Goal: Task Accomplishment & Management: Manage account settings

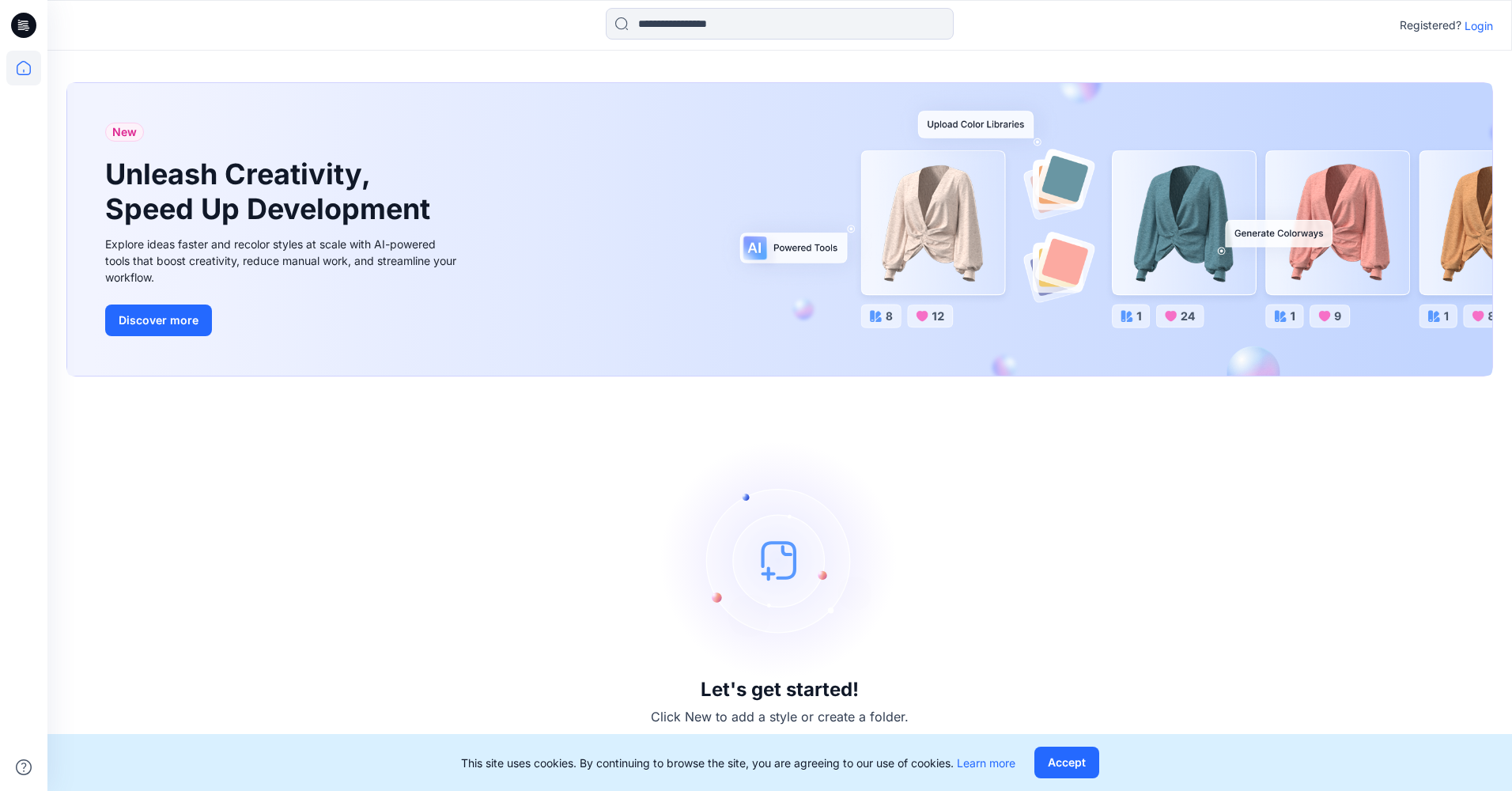
click at [1477, 20] on p "Login" at bounding box center [1478, 25] width 28 height 16
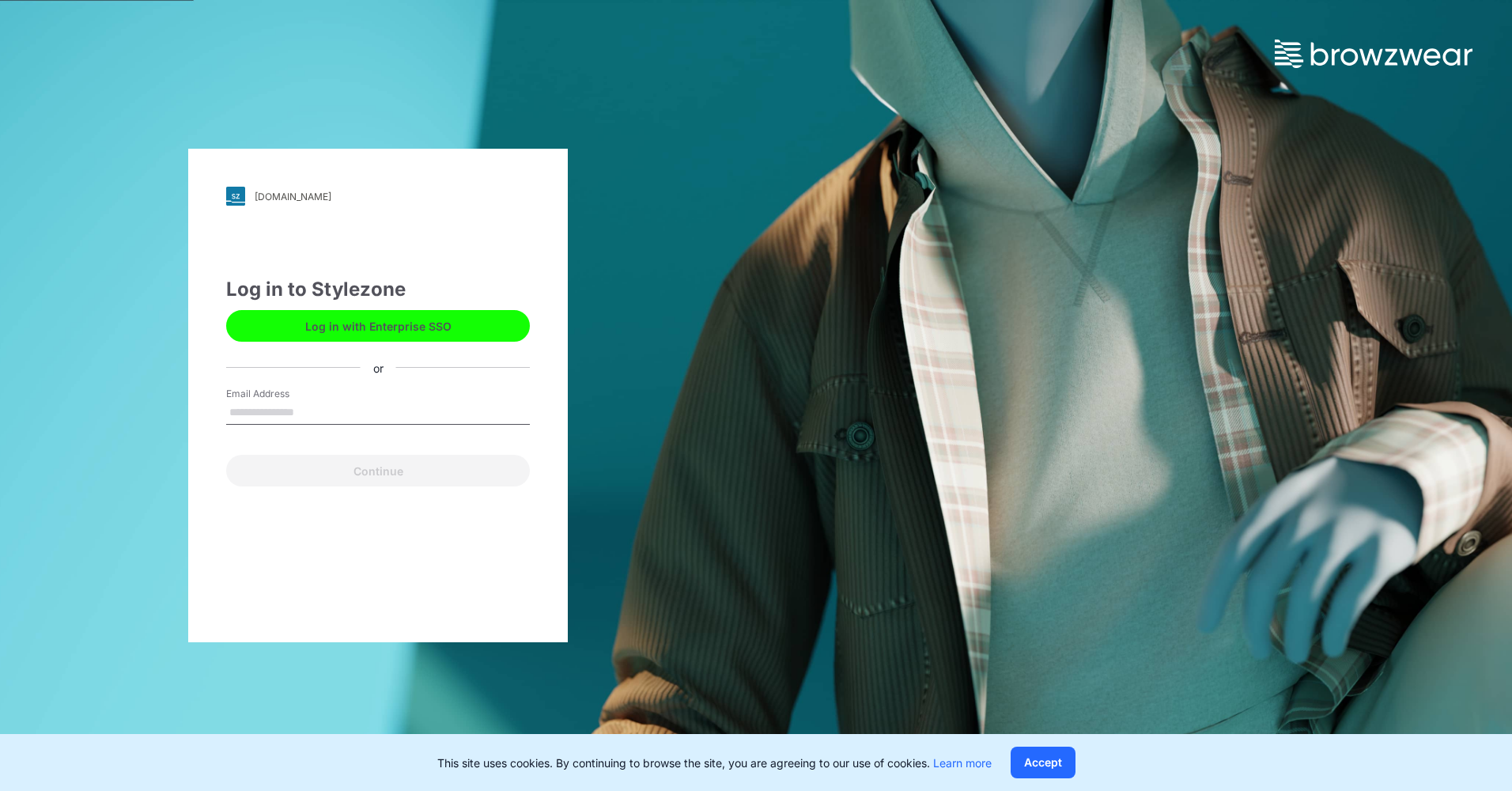
click at [378, 398] on div "Email Address" at bounding box center [378, 411] width 303 height 47
drag, startPoint x: 367, startPoint y: 436, endPoint x: 356, endPoint y: 418, distance: 21.1
click at [366, 436] on div "Email is required" at bounding box center [378, 432] width 303 height 15
click at [351, 414] on input "Email Address" at bounding box center [378, 412] width 303 height 24
click at [342, 407] on input "Email Address" at bounding box center [378, 412] width 303 height 24
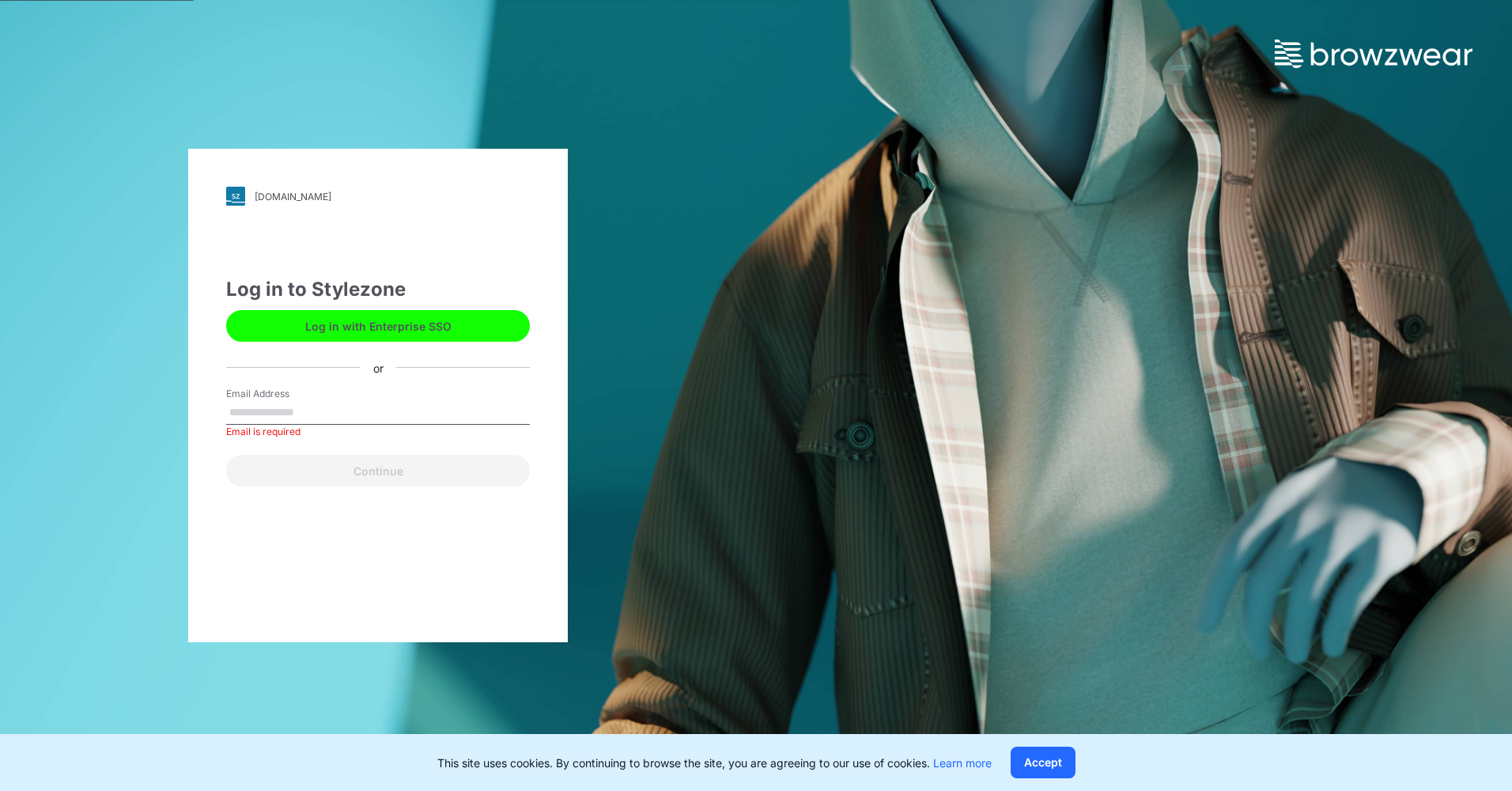
click at [330, 413] on input "Email Address" at bounding box center [378, 412] width 303 height 24
paste input "**********"
type input "**********"
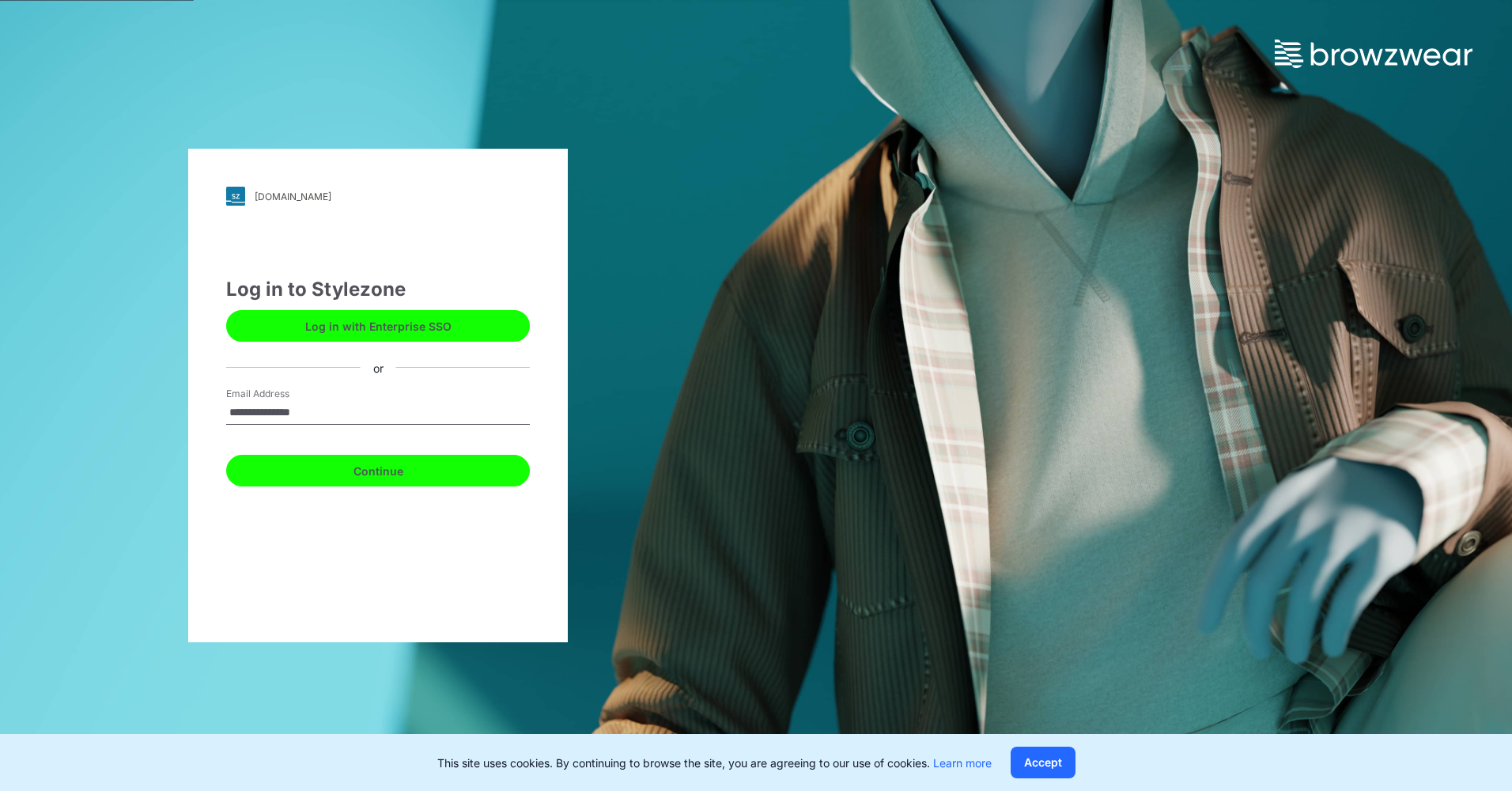
click at [388, 479] on button "Continue" at bounding box center [378, 470] width 303 height 32
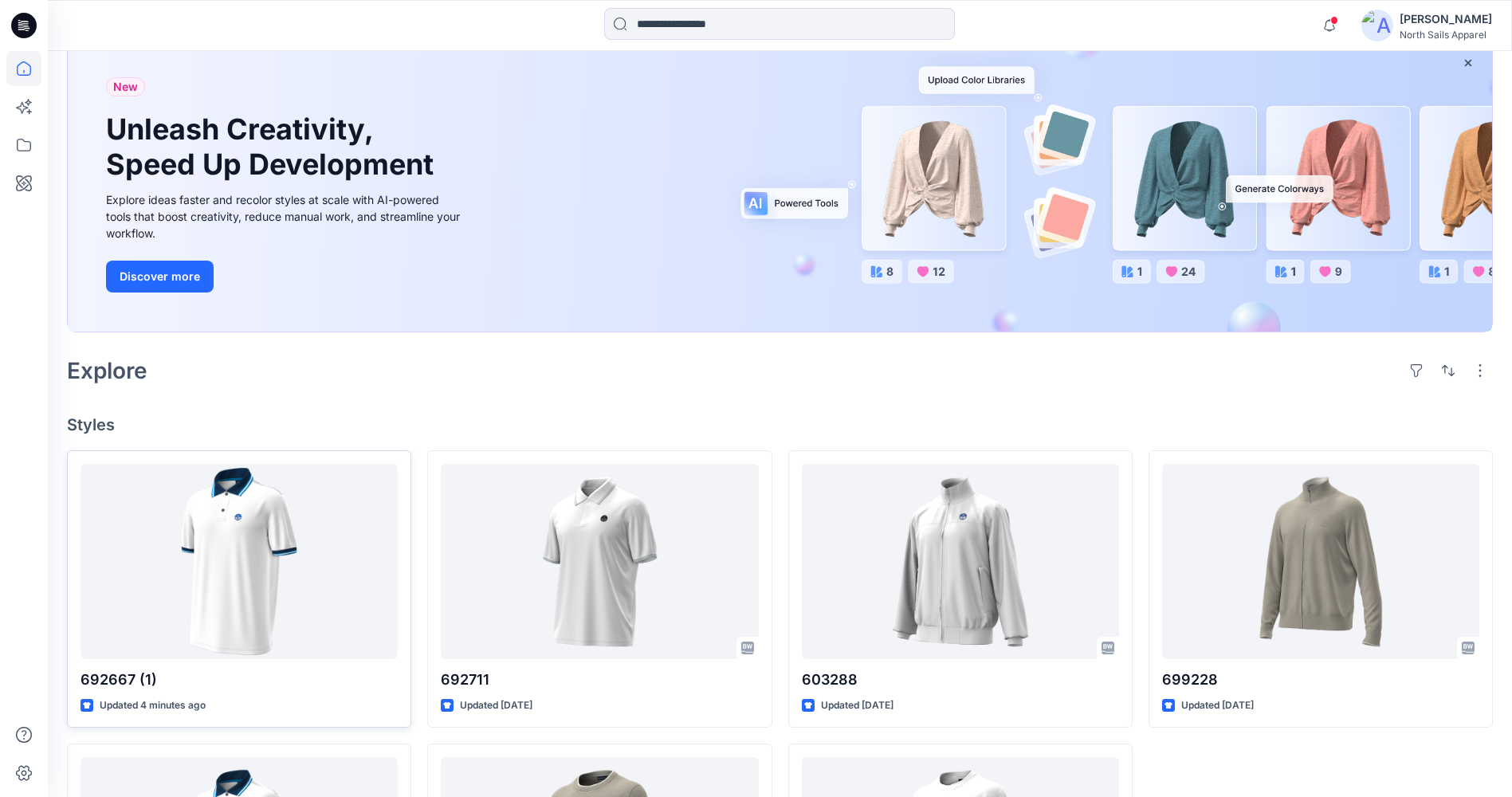
scroll to position [343, 0]
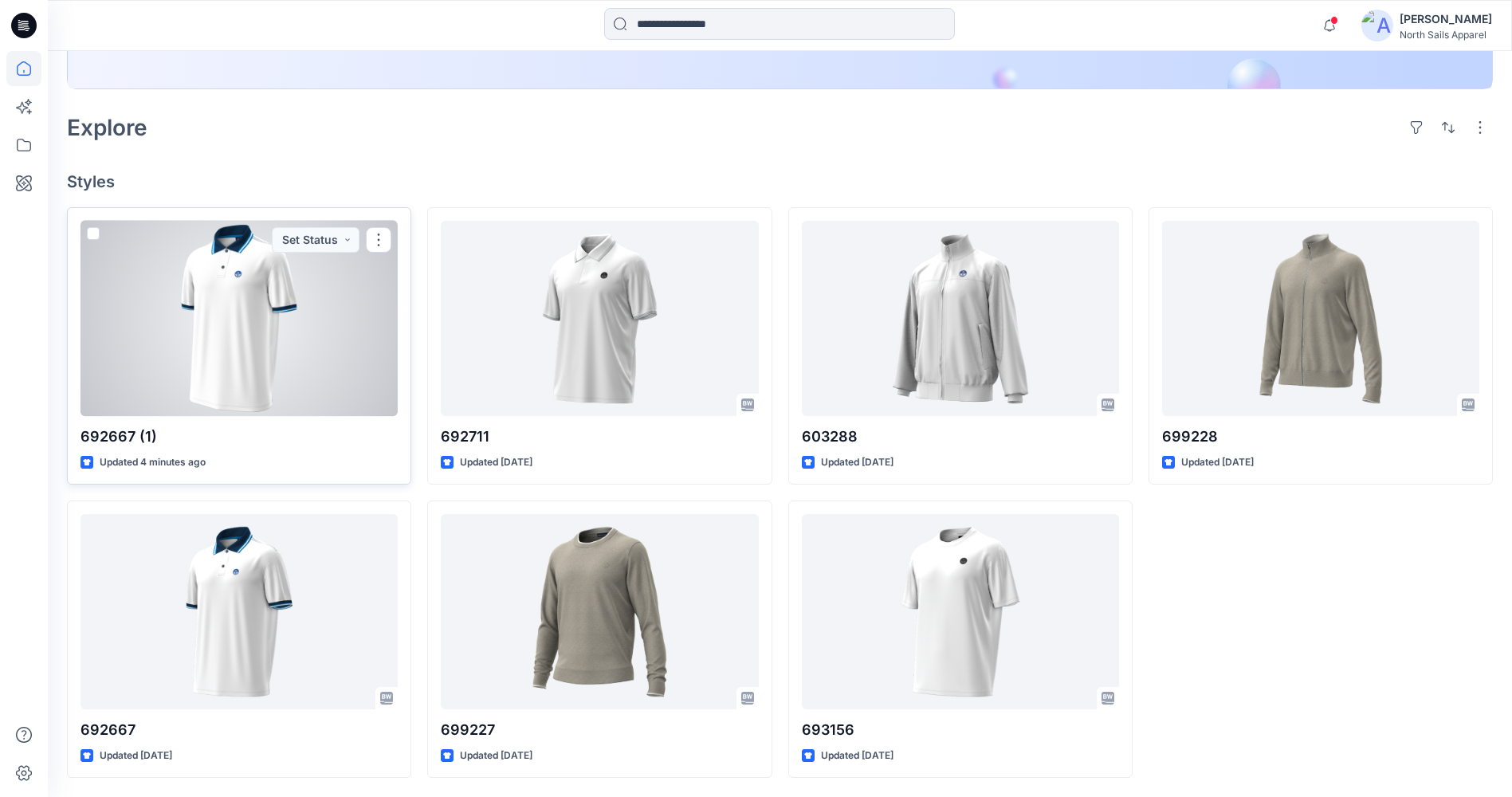
drag, startPoint x: 382, startPoint y: 237, endPoint x: 402, endPoint y: 257, distance: 28.3
click at [381, 238] on button "button" at bounding box center [378, 240] width 25 height 25
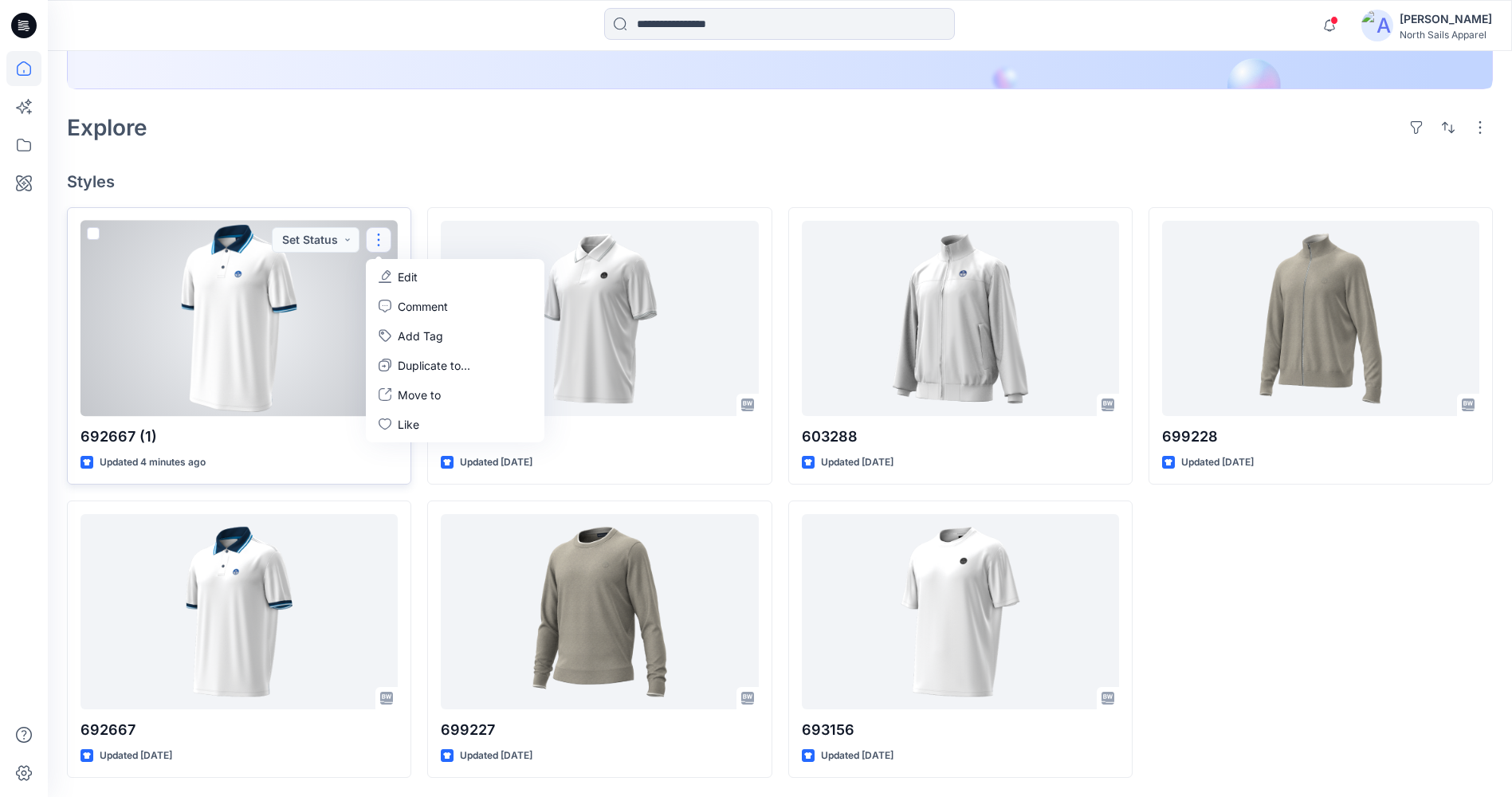
click at [300, 343] on div at bounding box center [239, 318] width 317 height 195
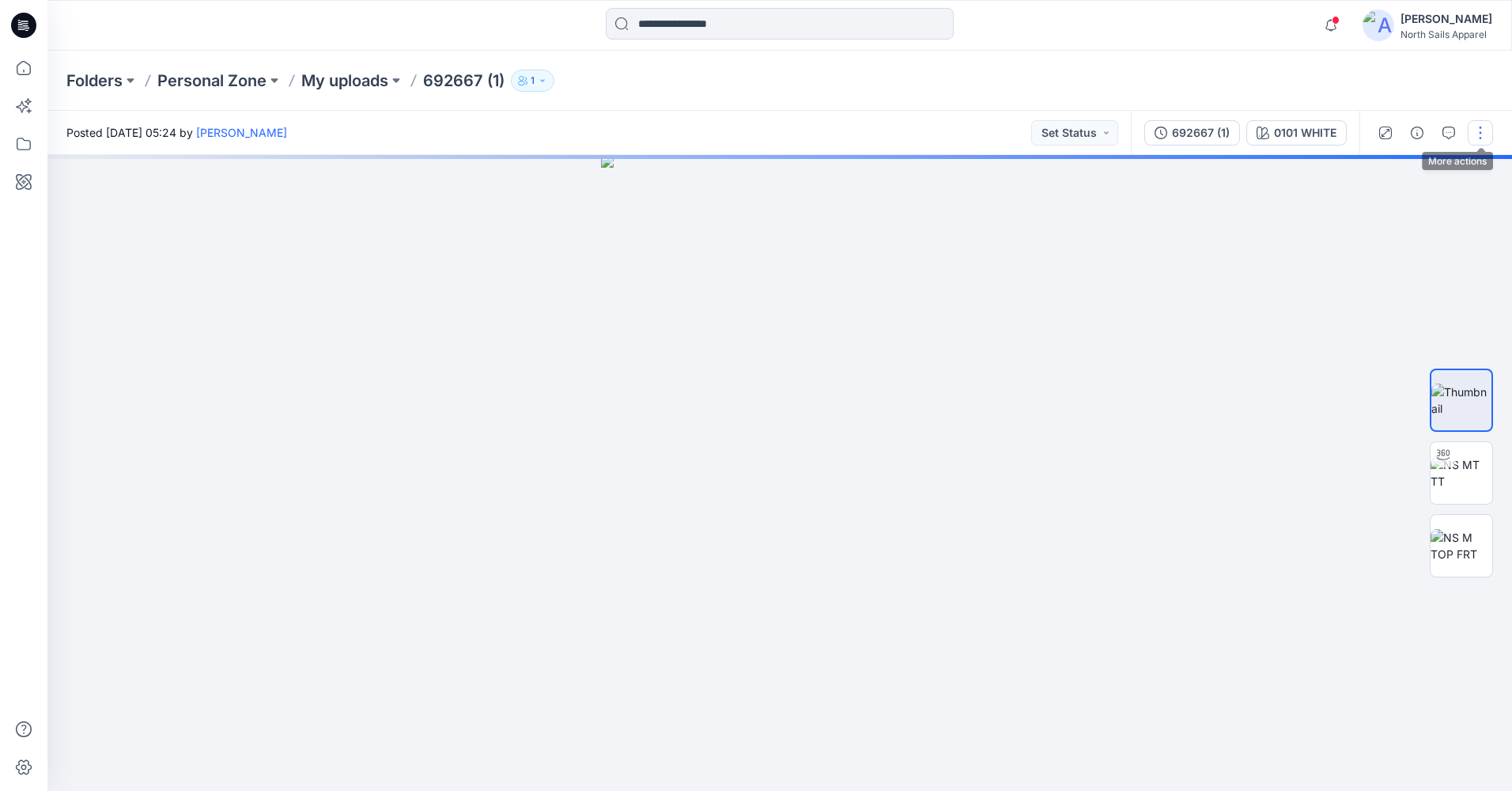
click at [1481, 132] on button "button" at bounding box center [1480, 132] width 25 height 25
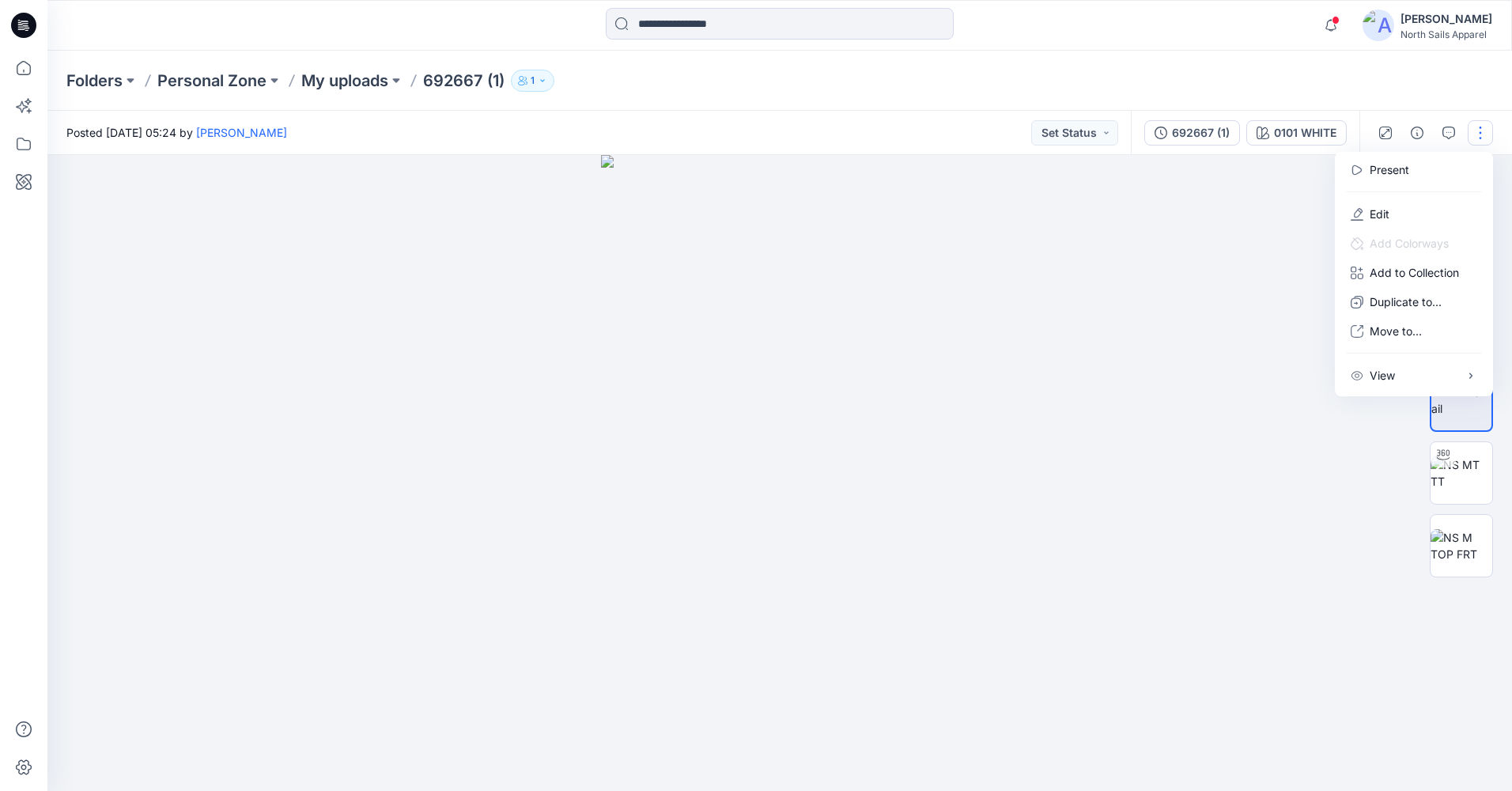
click at [1481, 132] on button "button" at bounding box center [1480, 132] width 25 height 25
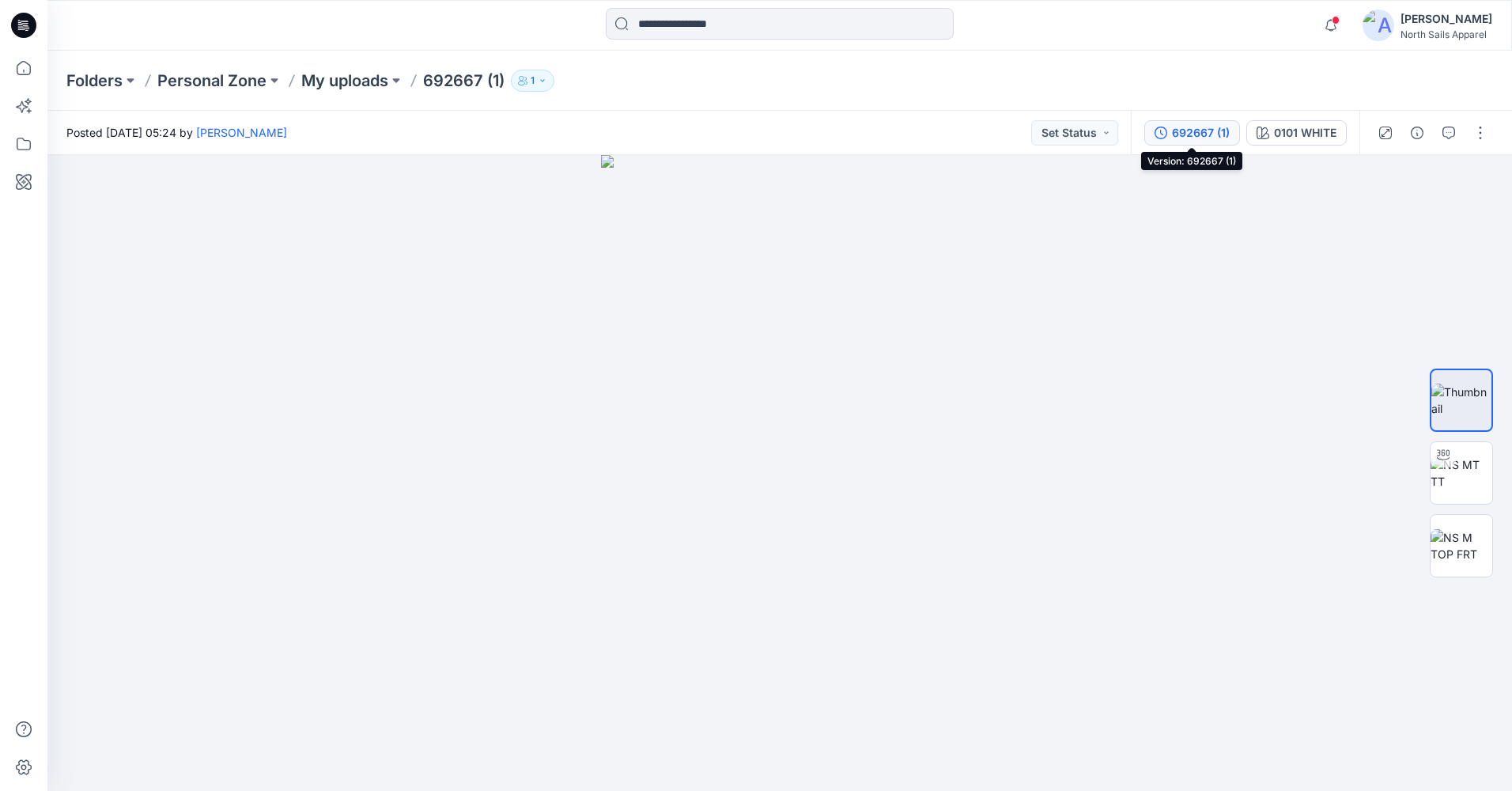
click at [1197, 127] on div "692667 (1)" at bounding box center [1201, 132] width 58 height 17
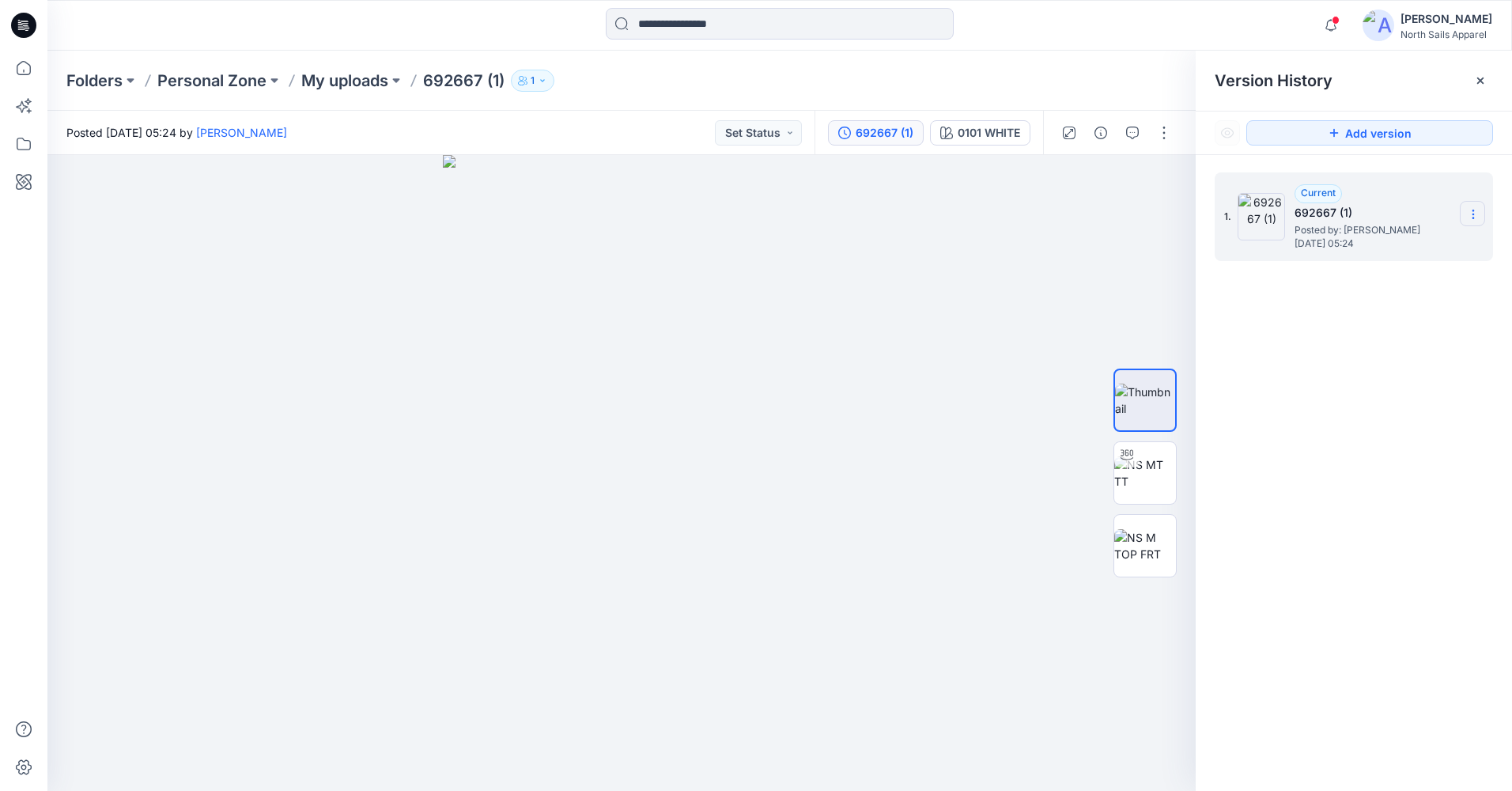
click at [1474, 212] on icon at bounding box center [1473, 214] width 13 height 13
click at [964, 294] on div at bounding box center [621, 473] width 1148 height 636
click at [1158, 127] on button "button" at bounding box center [1163, 132] width 25 height 25
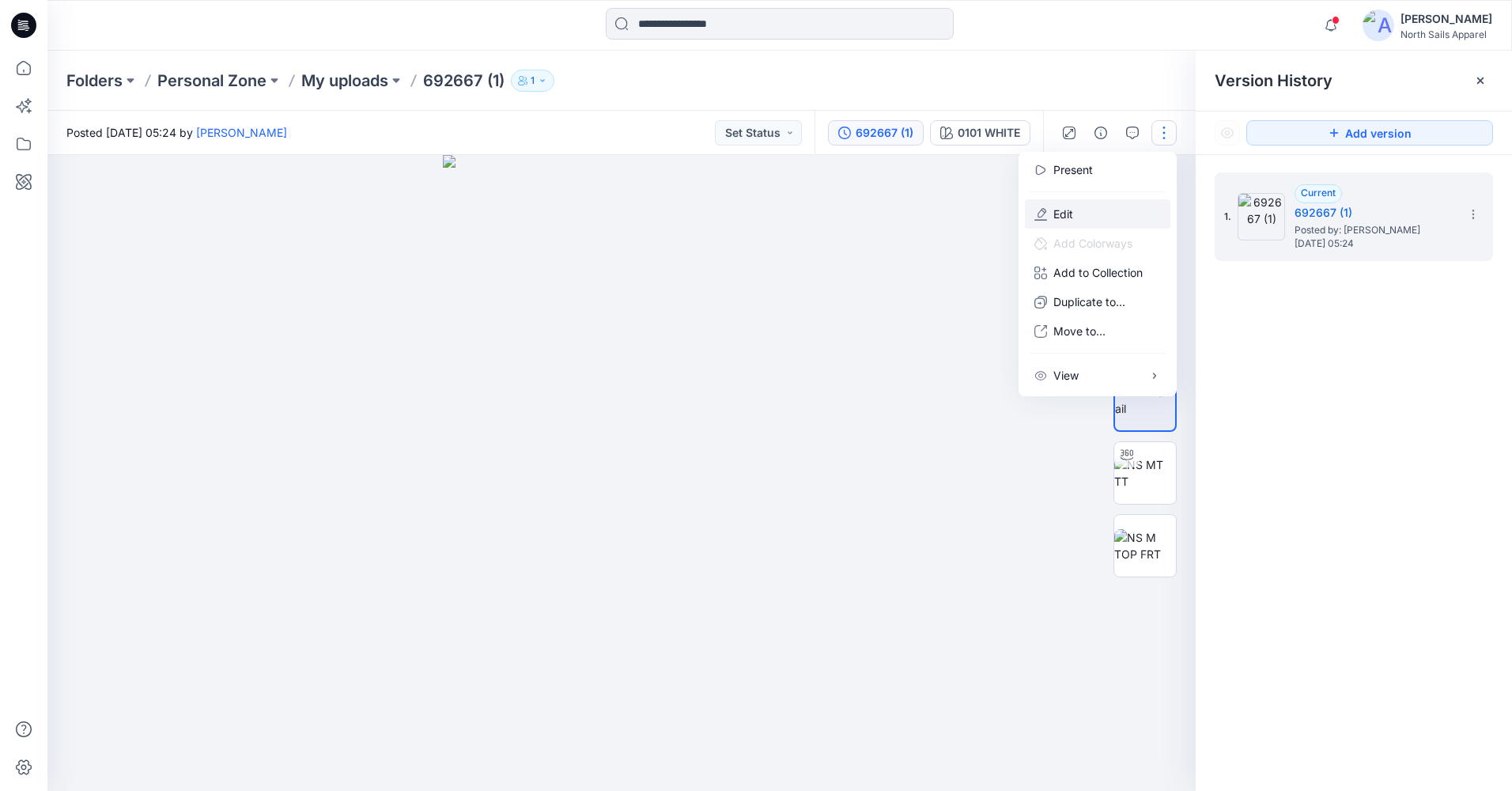
click at [1088, 221] on button "Edit" at bounding box center [1097, 214] width 145 height 29
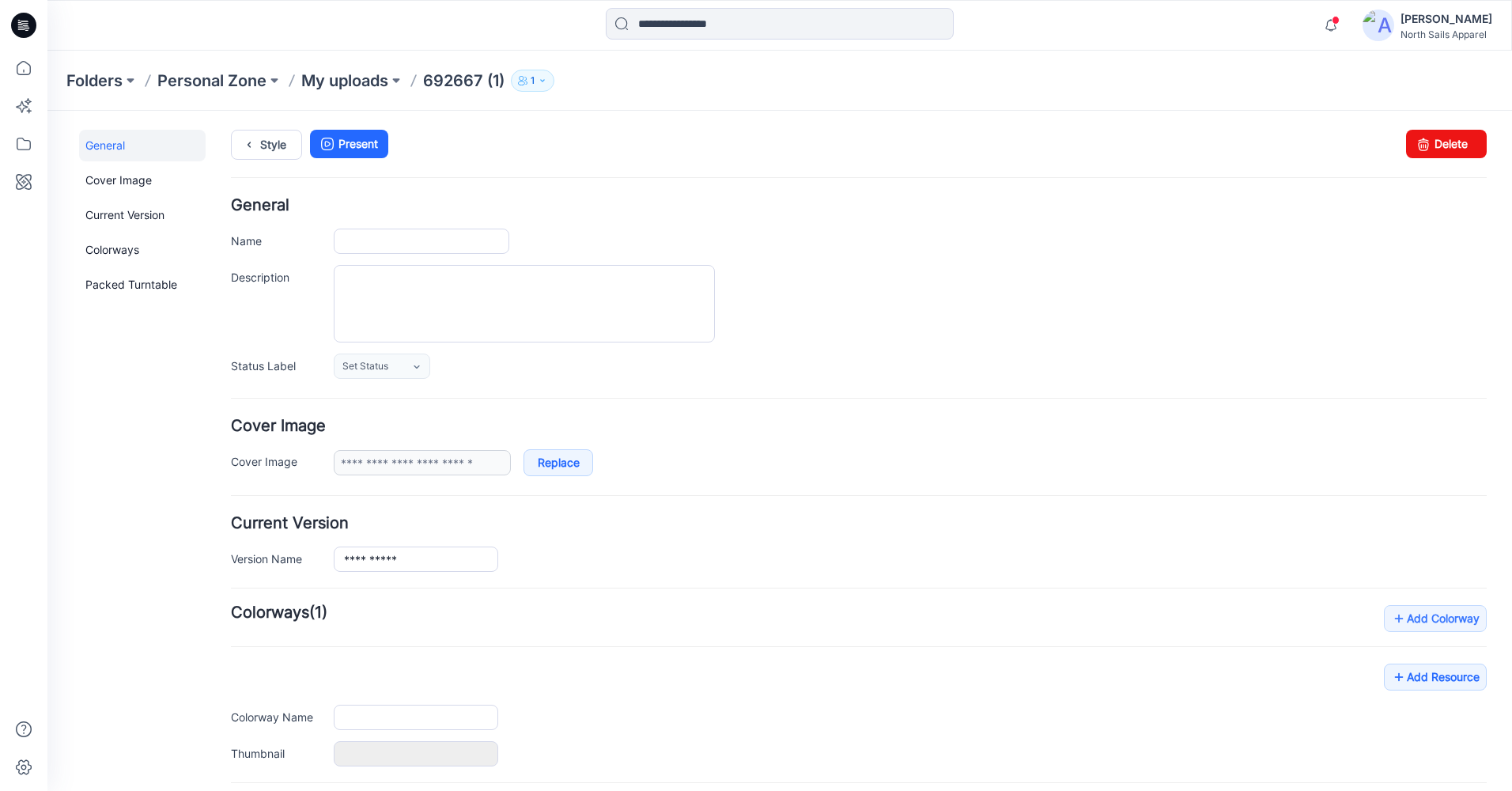
type input "**********"
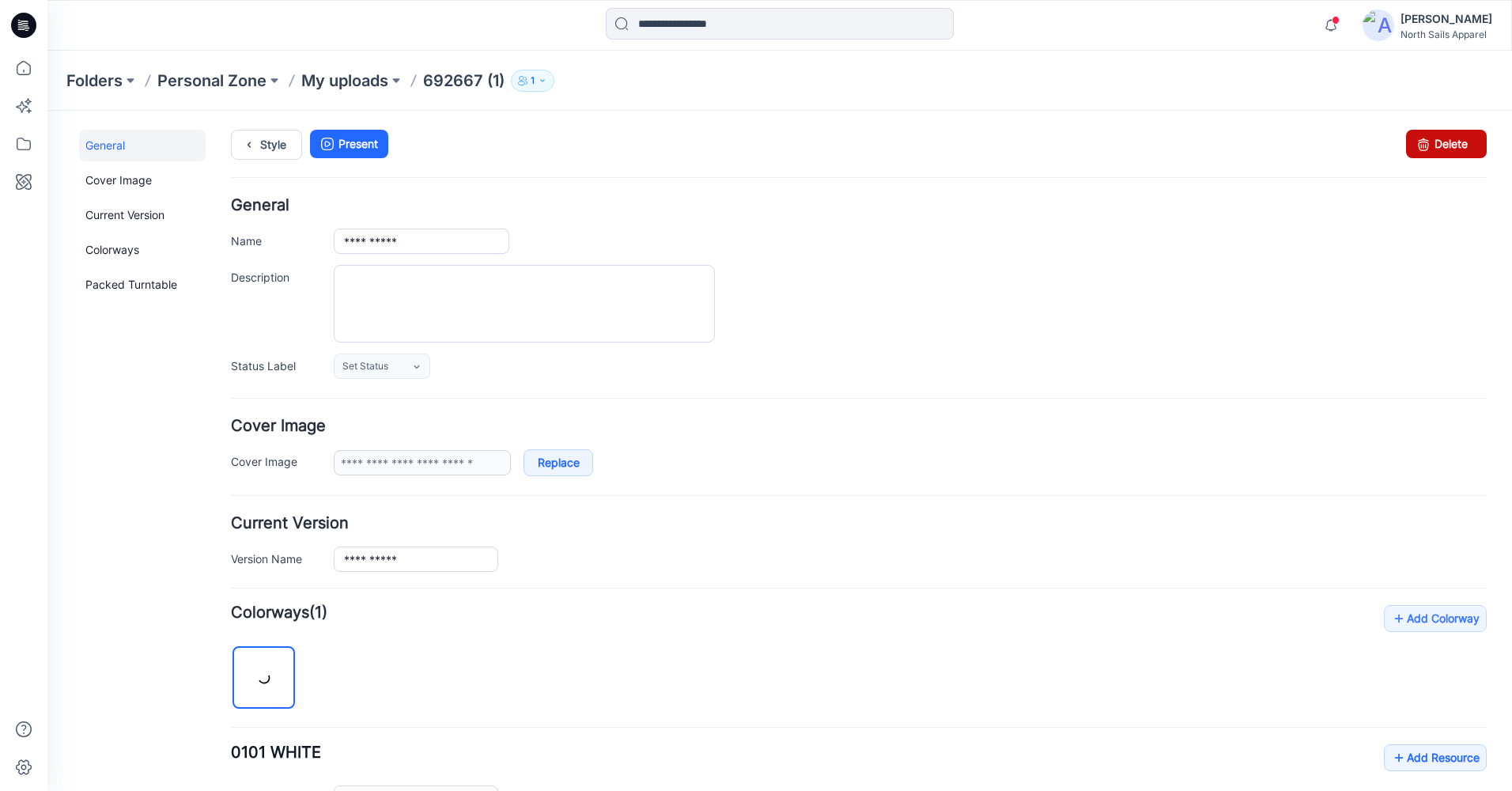
drag, startPoint x: 886, startPoint y: 180, endPoint x: 1449, endPoint y: 150, distance: 563.8
click at [1449, 150] on link "Delete" at bounding box center [1445, 144] width 80 height 28
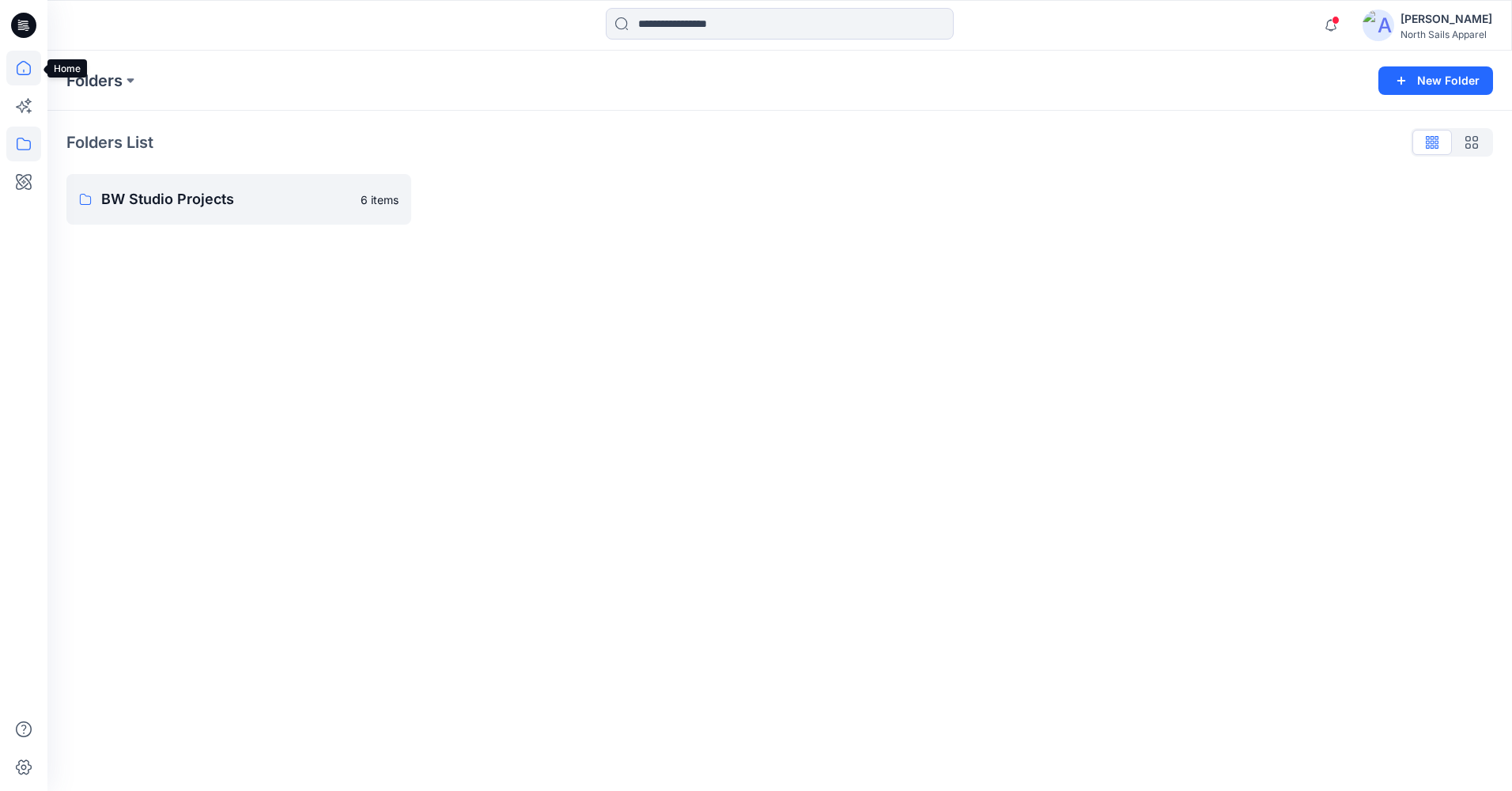
click at [19, 64] on icon at bounding box center [24, 68] width 15 height 15
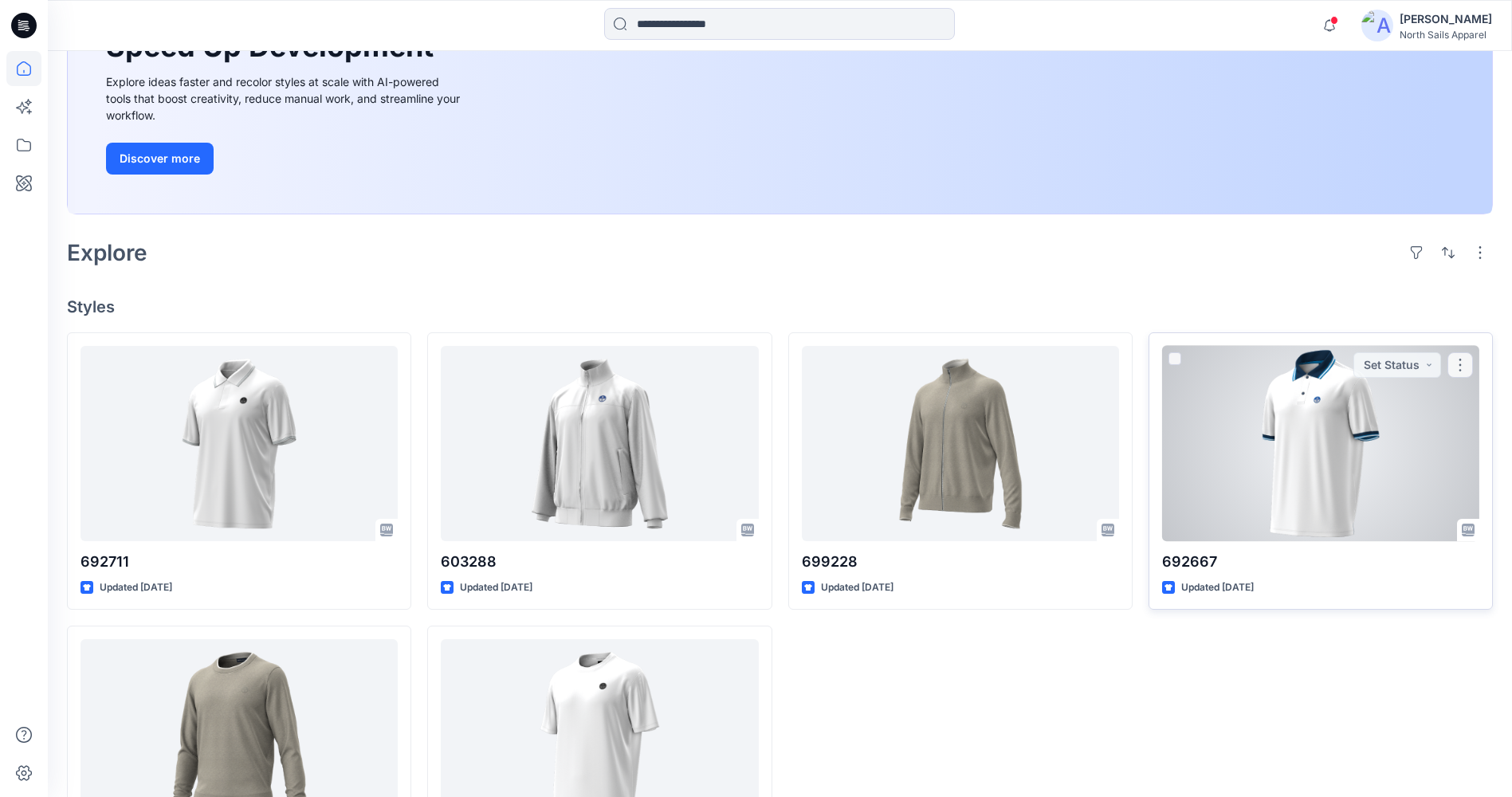
scroll to position [239, 0]
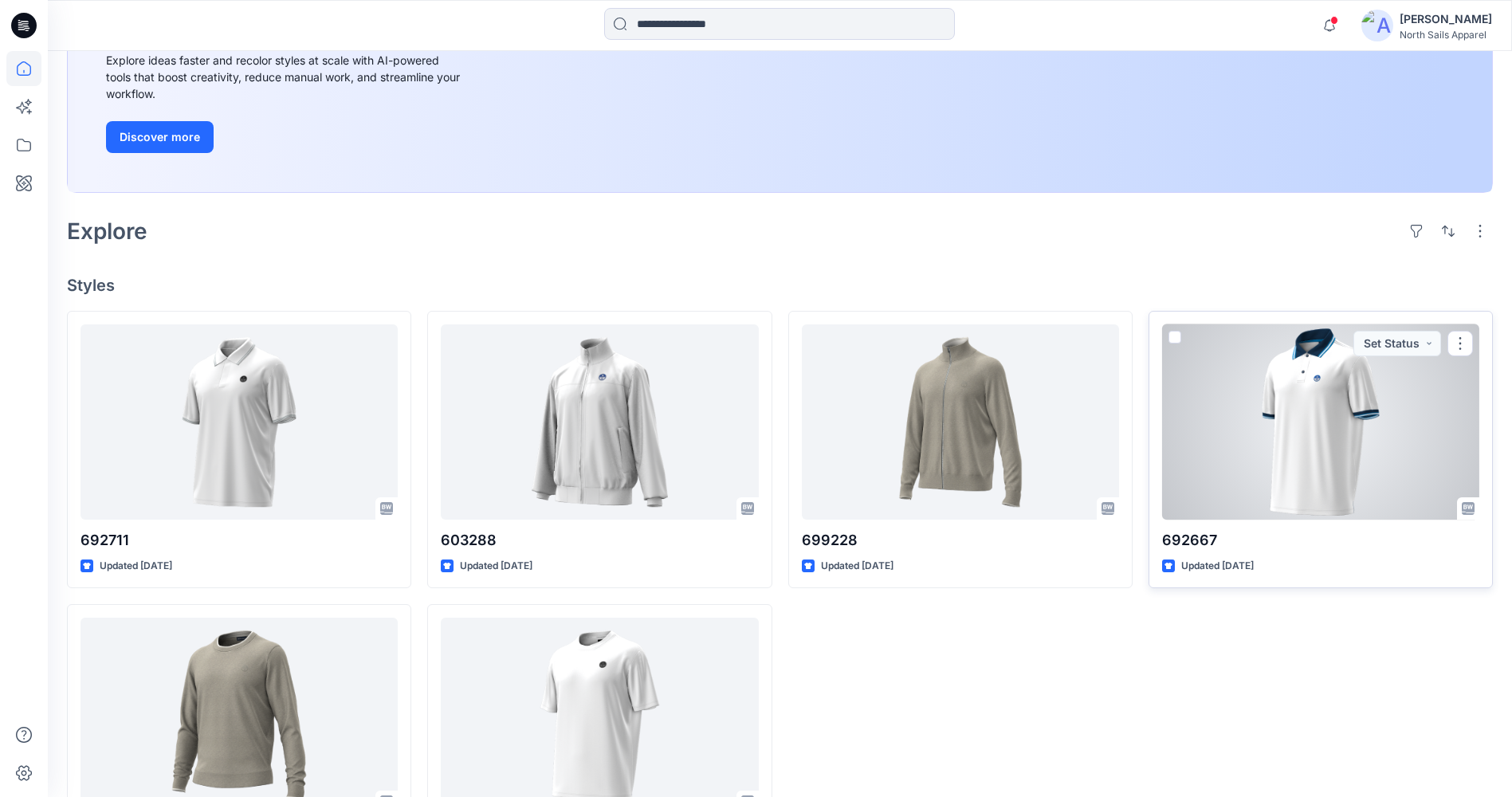
click at [1308, 423] on div at bounding box center [1321, 422] width 317 height 195
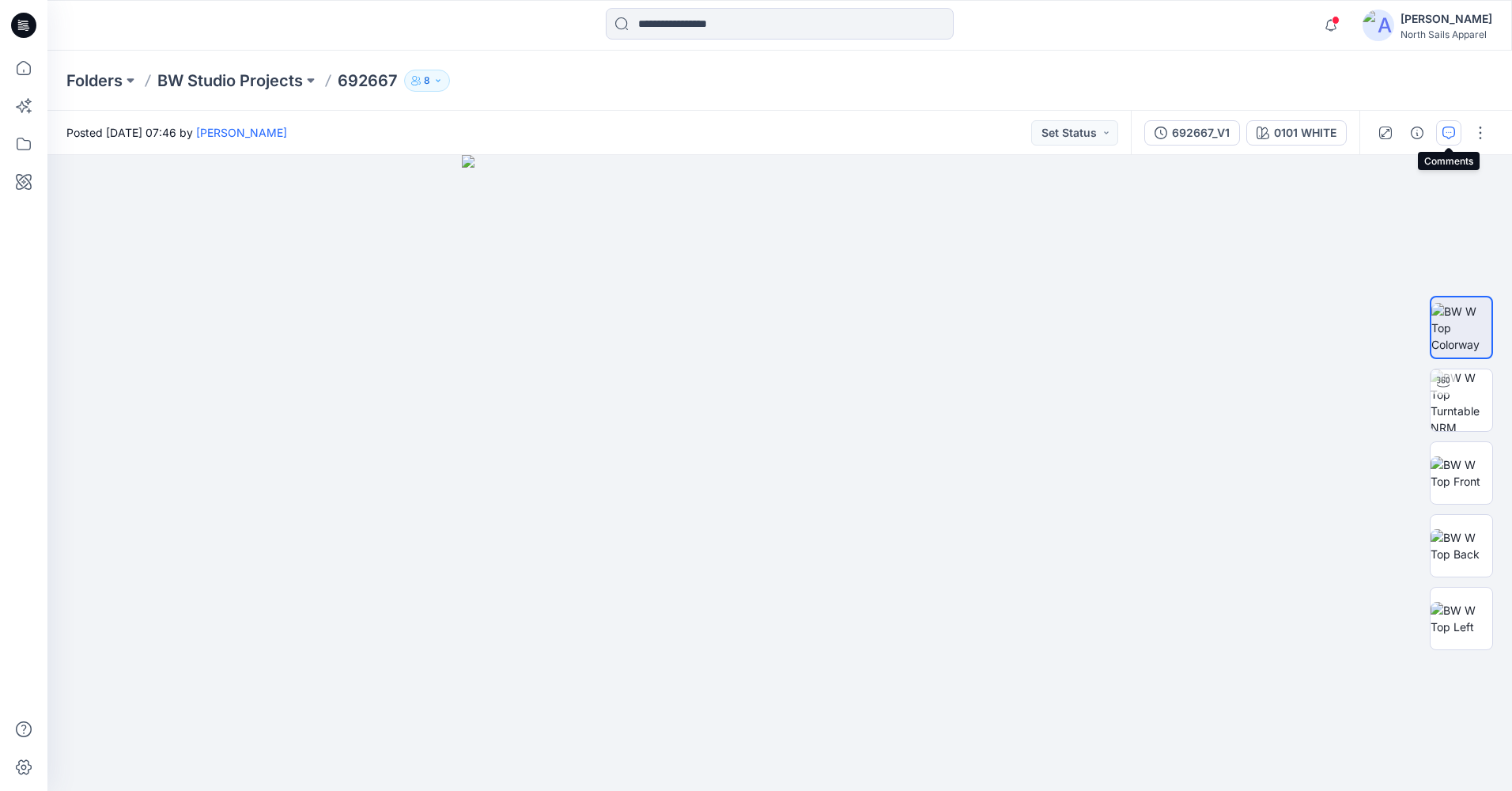
click at [1441, 140] on button "button" at bounding box center [1448, 132] width 25 height 25
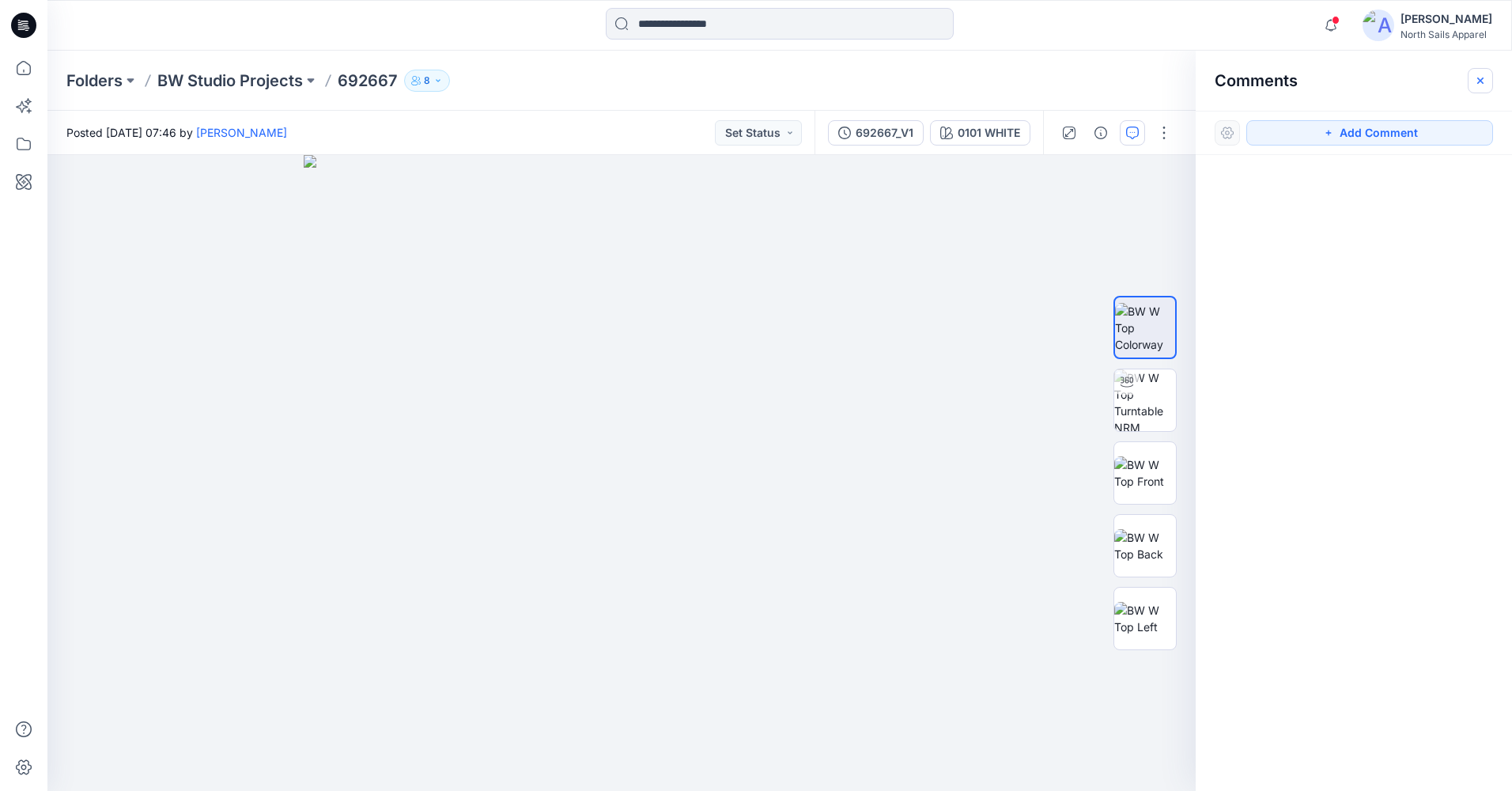
click at [1484, 84] on icon "button" at bounding box center [1480, 81] width 13 height 13
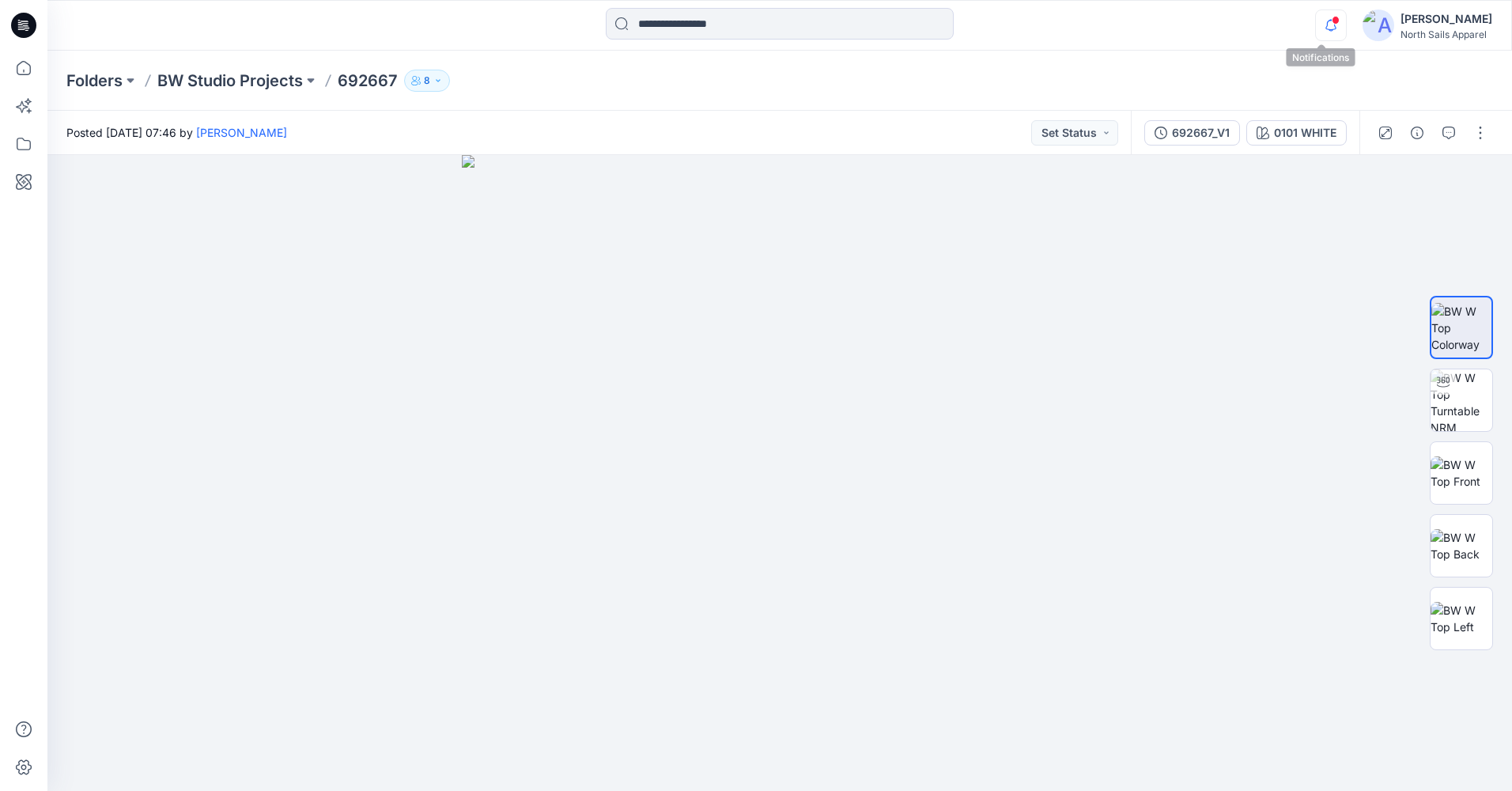
click at [1316, 24] on icon "button" at bounding box center [1330, 25] width 30 height 32
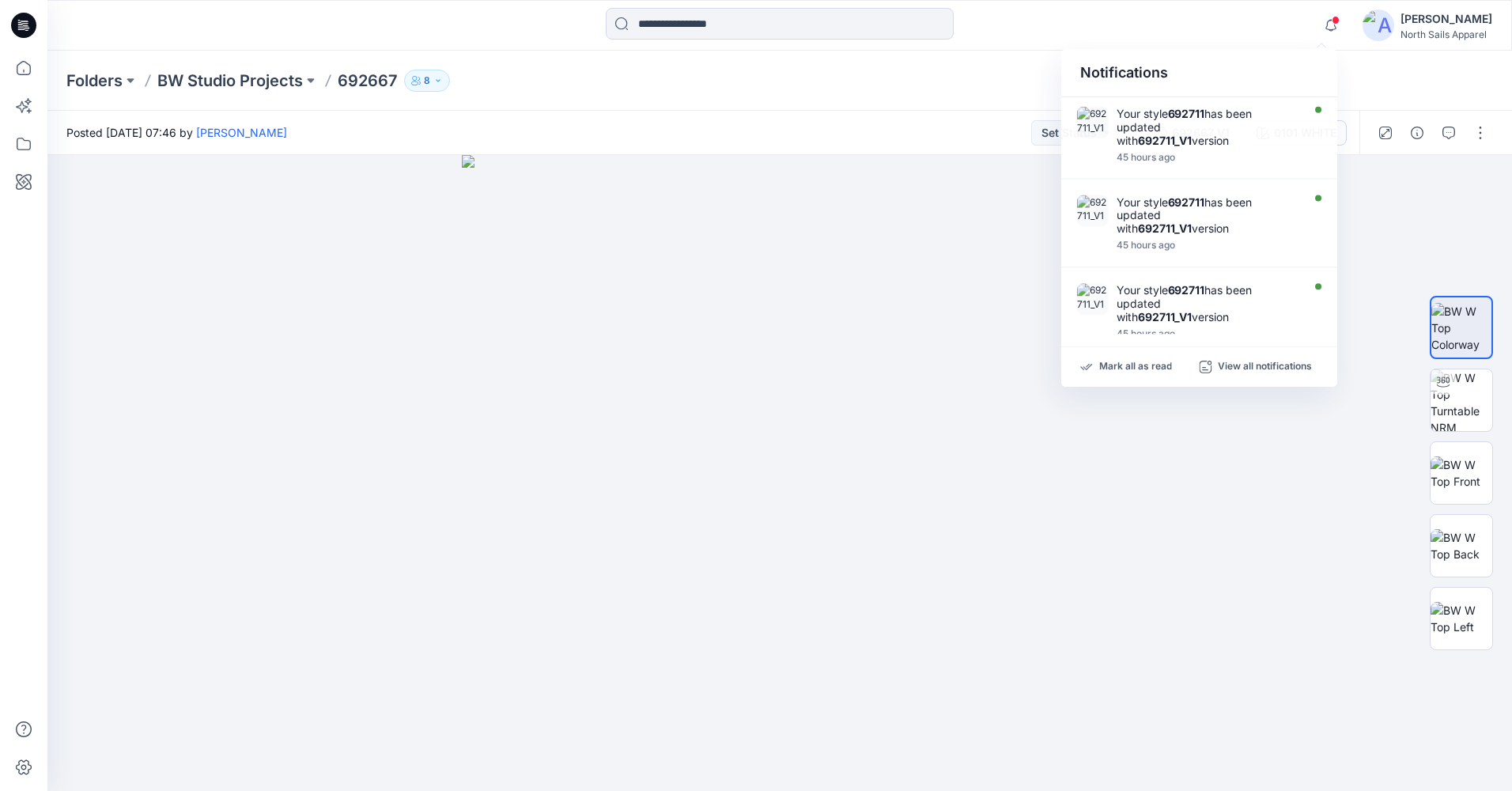
click at [23, 32] on icon at bounding box center [24, 25] width 25 height 25
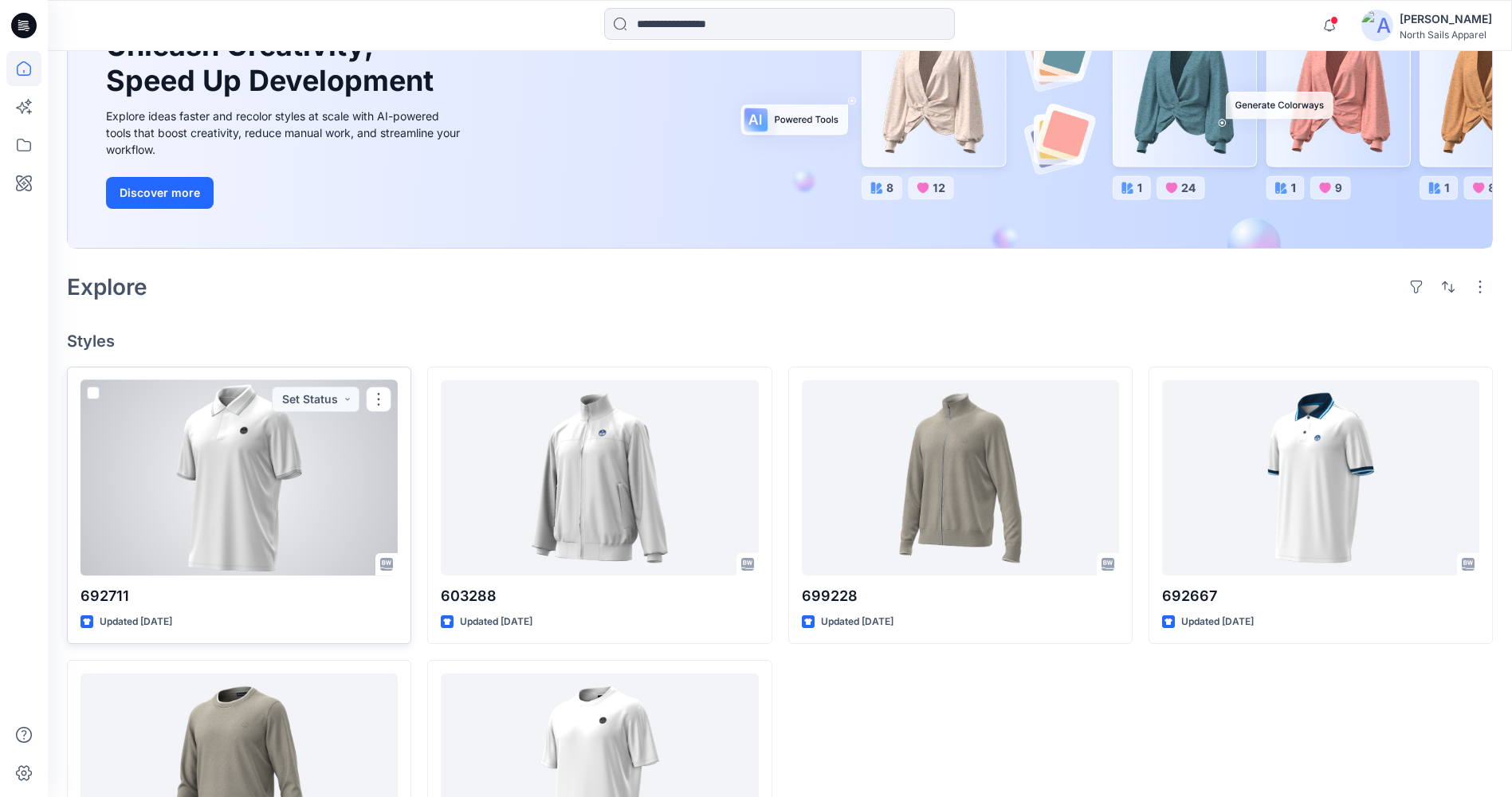
scroll to position [239, 0]
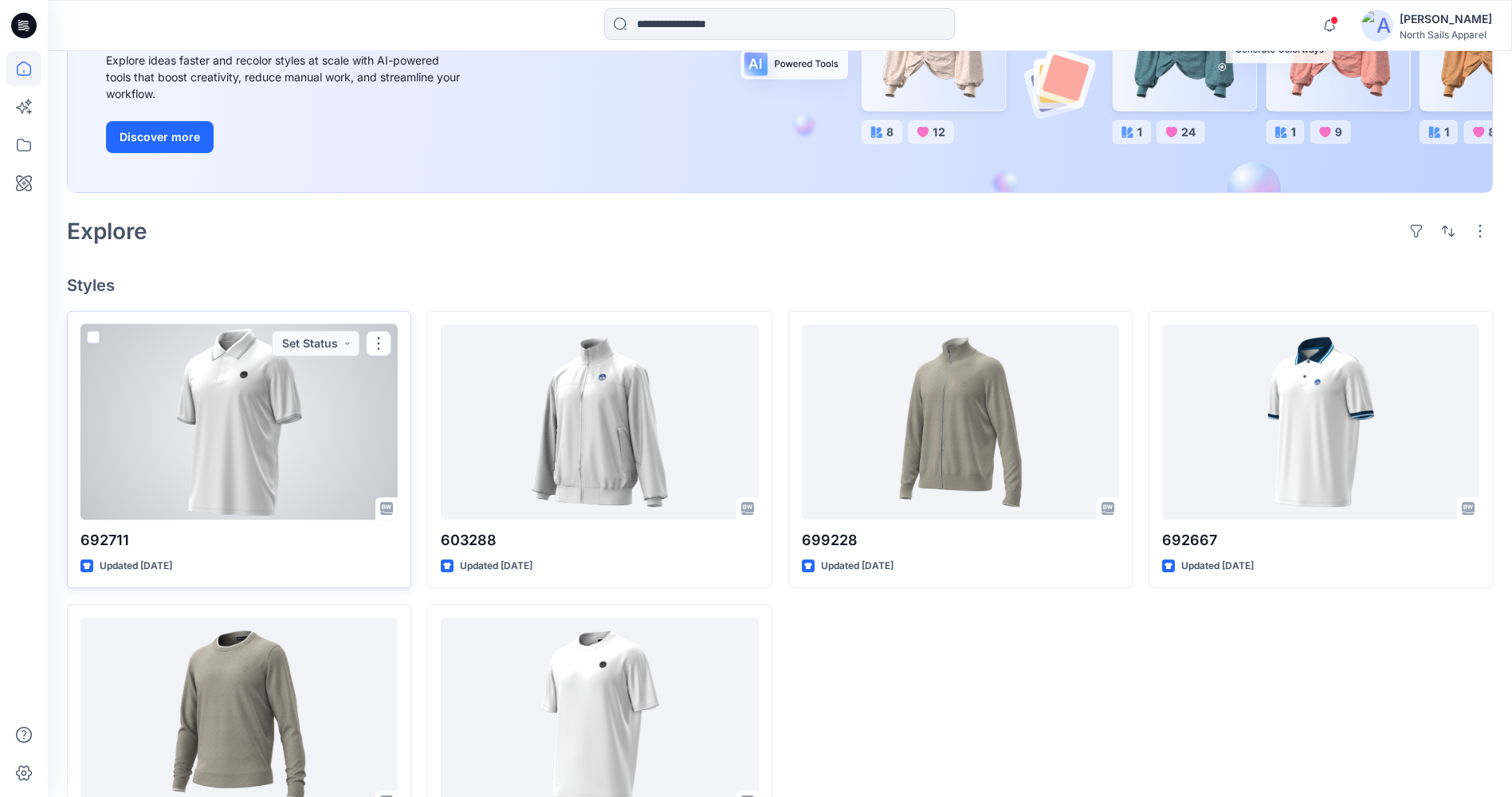
click at [149, 452] on div at bounding box center [239, 422] width 317 height 195
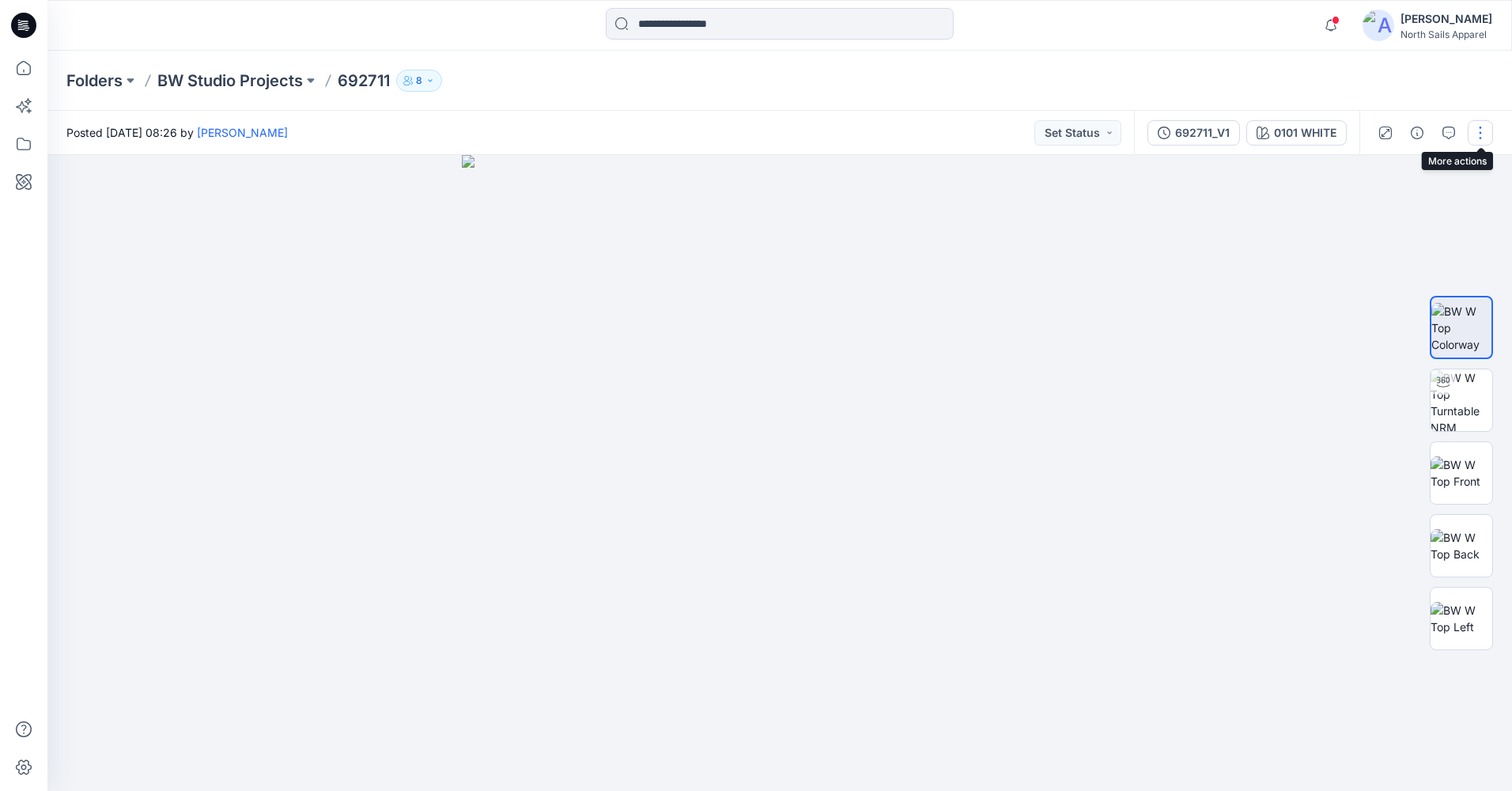
click at [1480, 123] on button "button" at bounding box center [1480, 132] width 25 height 25
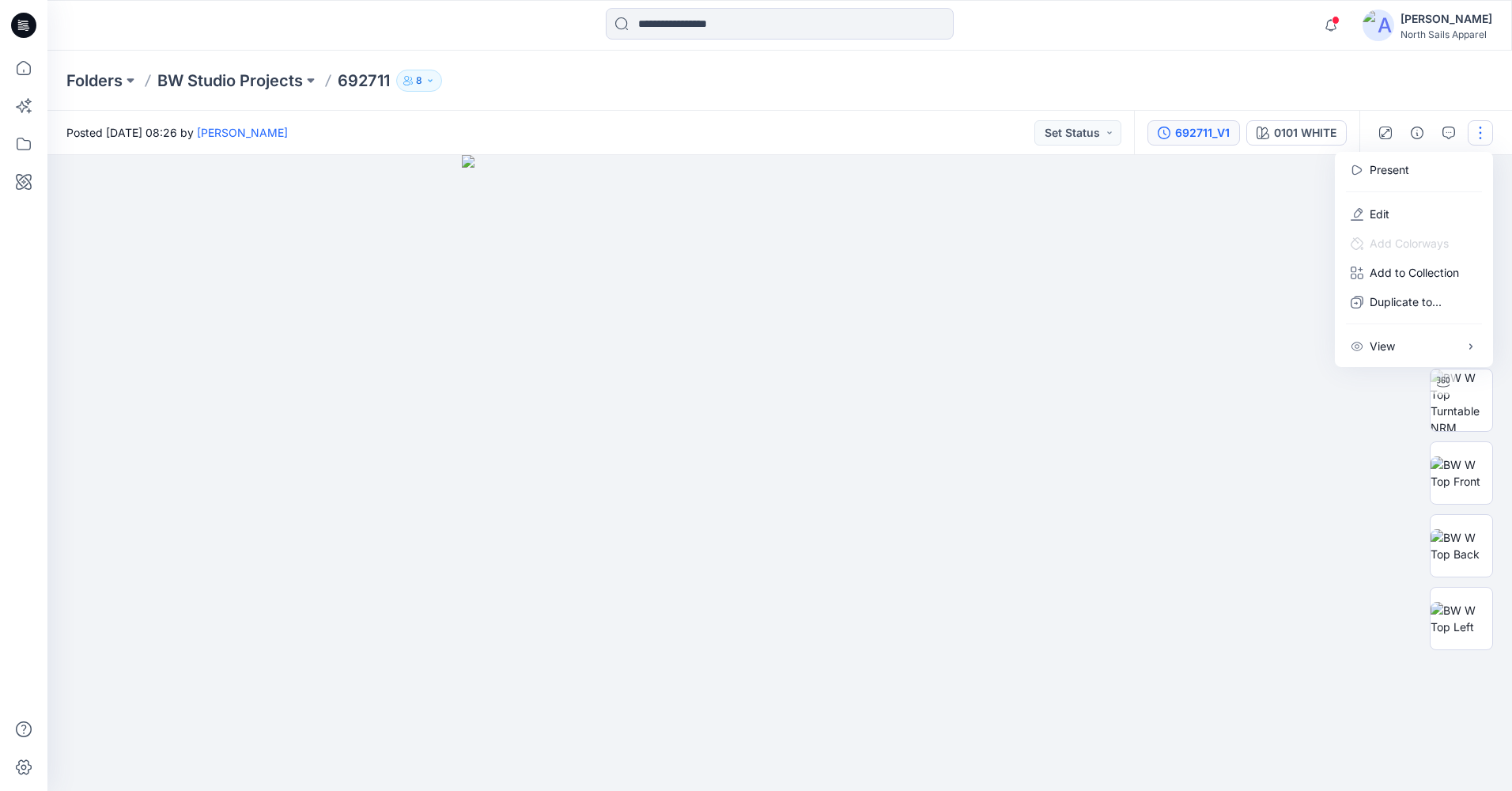
click at [1204, 139] on div "692711_V1" at bounding box center [1201, 132] width 54 height 17
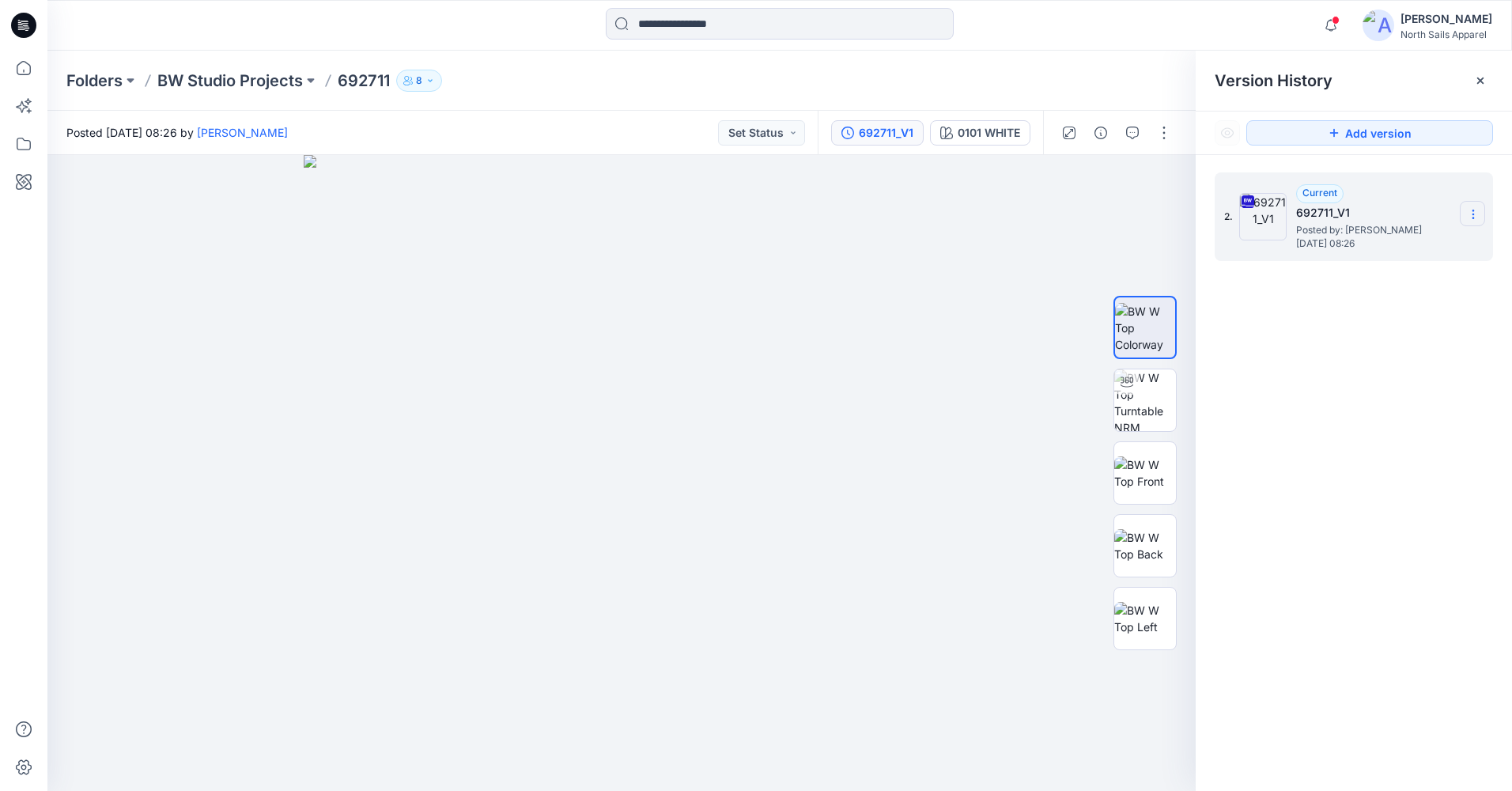
click at [1480, 213] on section at bounding box center [1471, 213] width 25 height 25
click at [1401, 251] on span "Download Source BW File" at bounding box center [1394, 244] width 133 height 19
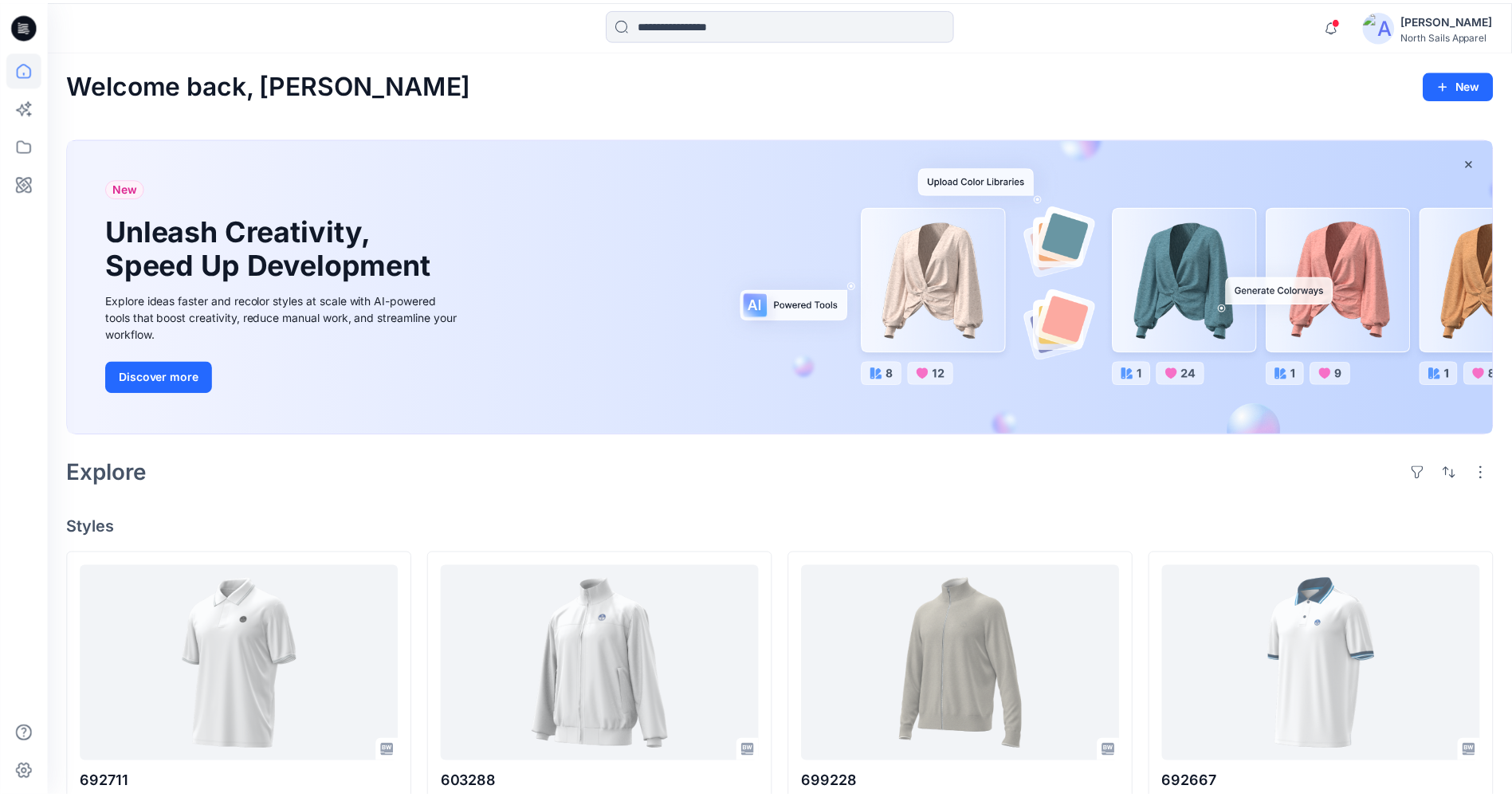
scroll to position [239, 0]
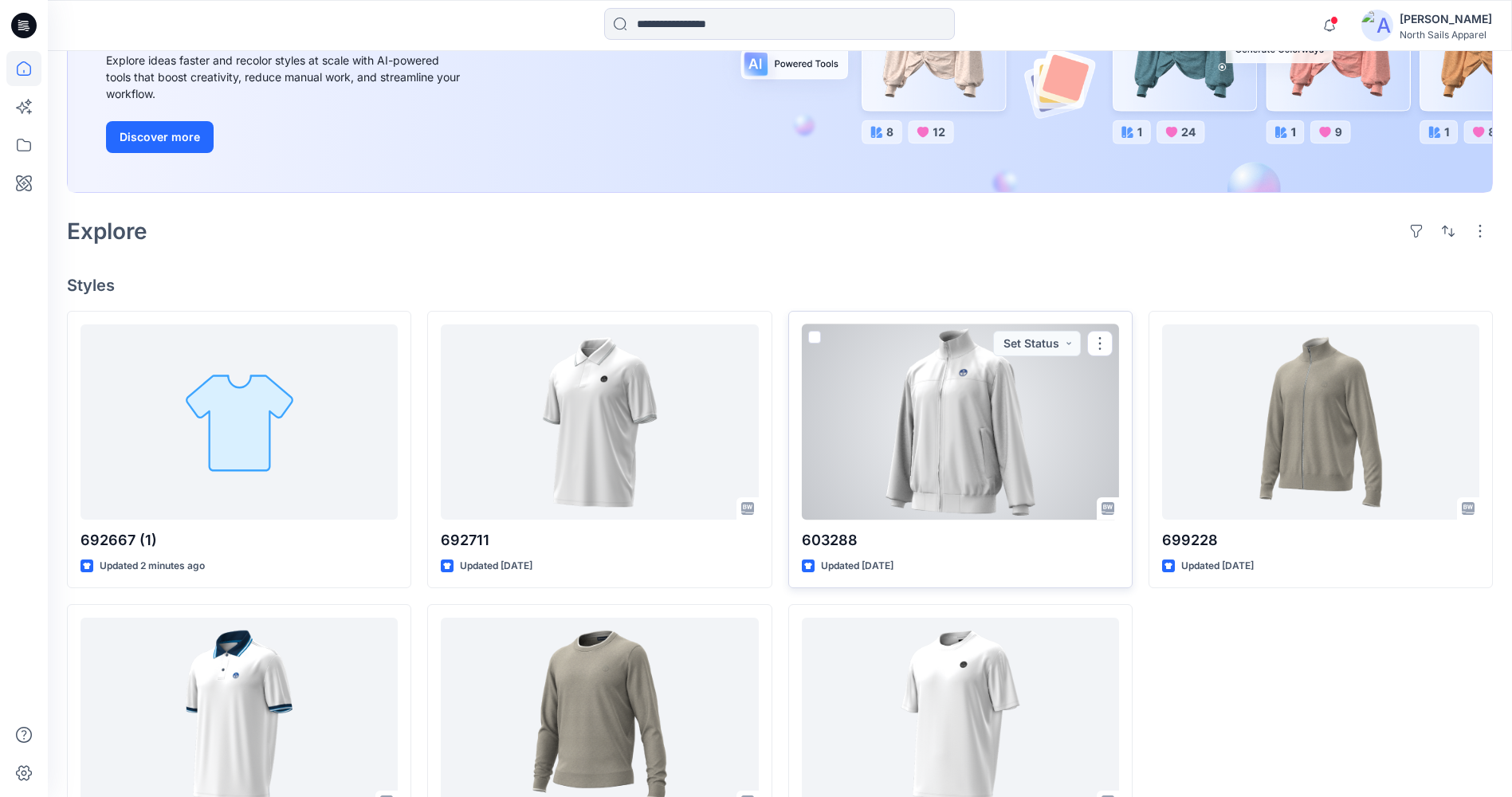
click at [986, 445] on div at bounding box center [961, 422] width 317 height 195
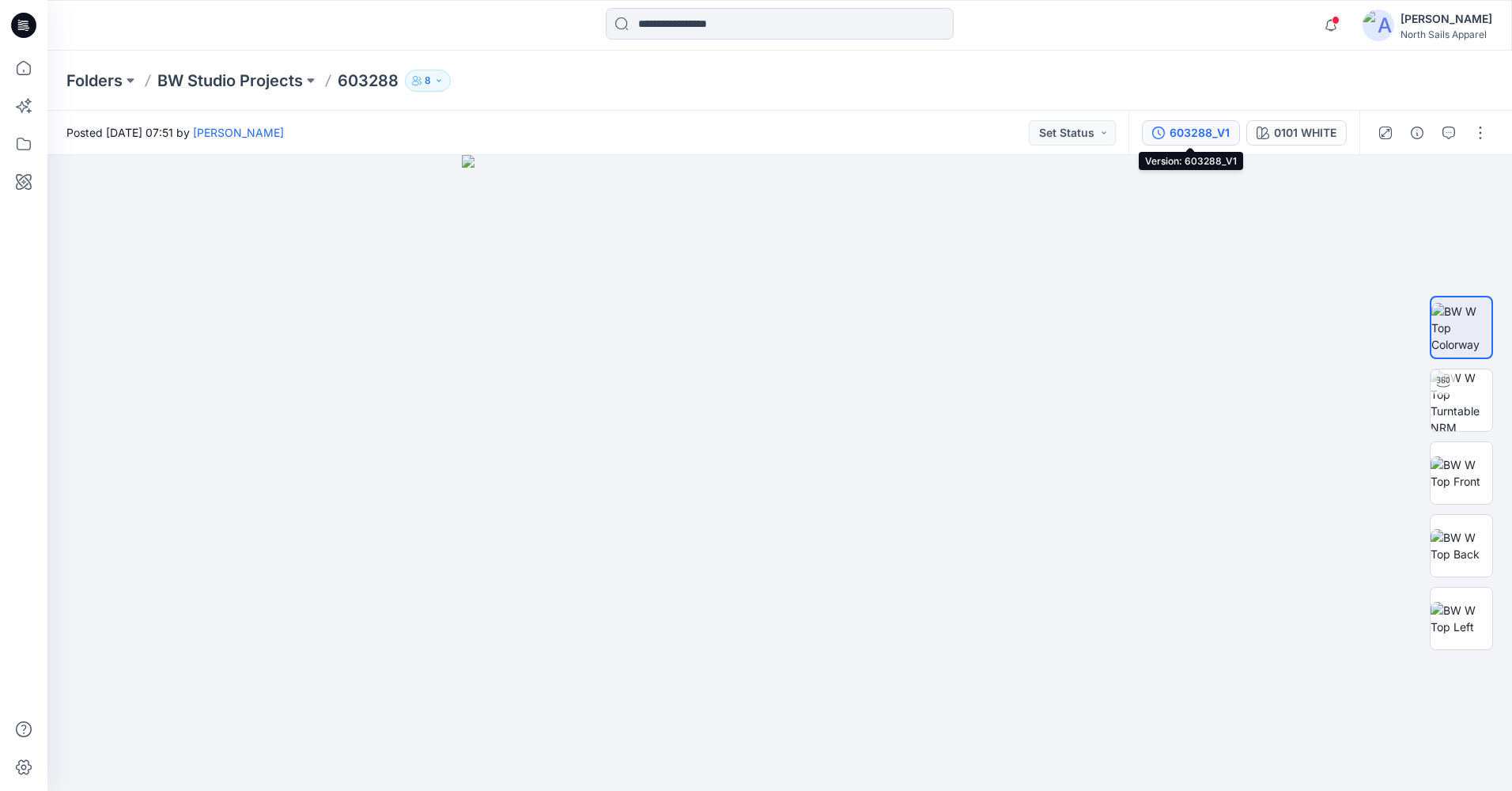
click at [1179, 134] on div "603288_V1" at bounding box center [1200, 132] width 60 height 17
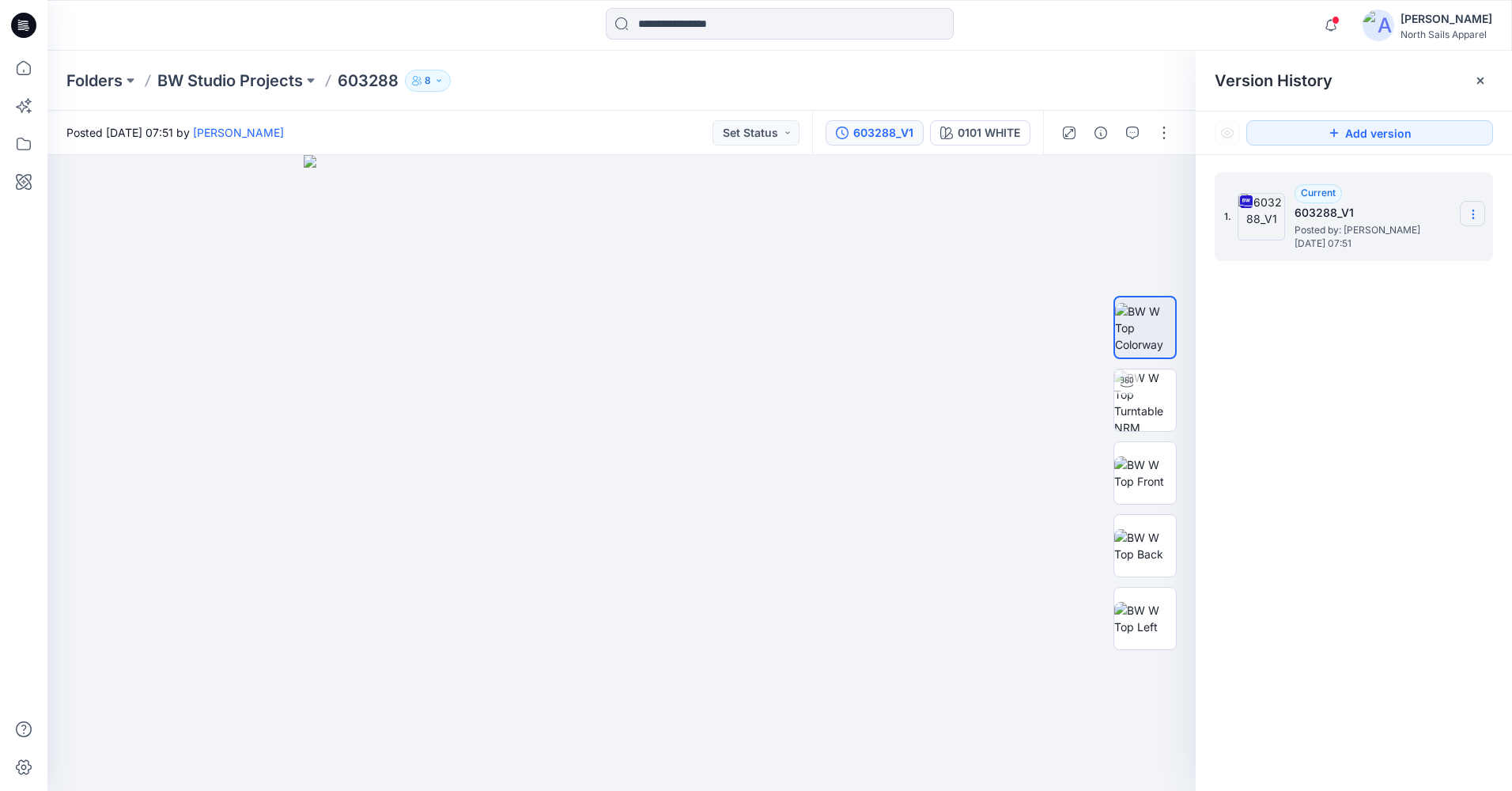
click at [1478, 221] on icon at bounding box center [1473, 214] width 13 height 13
click at [1362, 246] on span "Download Source BW File" at bounding box center [1394, 244] width 133 height 19
click at [1477, 211] on icon at bounding box center [1473, 214] width 13 height 13
drag, startPoint x: 1424, startPoint y: 244, endPoint x: 1394, endPoint y: 245, distance: 30.0
click at [1424, 245] on span "Download Source BW File" at bounding box center [1394, 244] width 133 height 19
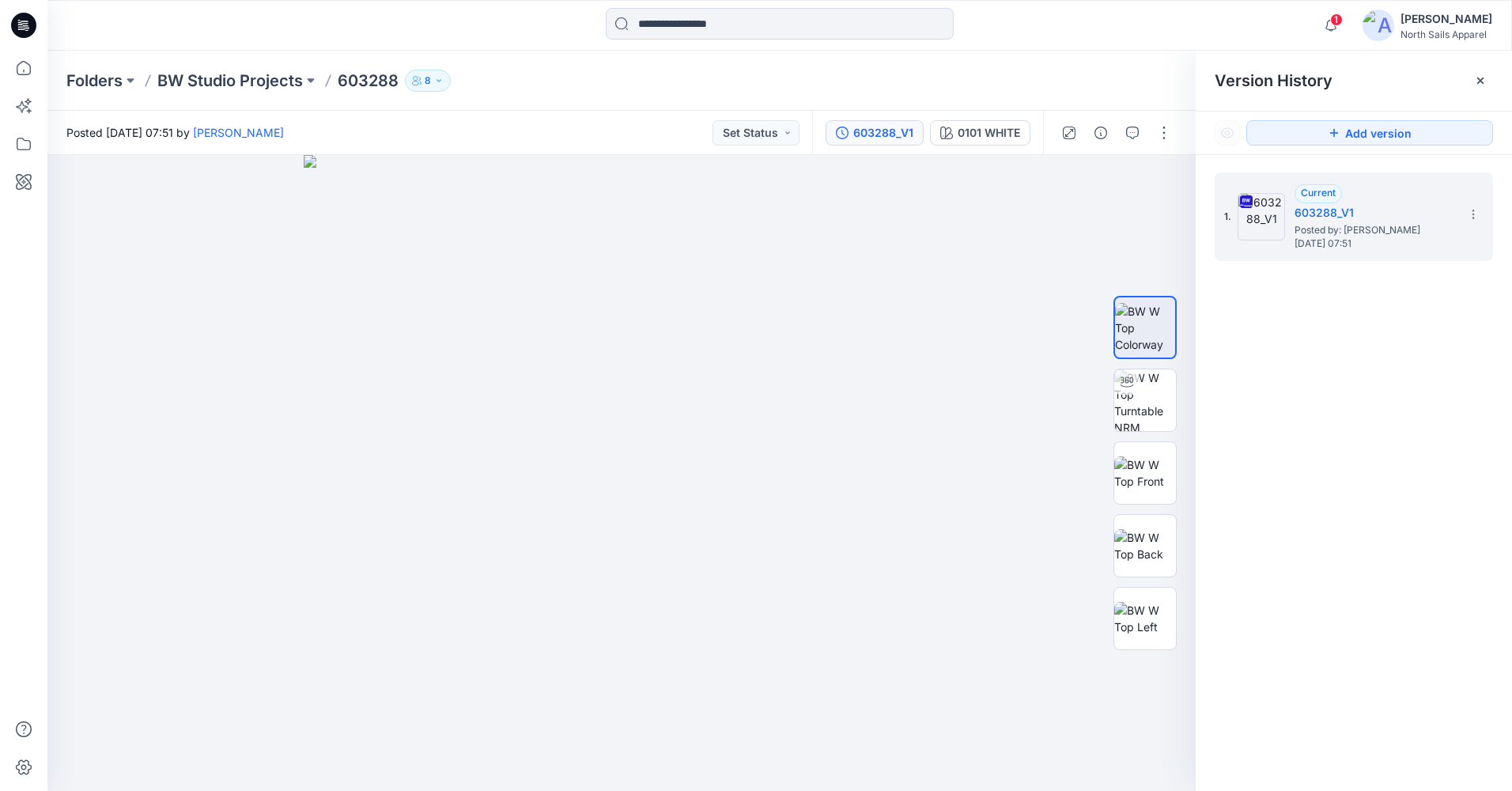
click at [1276, 376] on div "1. Current 603288_V1 Posted by: Kapila Kothalawala Wednesday, September 17, 202…" at bounding box center [1354, 484] width 316 height 659
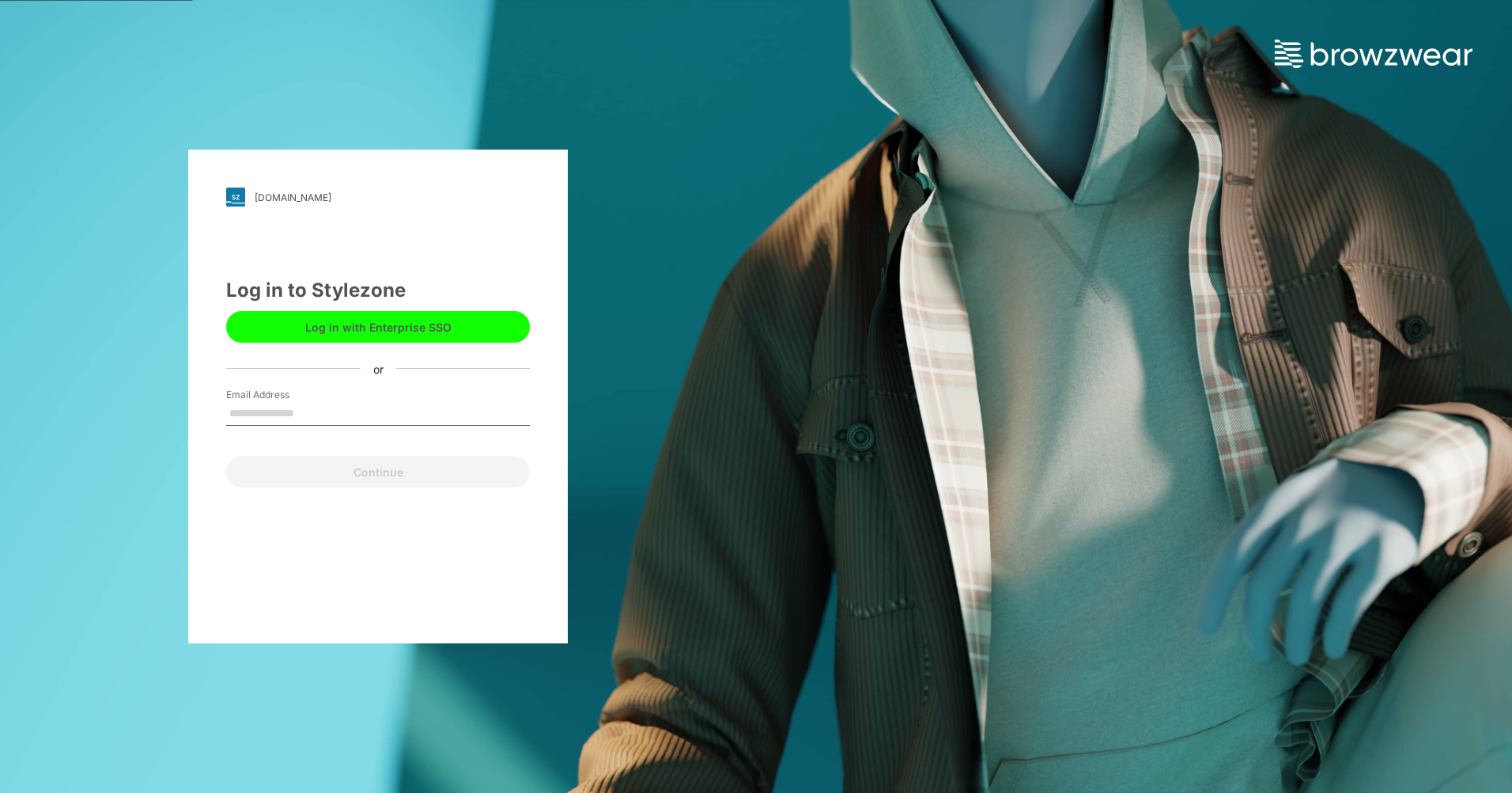
click at [326, 407] on input "Email Address" at bounding box center [378, 413] width 303 height 24
type input "**********"
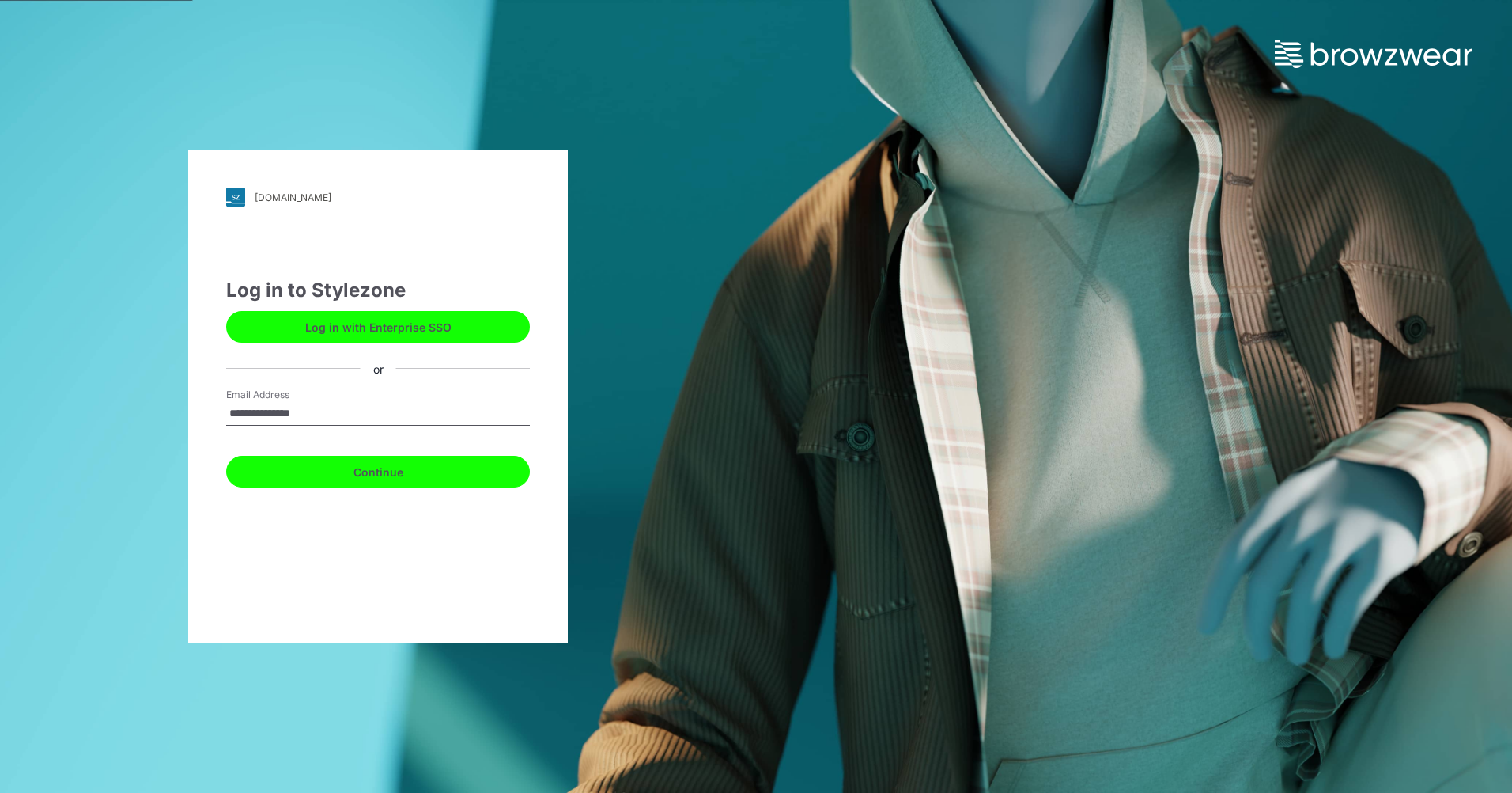
click at [398, 480] on button "Continue" at bounding box center [378, 471] width 303 height 32
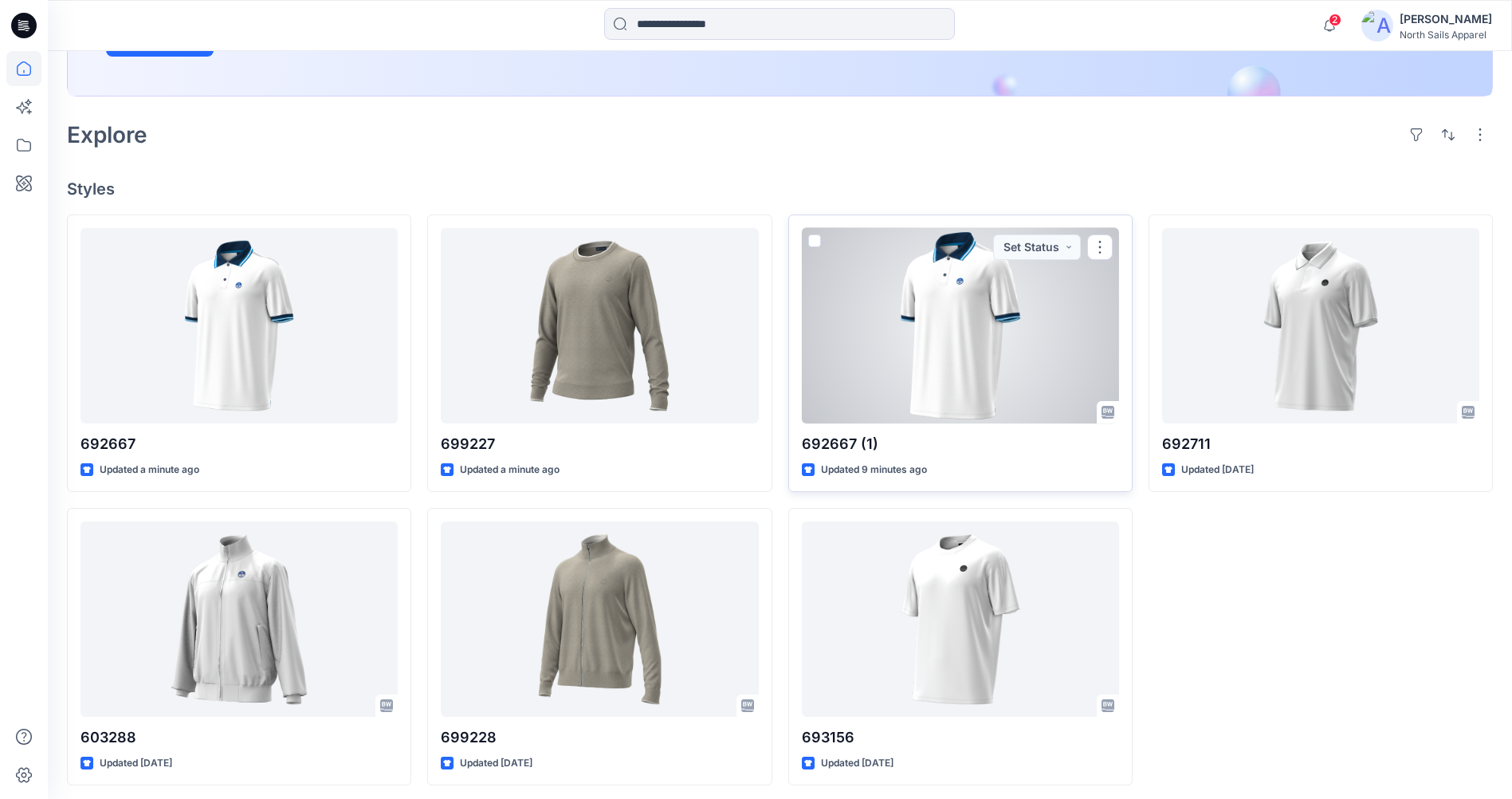
scroll to position [341, 0]
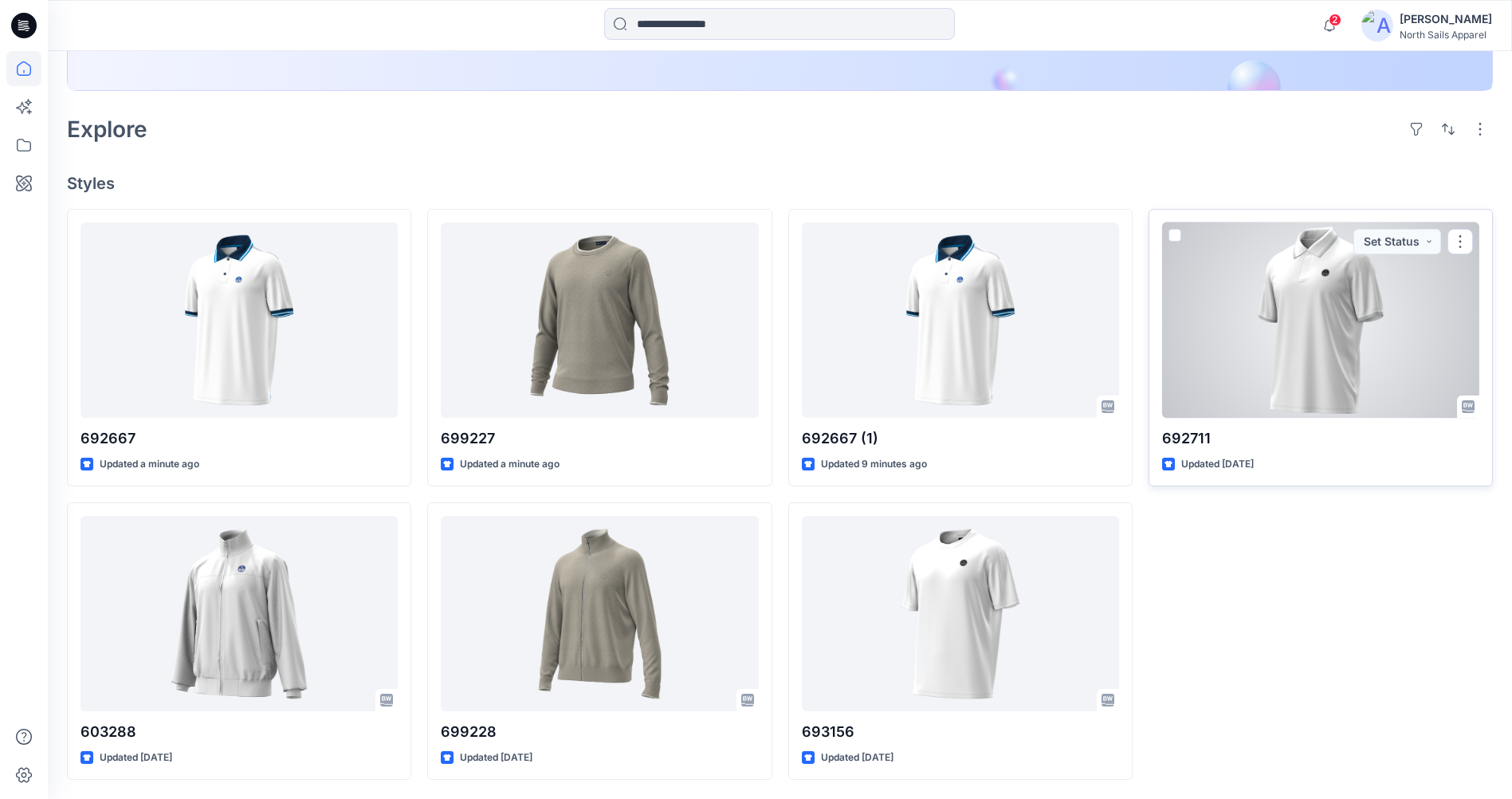
click at [1380, 343] on div at bounding box center [1321, 320] width 317 height 195
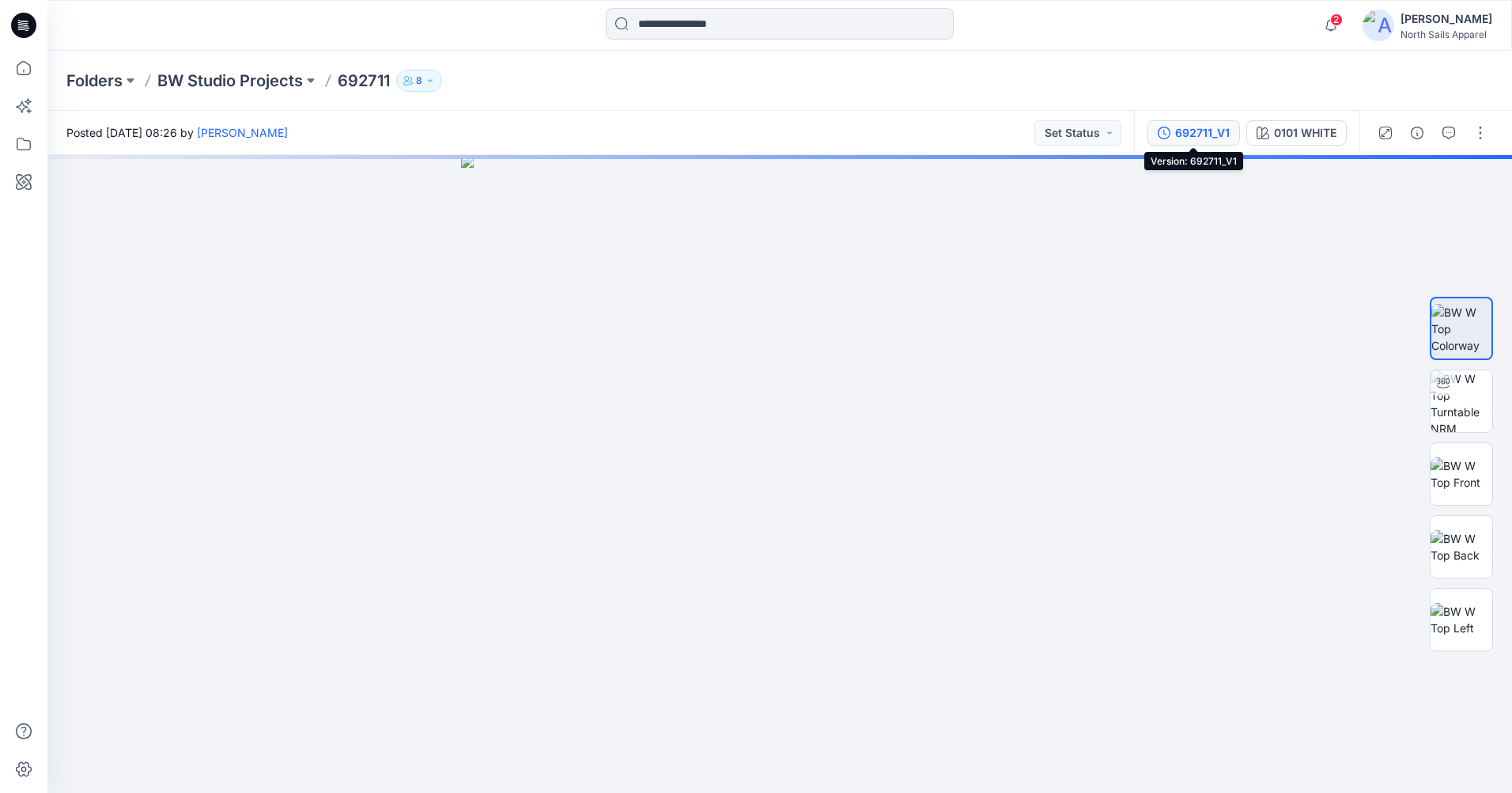
click at [1191, 135] on div "692711_V1" at bounding box center [1201, 132] width 54 height 17
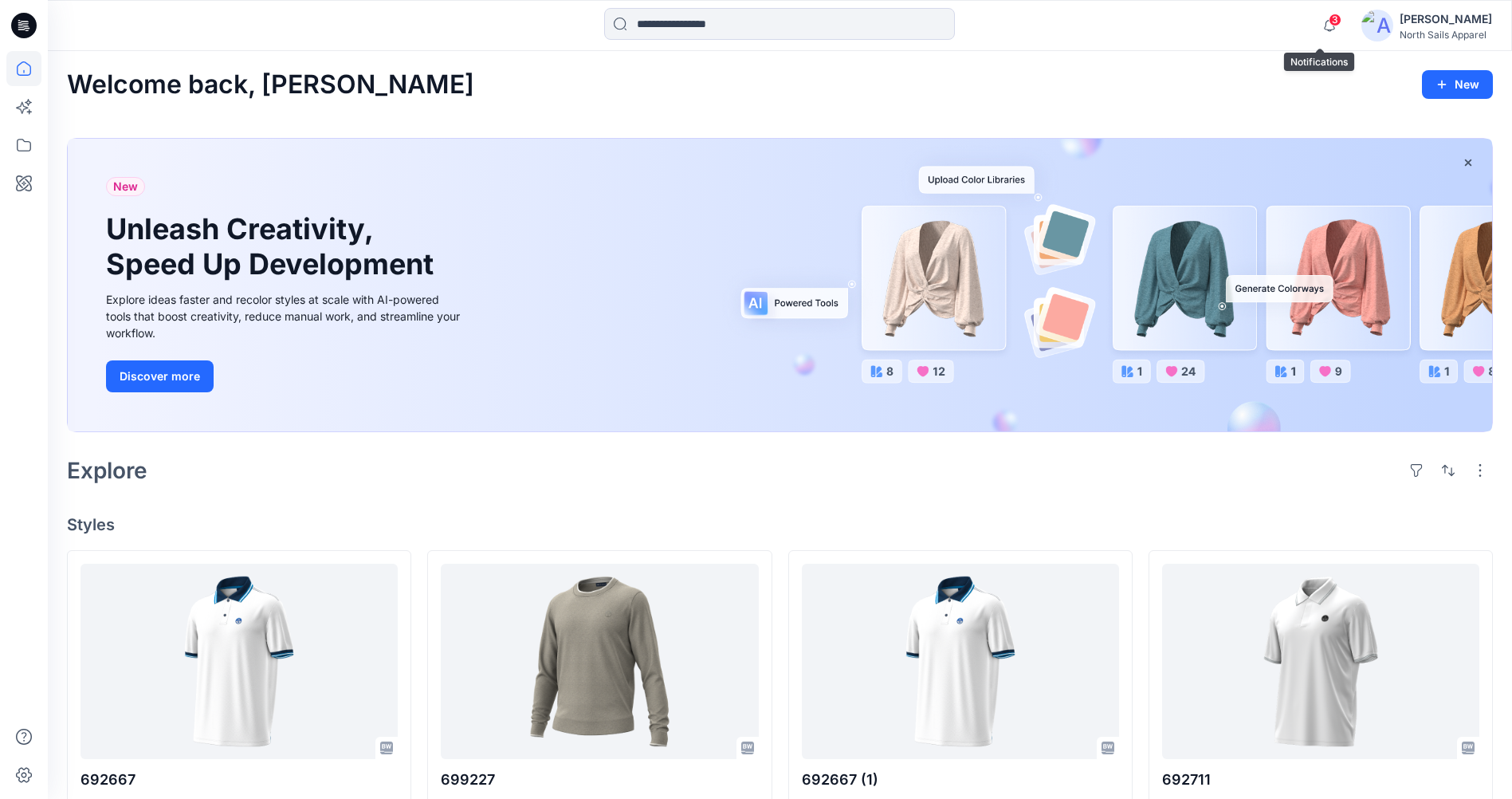
click at [1329, 23] on span "3" at bounding box center [1335, 20] width 13 height 13
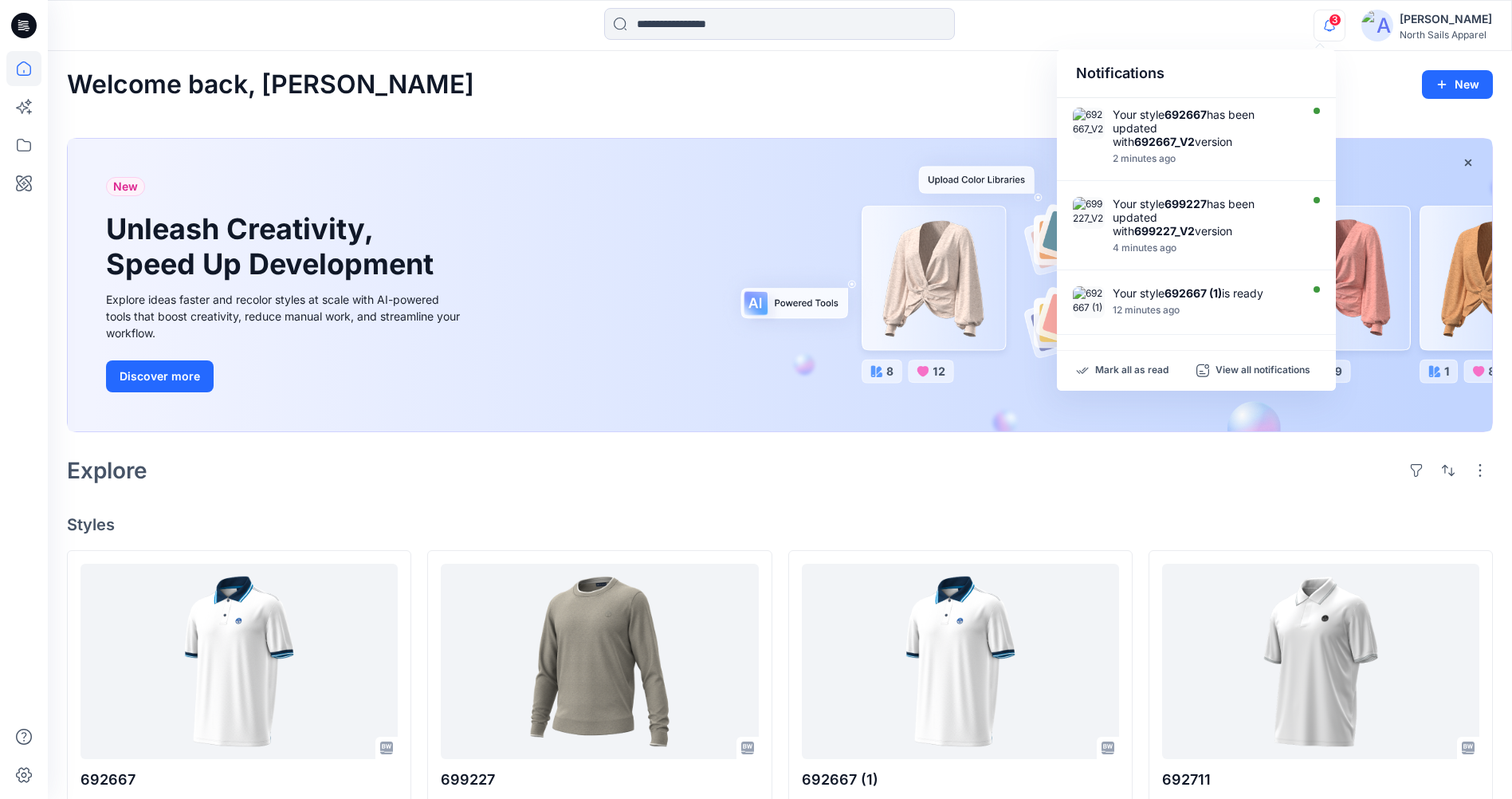
click at [1320, 22] on div "3" at bounding box center [1326, 16] width 25 height 13
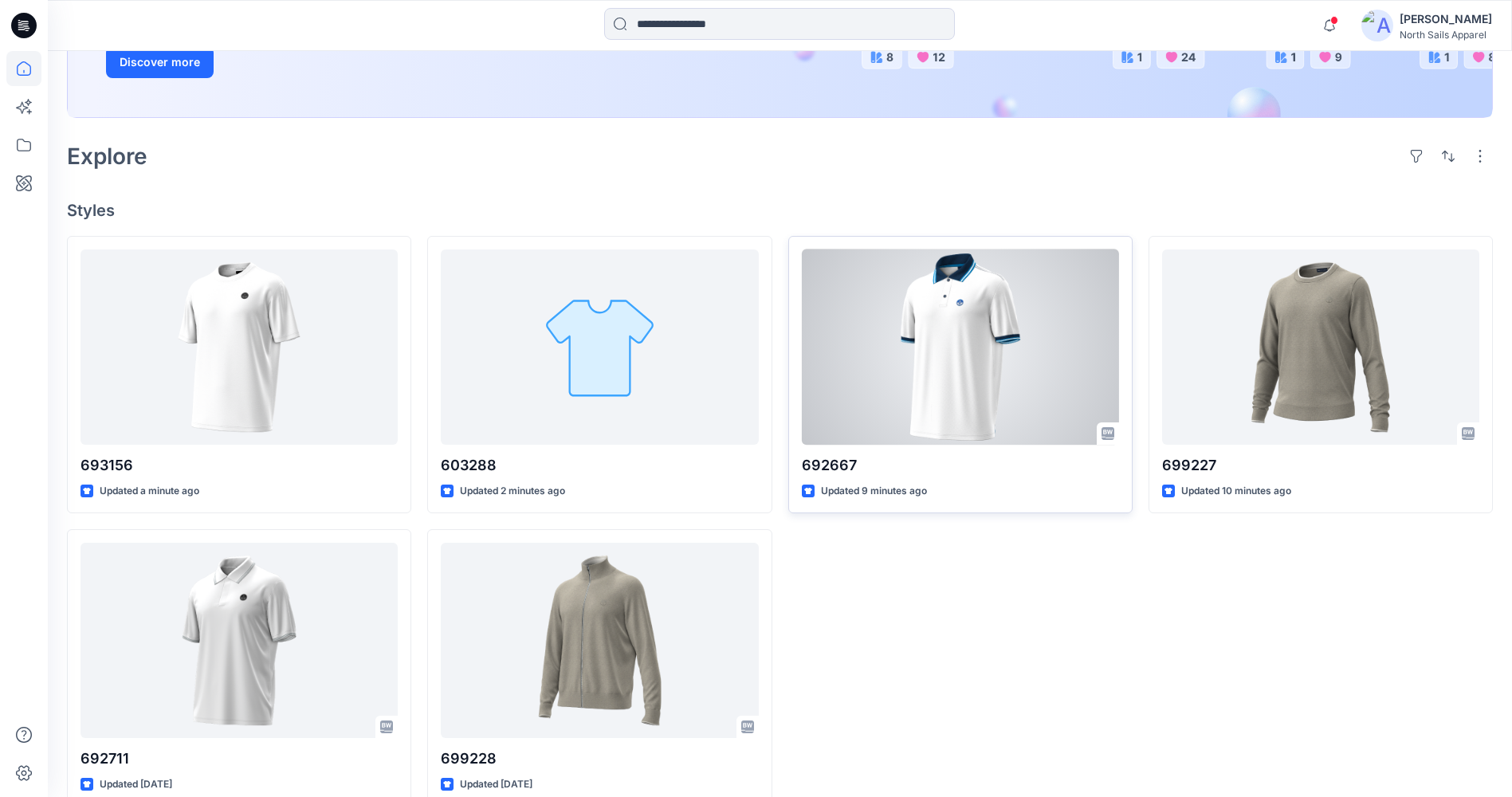
scroll to position [343, 0]
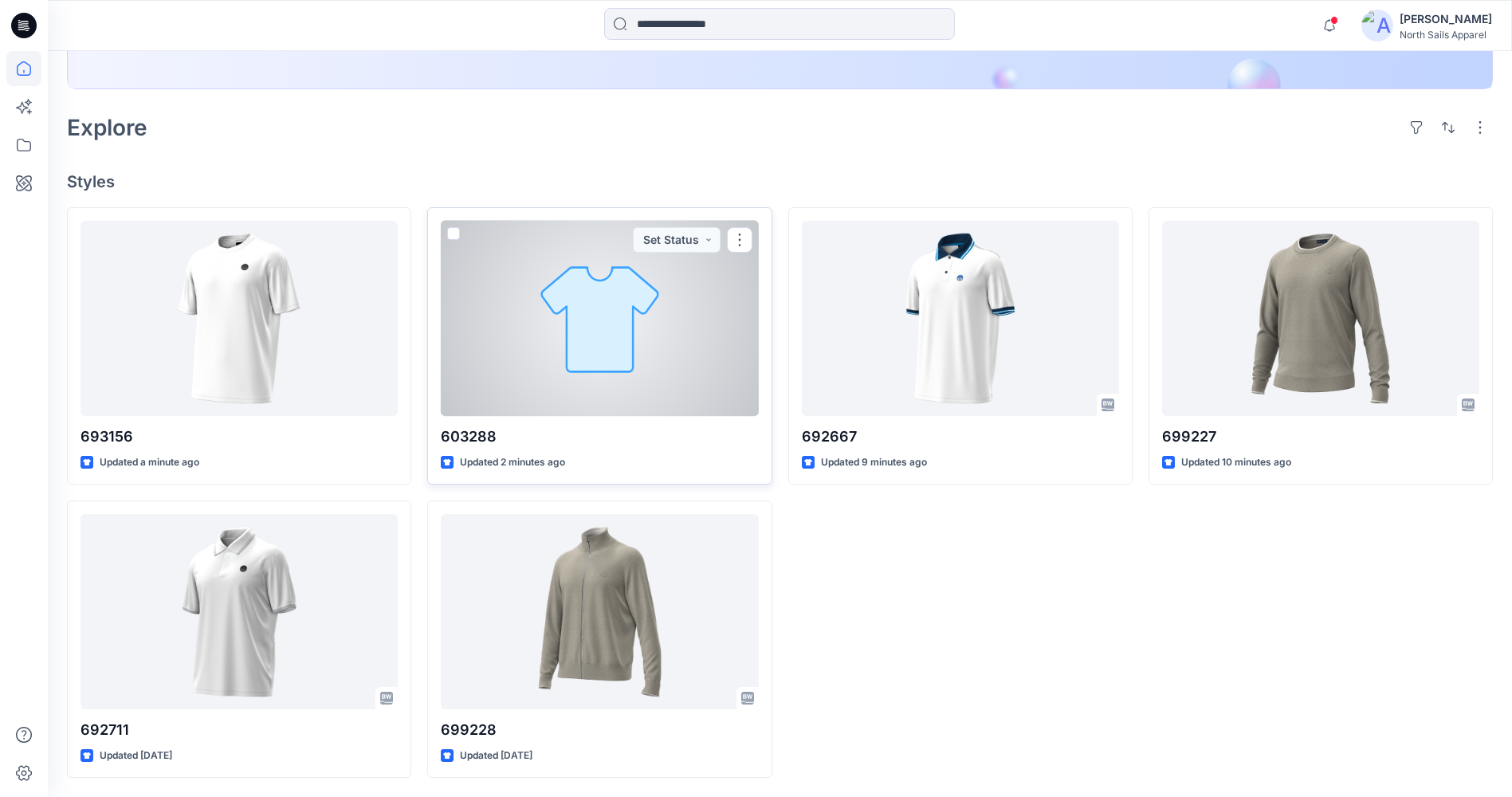
click at [603, 343] on div at bounding box center [599, 318] width 317 height 195
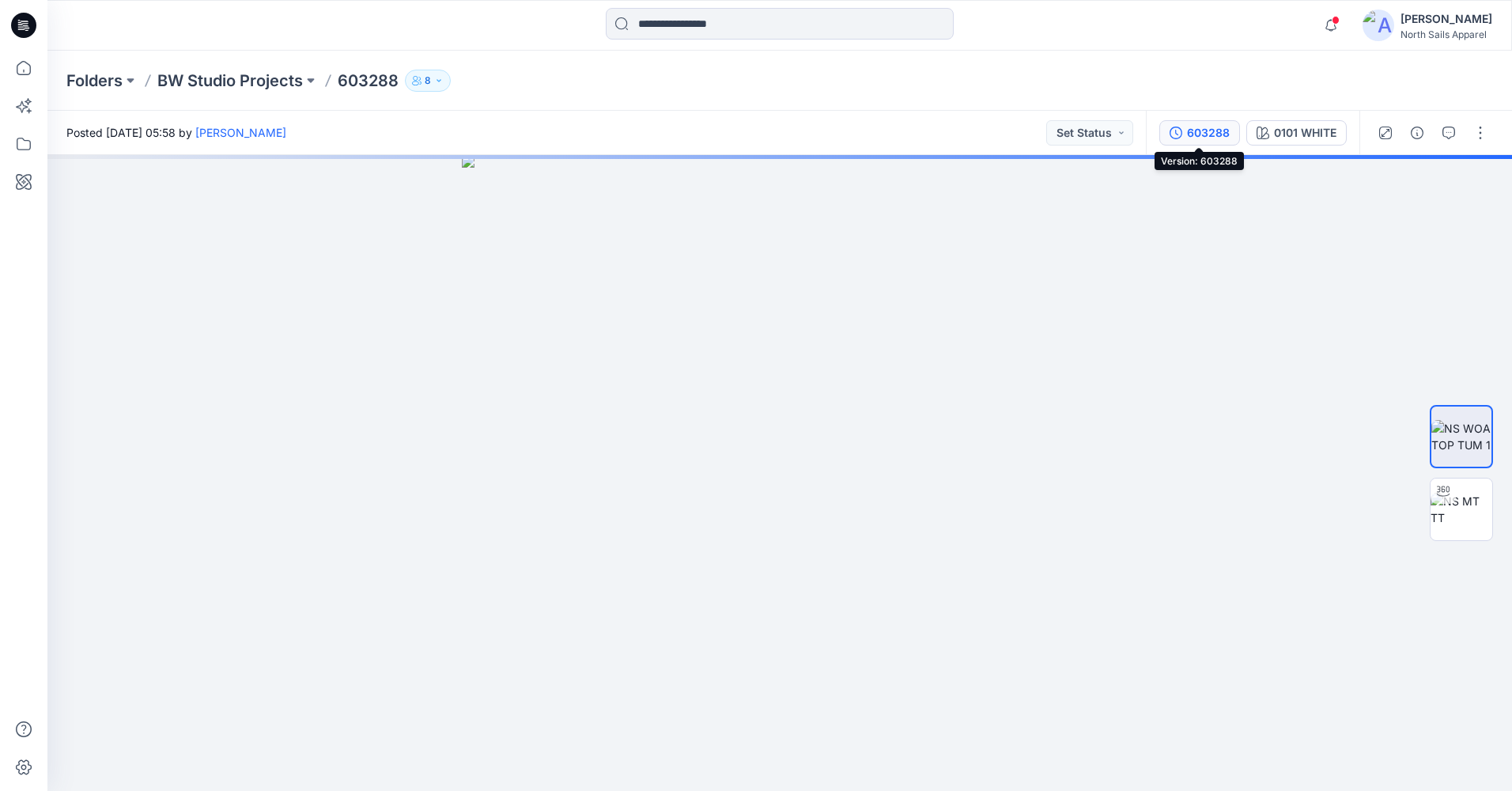
click at [1206, 125] on div "603288" at bounding box center [1208, 132] width 43 height 17
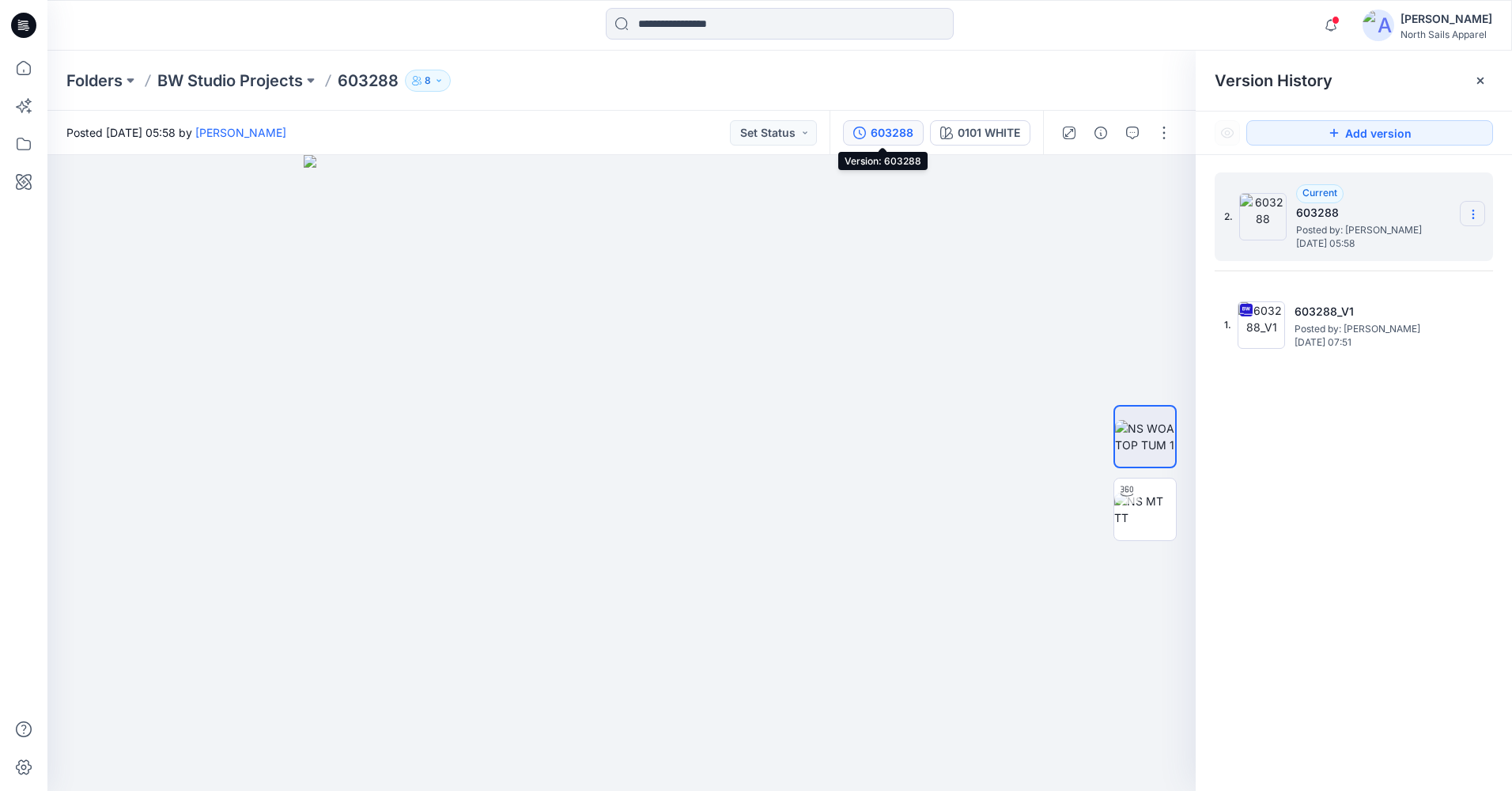
click at [1478, 208] on icon at bounding box center [1473, 214] width 13 height 13
click at [1395, 310] on span "Delete Version" at bounding box center [1364, 315] width 75 height 19
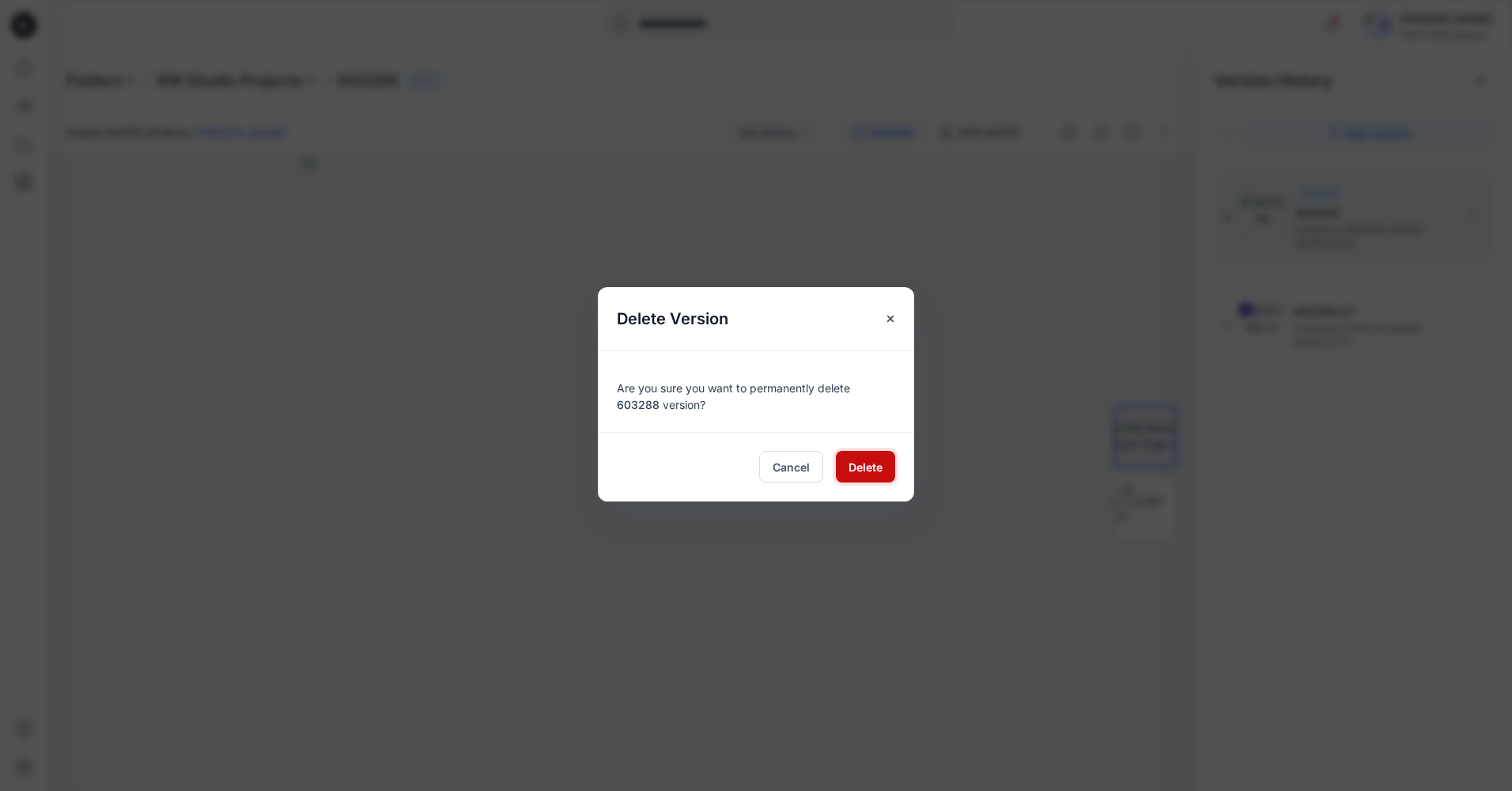
click at [882, 471] on span "Delete" at bounding box center [866, 466] width 34 height 16
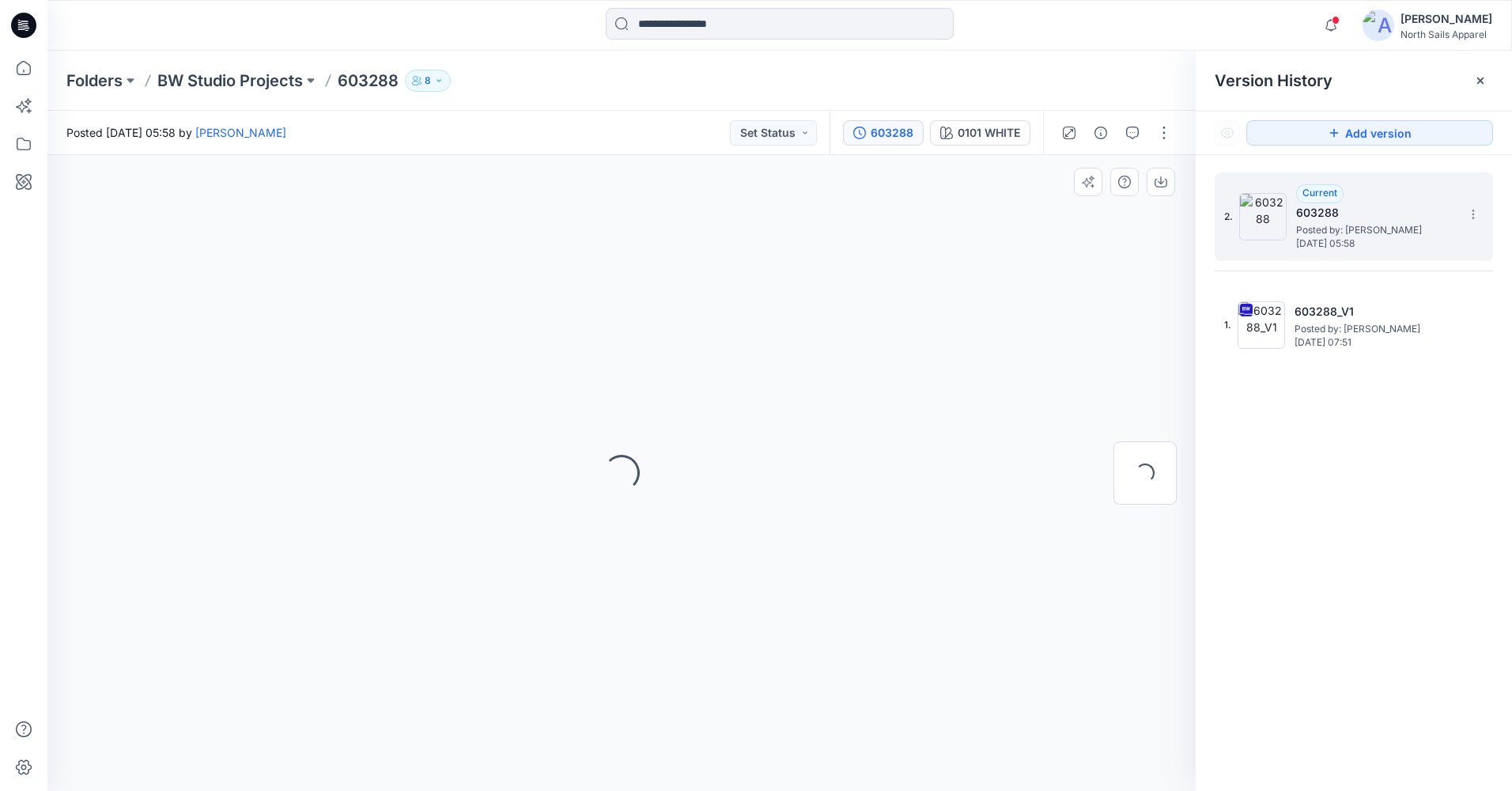
click at [842, 473] on div "Loading..." at bounding box center [621, 473] width 1148 height 636
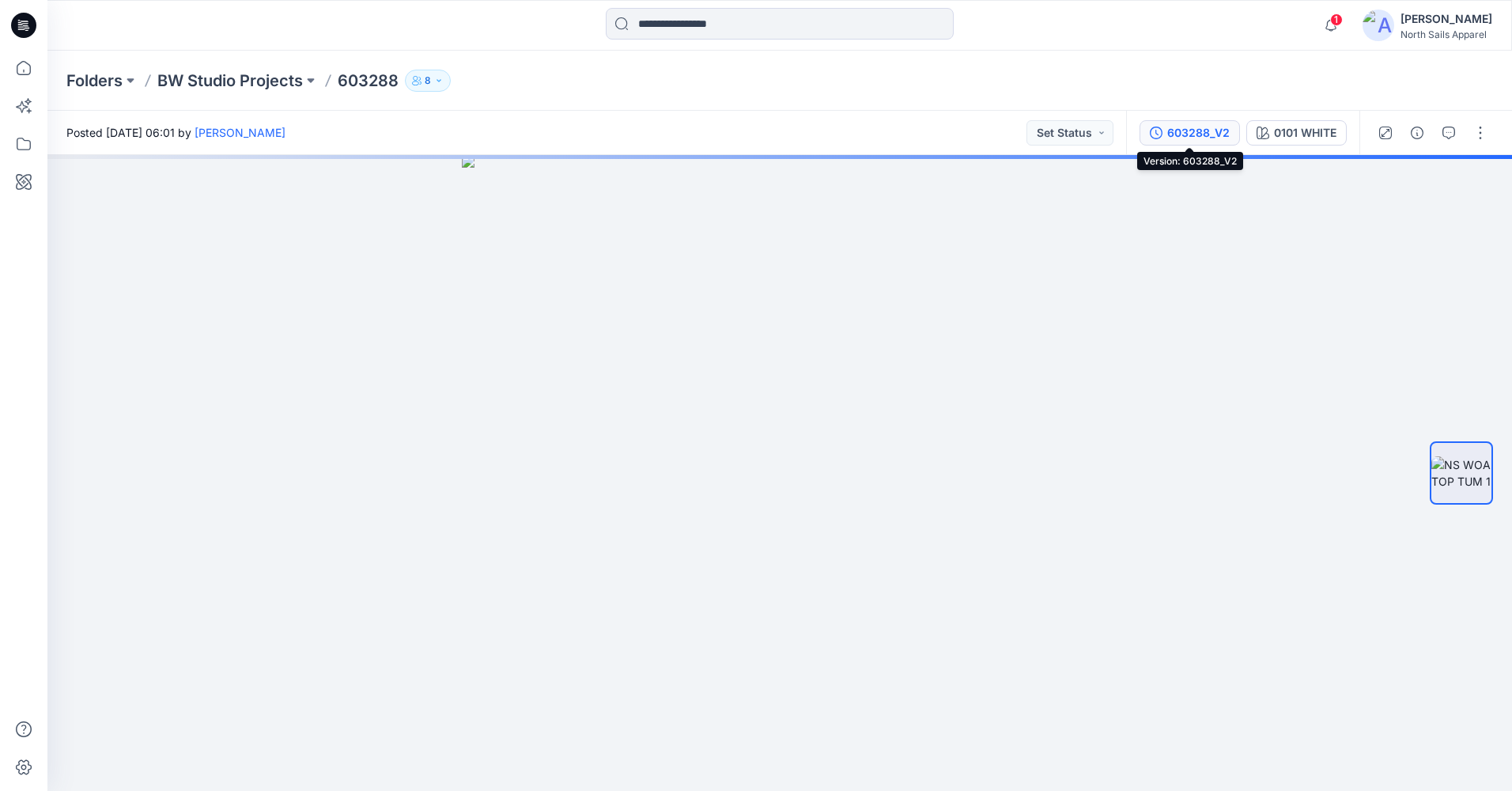
click at [1196, 138] on div "603288_V2" at bounding box center [1198, 132] width 62 height 17
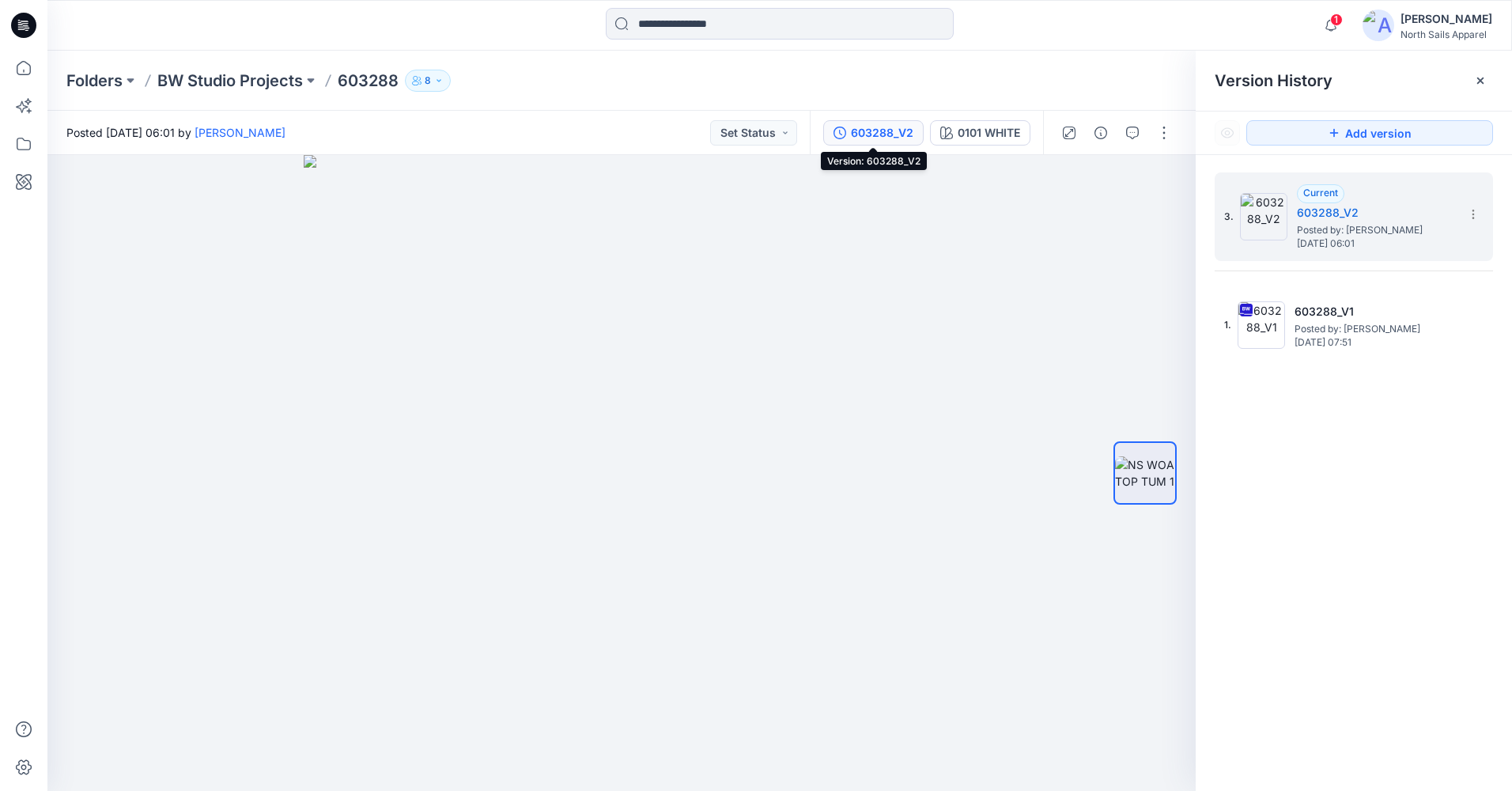
click at [889, 135] on div "603288_V2" at bounding box center [882, 132] width 62 height 17
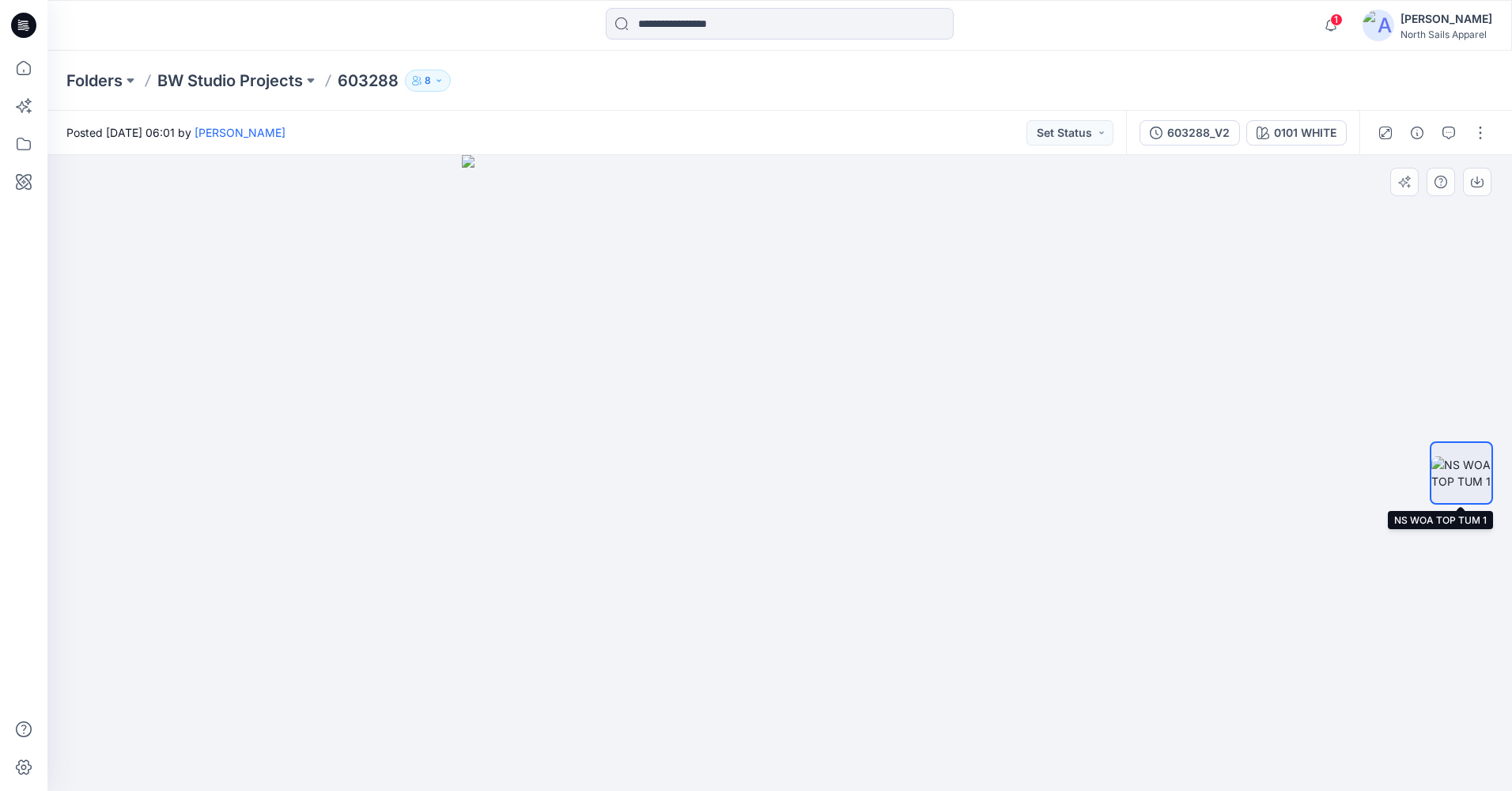
click at [1457, 489] on img at bounding box center [1461, 472] width 60 height 33
click at [1476, 191] on button "button" at bounding box center [1476, 182] width 28 height 28
click at [251, 80] on p "BW Studio Projects" at bounding box center [230, 80] width 145 height 22
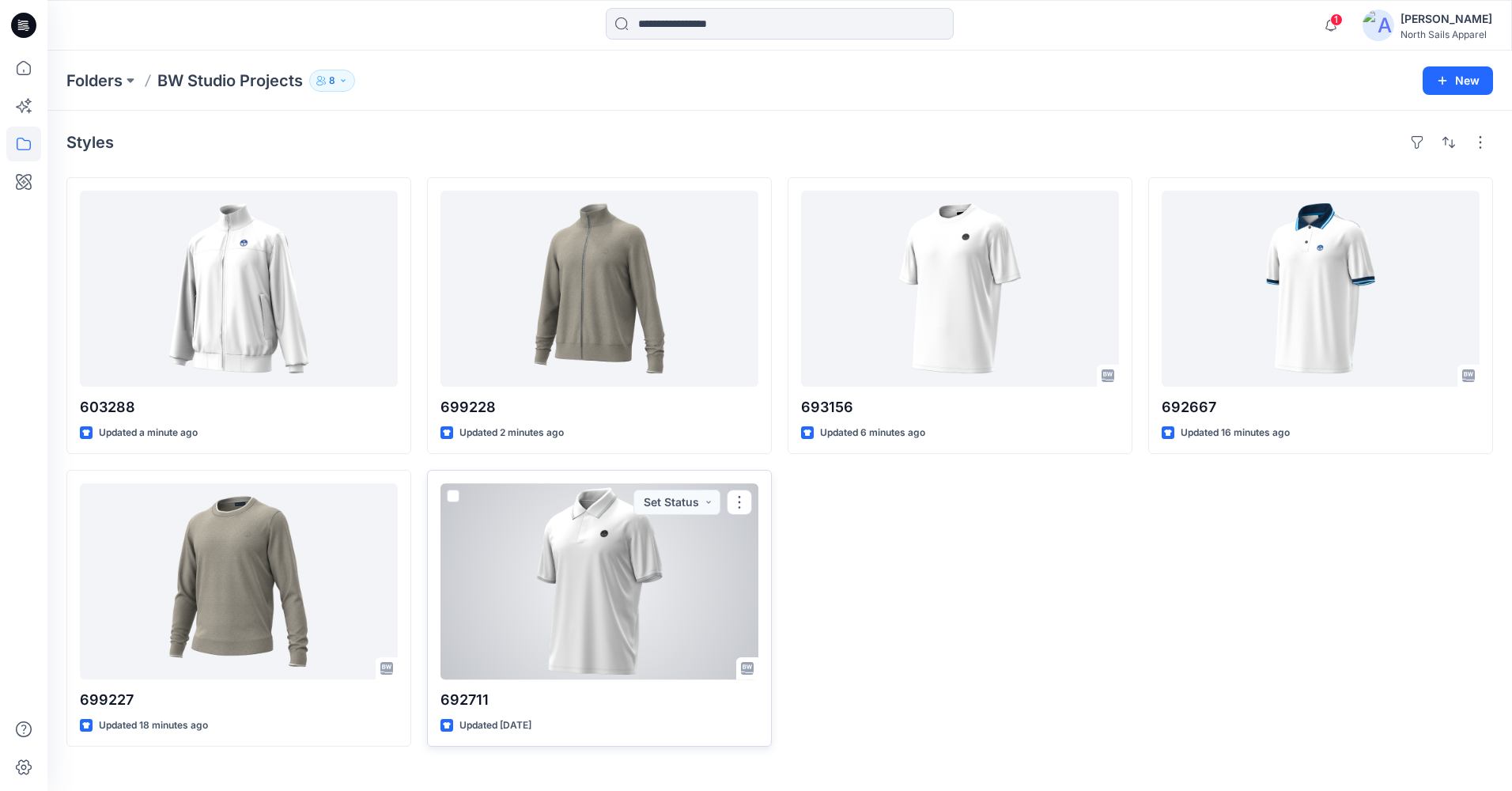
click at [651, 603] on div at bounding box center [599, 582] width 318 height 196
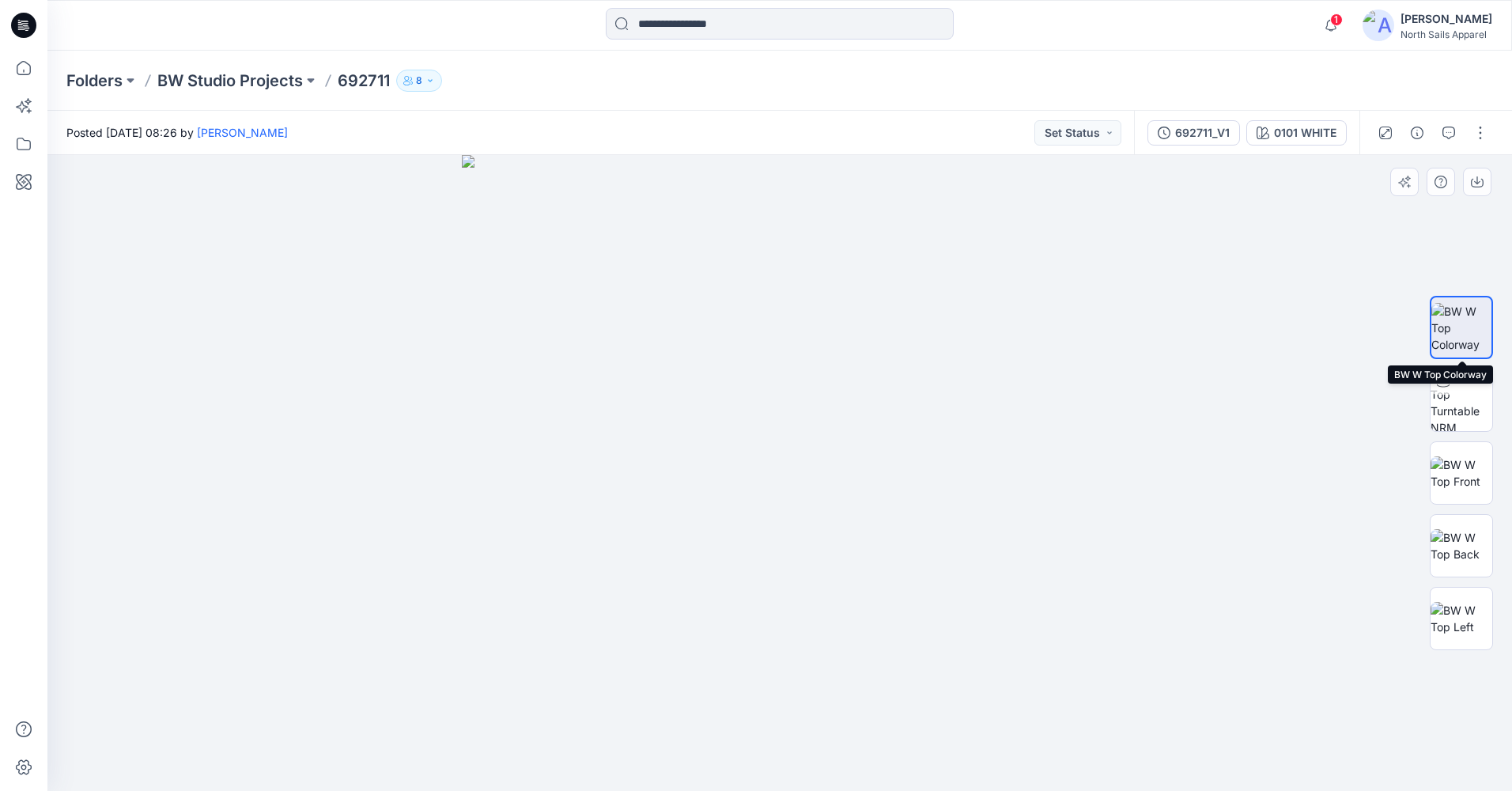
click at [1473, 320] on img at bounding box center [1461, 327] width 60 height 49
click at [1477, 188] on button "button" at bounding box center [1476, 182] width 28 height 28
click at [189, 85] on p "BW Studio Projects" at bounding box center [230, 80] width 145 height 22
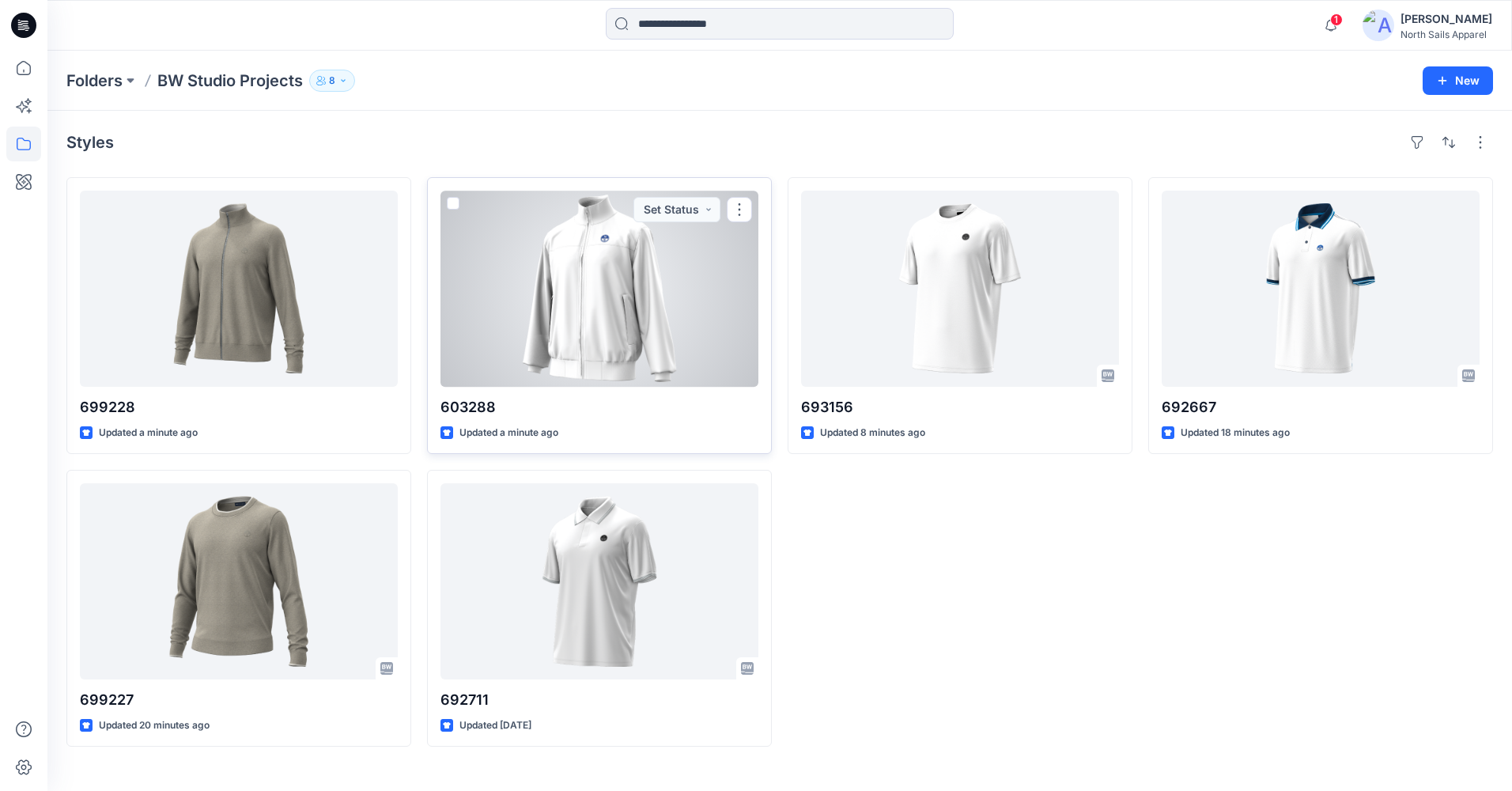
click at [685, 325] on div at bounding box center [599, 289] width 318 height 196
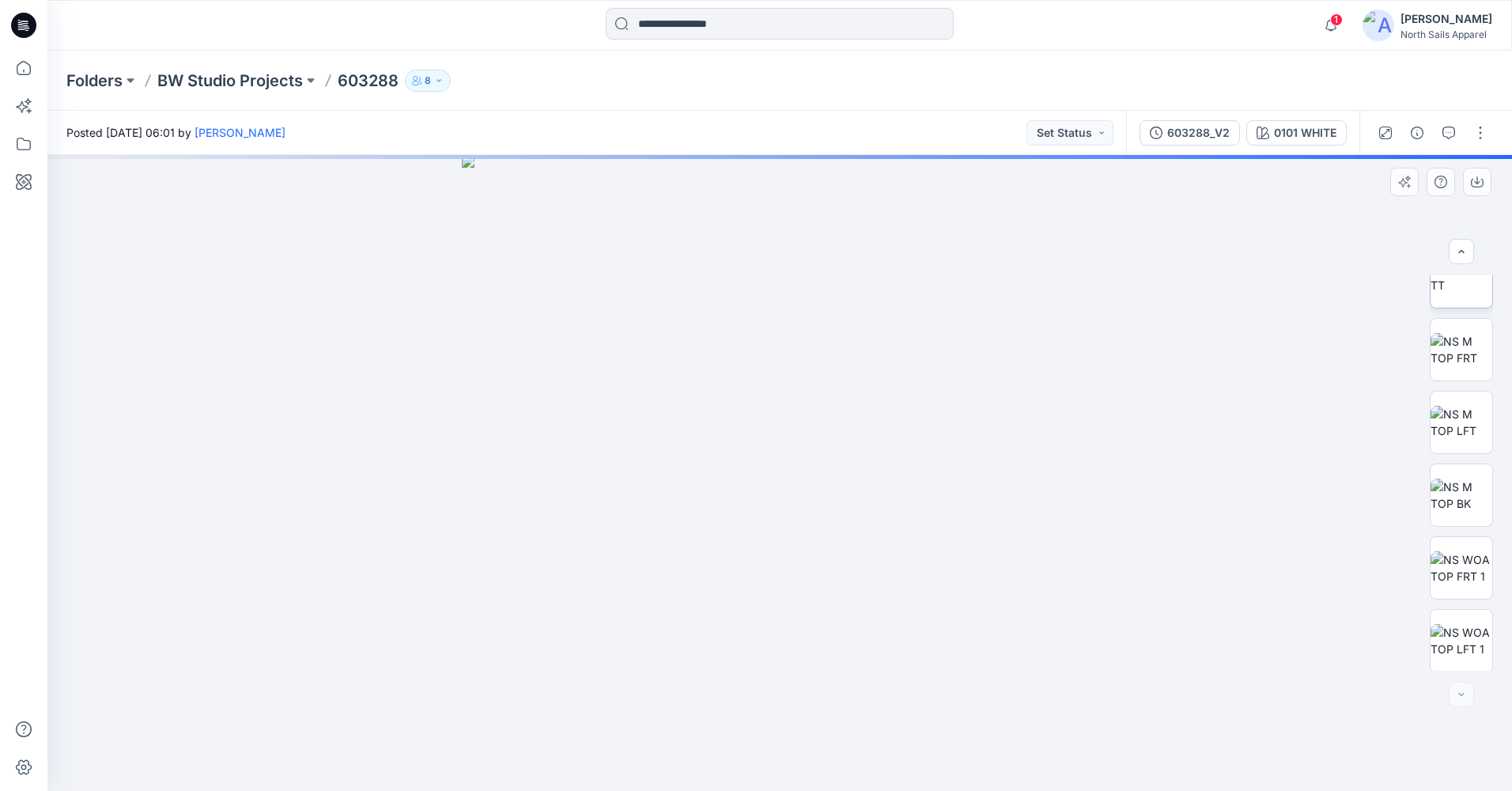
scroll to position [105, 0]
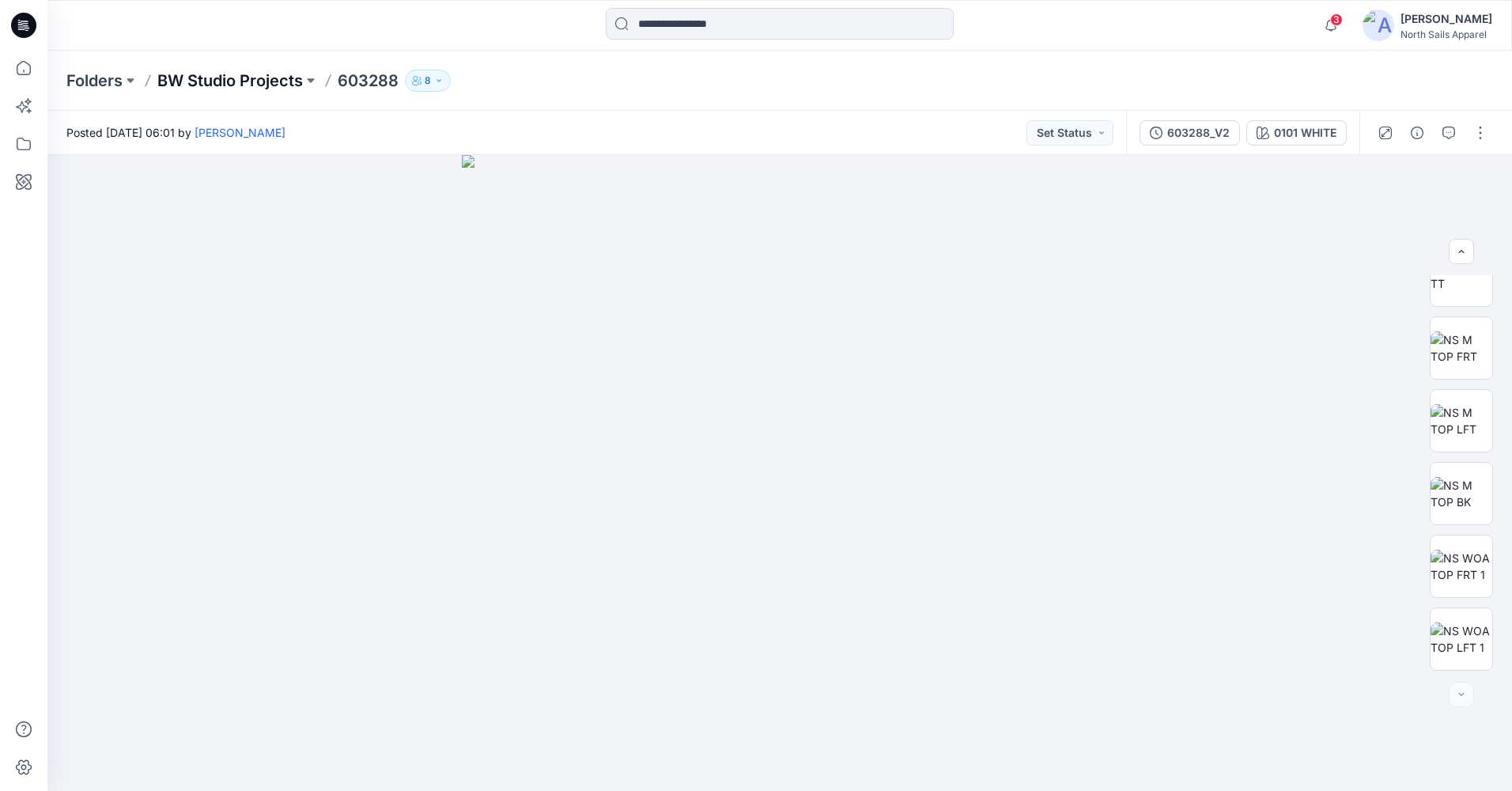
click at [157, 80] on div "Folders BW Studio Projects 603288 8" at bounding box center [718, 80] width 1303 height 22
click at [198, 79] on p "BW Studio Projects" at bounding box center [230, 80] width 145 height 22
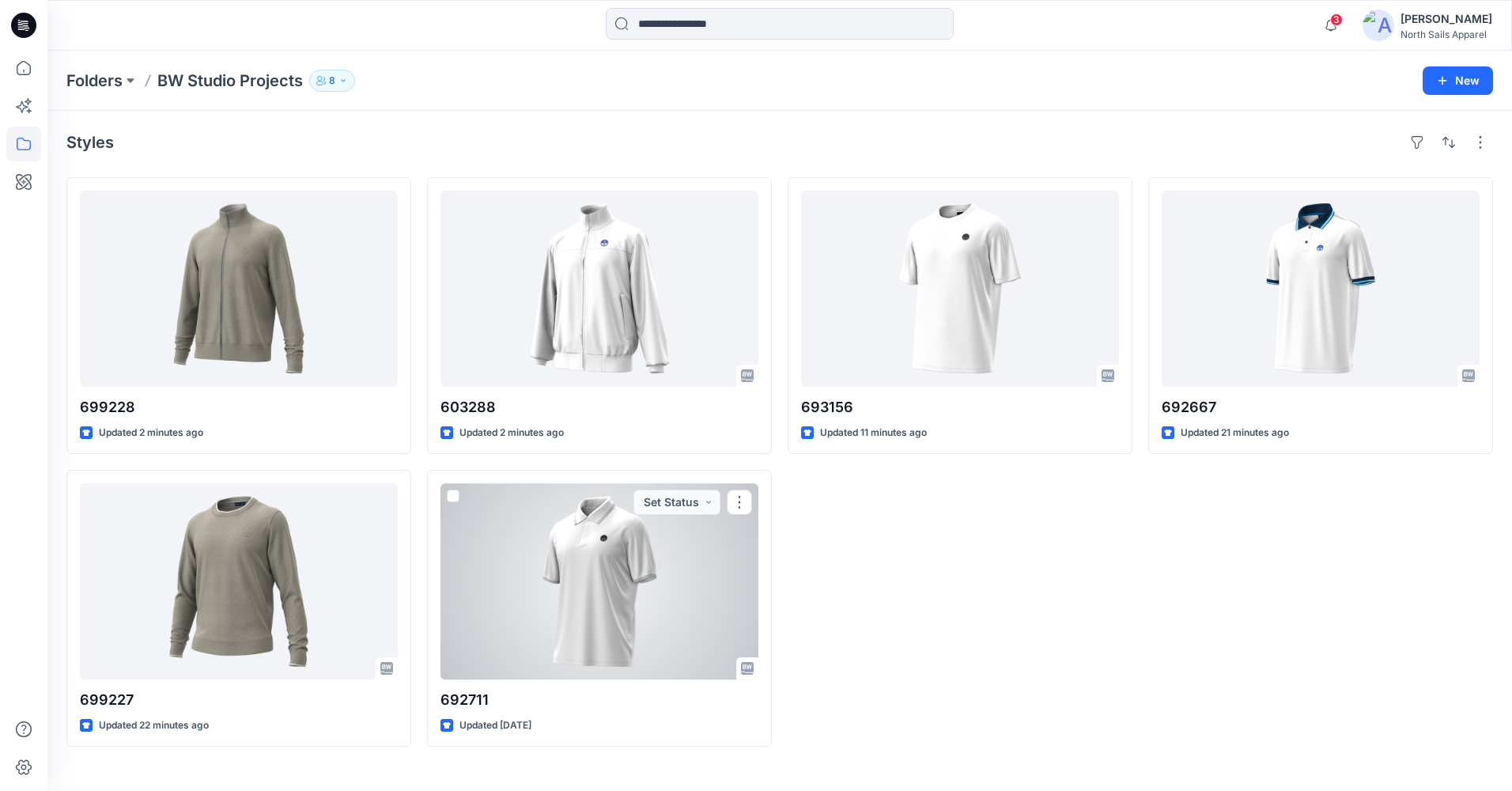
drag, startPoint x: 602, startPoint y: 604, endPoint x: 611, endPoint y: 604, distance: 9.0
click at [604, 604] on div at bounding box center [599, 582] width 318 height 196
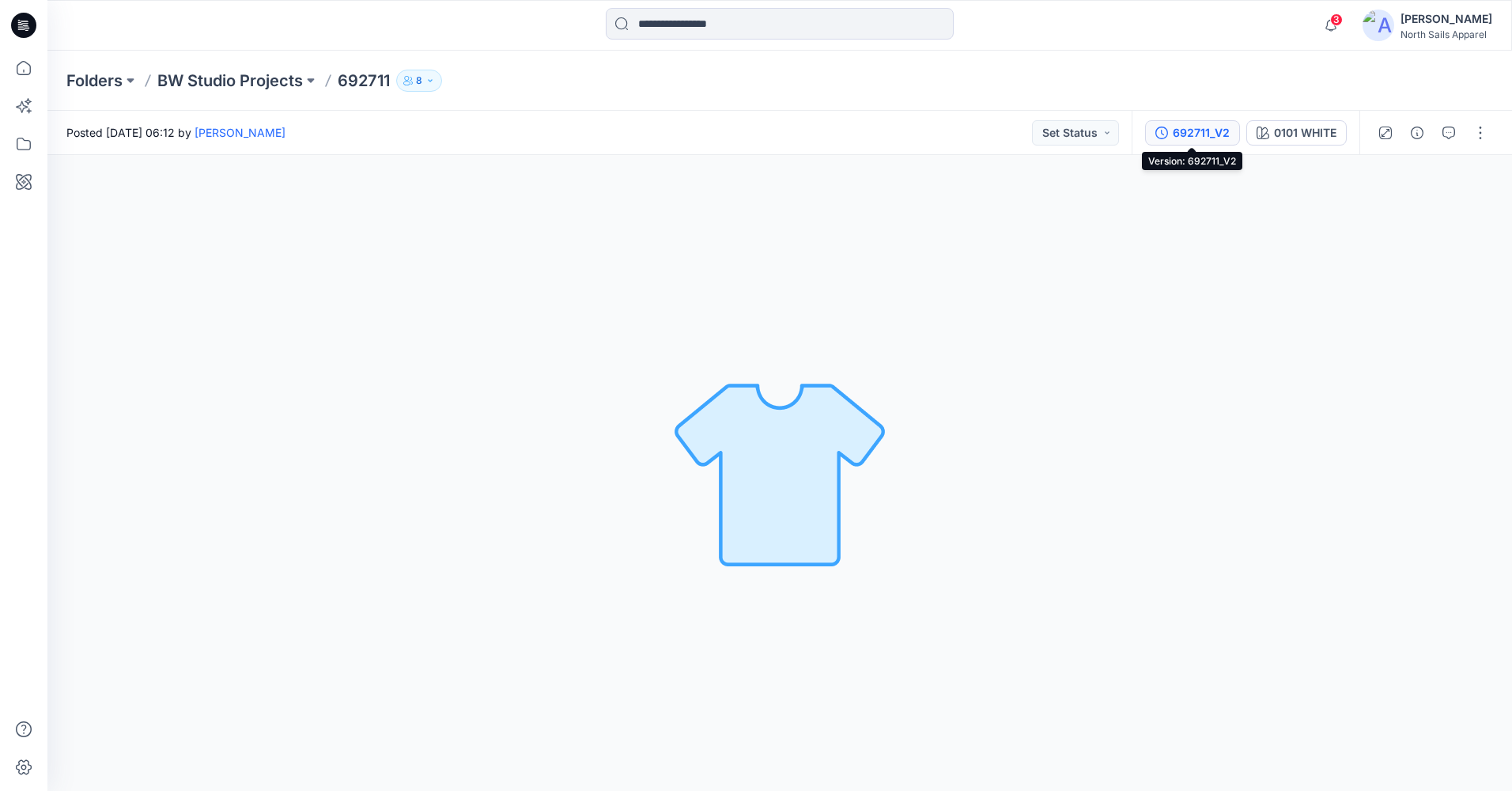
click at [1209, 131] on div "692711_V2" at bounding box center [1201, 132] width 57 height 17
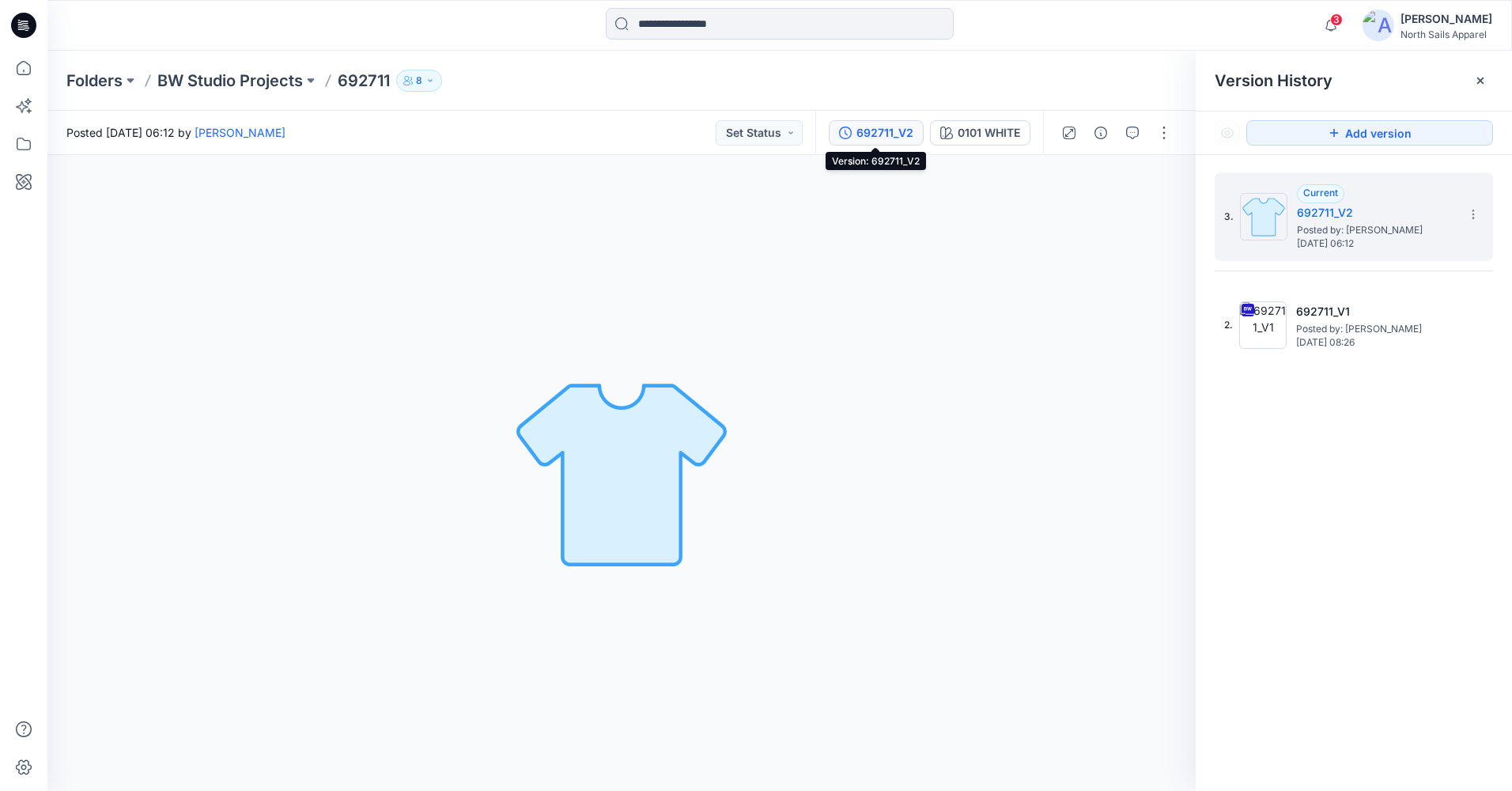
click at [886, 140] on div "692711_V2" at bounding box center [885, 132] width 57 height 17
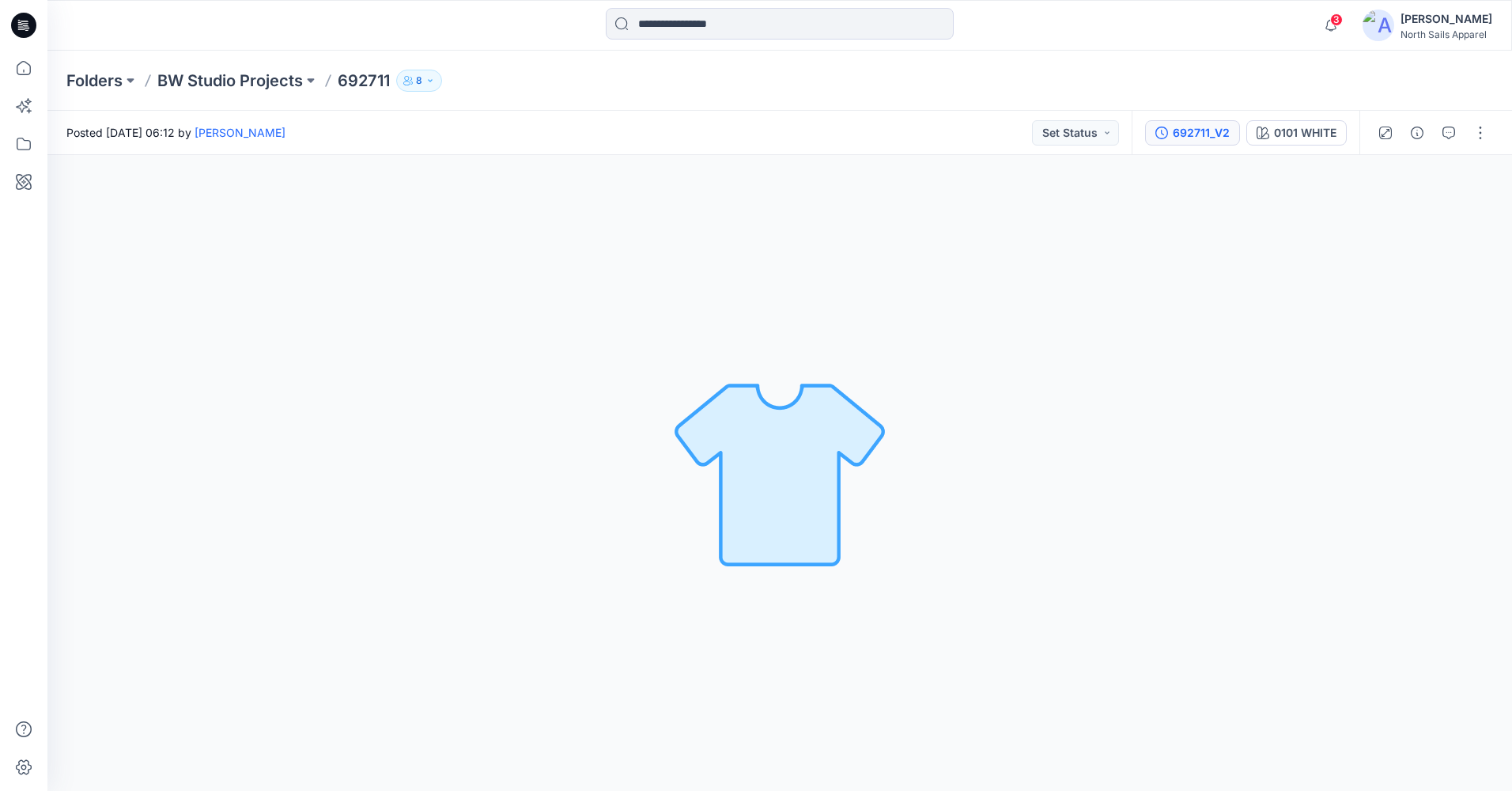
click at [1200, 141] on button "692711_V2" at bounding box center [1192, 132] width 95 height 25
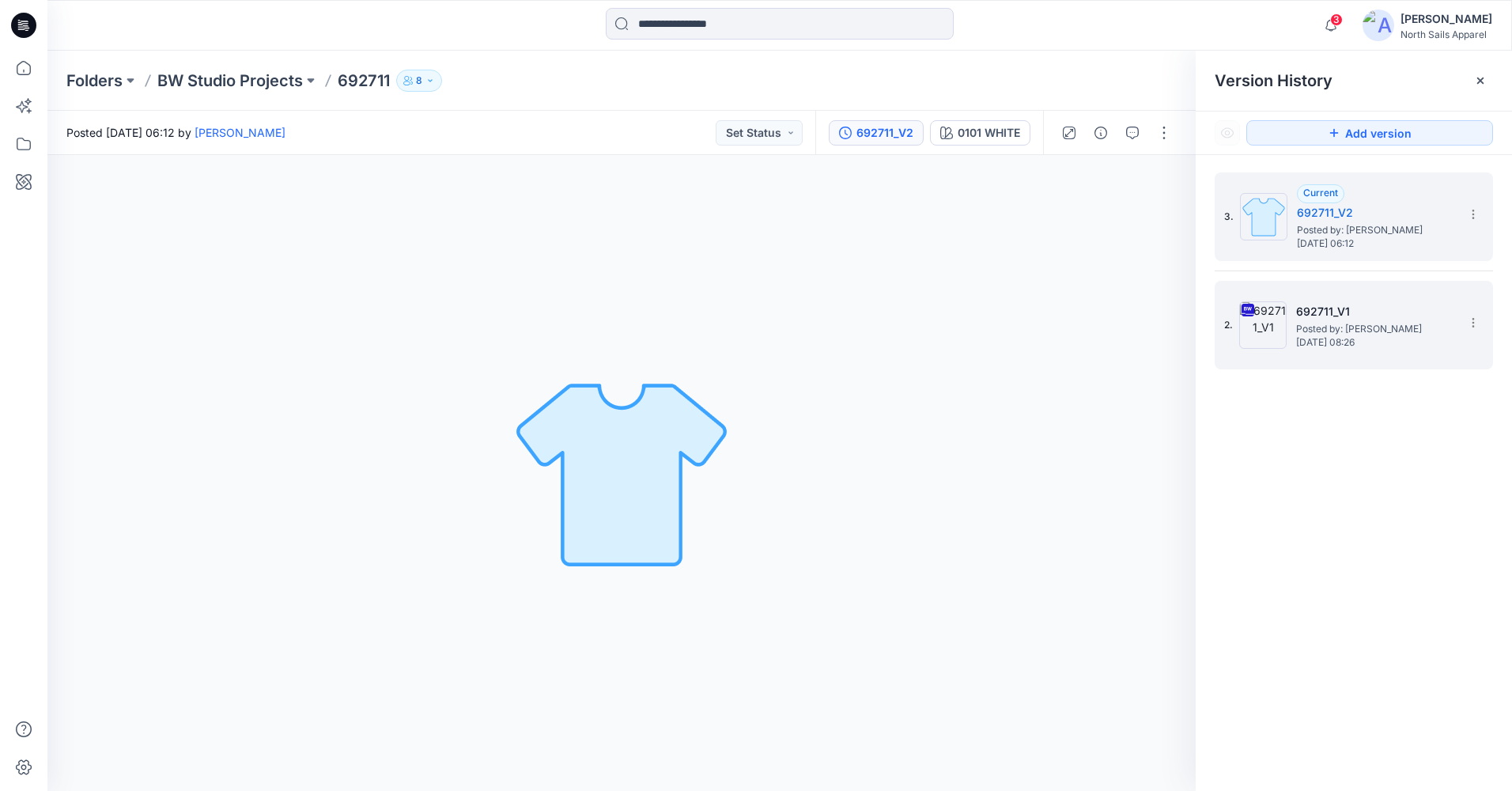
click at [1368, 337] on span "[DATE] 08:26" at bounding box center [1375, 342] width 158 height 11
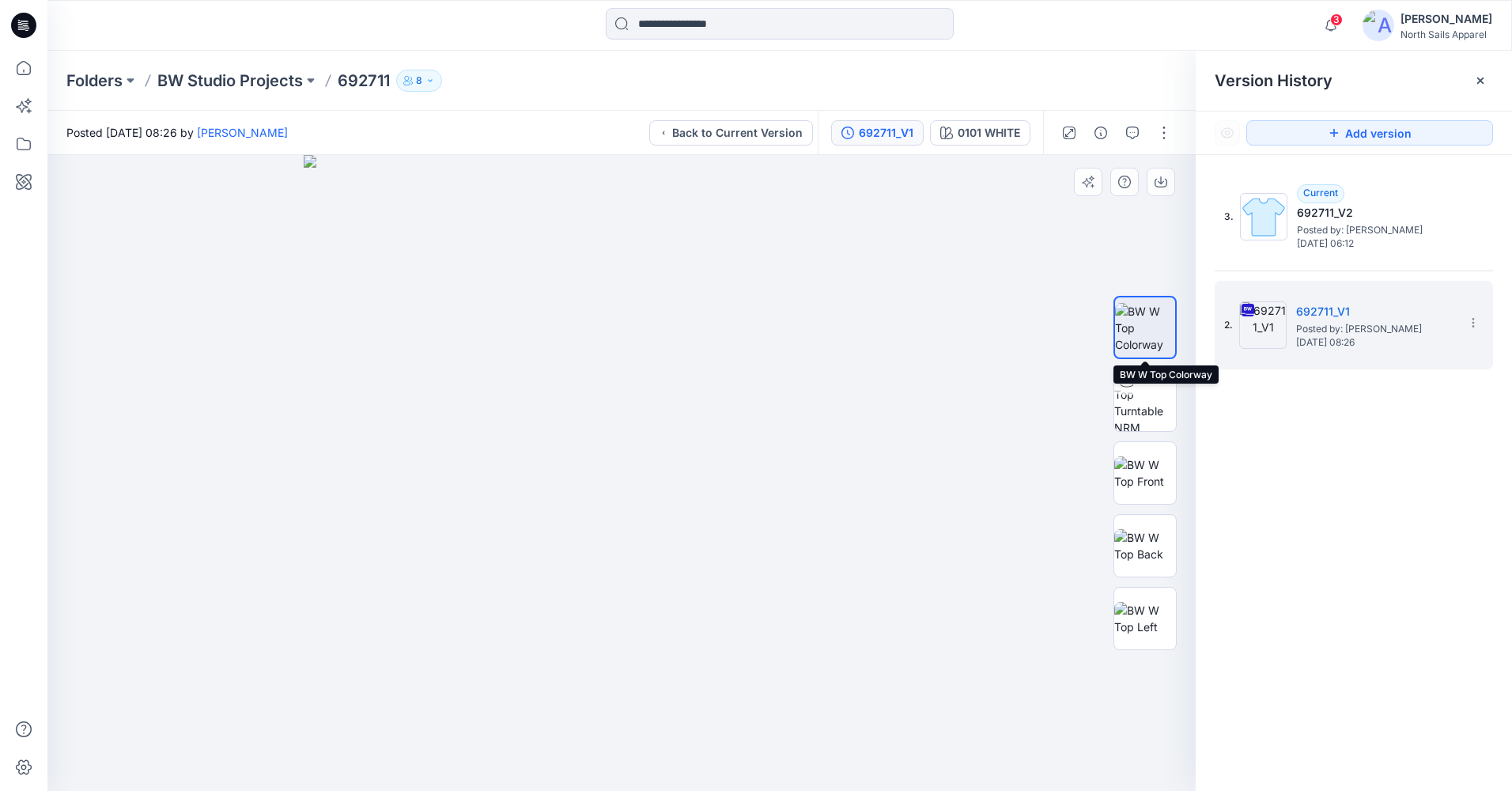
click at [1137, 333] on img at bounding box center [1145, 327] width 60 height 49
click at [1145, 333] on img at bounding box center [1145, 327] width 60 height 49
click at [1156, 174] on button "button" at bounding box center [1160, 182] width 28 height 28
click at [1091, 183] on icon "button" at bounding box center [1088, 182] width 13 height 13
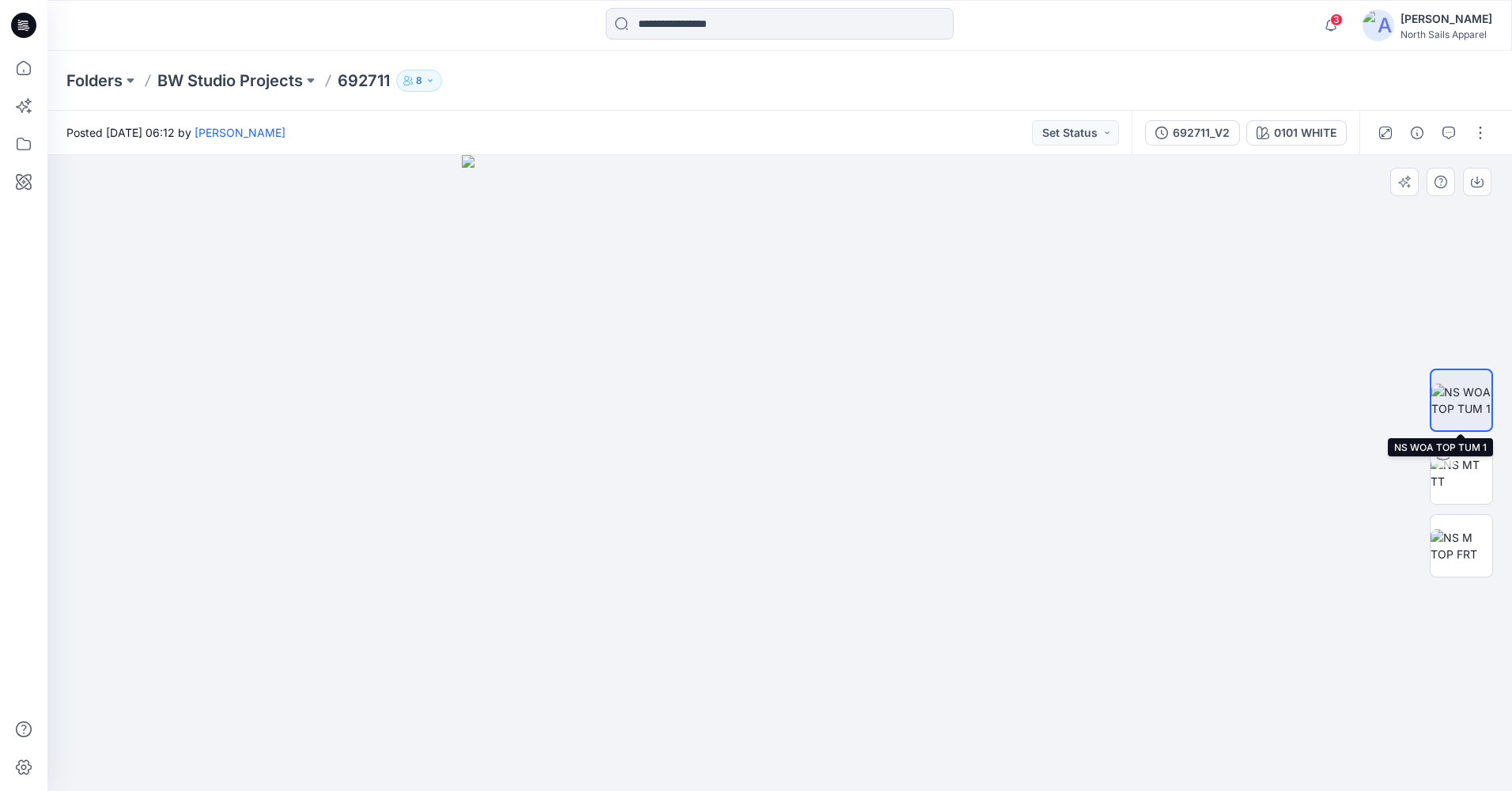
click at [1462, 401] on img at bounding box center [1461, 400] width 60 height 33
click at [1471, 182] on icon "button" at bounding box center [1477, 183] width 13 height 9
drag, startPoint x: 1044, startPoint y: 376, endPoint x: 1065, endPoint y: 321, distance: 58.9
click at [1045, 375] on img at bounding box center [780, 473] width 636 height 636
drag, startPoint x: 1205, startPoint y: 127, endPoint x: 1213, endPoint y: 139, distance: 14.4
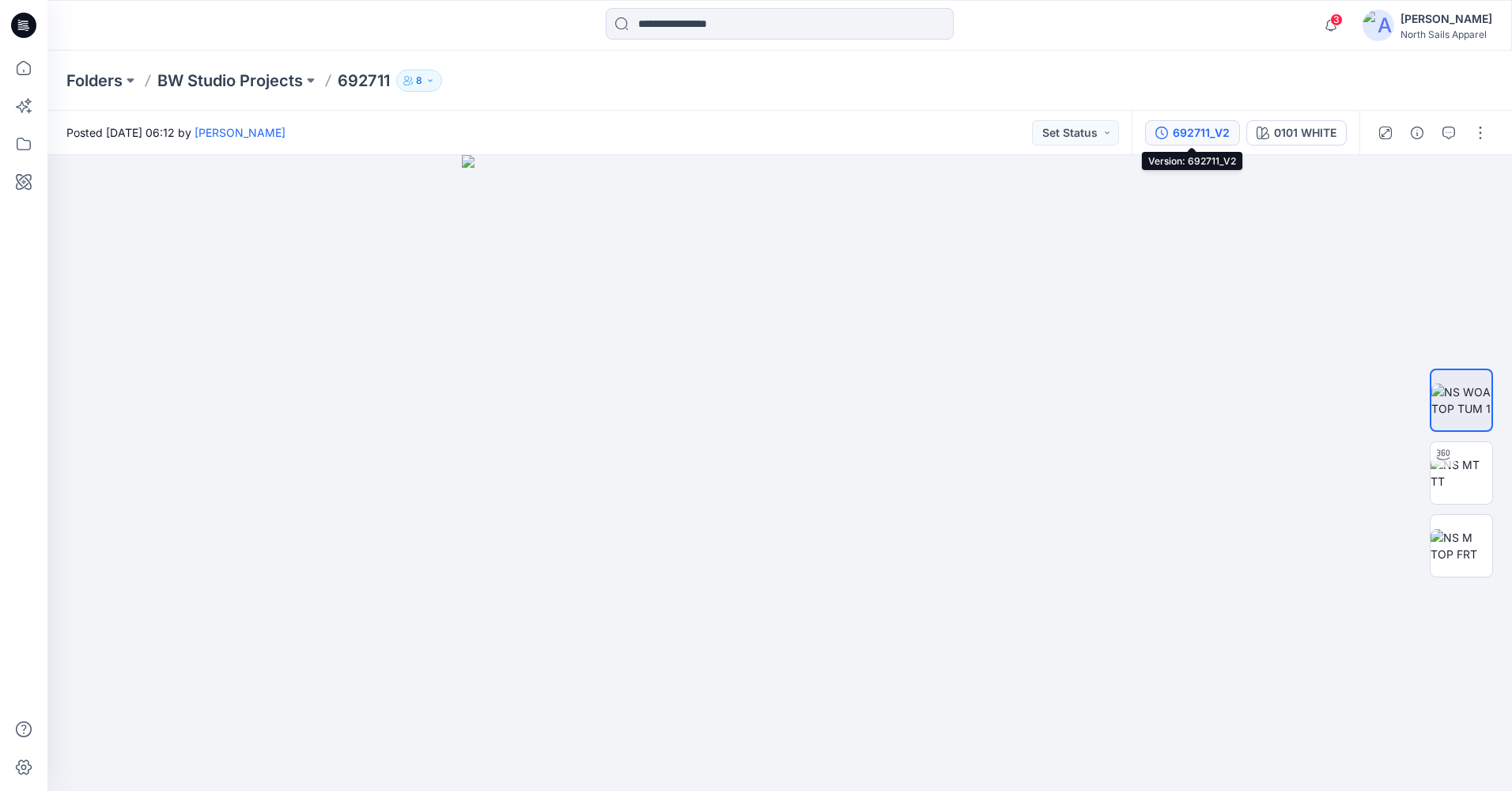
click at [1205, 127] on div "692711_V2" at bounding box center [1201, 132] width 57 height 17
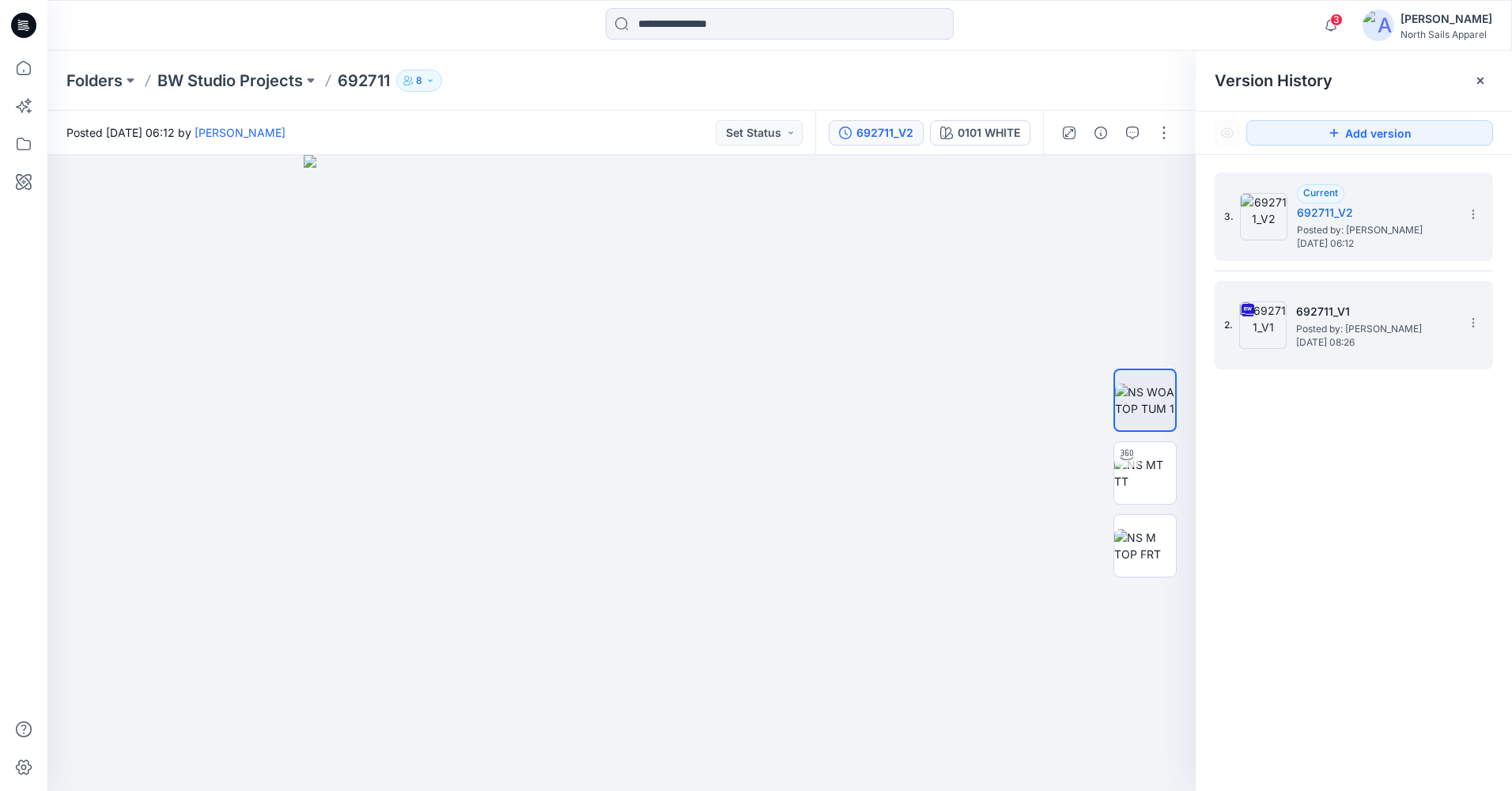
click at [1308, 321] on span "Posted by: Kapila Kothalawala" at bounding box center [1375, 329] width 158 height 15
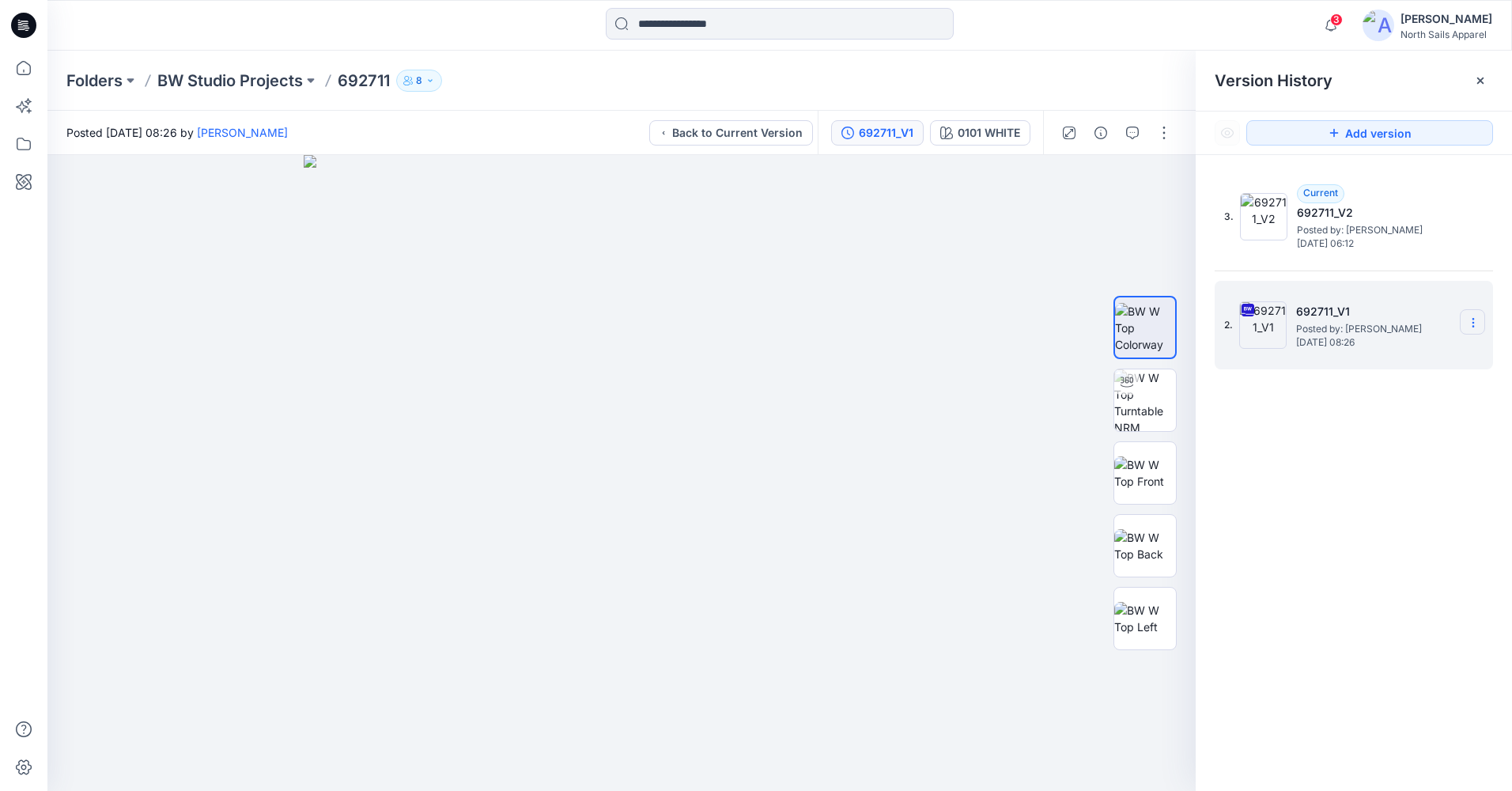
click at [1473, 323] on icon at bounding box center [1472, 323] width 1 height 1
click at [1153, 317] on img at bounding box center [1145, 327] width 60 height 49
click at [1158, 185] on icon "button" at bounding box center [1161, 182] width 13 height 13
click at [24, 22] on icon at bounding box center [24, 25] width 25 height 25
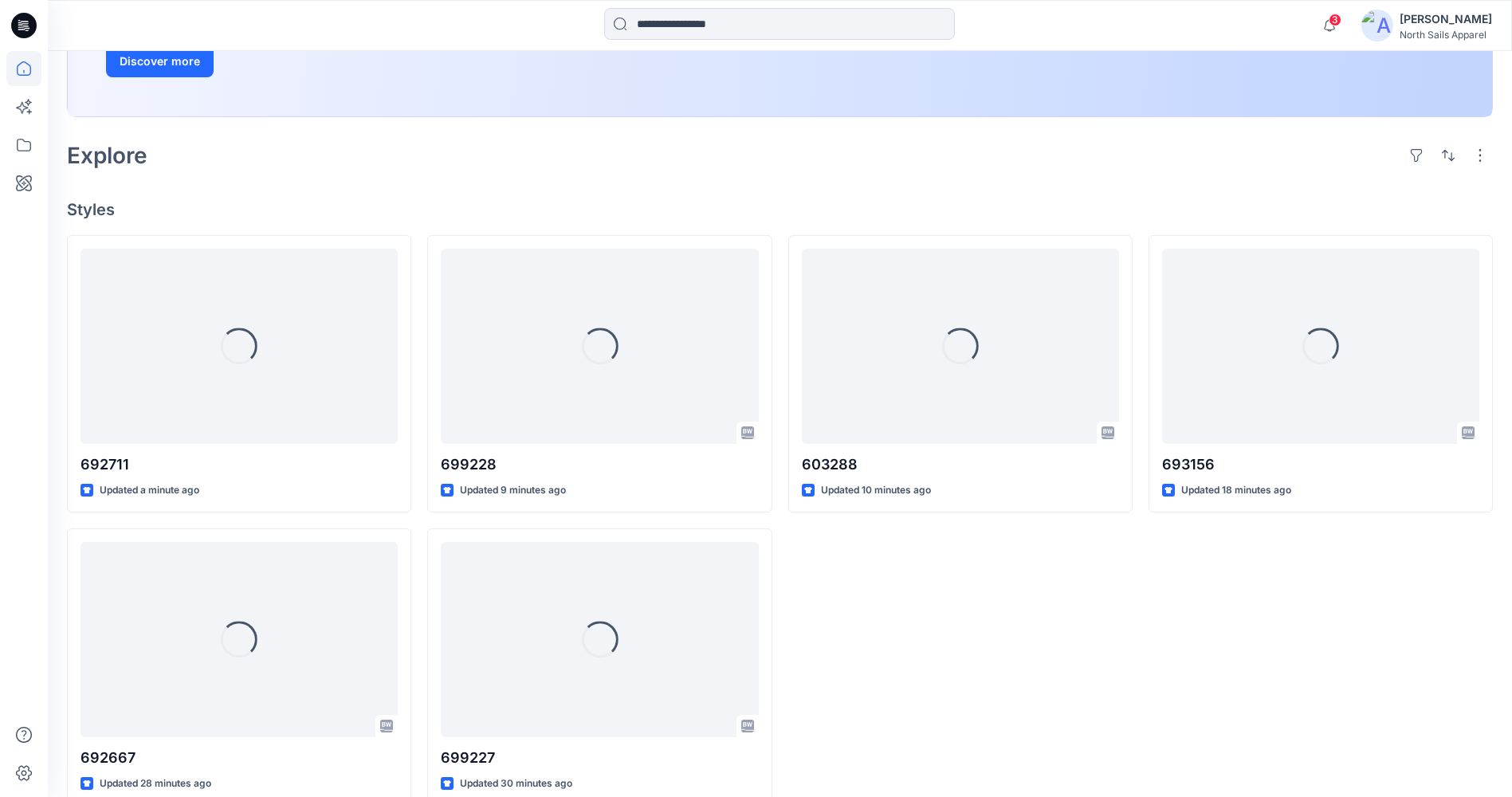
scroll to position [319, 0]
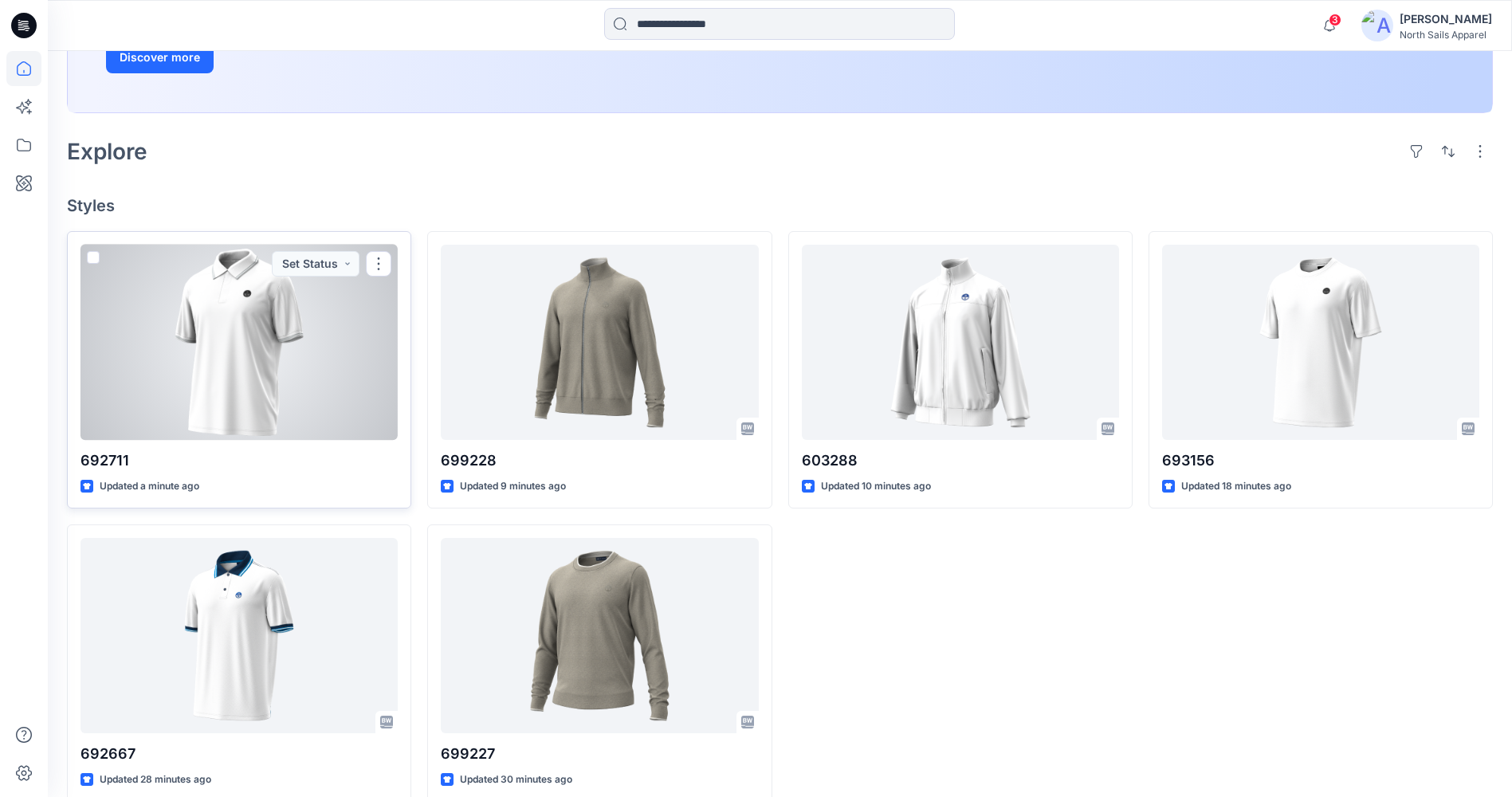
click at [249, 388] on div at bounding box center [239, 342] width 317 height 195
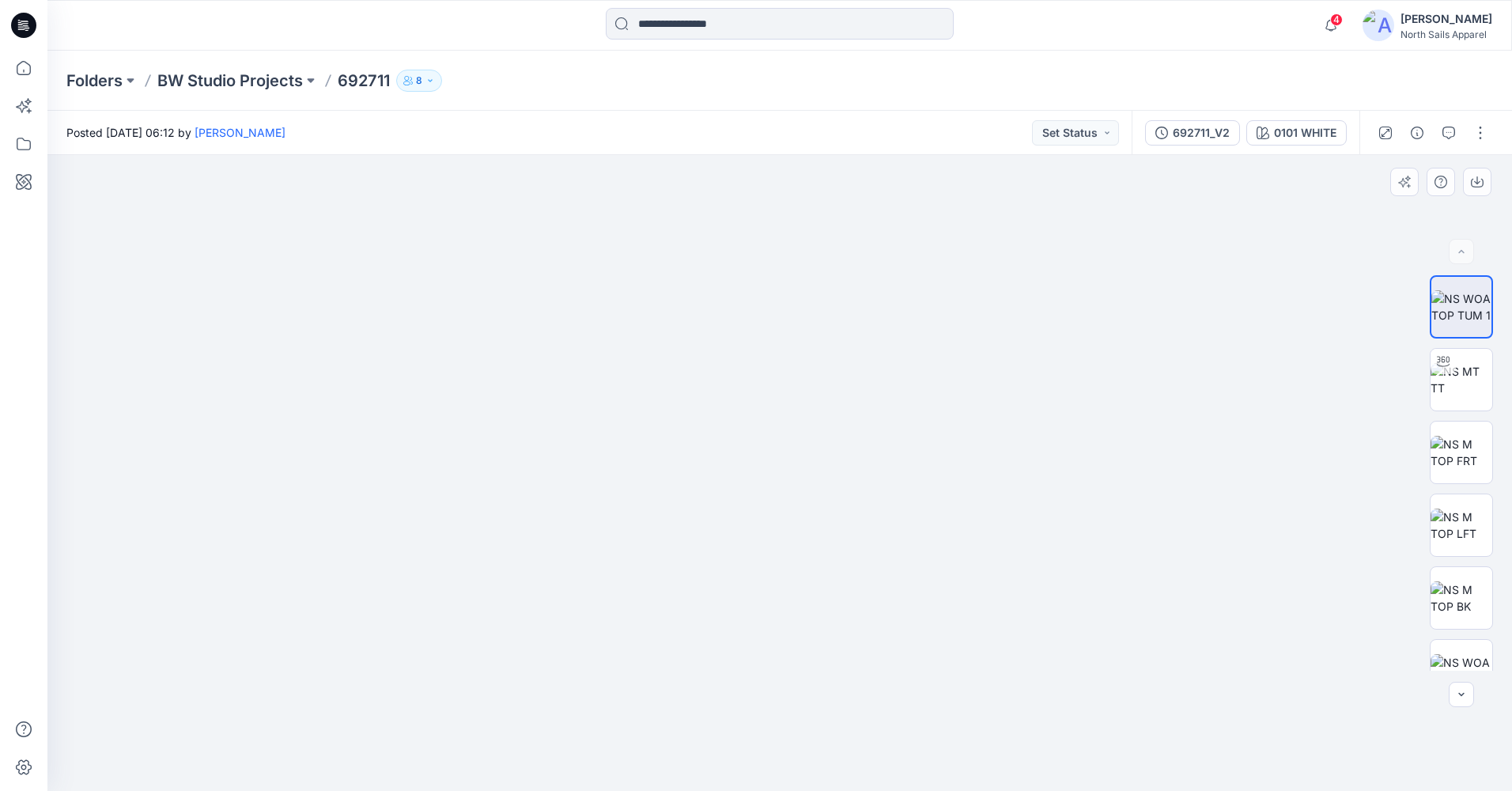
drag, startPoint x: 1026, startPoint y: 355, endPoint x: 1076, endPoint y: 497, distance: 150.5
drag, startPoint x: 1076, startPoint y: 497, endPoint x: 1095, endPoint y: 638, distance: 142.3
drag, startPoint x: 1095, startPoint y: 638, endPoint x: 1112, endPoint y: 731, distance: 94.5
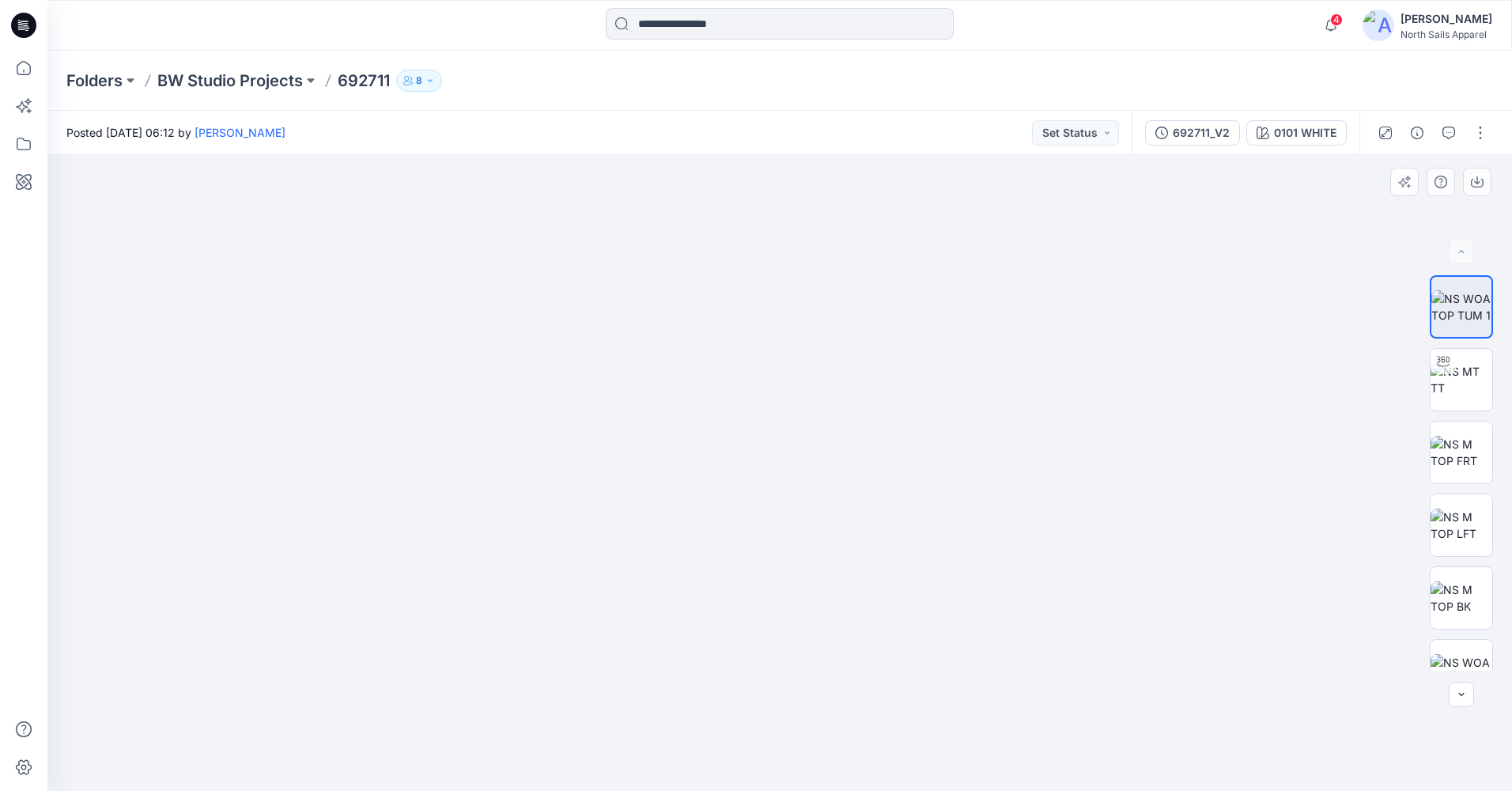
click at [740, 236] on img at bounding box center [780, 156] width 2306 height 1269
drag, startPoint x: 741, startPoint y: 243, endPoint x: 810, endPoint y: 493, distance: 259.3
click at [810, 493] on img at bounding box center [827, 253] width 2306 height 1075
drag, startPoint x: 820, startPoint y: 445, endPoint x: 829, endPoint y: 502, distance: 57.7
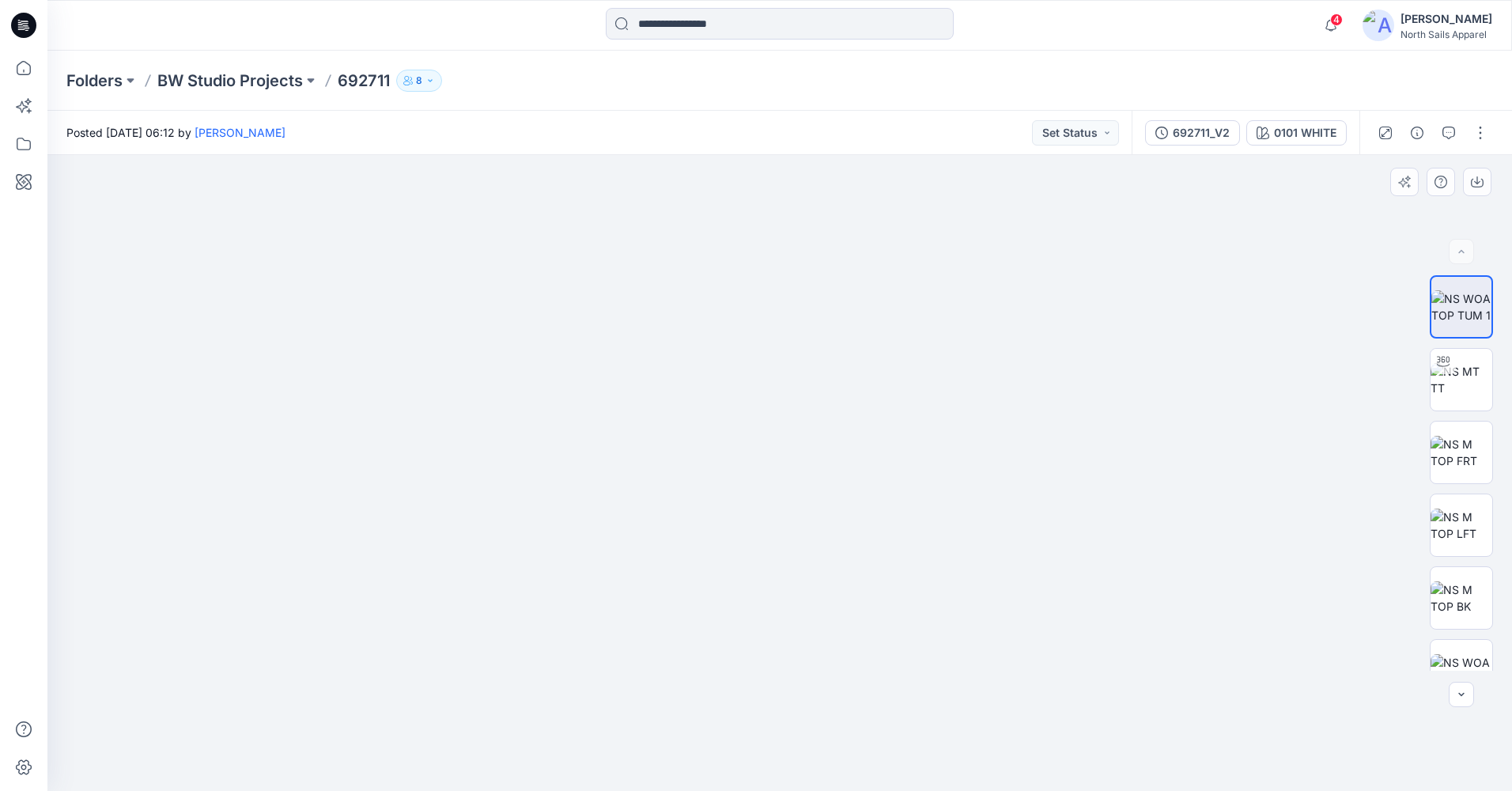
click at [828, 502] on img at bounding box center [943, 191] width 3421 height 1201
drag, startPoint x: 944, startPoint y: 329, endPoint x: 898, endPoint y: 569, distance: 244.4
click at [898, 569] on img at bounding box center [906, 339] width 3421 height 903
click at [1176, 135] on div "692711_V2" at bounding box center [1201, 132] width 57 height 17
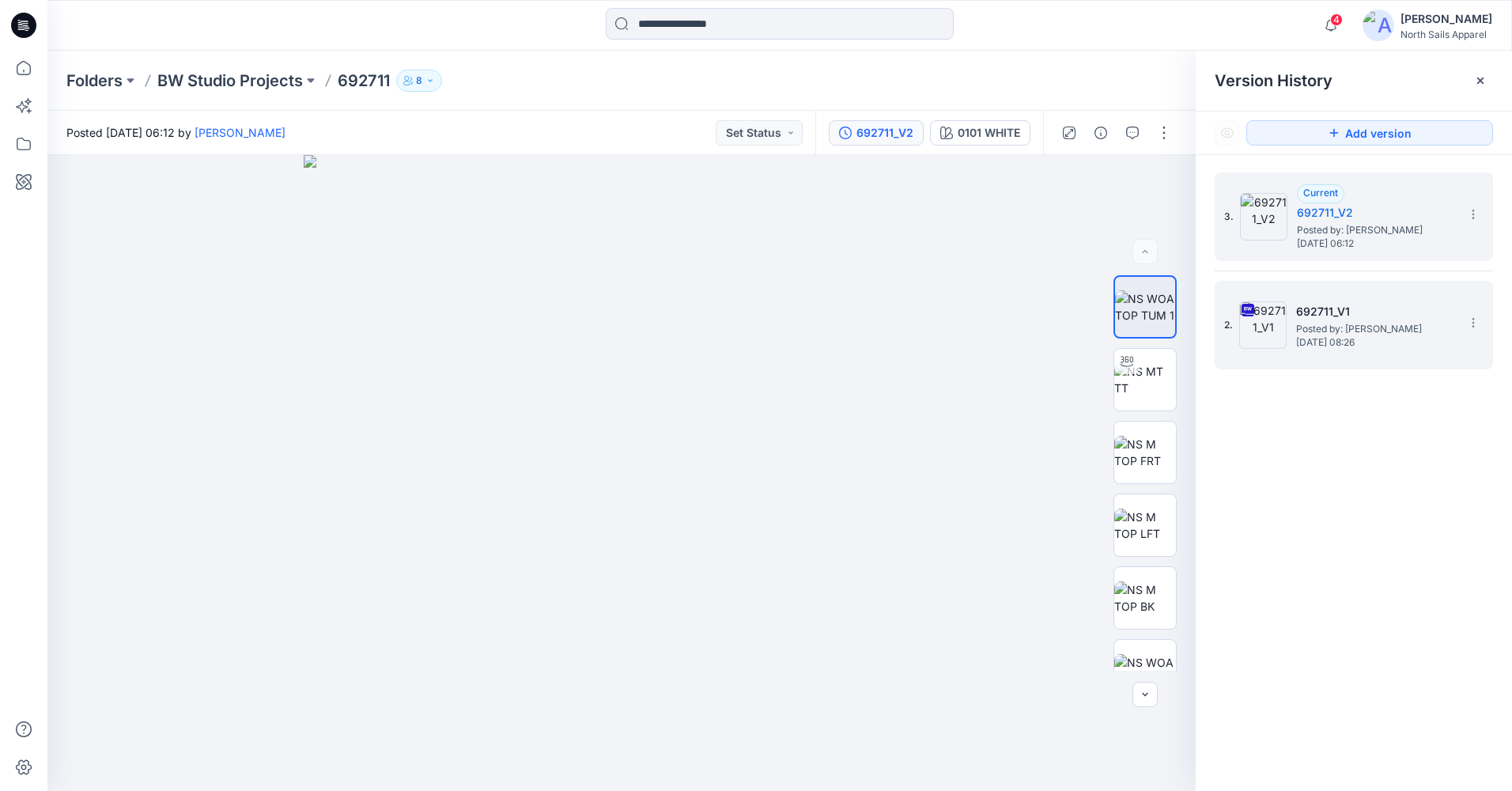
click at [1306, 313] on h5 "692711_V1" at bounding box center [1375, 311] width 158 height 19
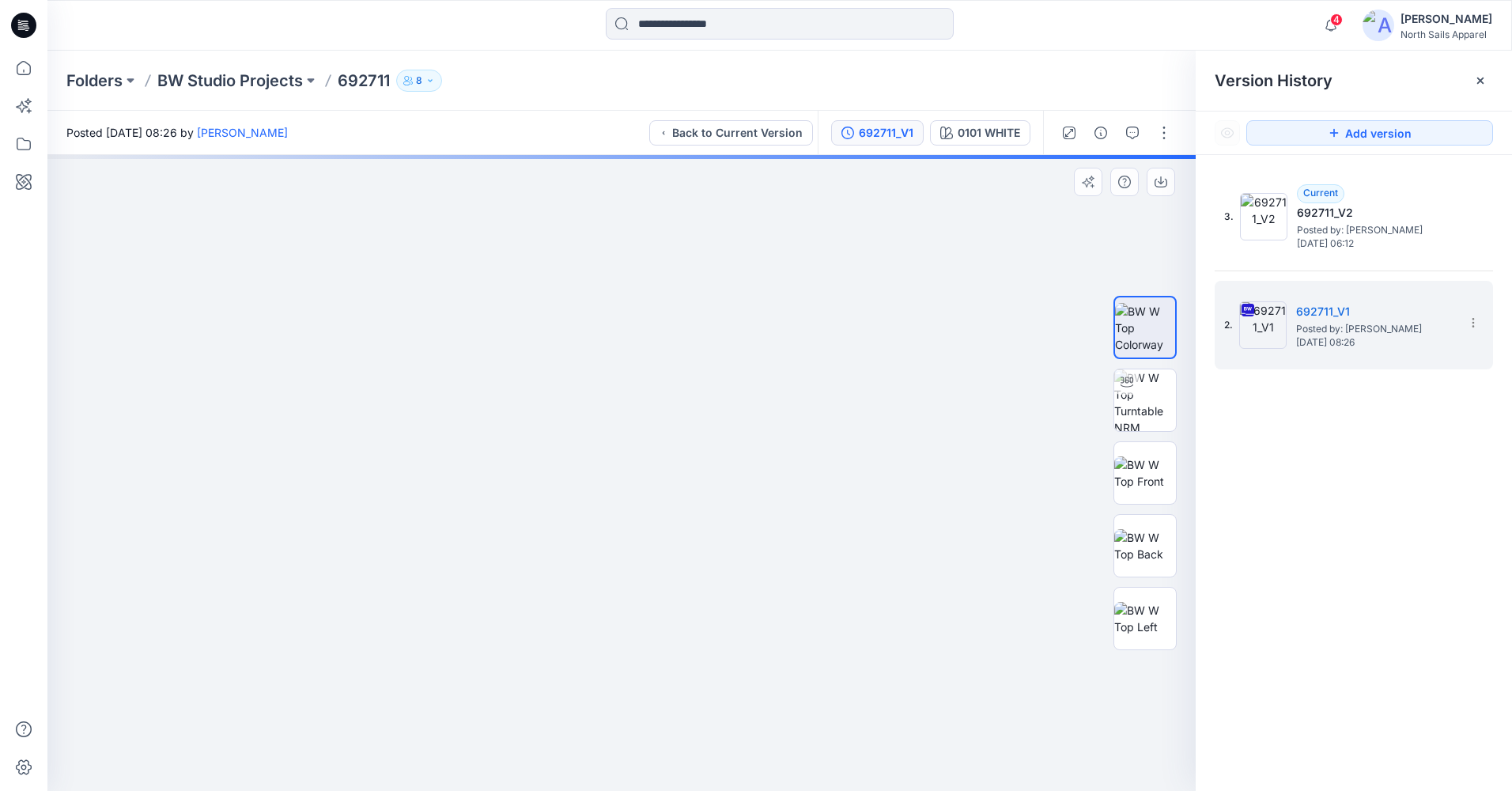
drag, startPoint x: 575, startPoint y: 204, endPoint x: 646, endPoint y: 378, distance: 187.9
click at [646, 378] on img at bounding box center [621, 460] width 860 height 662
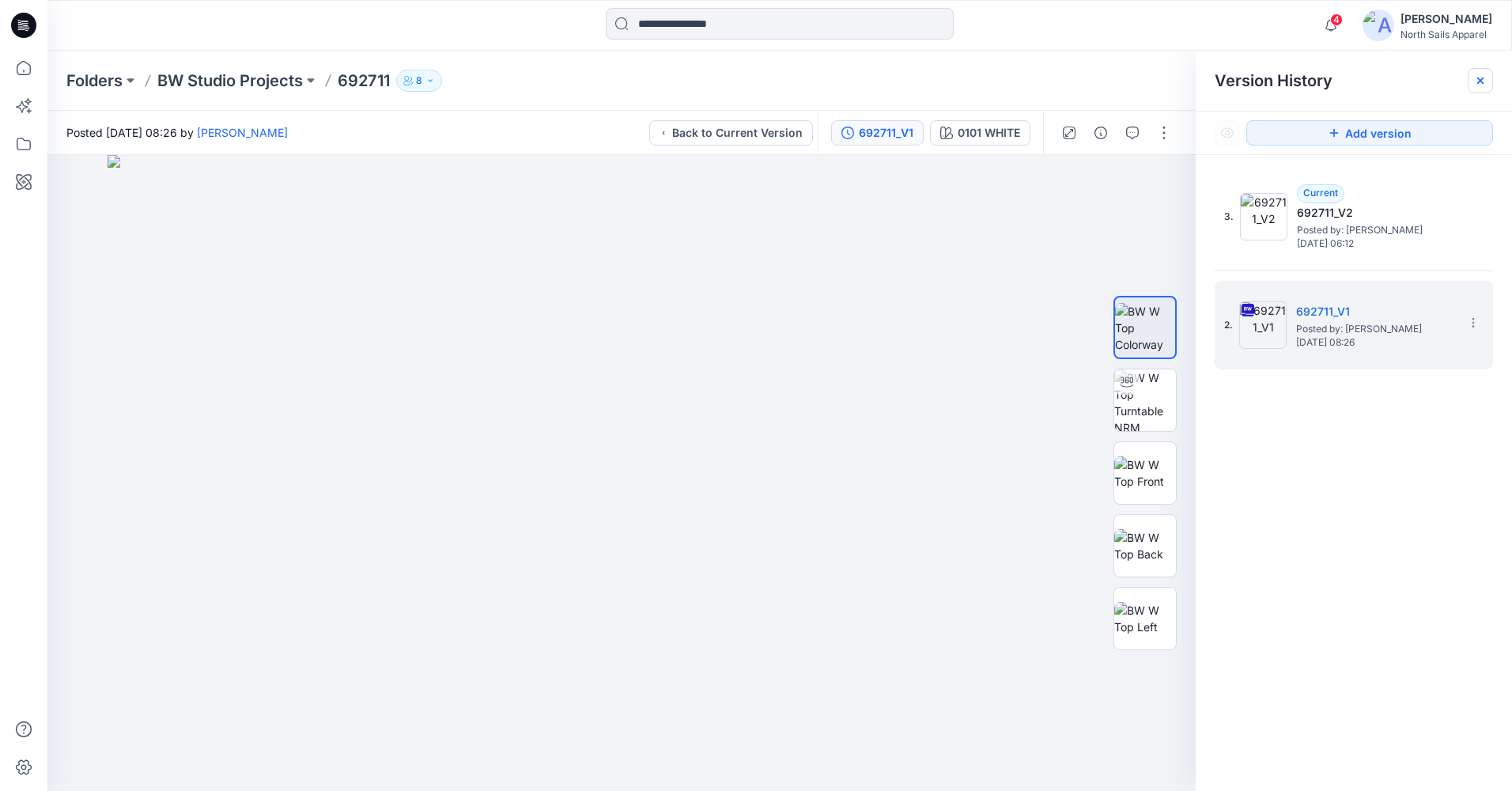
click at [1475, 80] on icon at bounding box center [1480, 81] width 13 height 13
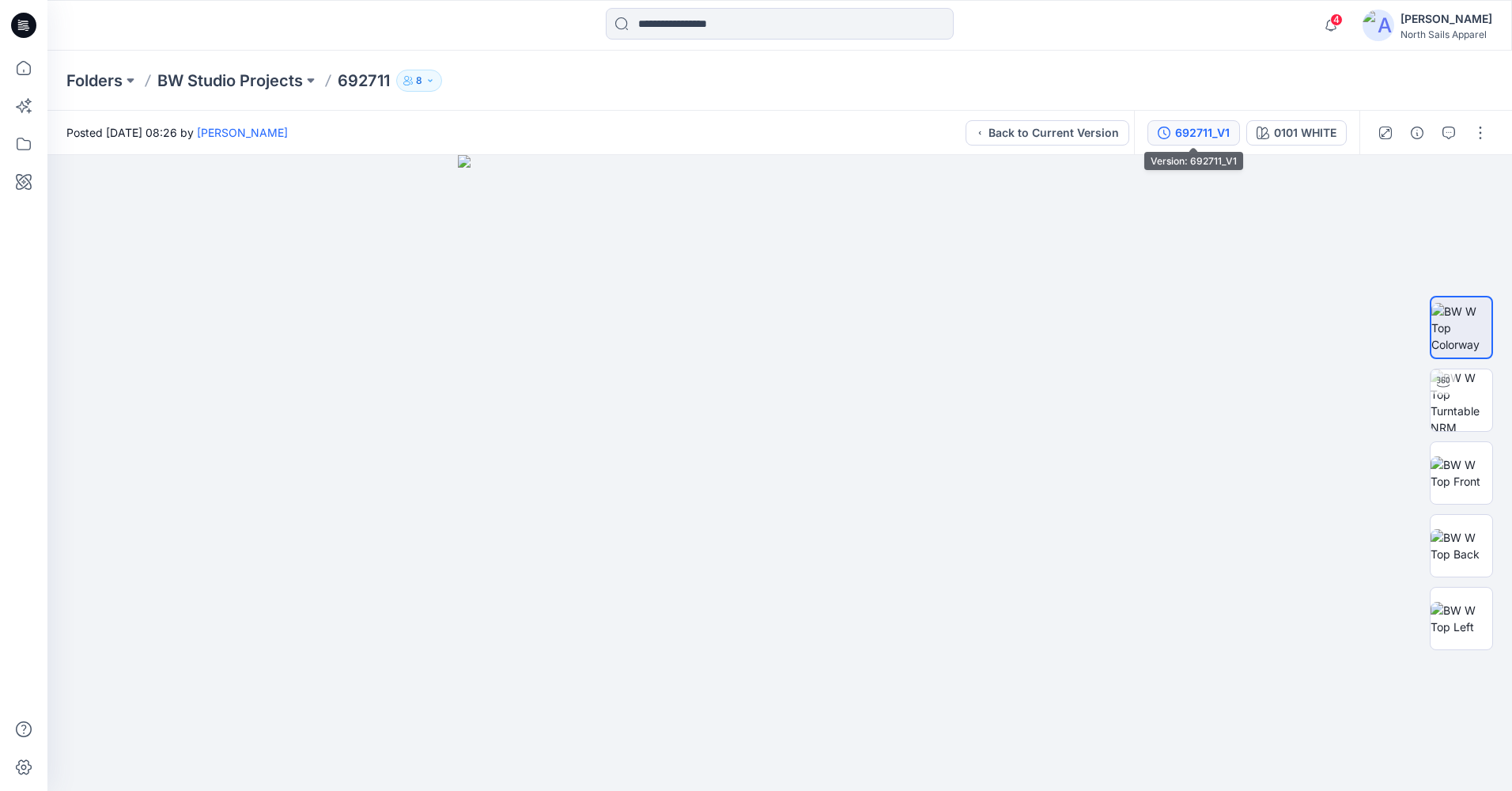
click at [1205, 142] on button "692711_V1" at bounding box center [1193, 132] width 92 height 25
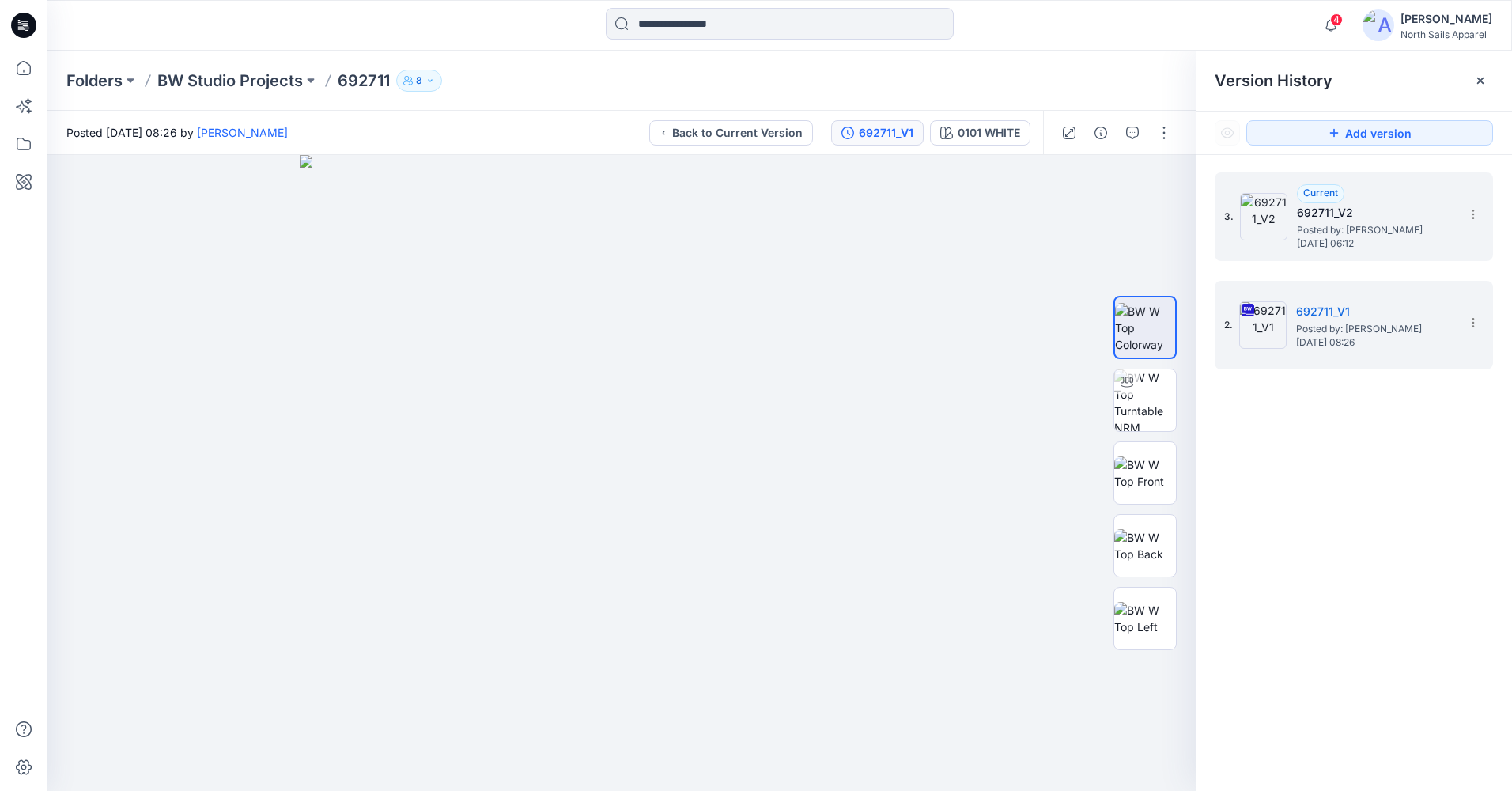
click at [1321, 229] on span "Posted by: Kapila Kothalawala" at bounding box center [1376, 230] width 158 height 15
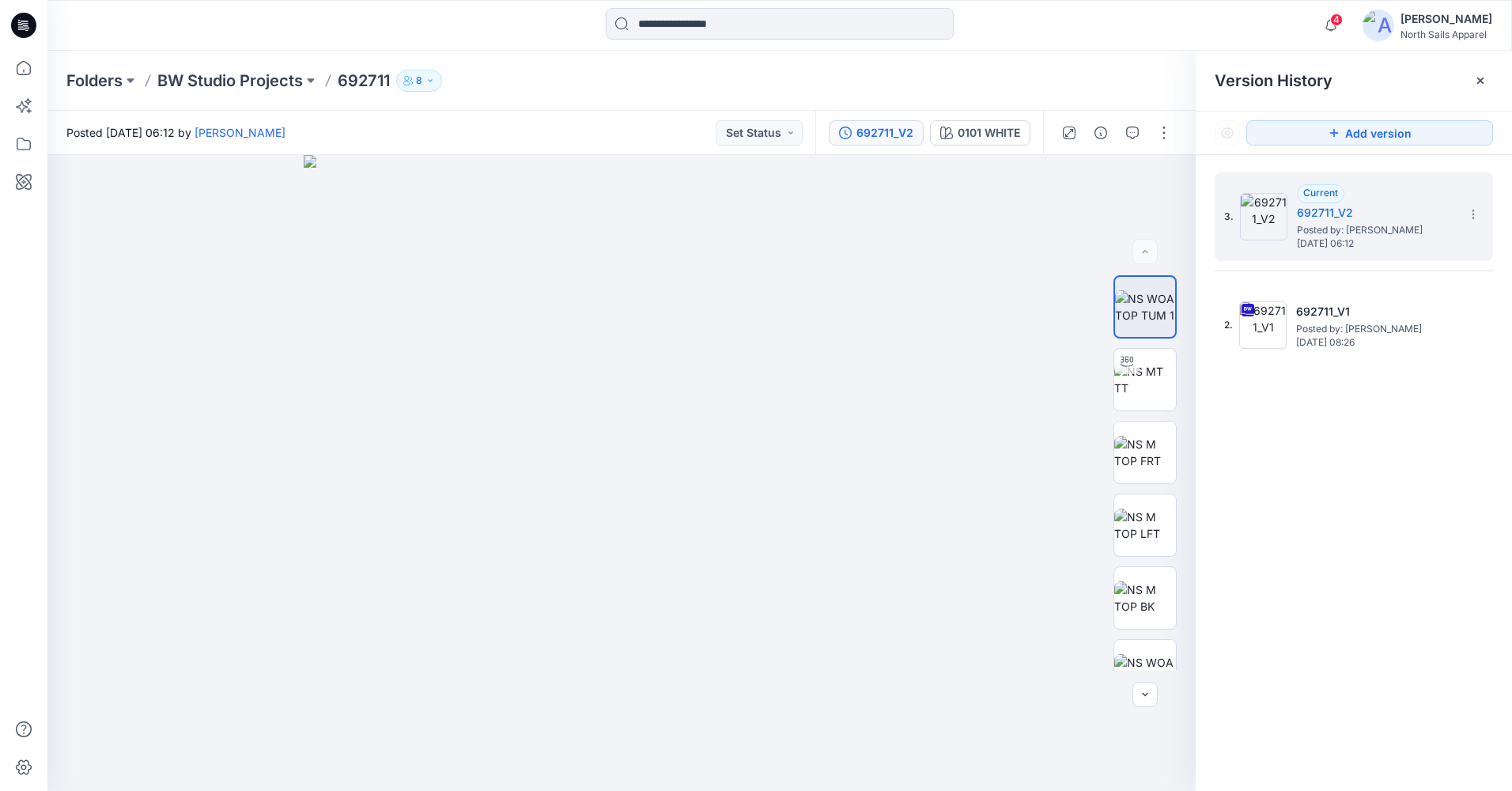
click at [29, 32] on icon at bounding box center [24, 25] width 25 height 25
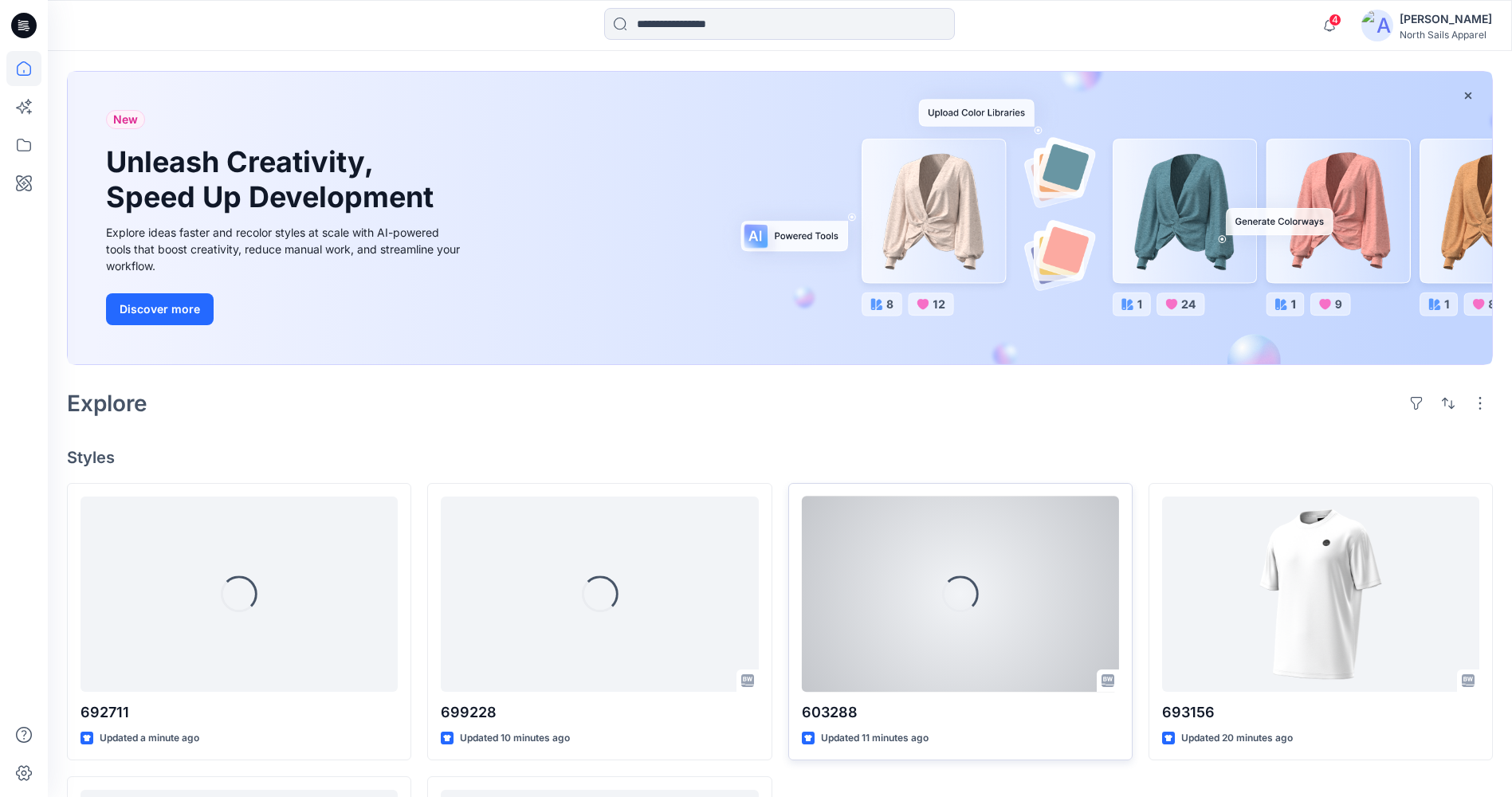
scroll to position [239, 0]
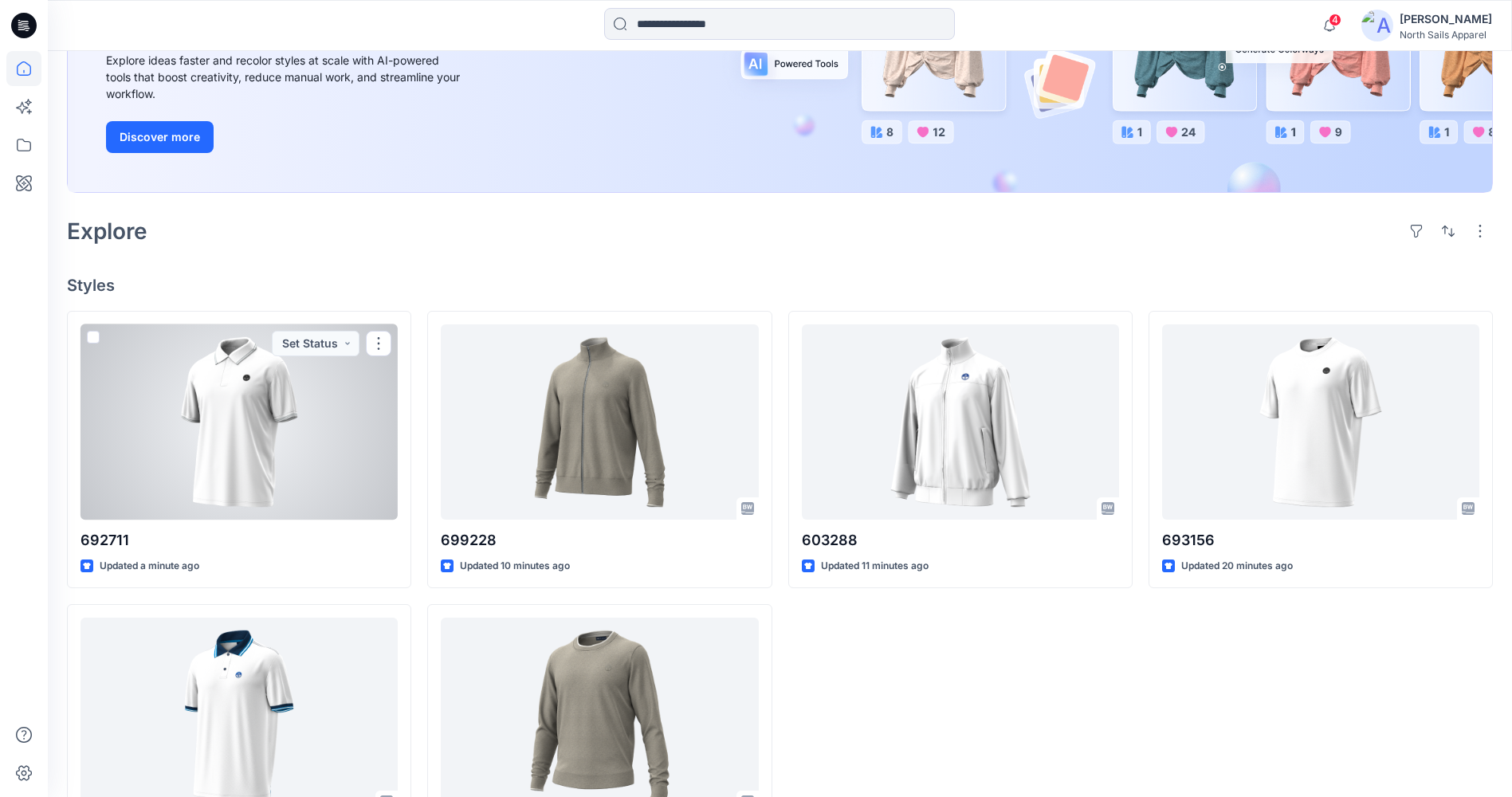
click at [177, 481] on div at bounding box center [239, 422] width 317 height 195
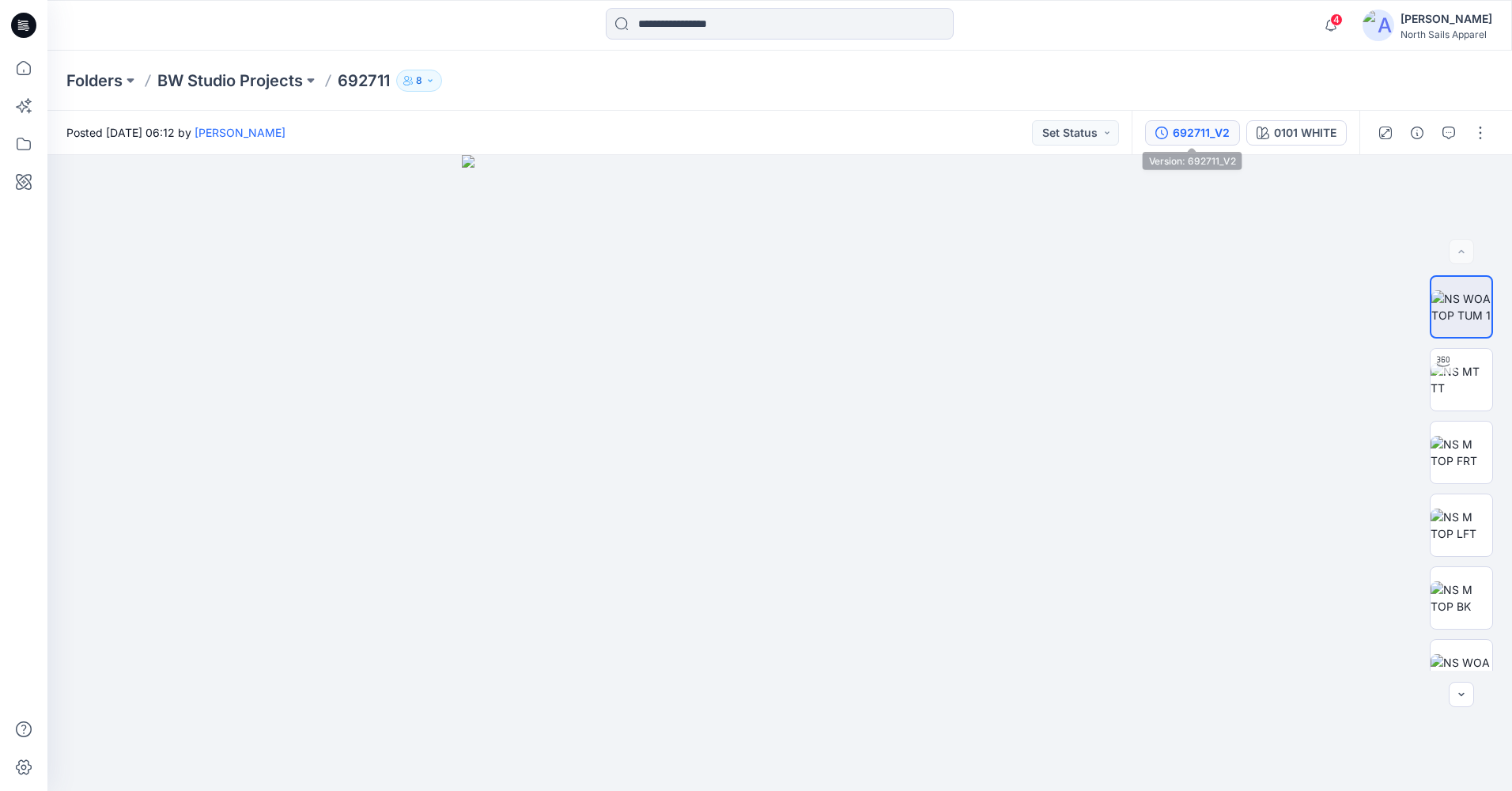
click at [1179, 138] on div "692711_V2" at bounding box center [1201, 132] width 57 height 17
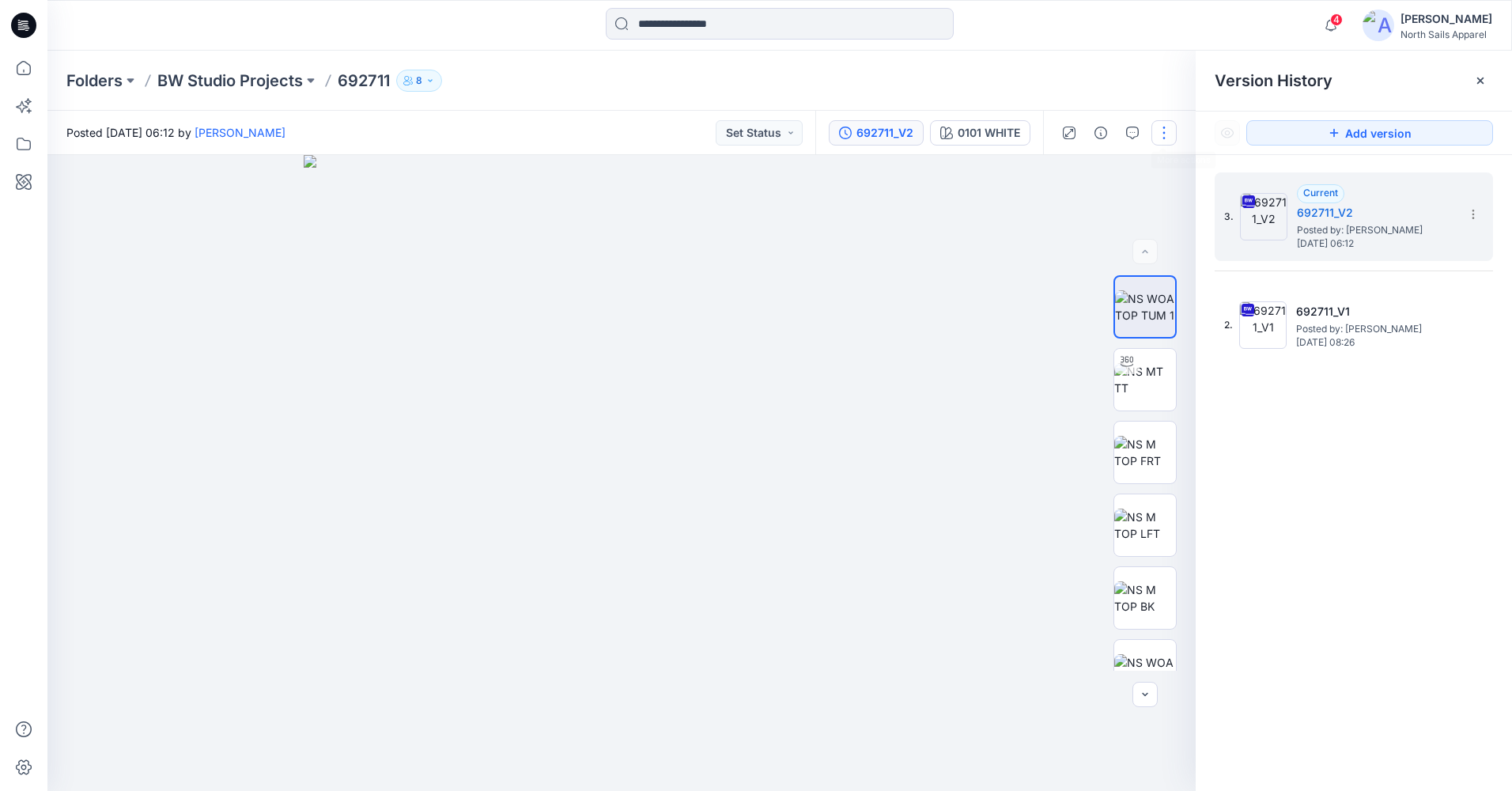
click at [1160, 141] on button "button" at bounding box center [1163, 132] width 25 height 25
click at [1054, 211] on p "Edit" at bounding box center [1063, 213] width 19 height 16
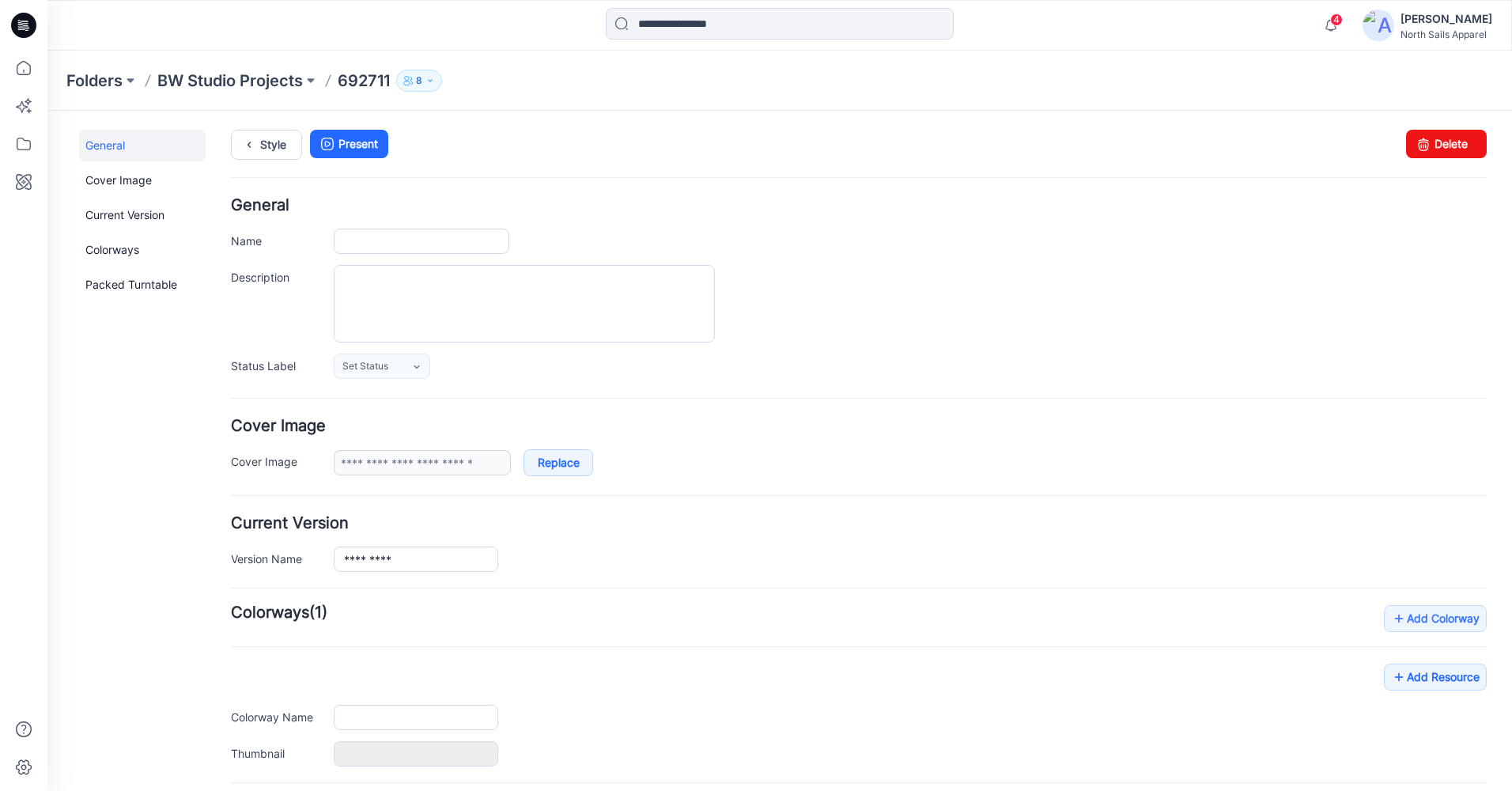
type input "******"
type input "**********"
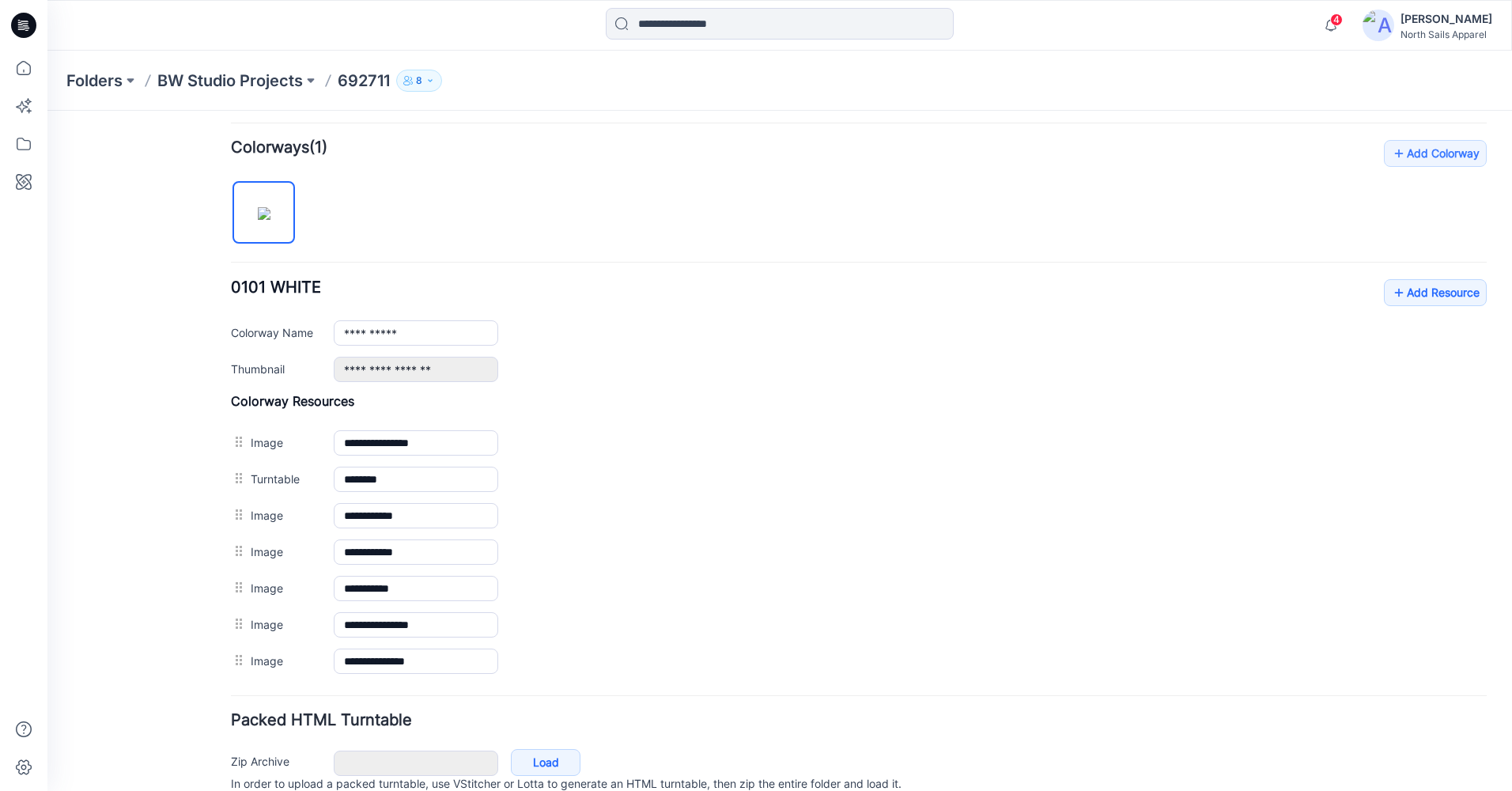
scroll to position [475, 0]
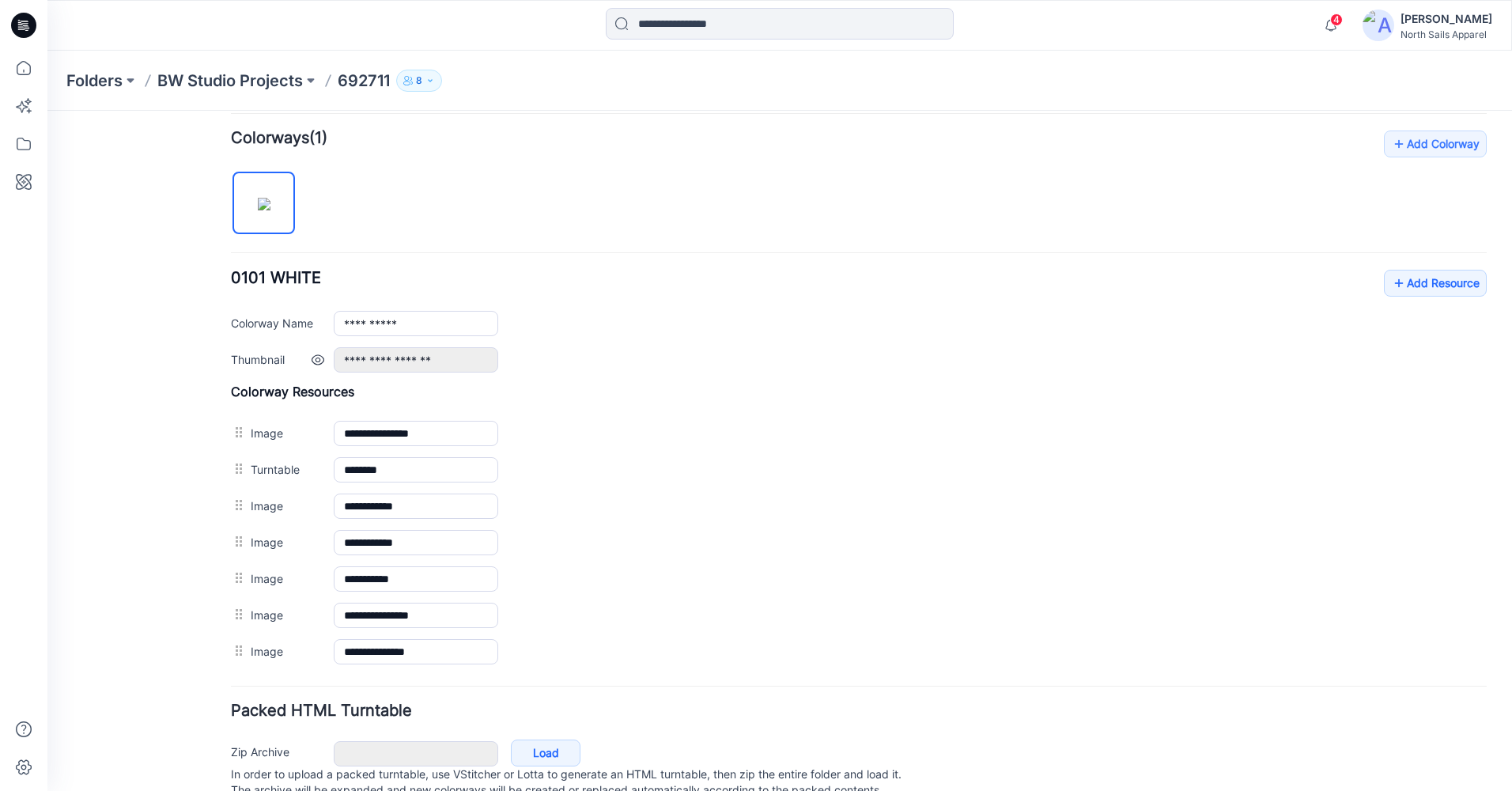
click at [317, 362] on link at bounding box center [318, 360] width 13 height 13
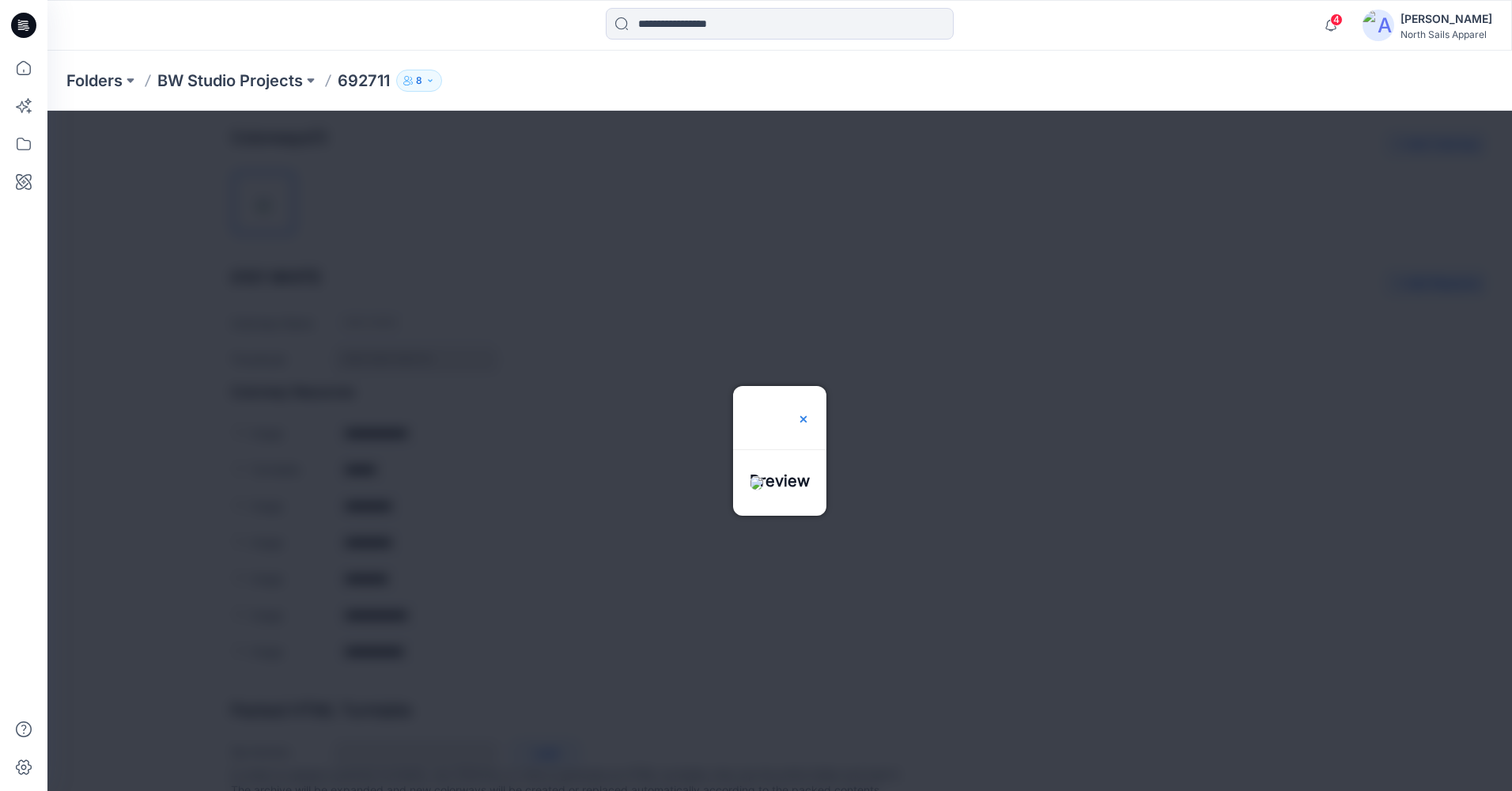
click at [810, 413] on img at bounding box center [804, 419] width 13 height 13
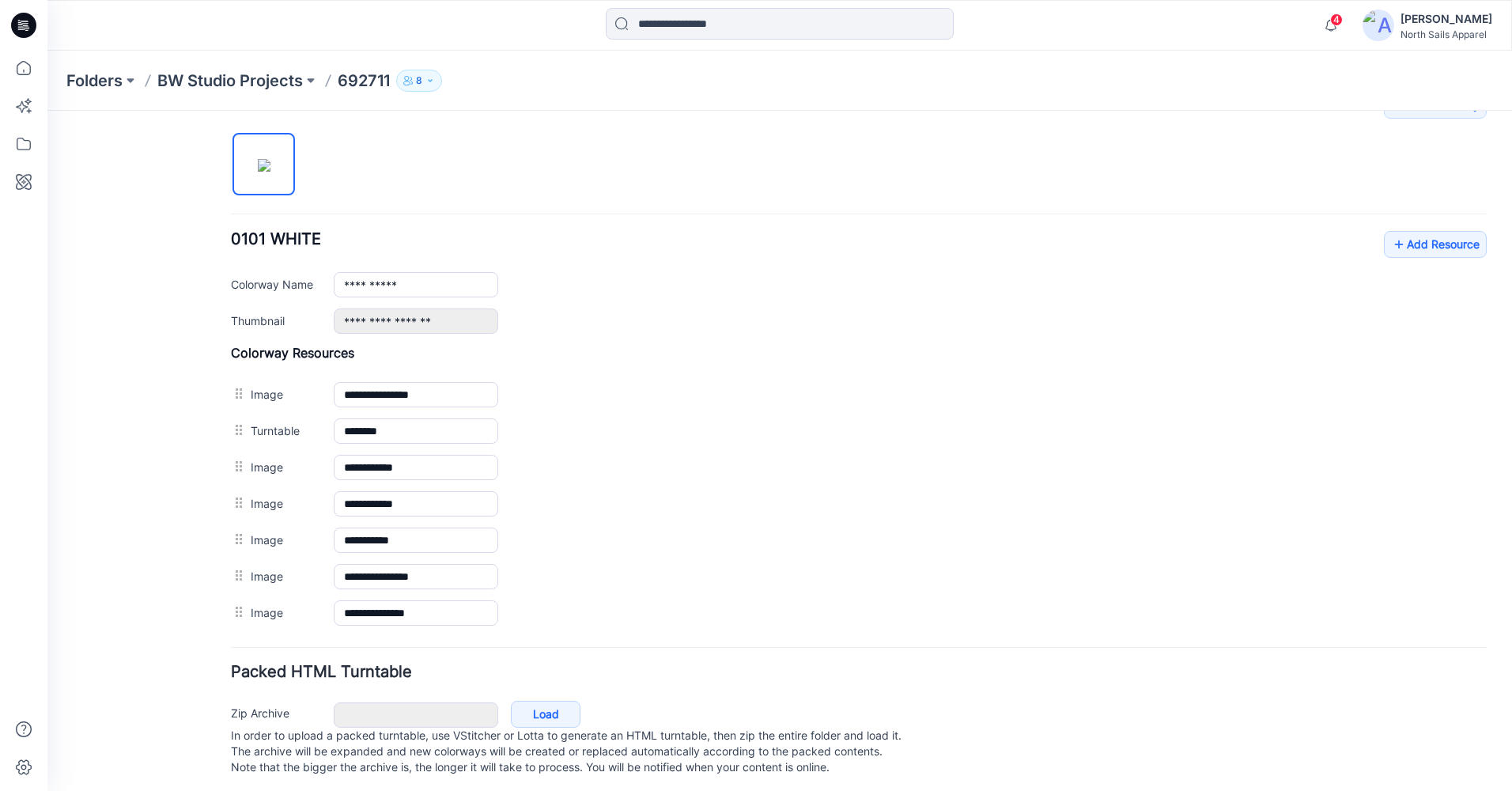
scroll to position [535, 0]
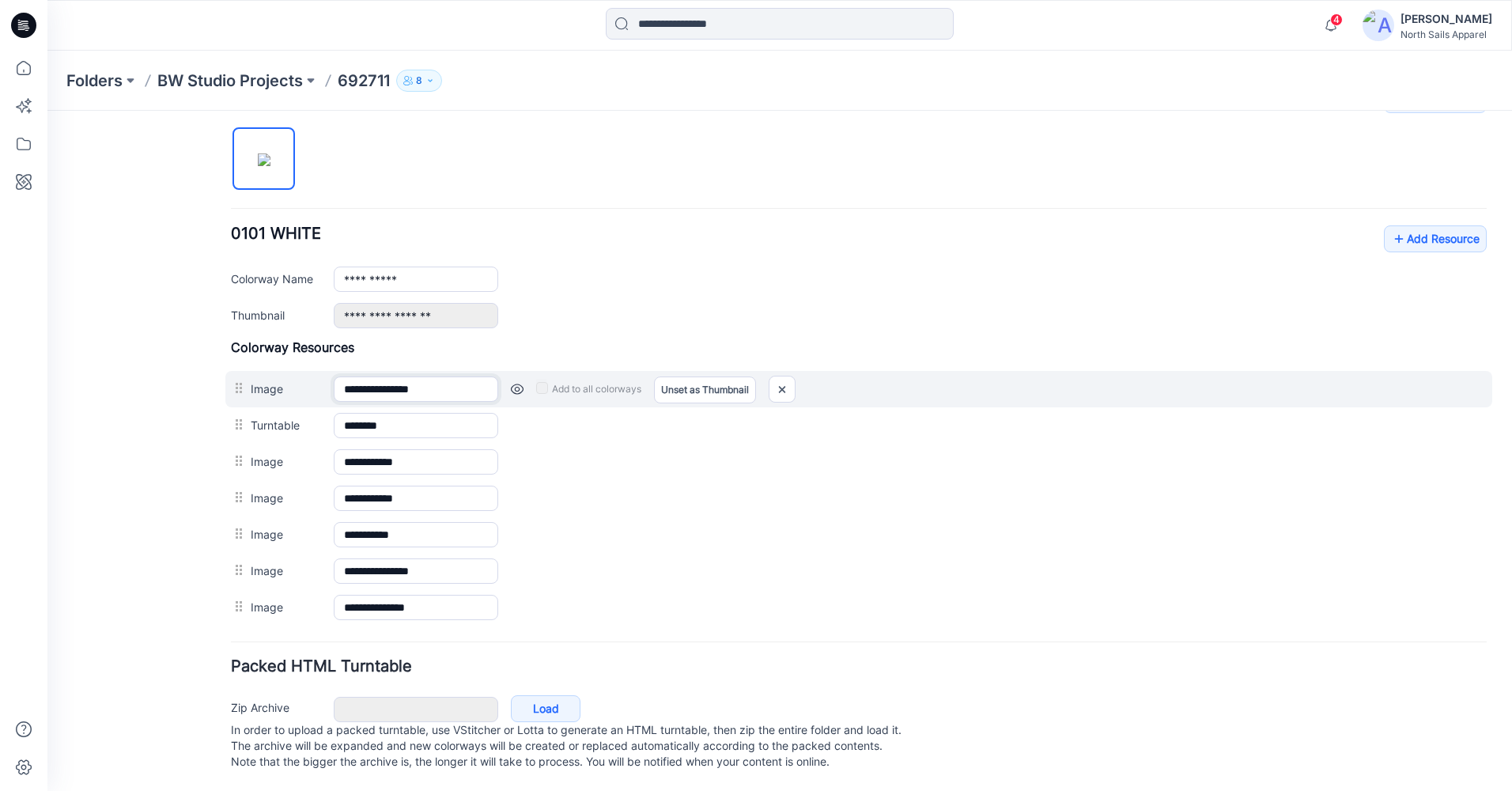
click at [458, 376] on input "**********" at bounding box center [415, 389] width 165 height 25
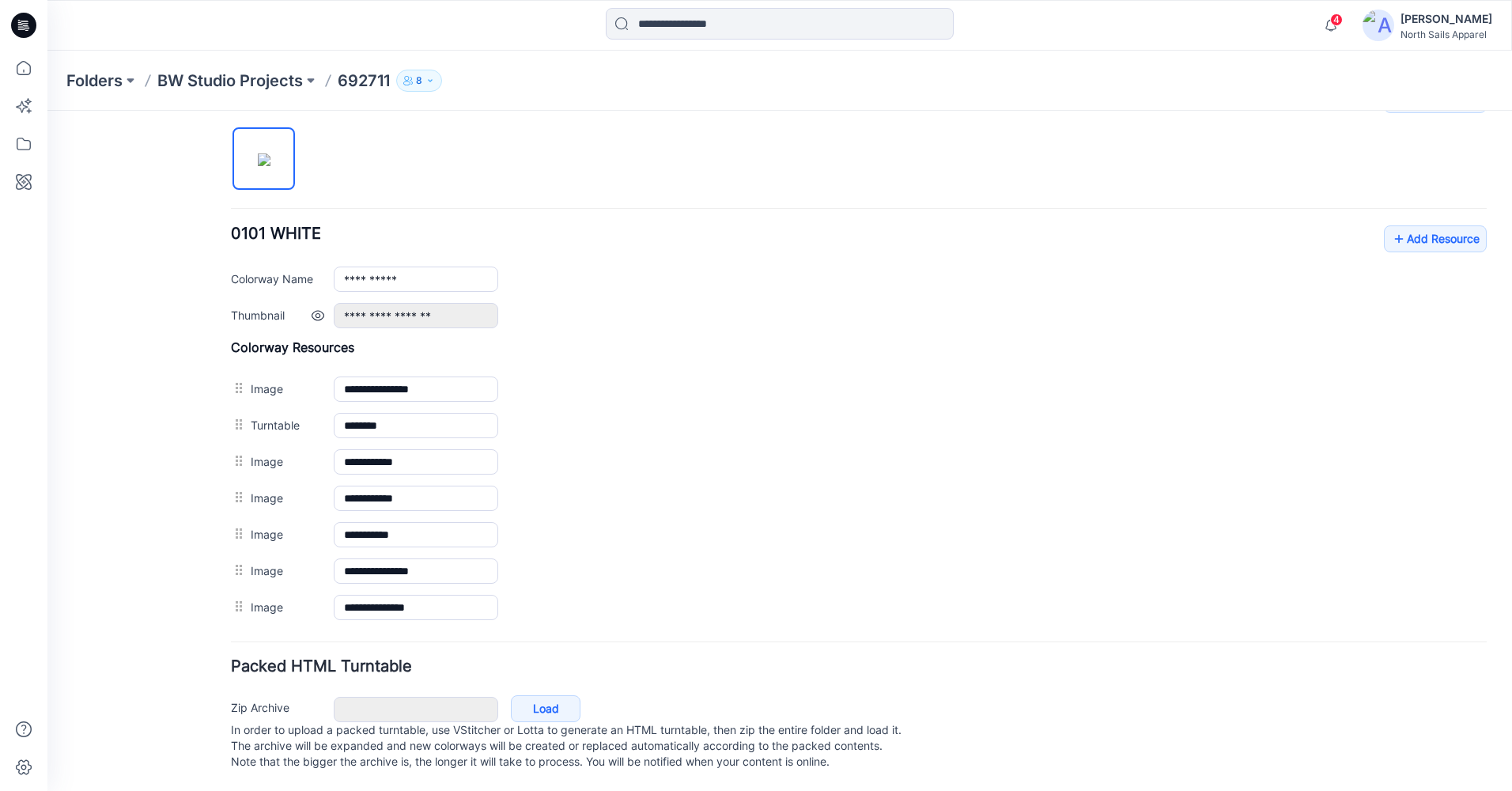
click at [672, 310] on div "**********" at bounding box center [909, 315] width 1153 height 25
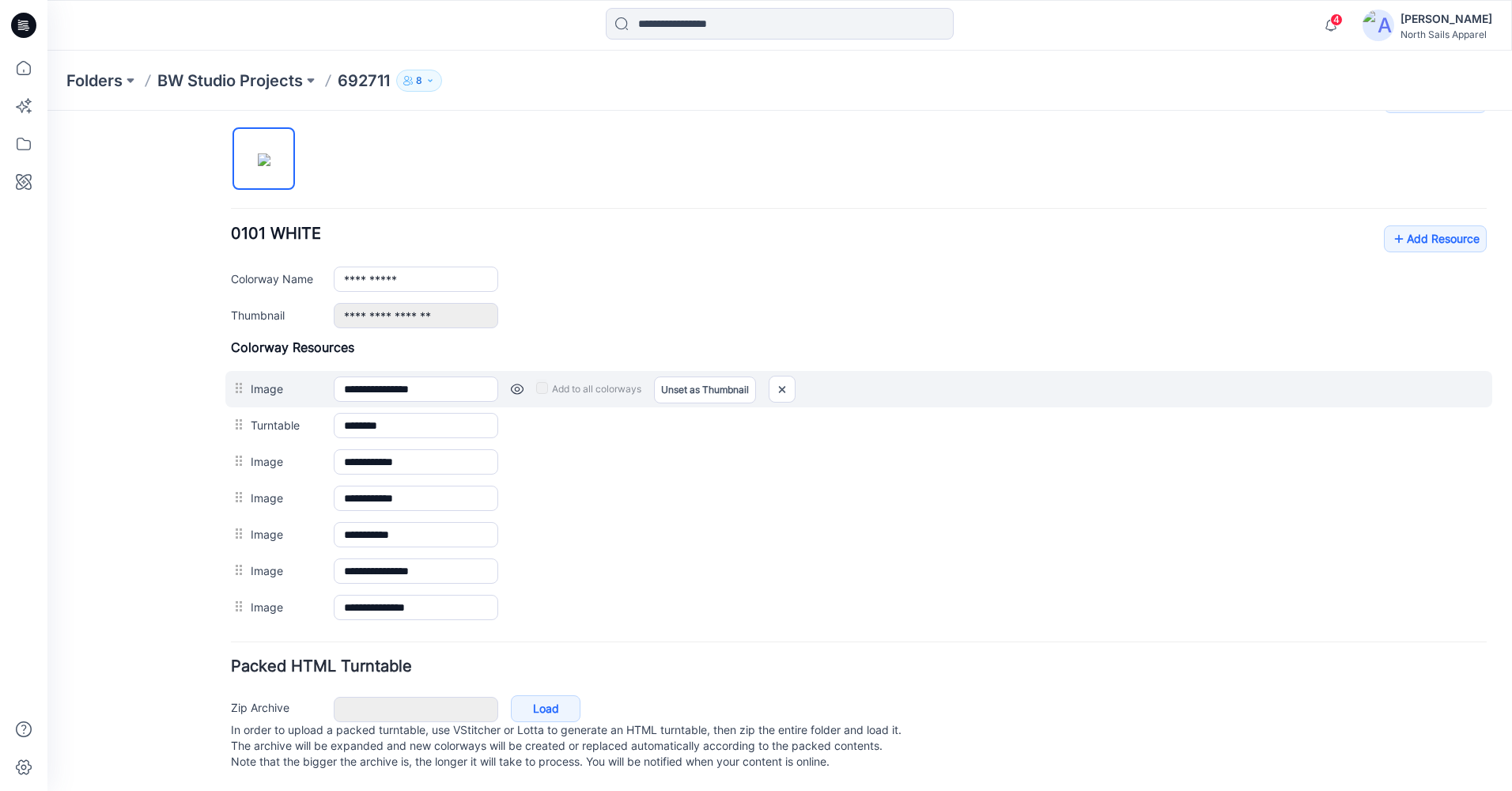
click at [275, 381] on div "**********" at bounding box center [859, 389] width 1267 height 37
click at [279, 380] on label "Image" at bounding box center [284, 388] width 67 height 17
click at [333, 376] on input "**********" at bounding box center [415, 389] width 165 height 25
click at [281, 380] on label "Image" at bounding box center [284, 388] width 67 height 17
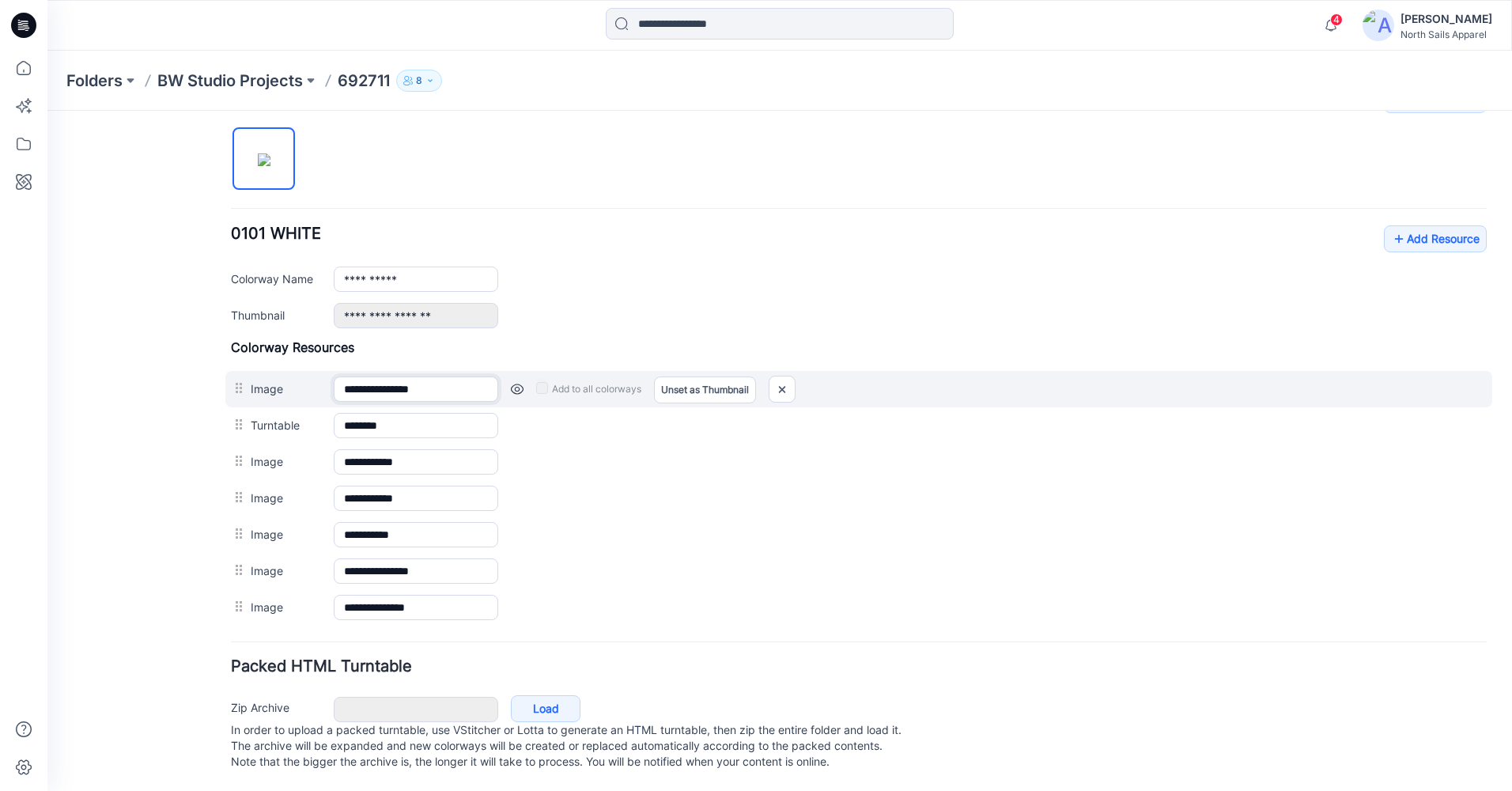
click at [333, 376] on input "**********" at bounding box center [415, 389] width 165 height 25
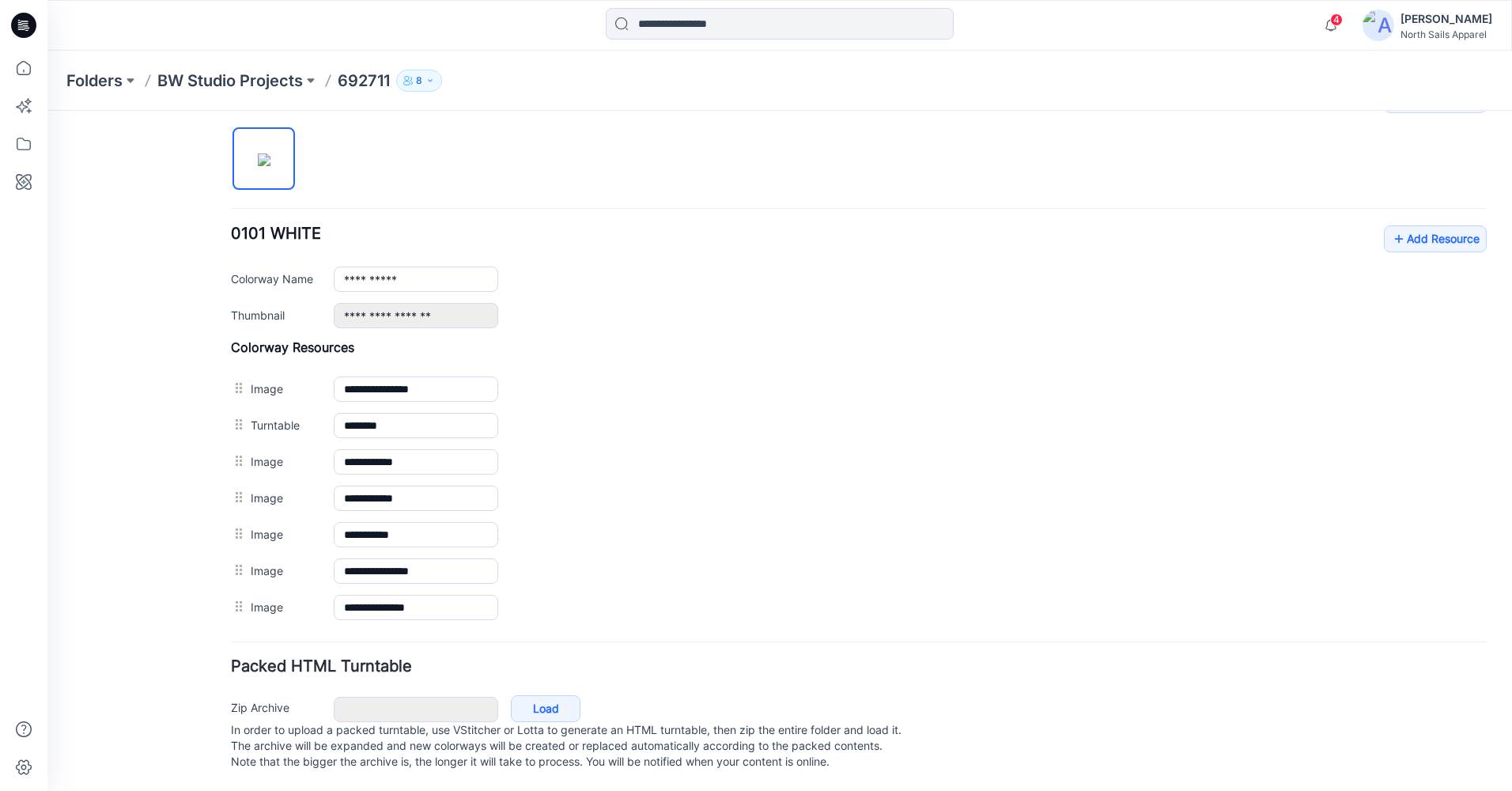
click at [793, 274] on div "**********" at bounding box center [909, 278] width 1153 height 25
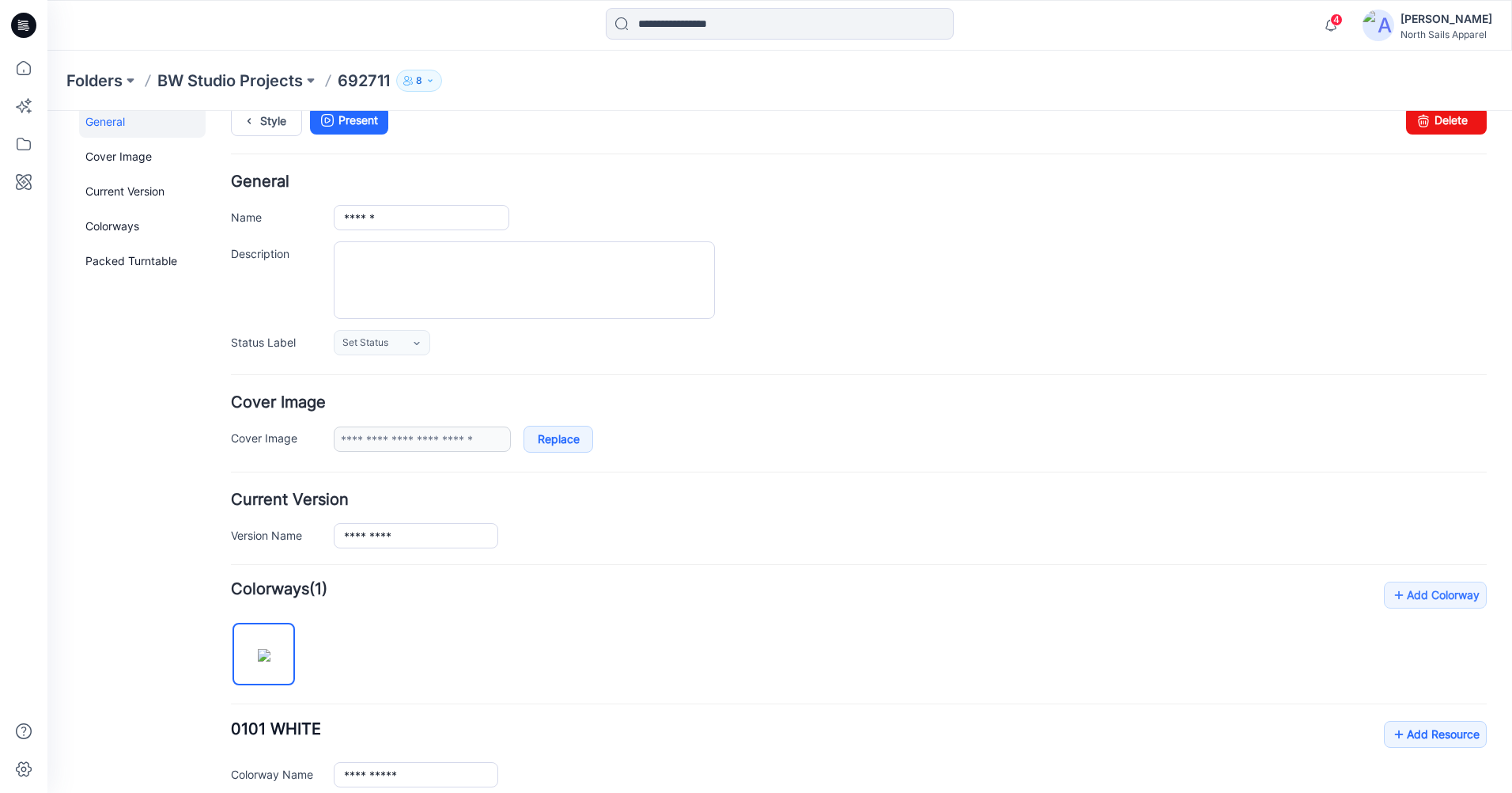
scroll to position [0, 0]
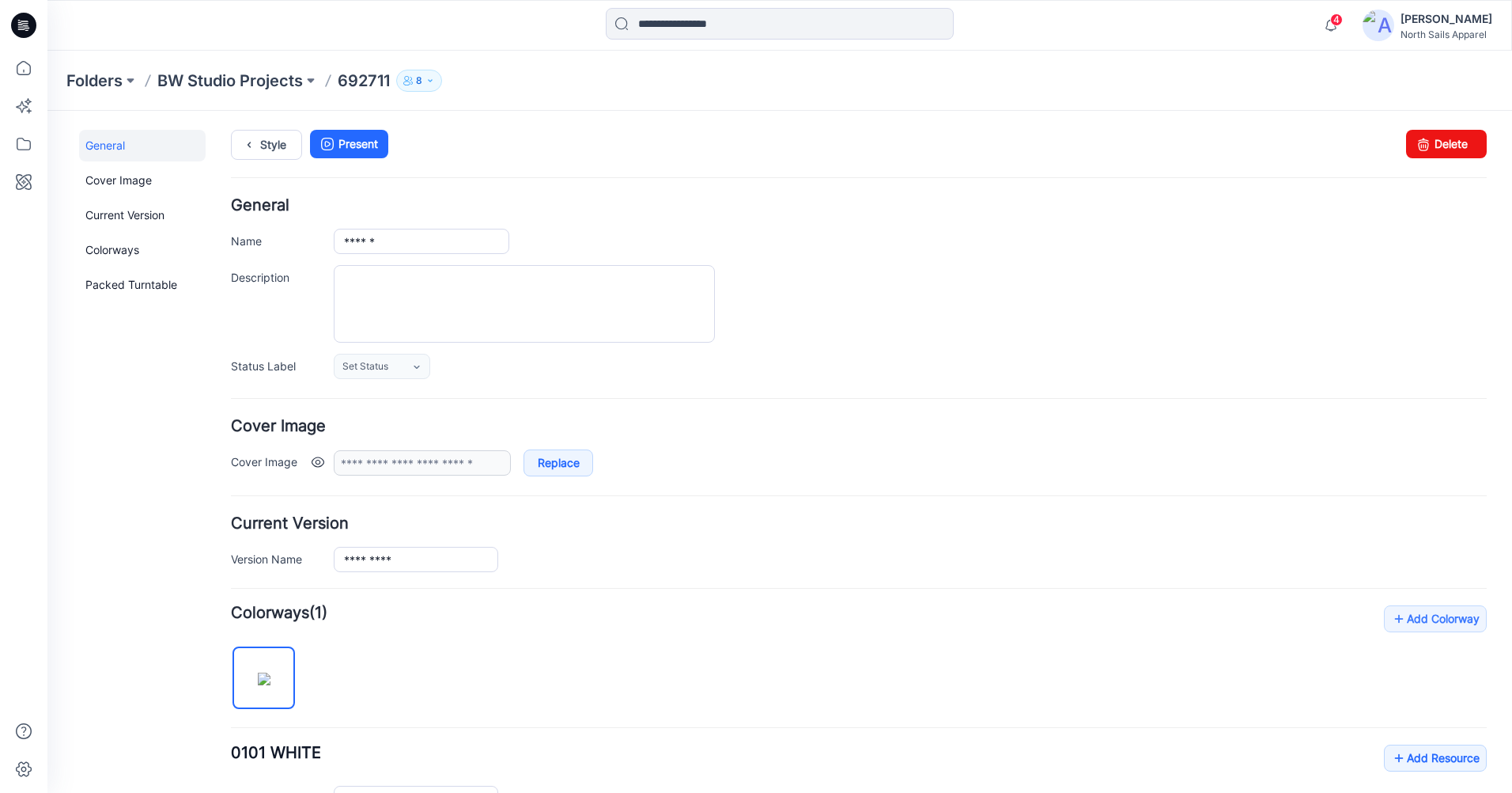
click at [311, 468] on link at bounding box center [318, 462] width 13 height 13
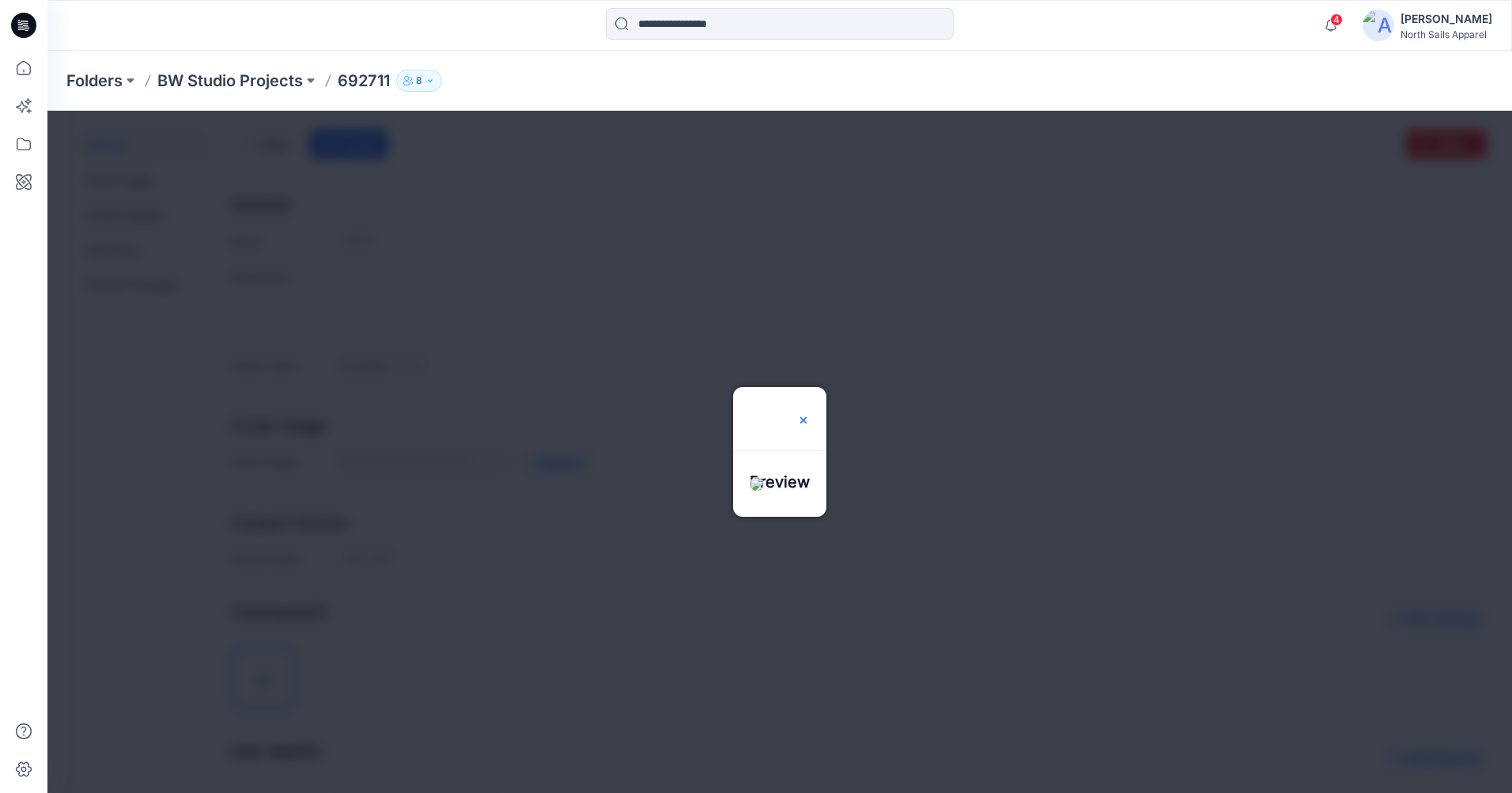
click at [810, 414] on img at bounding box center [804, 420] width 13 height 13
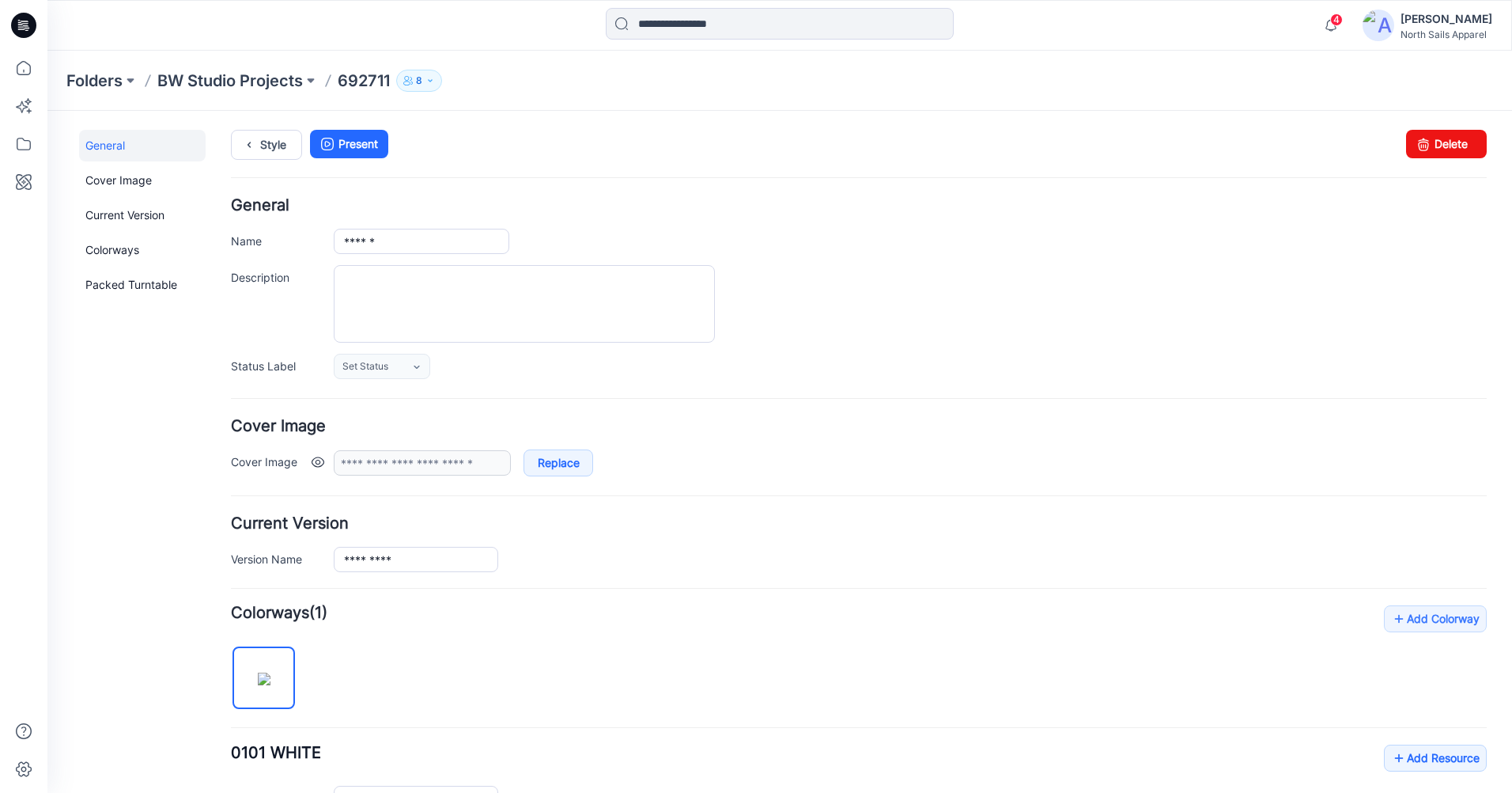
click at [316, 463] on link at bounding box center [318, 462] width 13 height 13
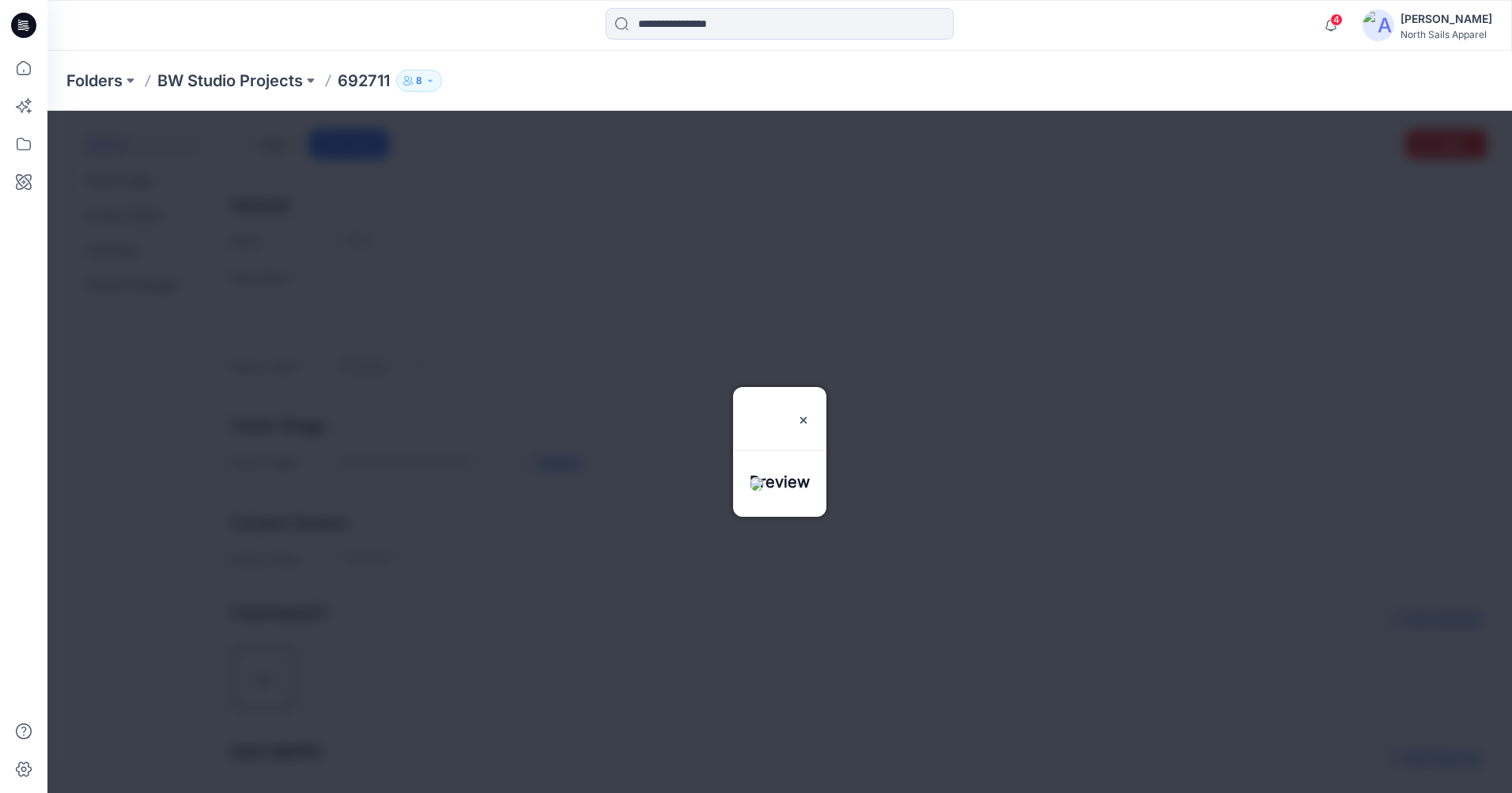
click at [764, 477] on img at bounding box center [757, 485] width 15 height 15
click at [810, 414] on img at bounding box center [804, 420] width 13 height 13
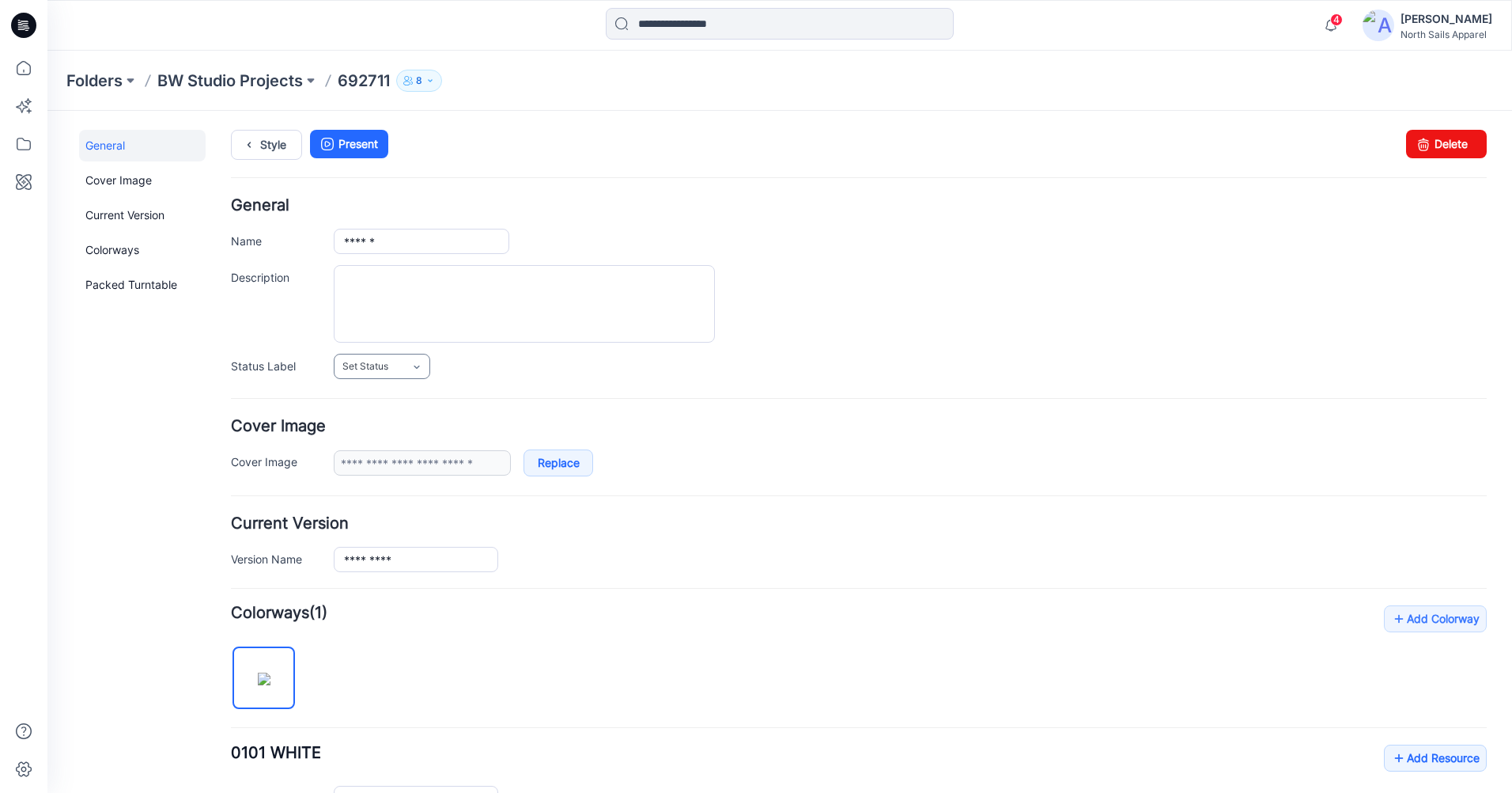
click at [407, 373] on link "Set Status" at bounding box center [381, 366] width 97 height 25
click at [711, 425] on h4 "Cover Image" at bounding box center [859, 426] width 1256 height 15
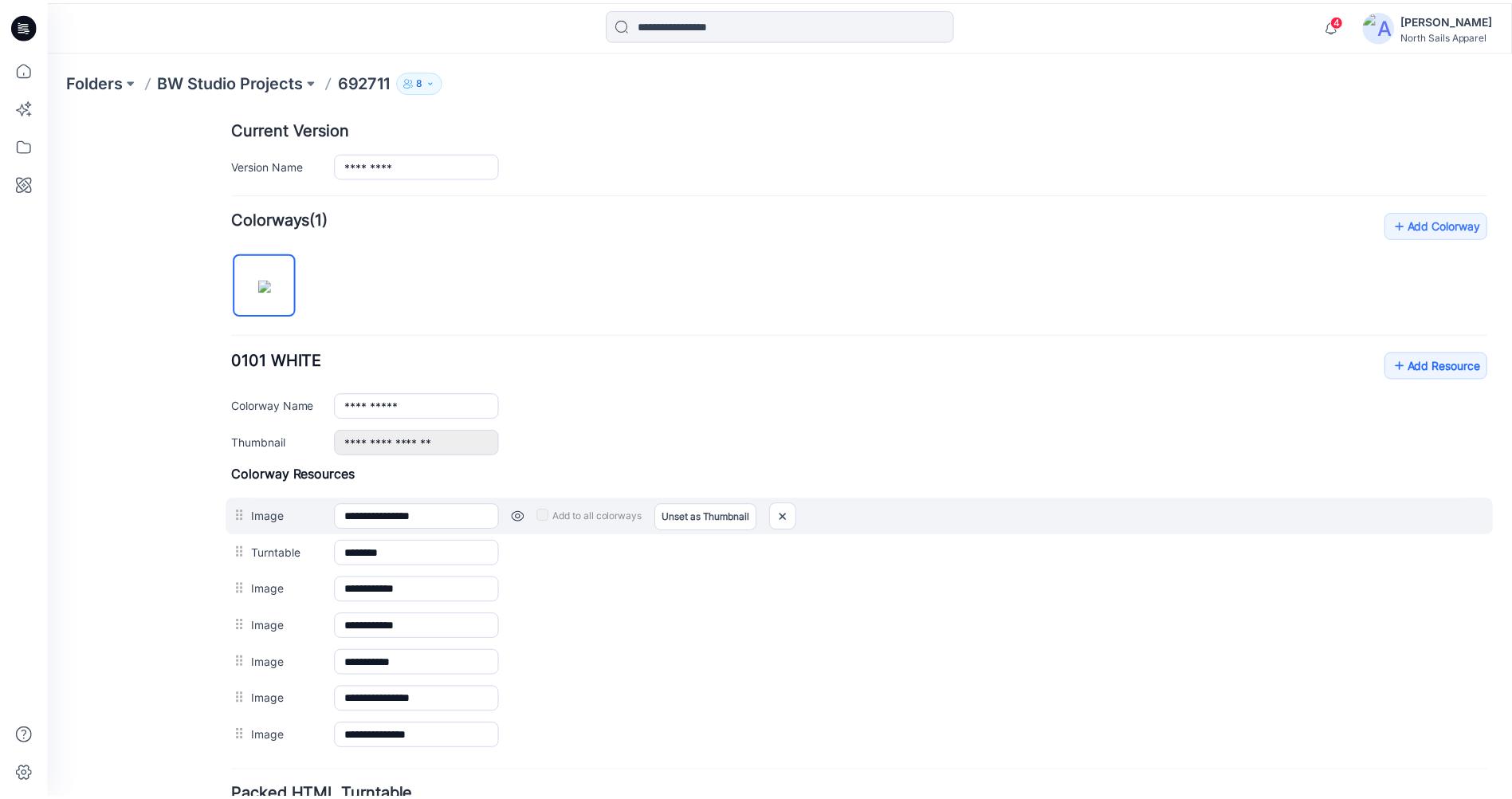
scroll to position [537, 0]
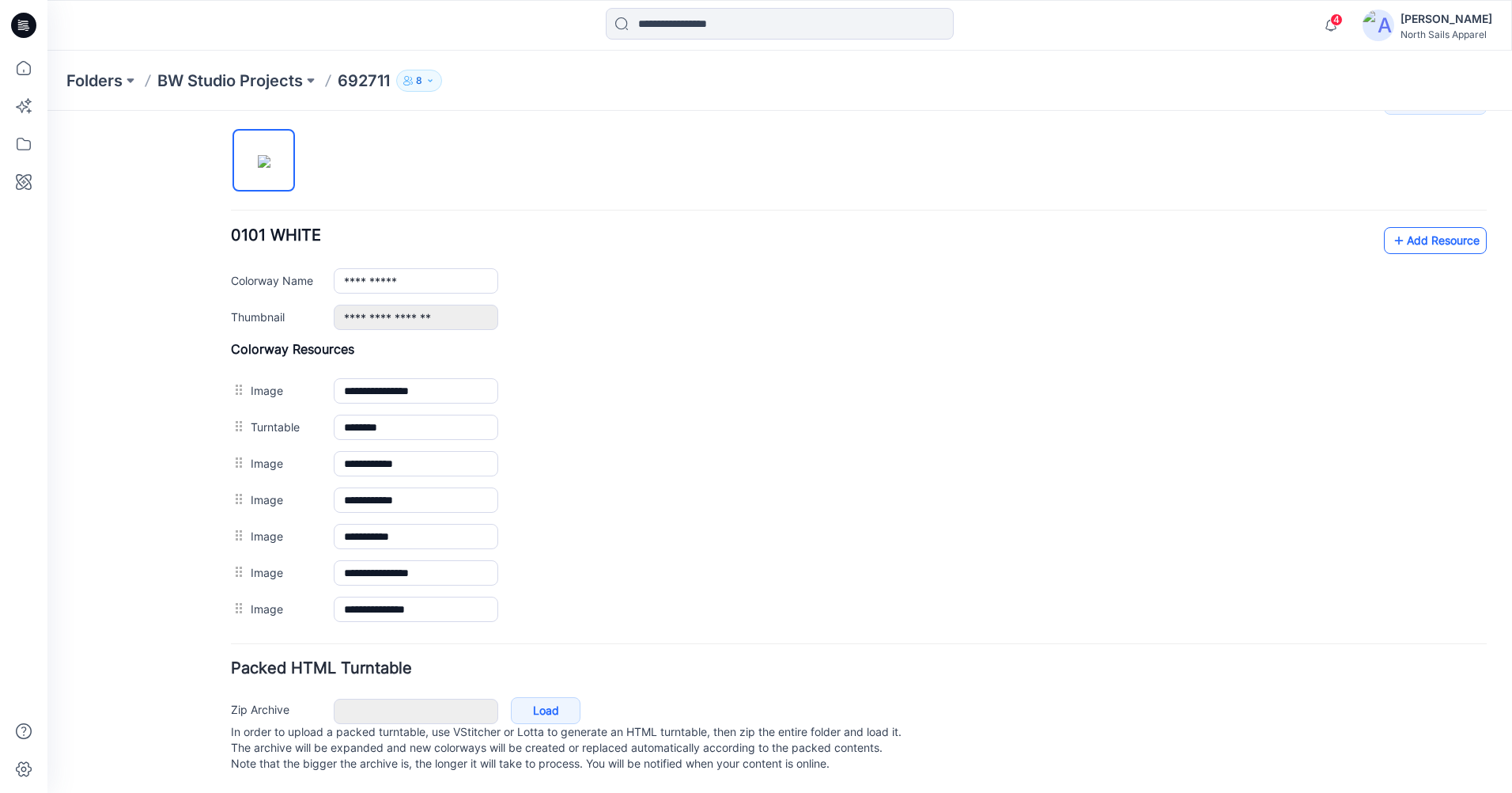
click at [1433, 227] on link "Add Resource" at bounding box center [1435, 240] width 103 height 27
click at [28, 27] on icon at bounding box center [24, 25] width 25 height 25
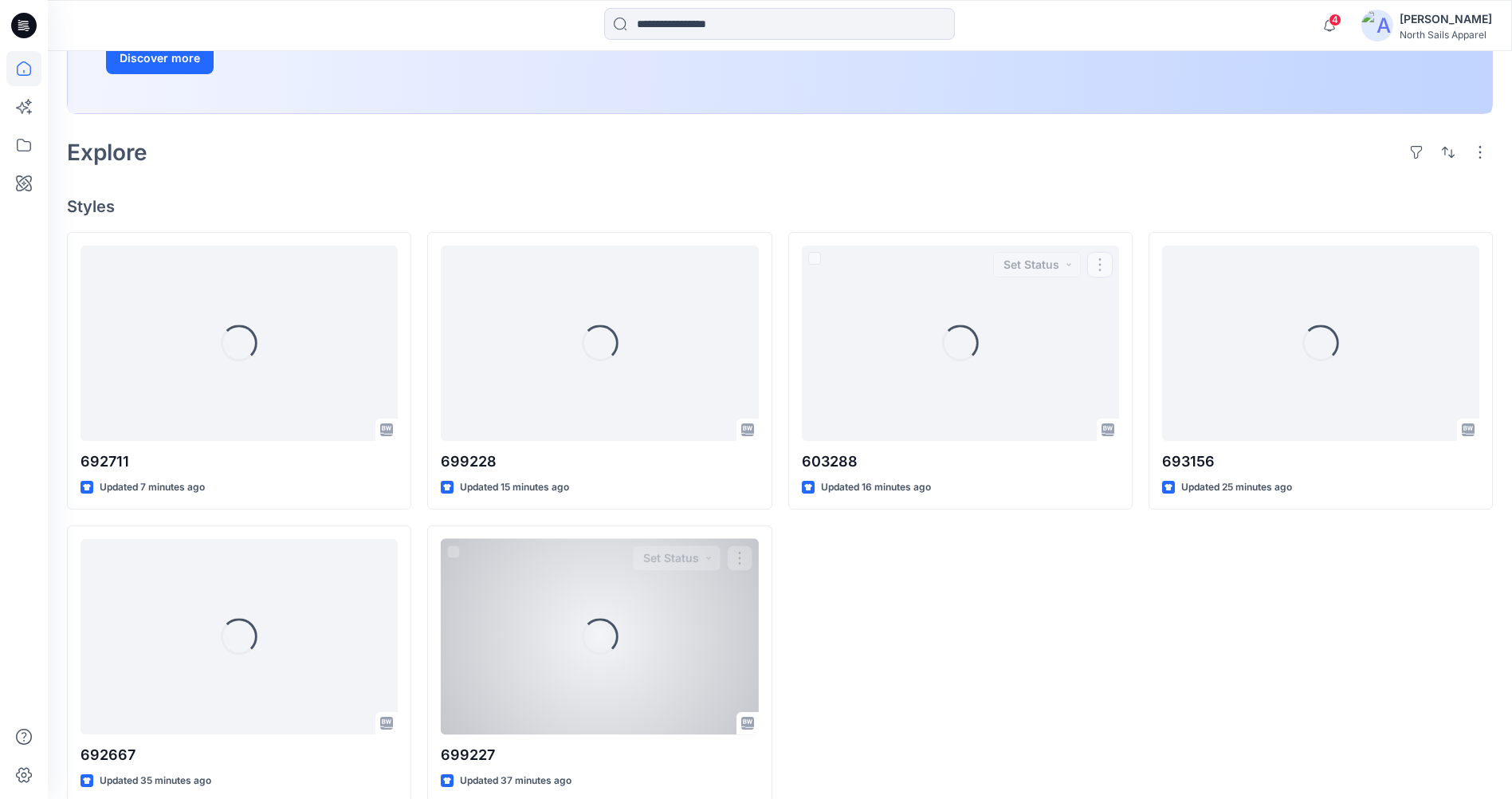
scroll to position [319, 0]
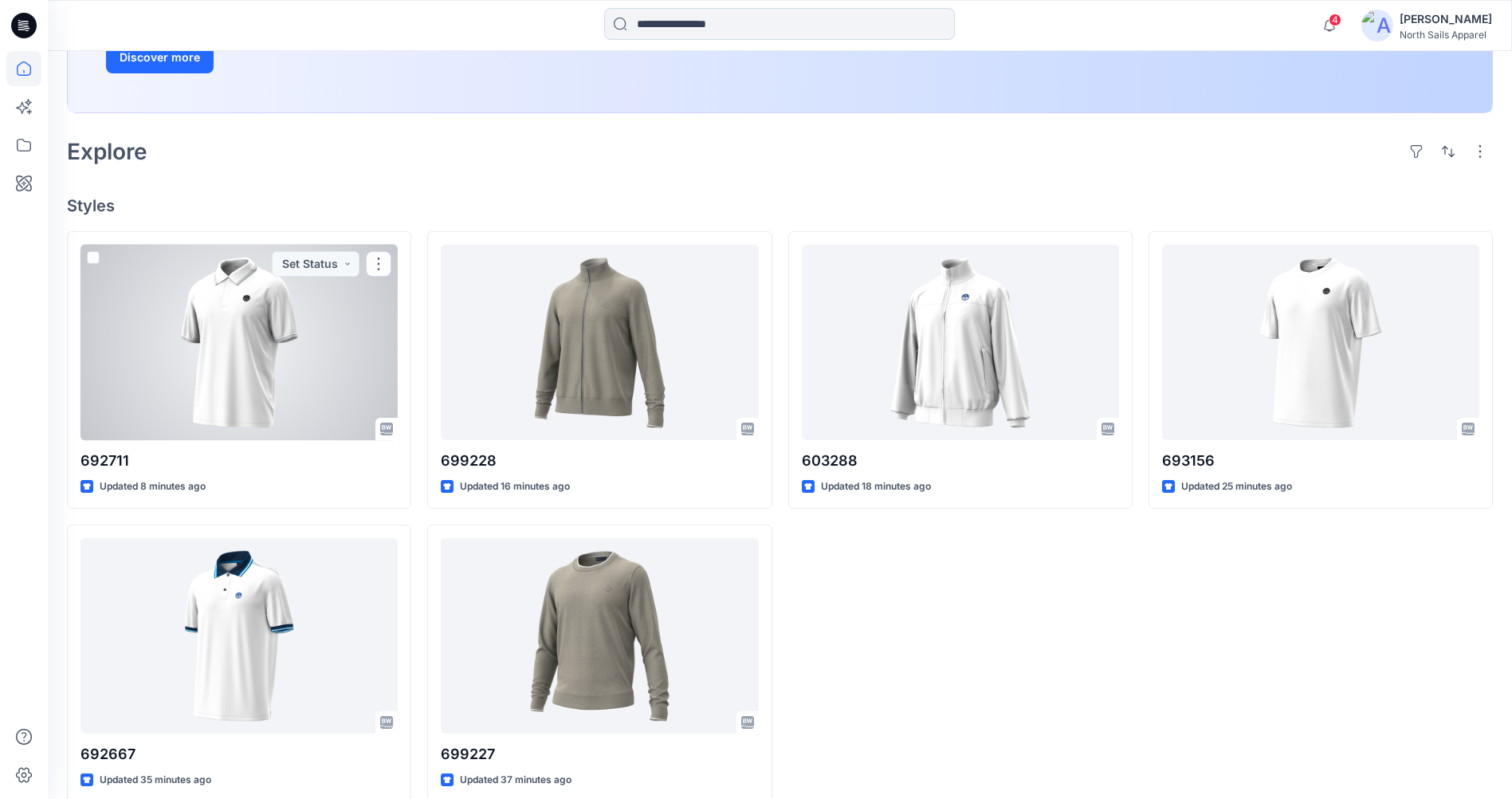
click at [249, 291] on div at bounding box center [239, 342] width 317 height 195
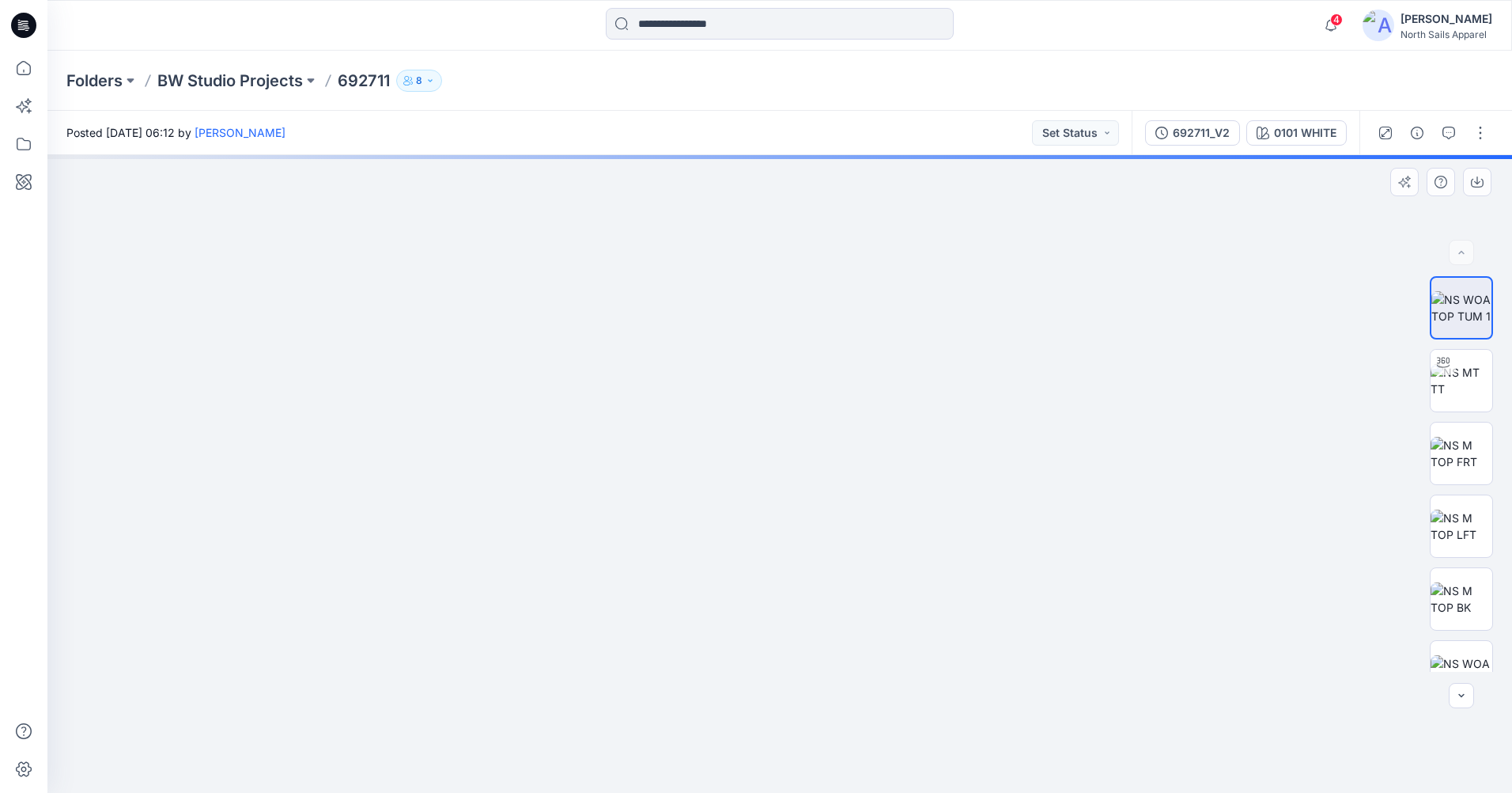
drag, startPoint x: 792, startPoint y: 298, endPoint x: 870, endPoint y: 562, distance: 275.3
click at [793, 298] on img at bounding box center [780, 125] width 2029 height 1334
click at [808, 343] on img at bounding box center [780, 125] width 2029 height 1334
click at [817, 367] on img at bounding box center [780, 125] width 2029 height 1334
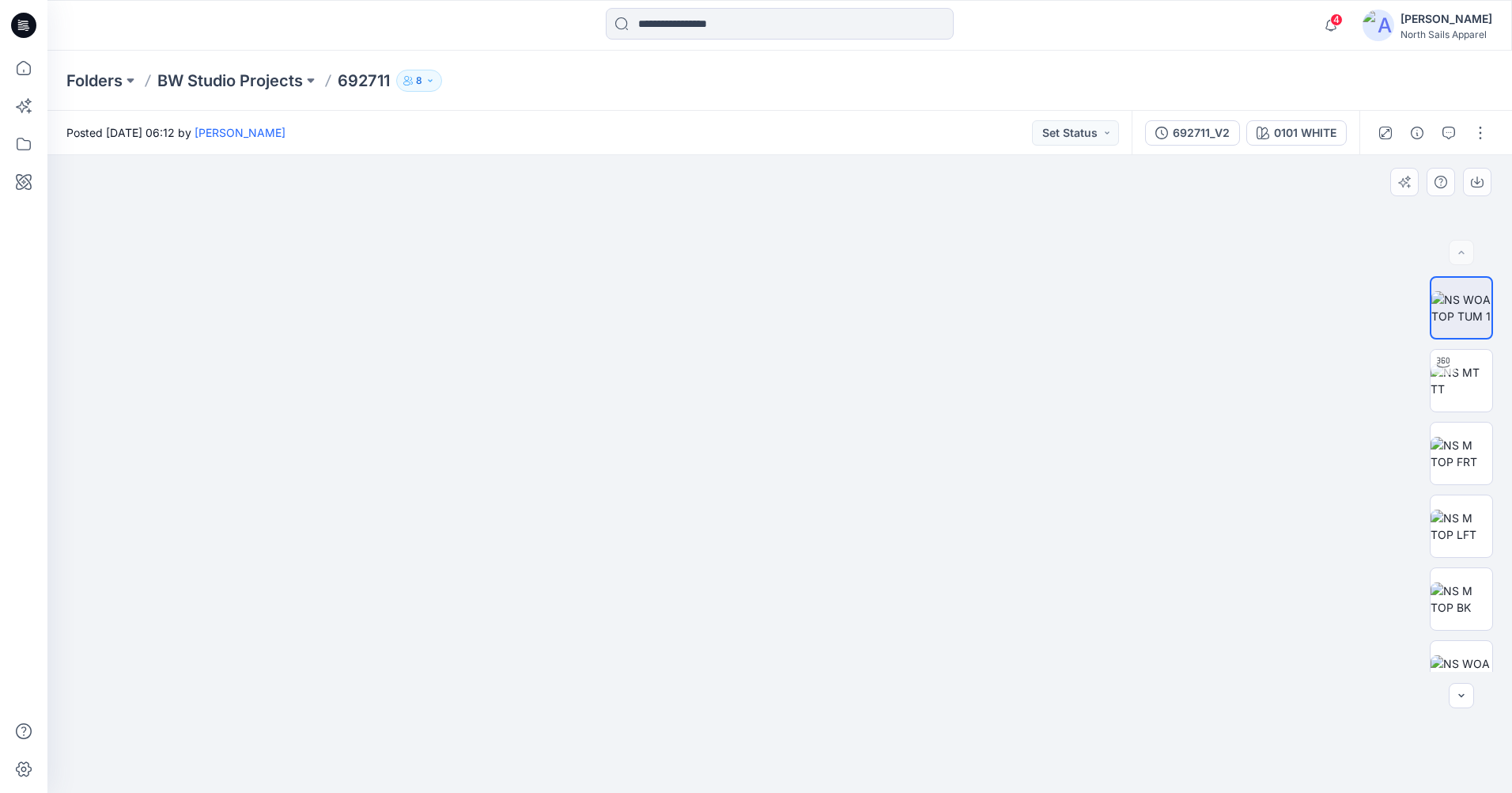
click at [879, 616] on img at bounding box center [800, 153] width 2029 height 1278
click at [823, 336] on img at bounding box center [801, 161] width 2029 height 1264
click at [828, 349] on img at bounding box center [801, 161] width 2029 height 1264
drag, startPoint x: 830, startPoint y: 357, endPoint x: 930, endPoint y: 772, distance: 426.9
click at [930, 772] on img at bounding box center [904, 373] width 2029 height 837
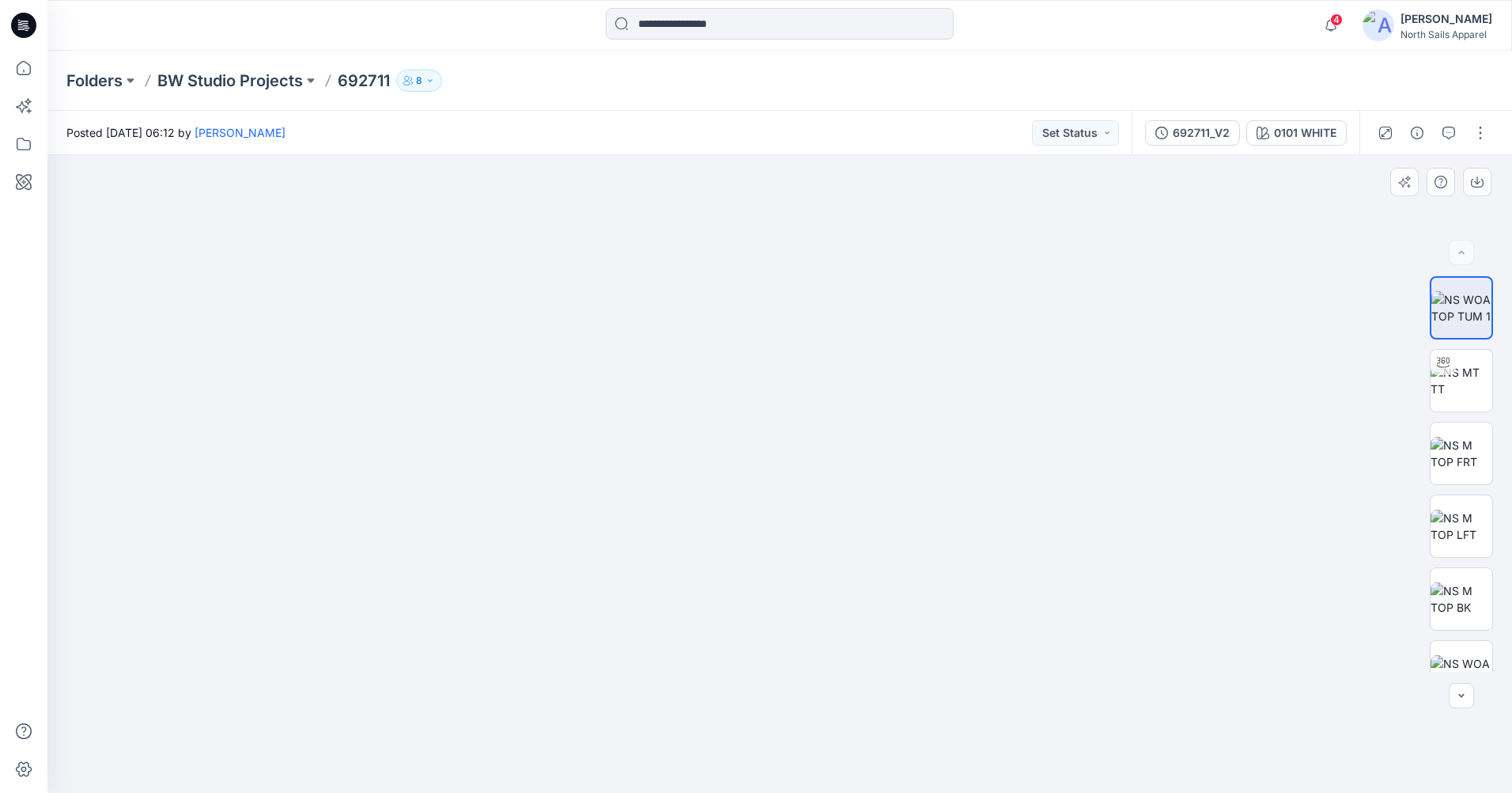
click at [830, 381] on img at bounding box center [904, 373] width 2029 height 837
drag, startPoint x: 838, startPoint y: 503, endPoint x: 848, endPoint y: 581, distance: 78.6
click at [844, 595] on img at bounding box center [913, 437] width 2029 height 711
drag, startPoint x: 1052, startPoint y: 571, endPoint x: 725, endPoint y: 493, distance: 336.2
click at [1200, 137] on div "692711_V2" at bounding box center [1201, 132] width 57 height 17
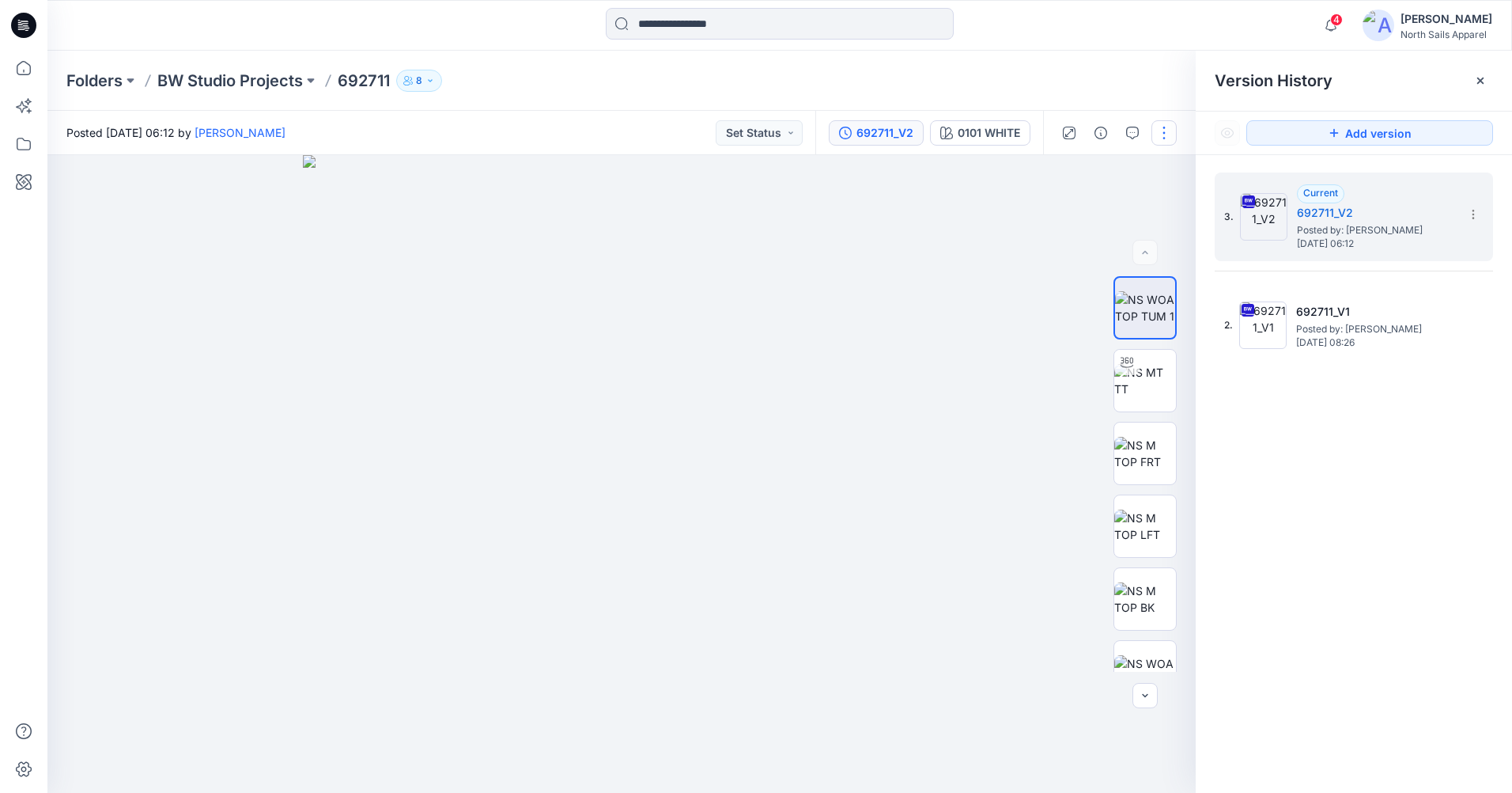
click at [1155, 128] on button "button" at bounding box center [1163, 132] width 25 height 25
click at [1102, 207] on button "Edit" at bounding box center [1097, 214] width 145 height 29
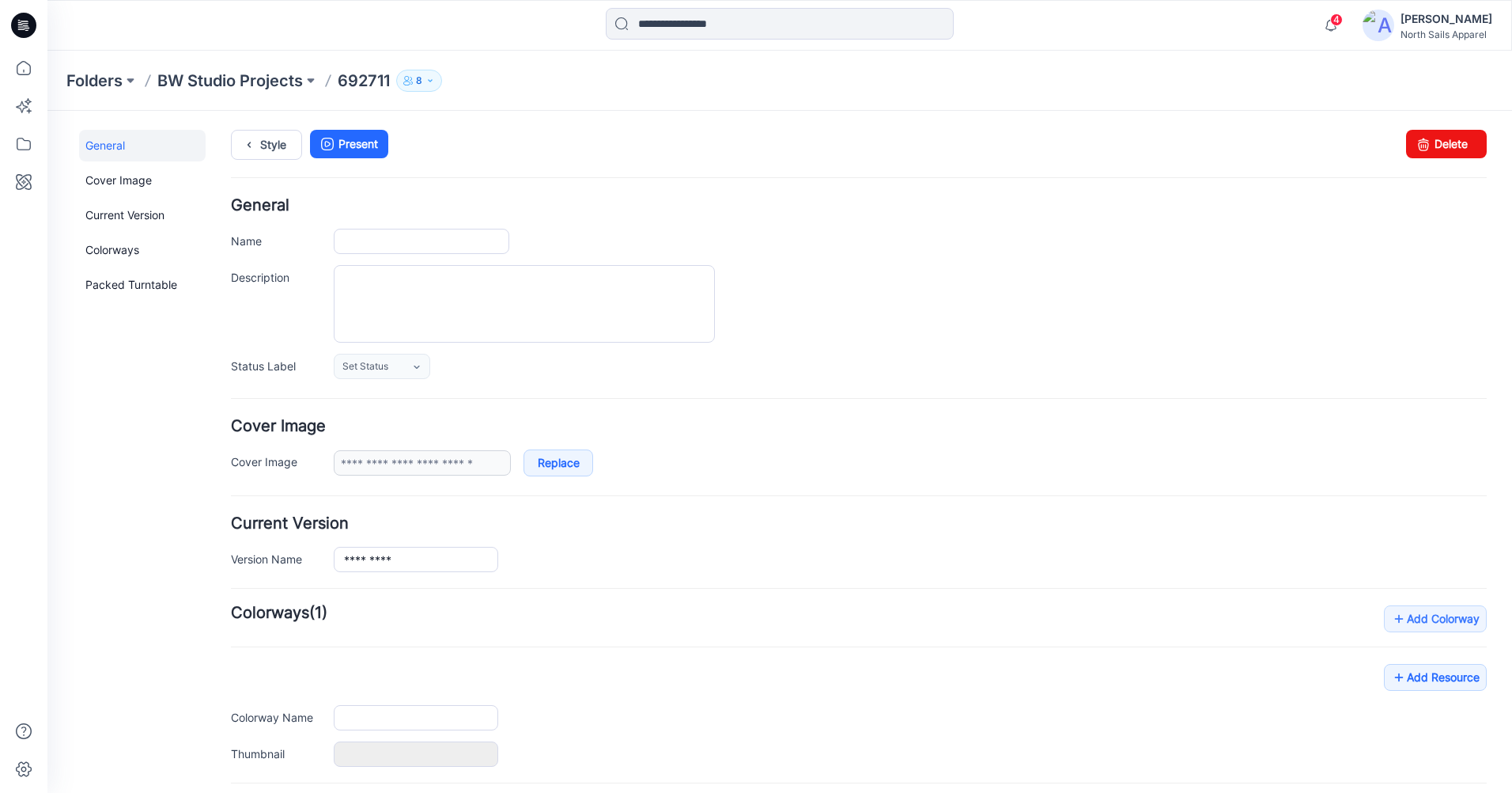
type input "******"
type input "**********"
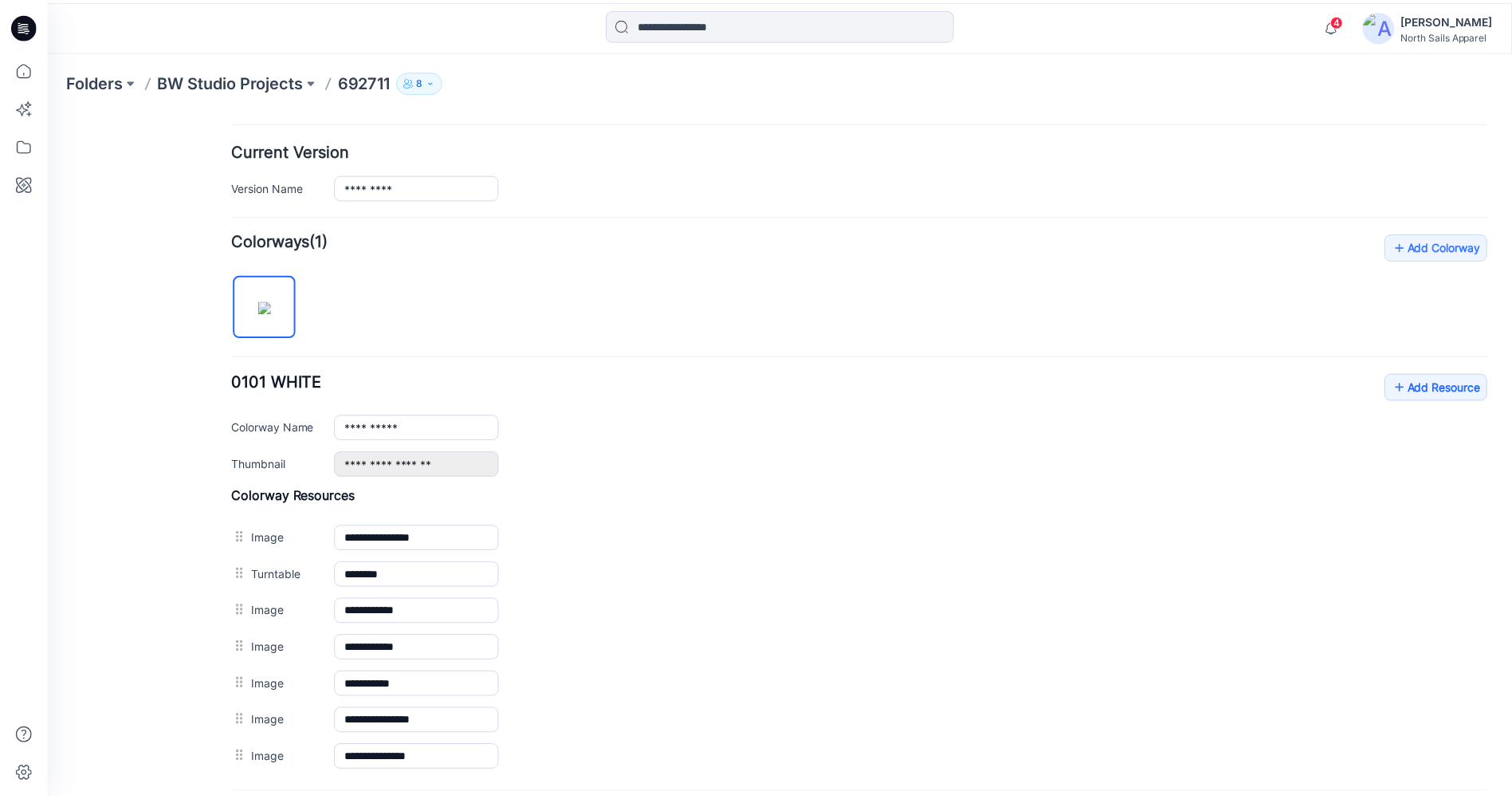
scroll to position [478, 0]
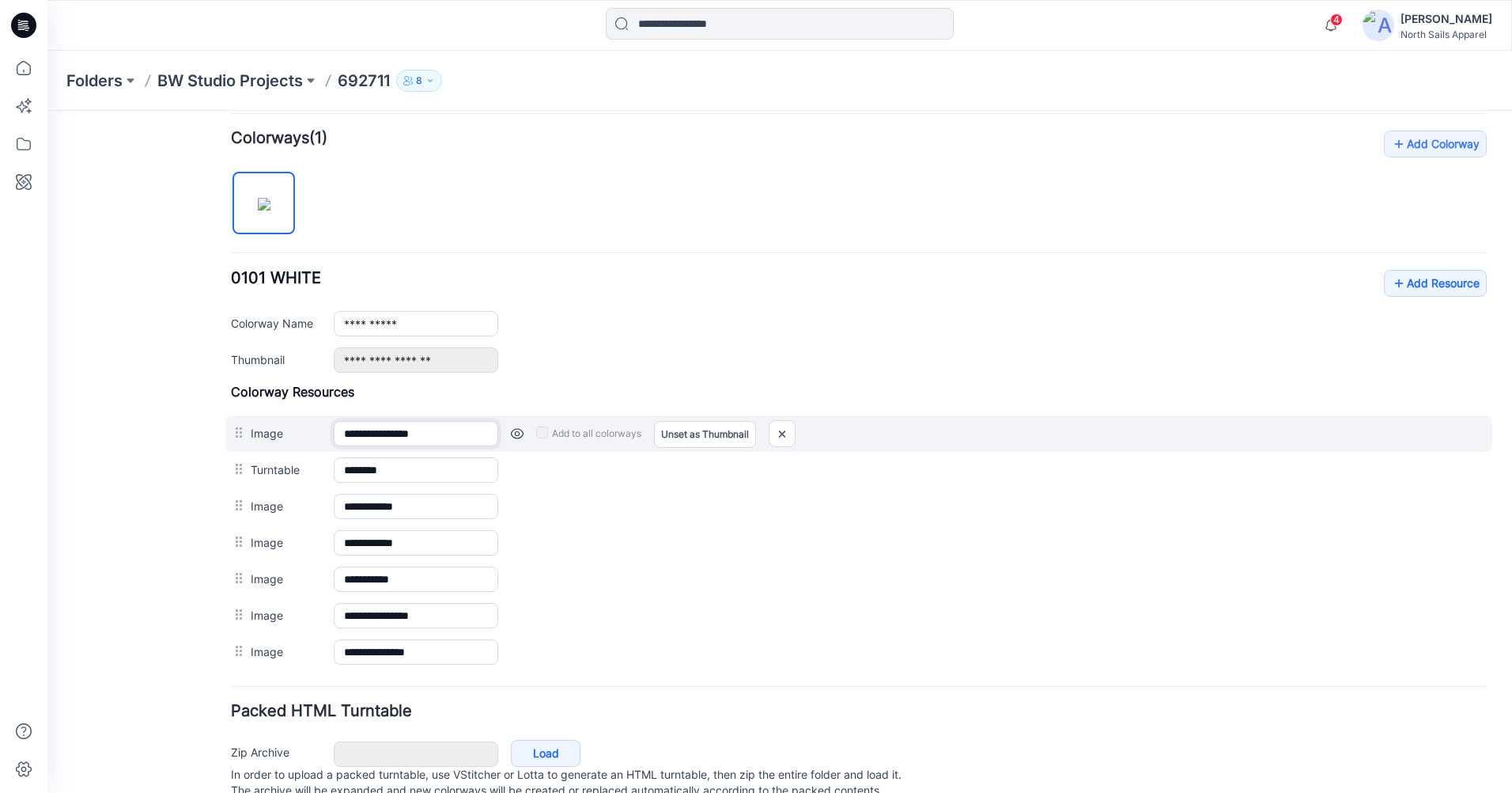
drag, startPoint x: 462, startPoint y: 434, endPoint x: 319, endPoint y: 432, distance: 143.0
click at [319, 432] on div "**********" at bounding box center [859, 433] width 1267 height 37
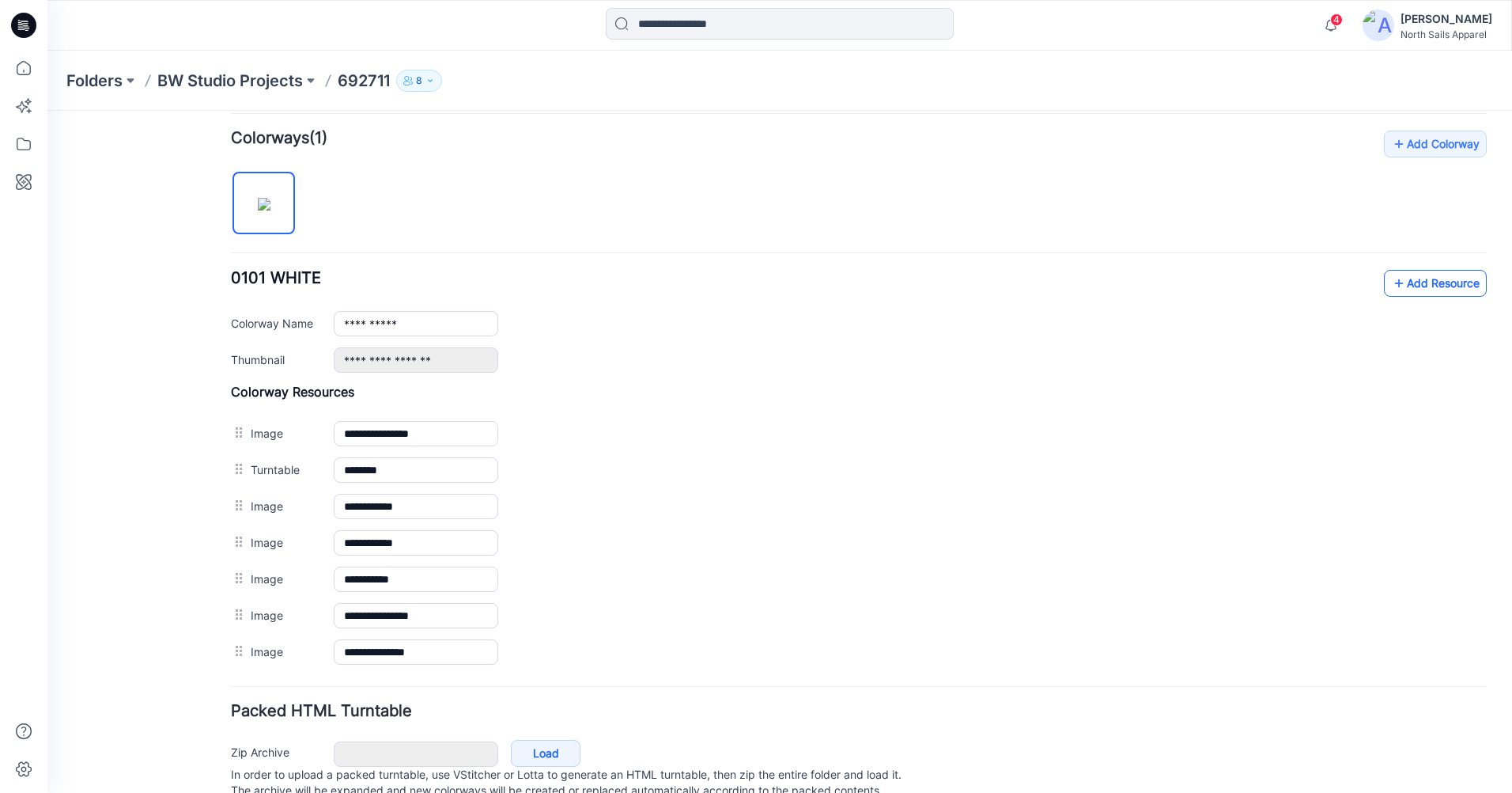
click at [1449, 287] on link "Add Resource" at bounding box center [1435, 282] width 103 height 27
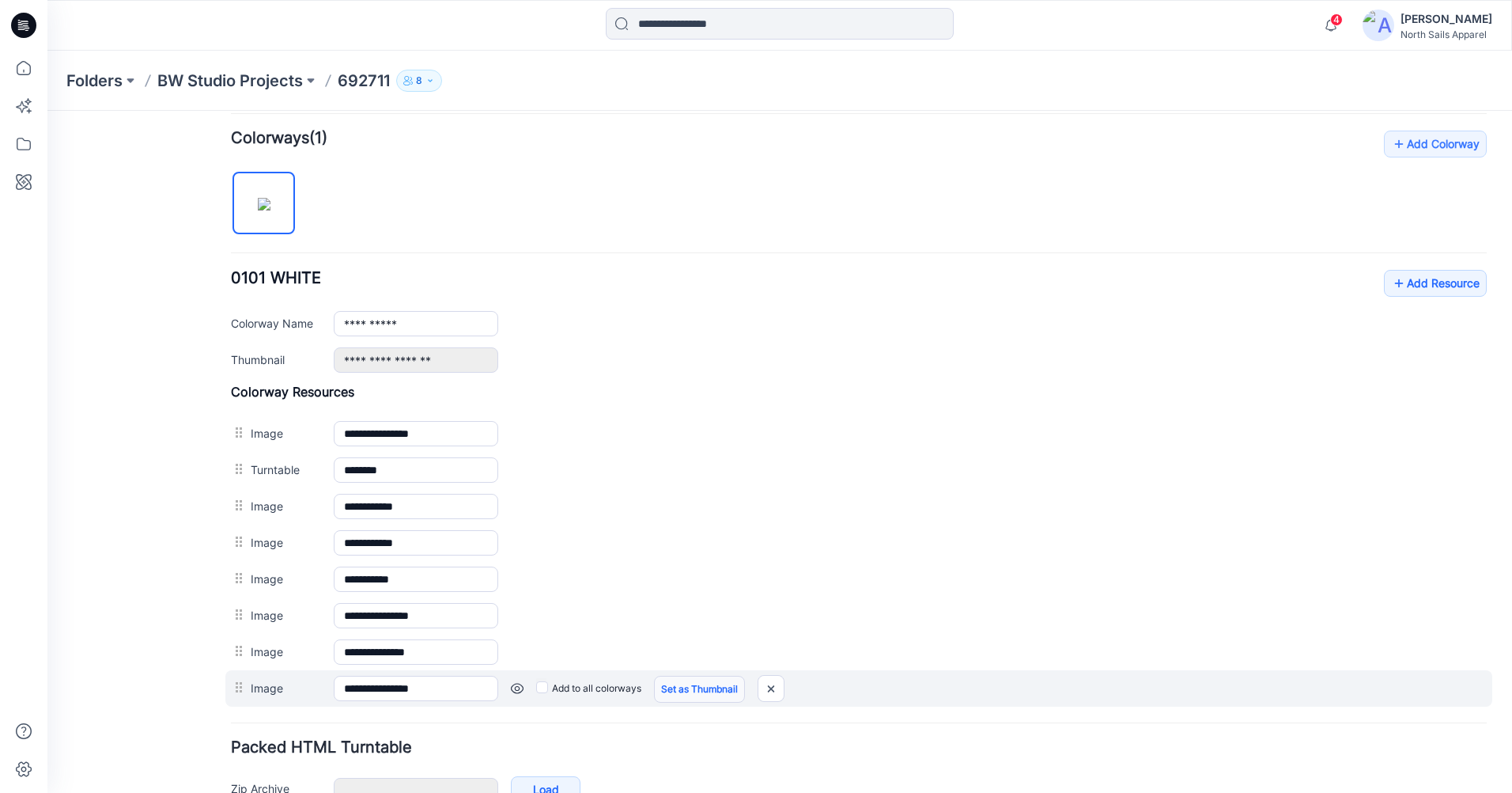
click at [699, 687] on link "Set as Thumbnail" at bounding box center [699, 688] width 91 height 27
type input "**********"
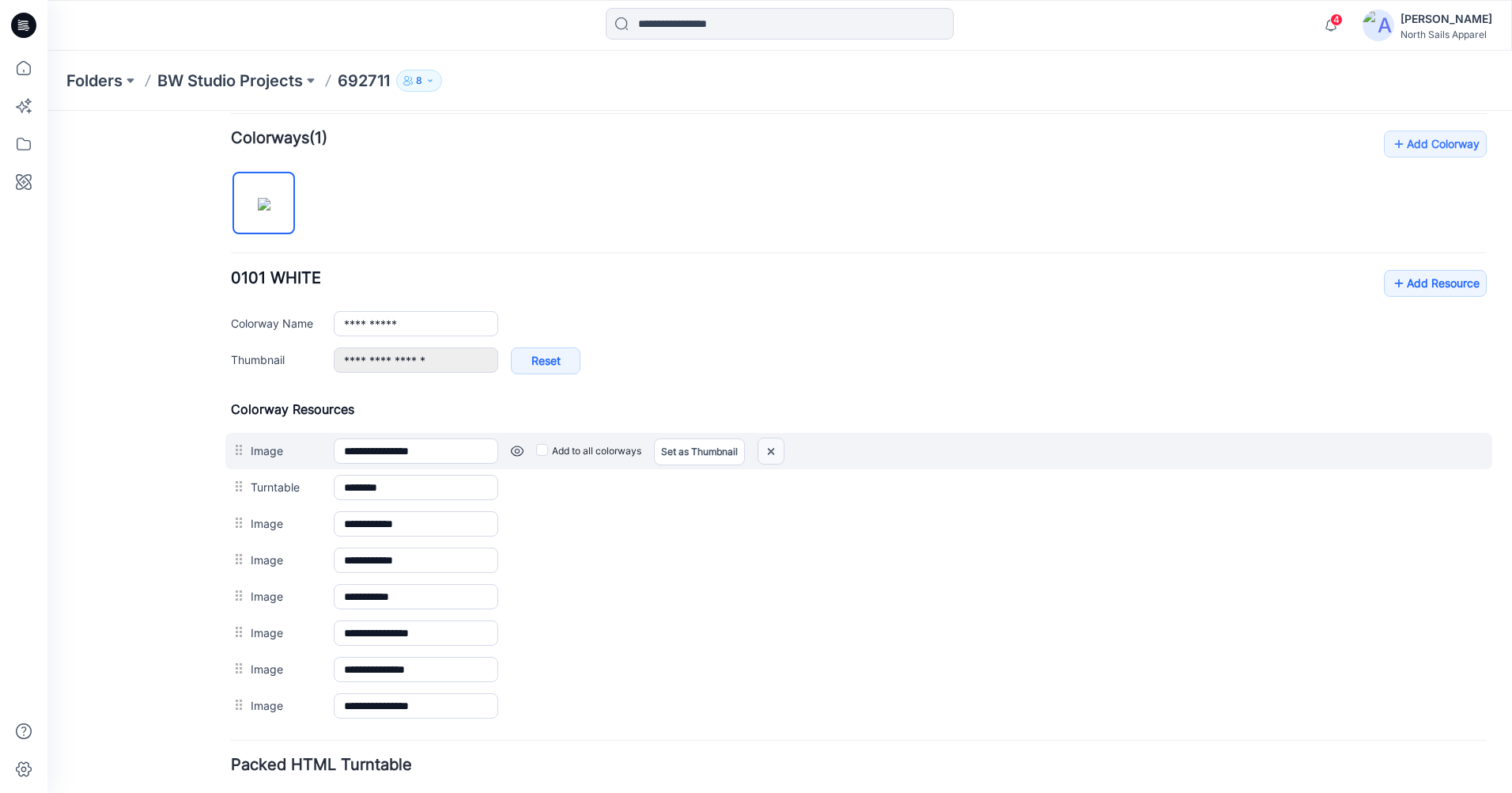
drag, startPoint x: 767, startPoint y: 451, endPoint x: 875, endPoint y: 179, distance: 292.7
click at [767, 451] on img at bounding box center [771, 451] width 25 height 26
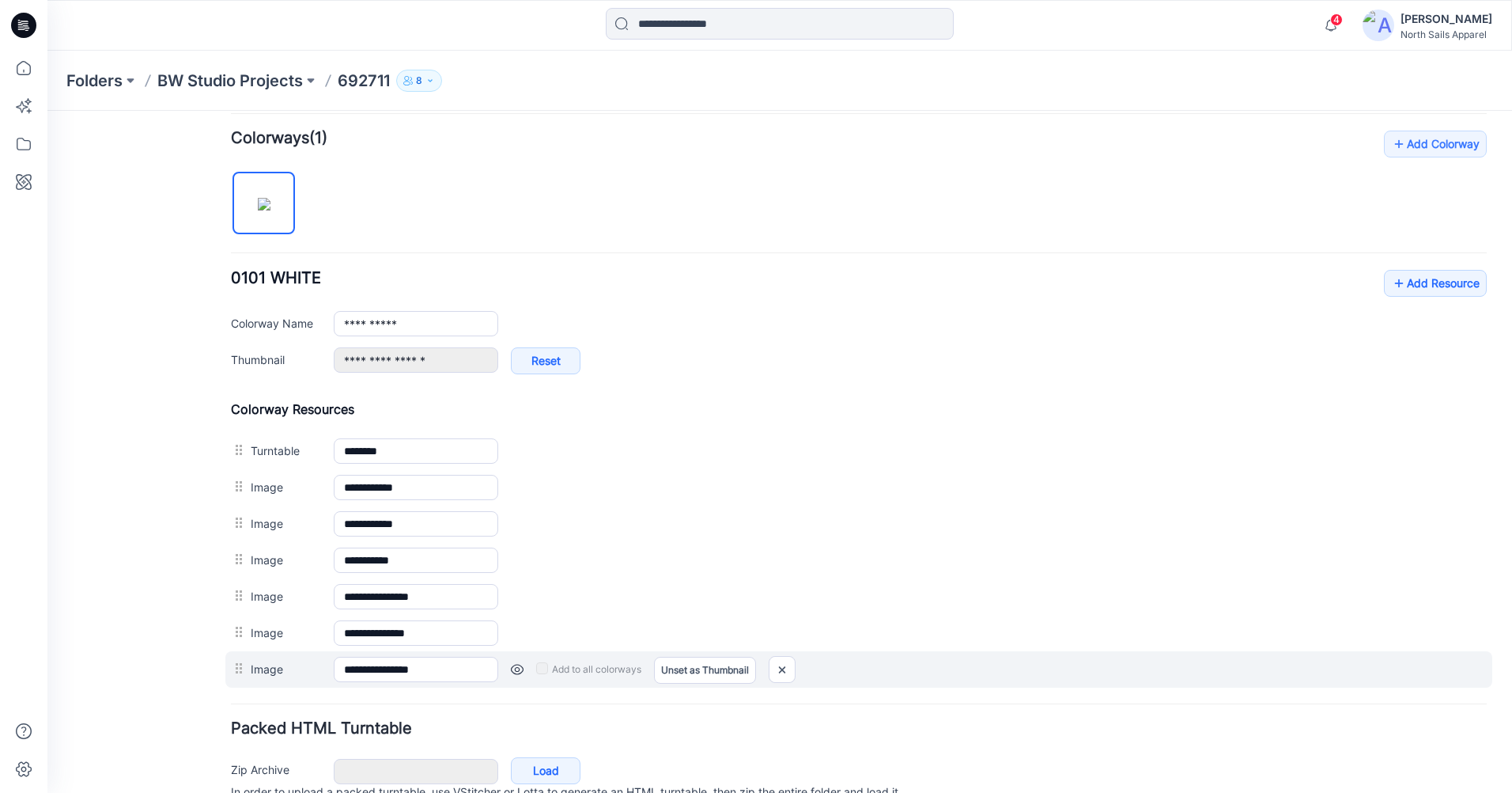
drag, startPoint x: 253, startPoint y: 662, endPoint x: 264, endPoint y: 658, distance: 11.7
click at [247, 643] on div "**********" at bounding box center [859, 544] width 1256 height 287
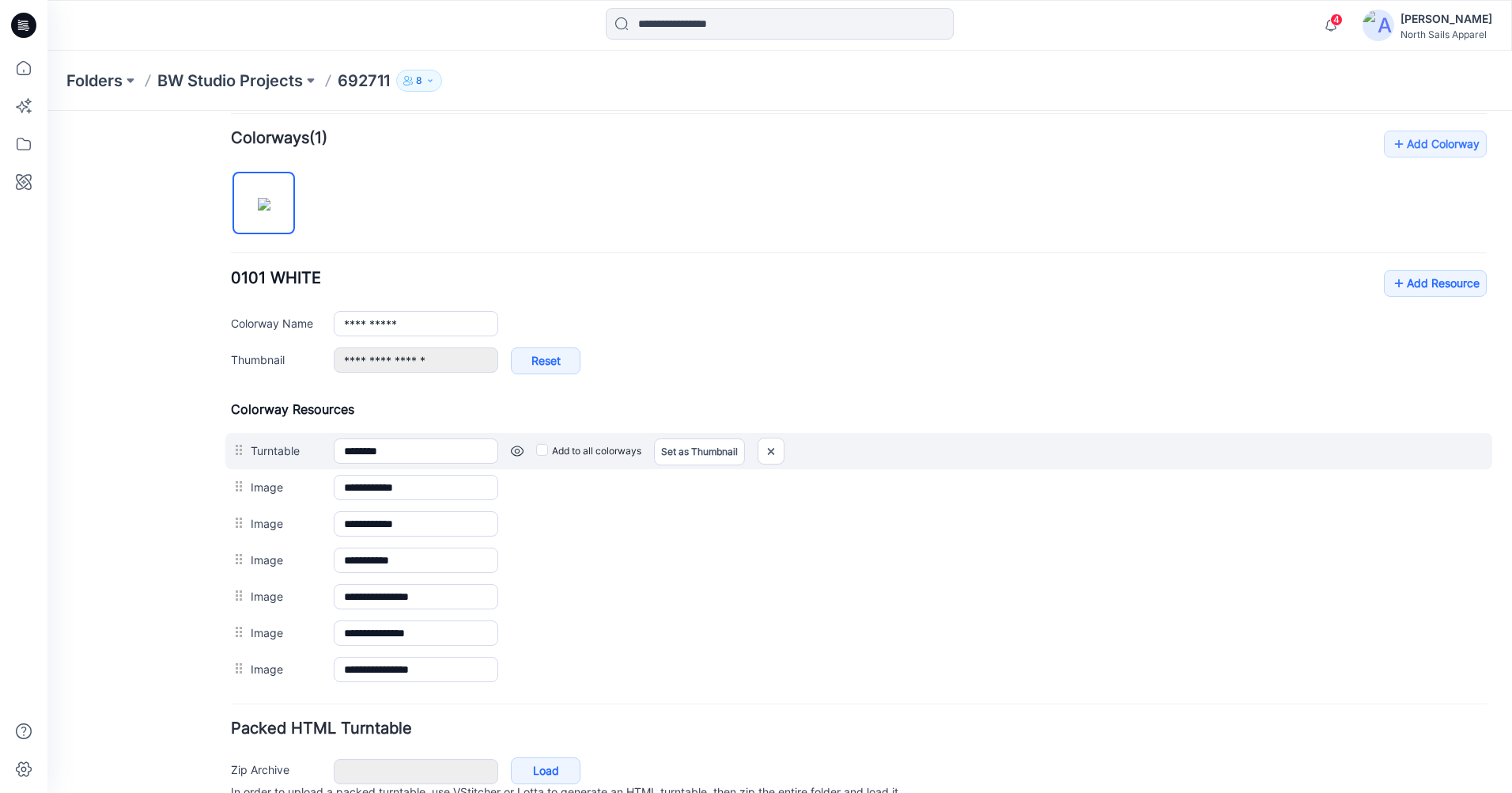
drag, startPoint x: 224, startPoint y: 606, endPoint x: 240, endPoint y: 446, distance: 160.8
click at [240, 446] on div "**********" at bounding box center [859, 544] width 1256 height 287
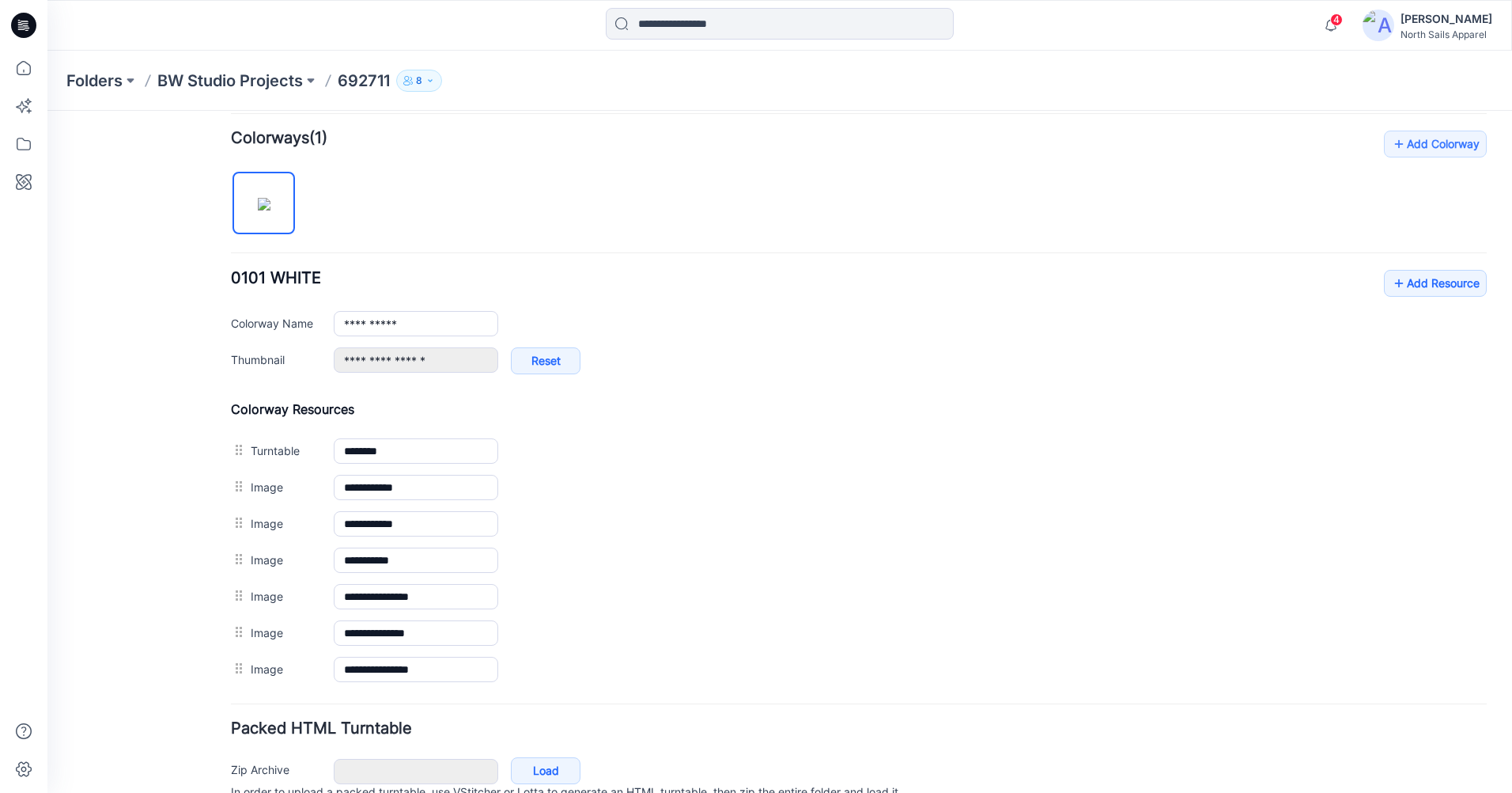
drag, startPoint x: 25, startPoint y: 27, endPoint x: 85, endPoint y: 40, distance: 61.4
click at [27, 27] on icon at bounding box center [24, 25] width 25 height 25
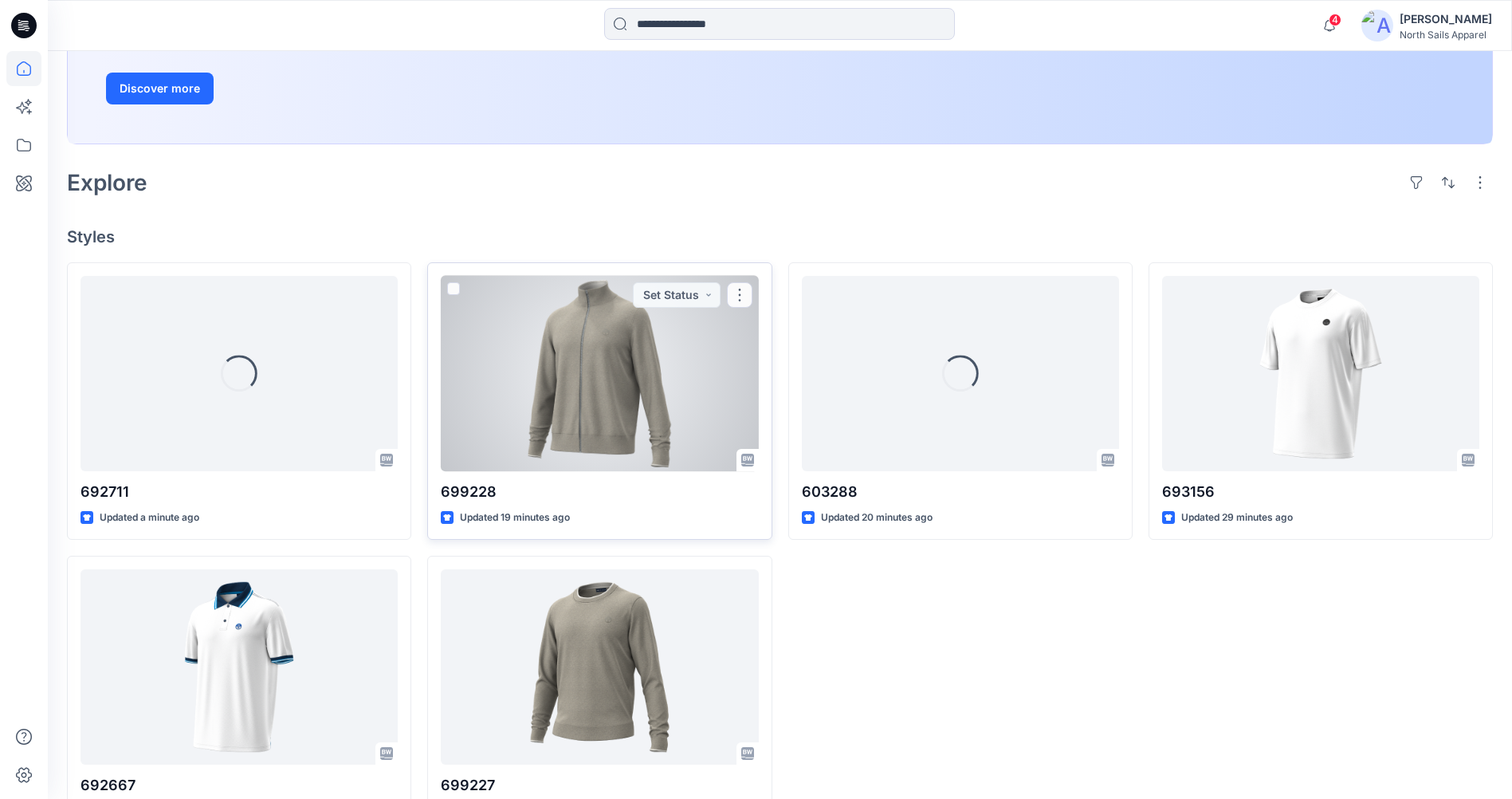
scroll to position [319, 0]
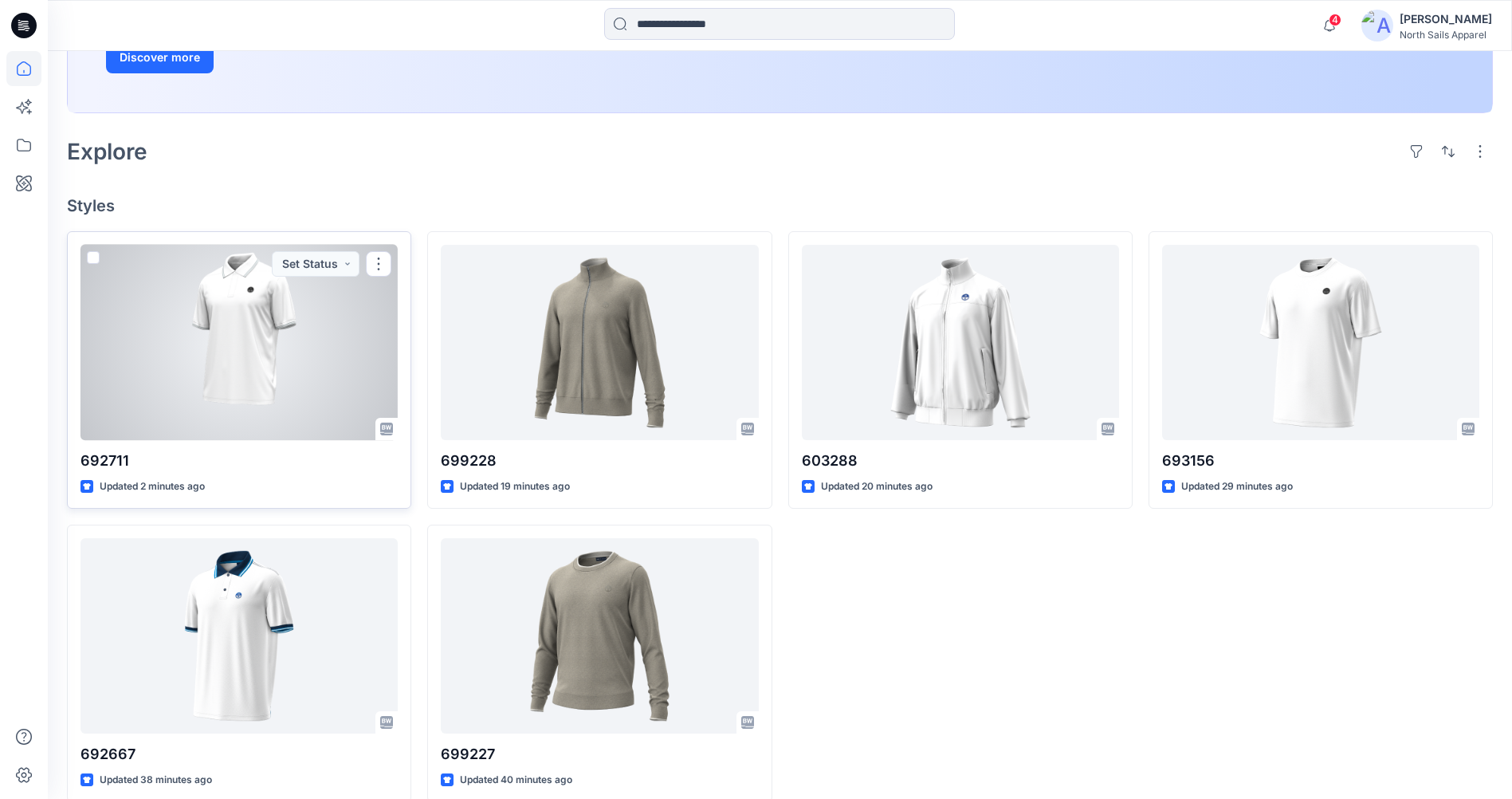
click at [243, 299] on div at bounding box center [239, 342] width 317 height 195
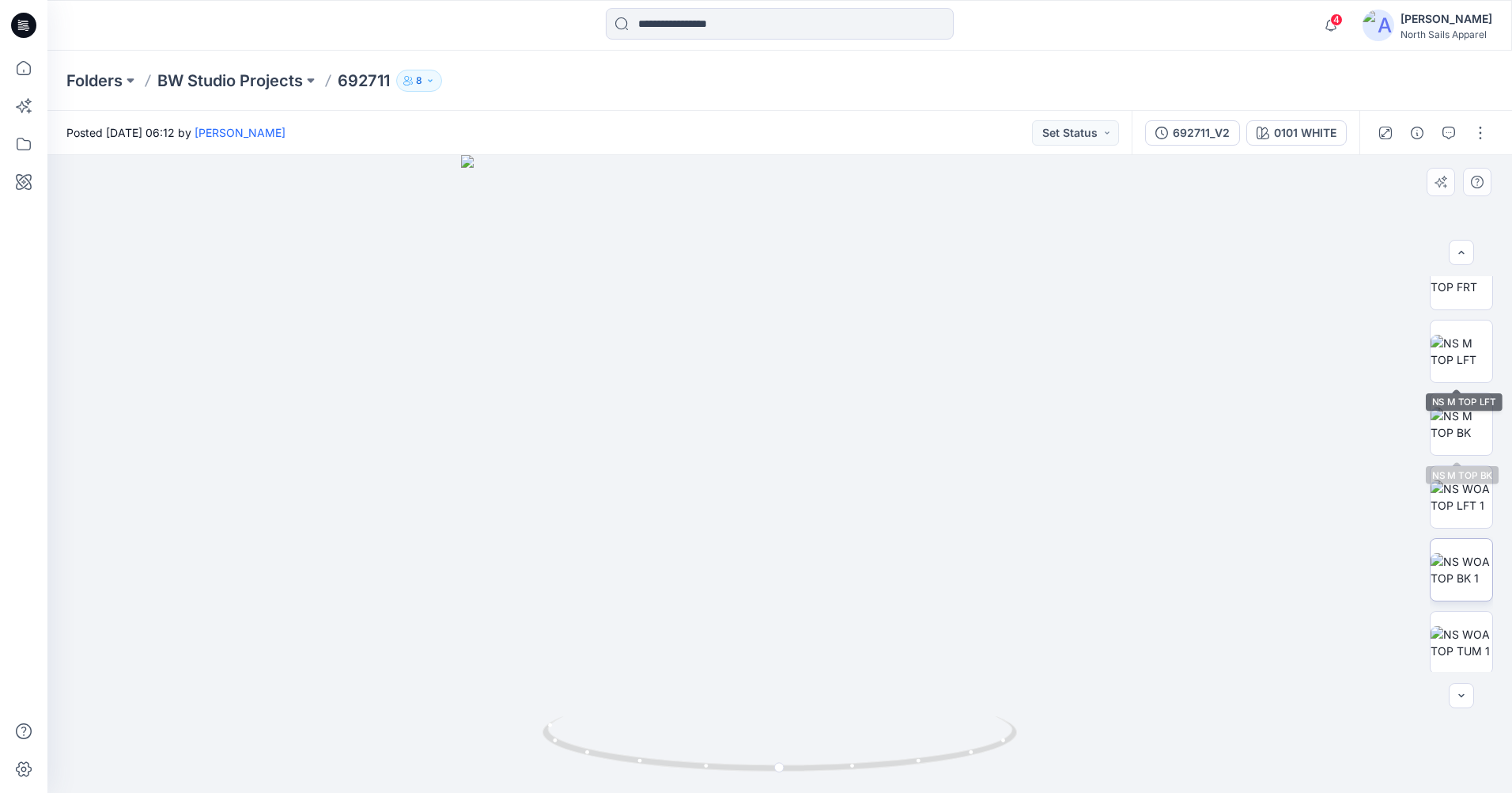
scroll to position [105, 0]
click at [1461, 645] on img at bounding box center [1461, 640] width 62 height 33
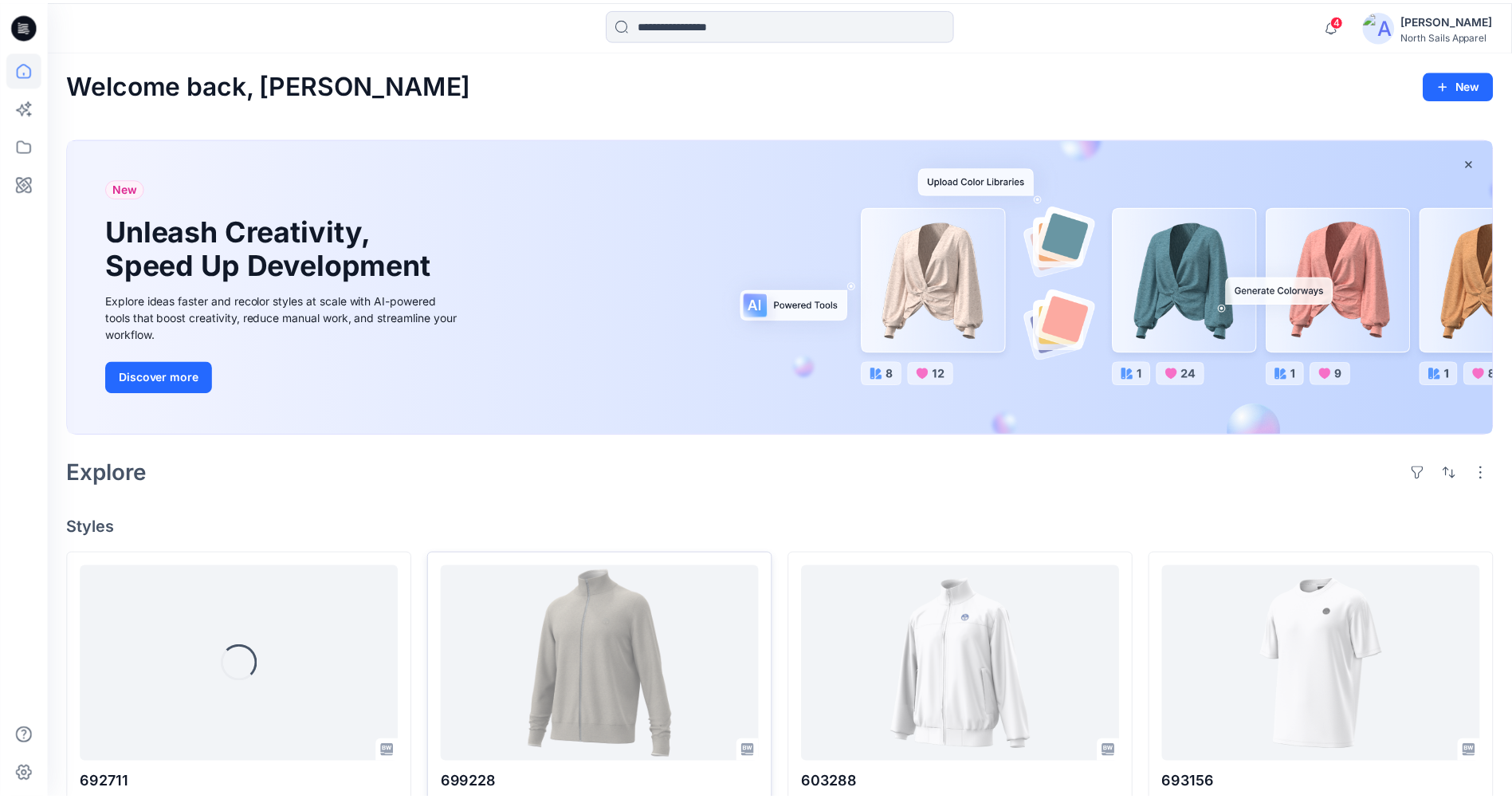
scroll to position [319, 0]
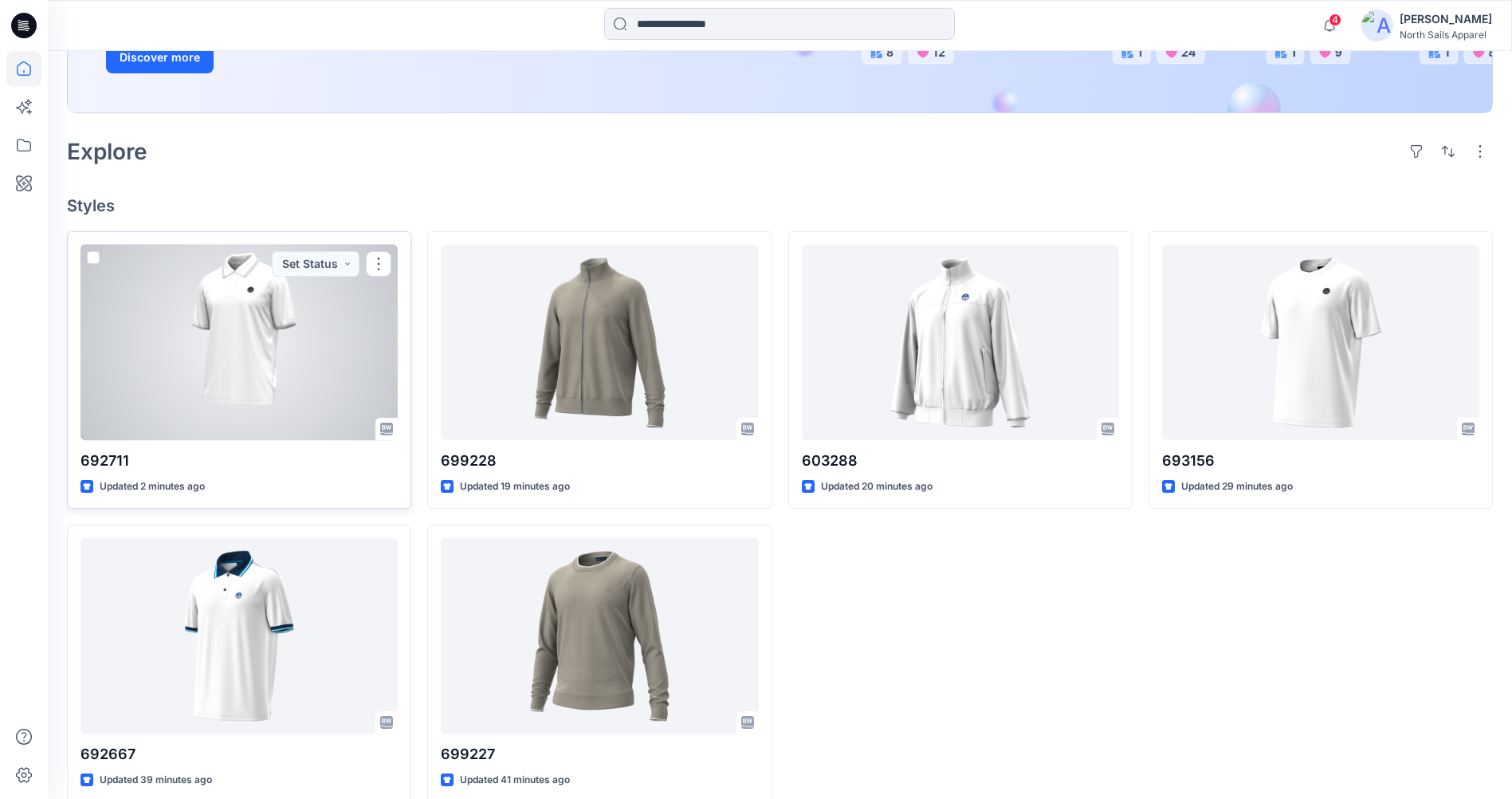
click at [293, 326] on div at bounding box center [239, 342] width 317 height 195
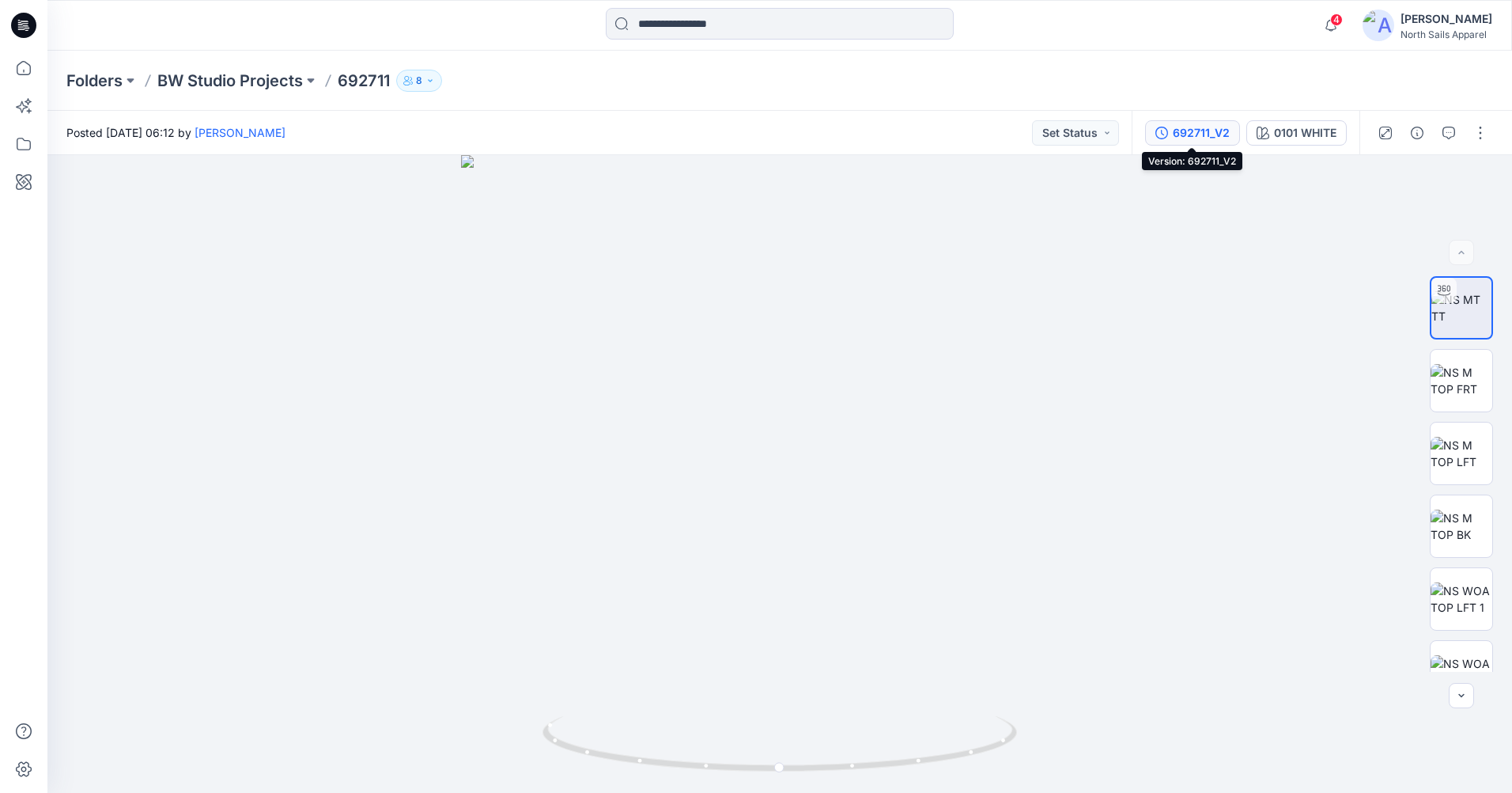
click at [1155, 129] on icon "button" at bounding box center [1162, 133] width 13 height 13
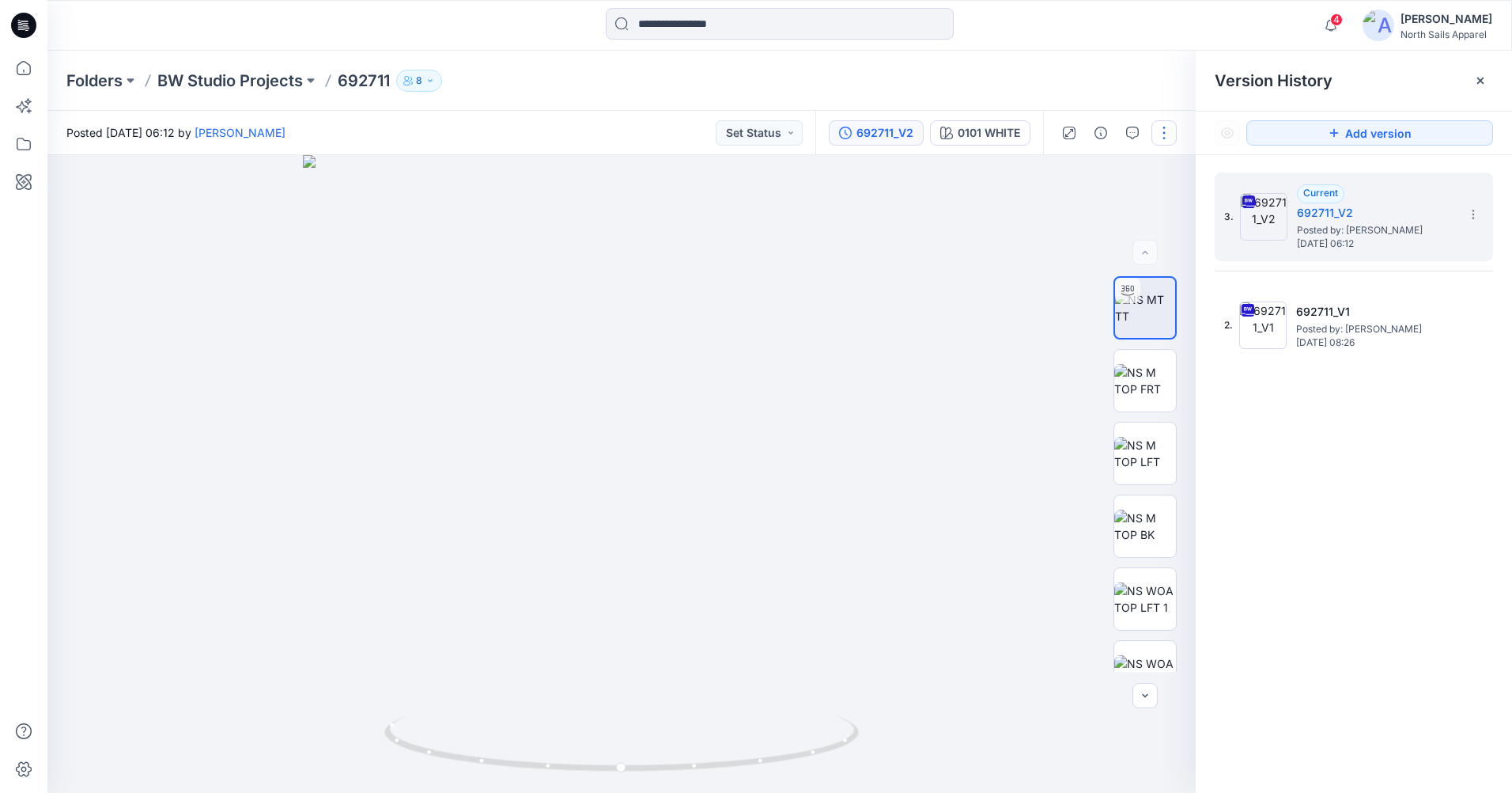
click at [1165, 133] on button "button" at bounding box center [1163, 132] width 25 height 25
click at [1076, 212] on button "Edit" at bounding box center [1097, 214] width 145 height 29
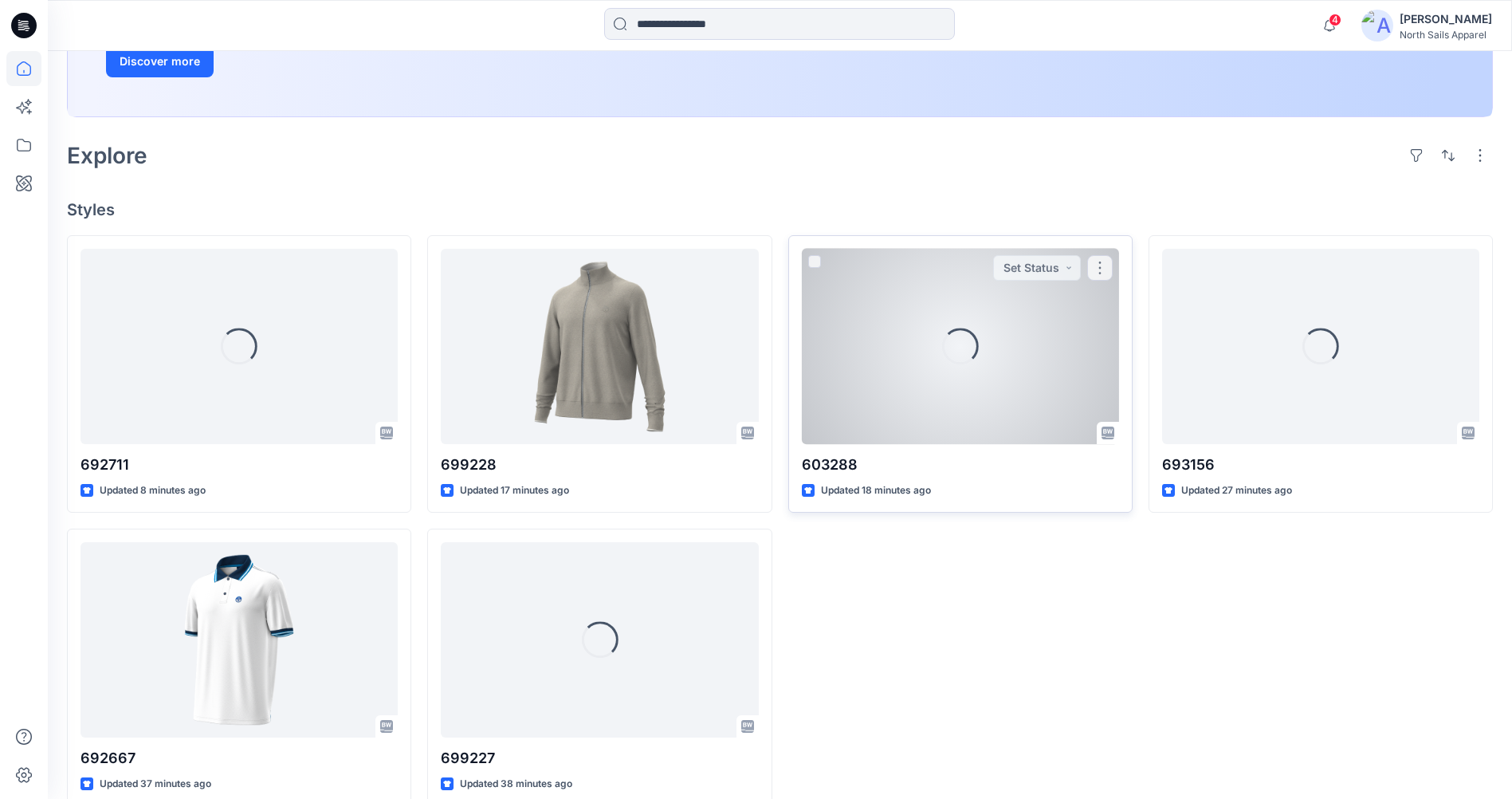
scroll to position [319, 0]
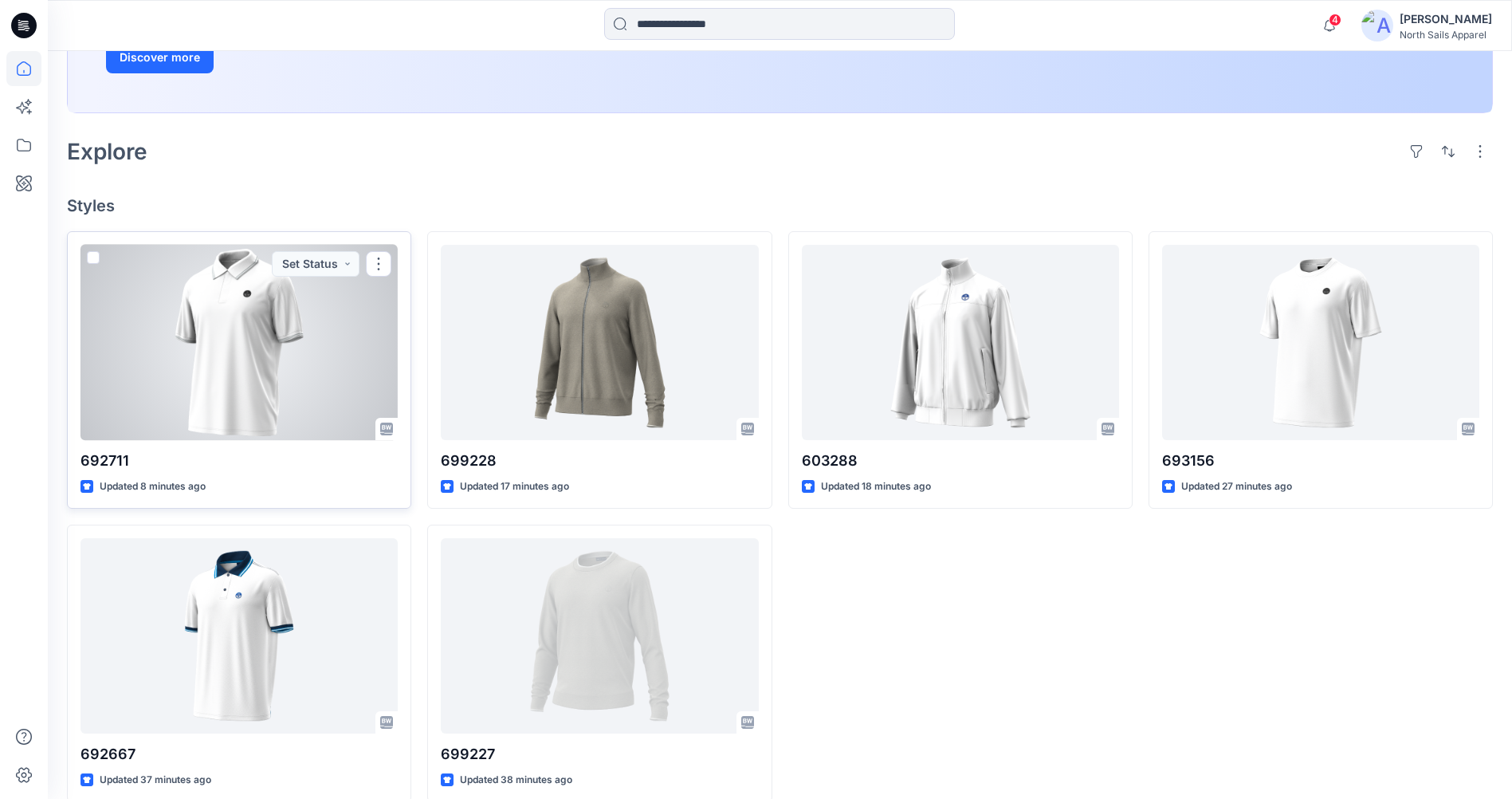
click at [218, 361] on div at bounding box center [239, 342] width 317 height 195
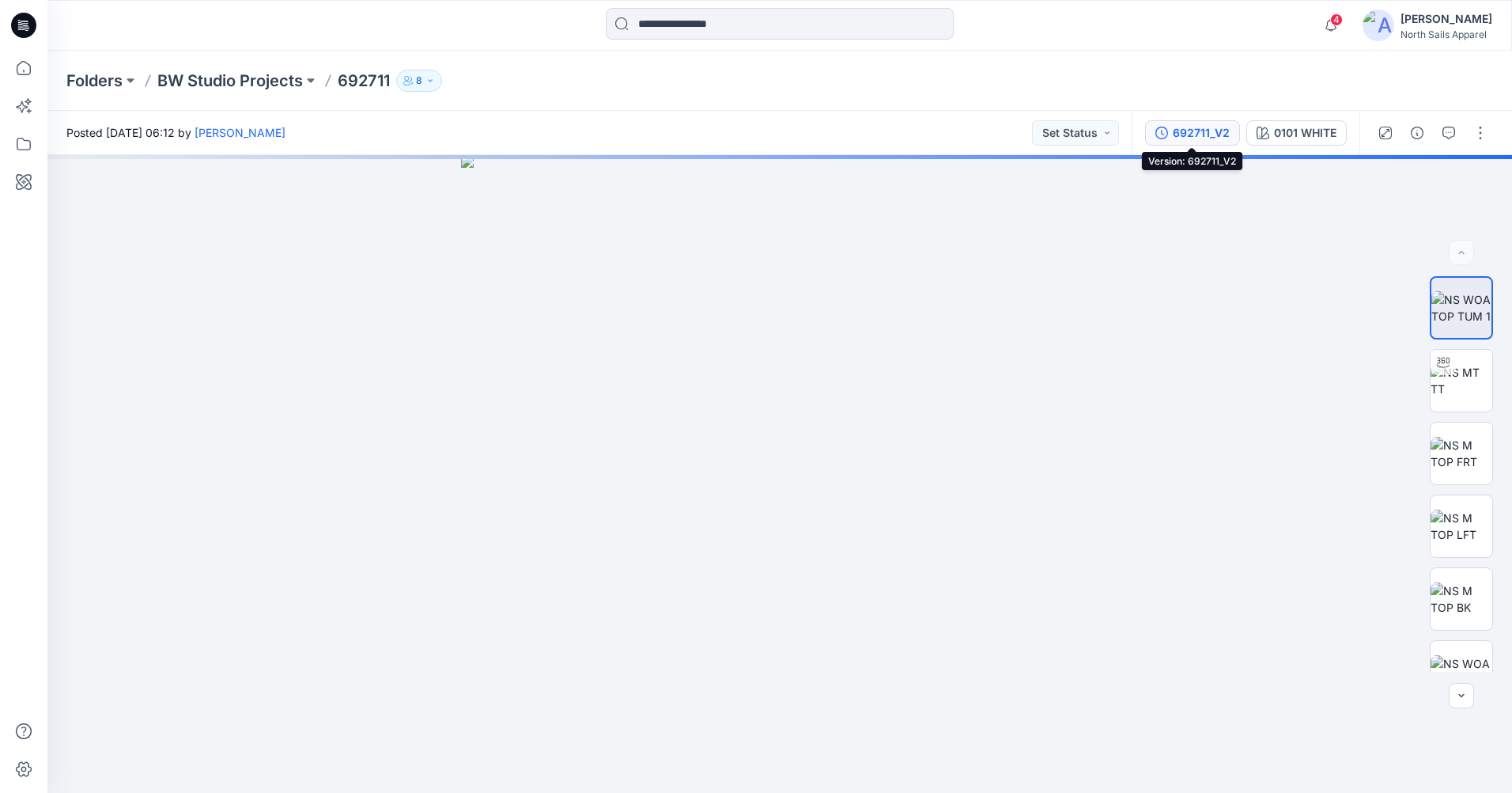
click at [1165, 127] on icon "button" at bounding box center [1162, 133] width 13 height 13
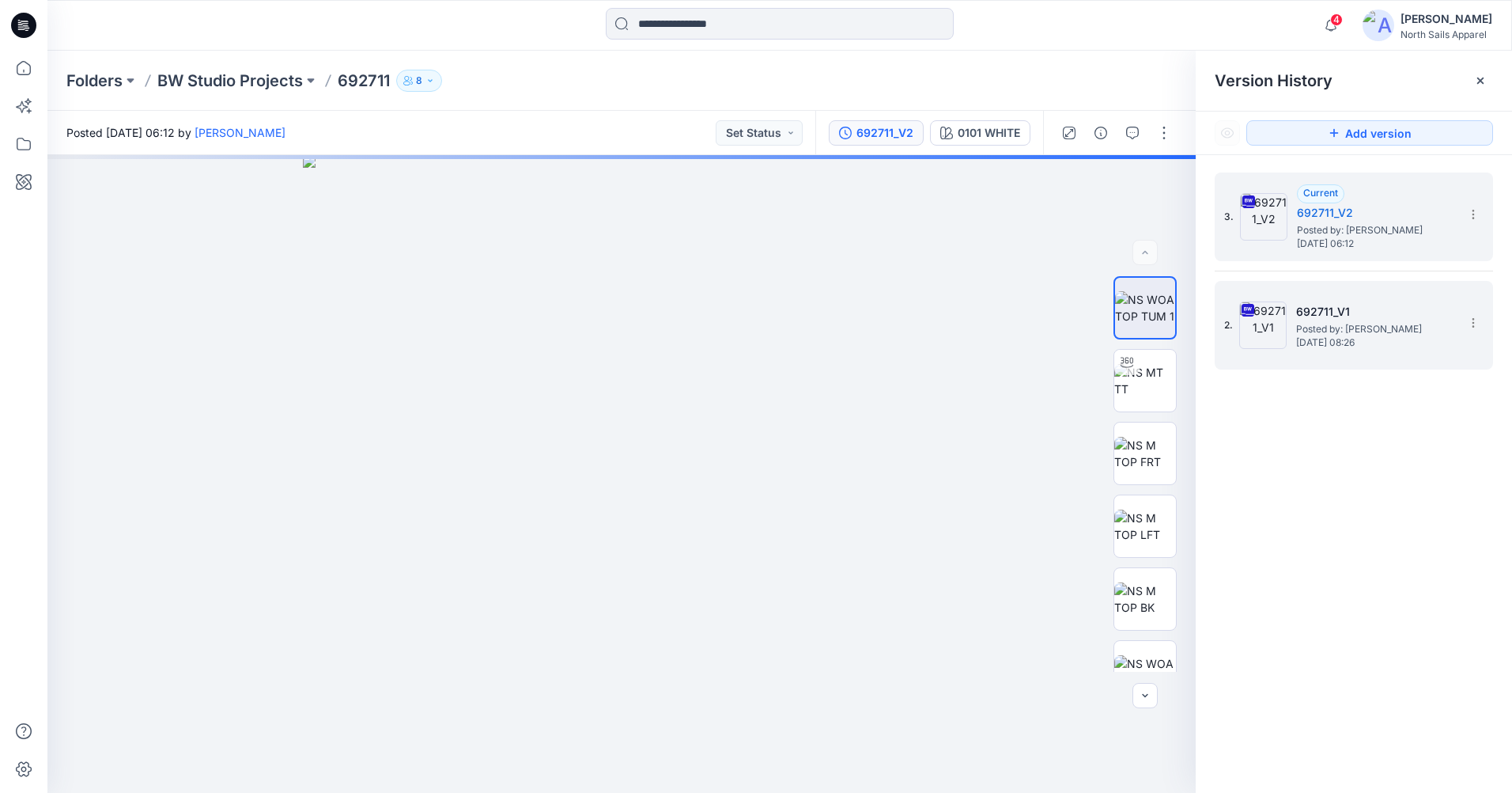
click at [1283, 310] on img at bounding box center [1262, 325] width 47 height 47
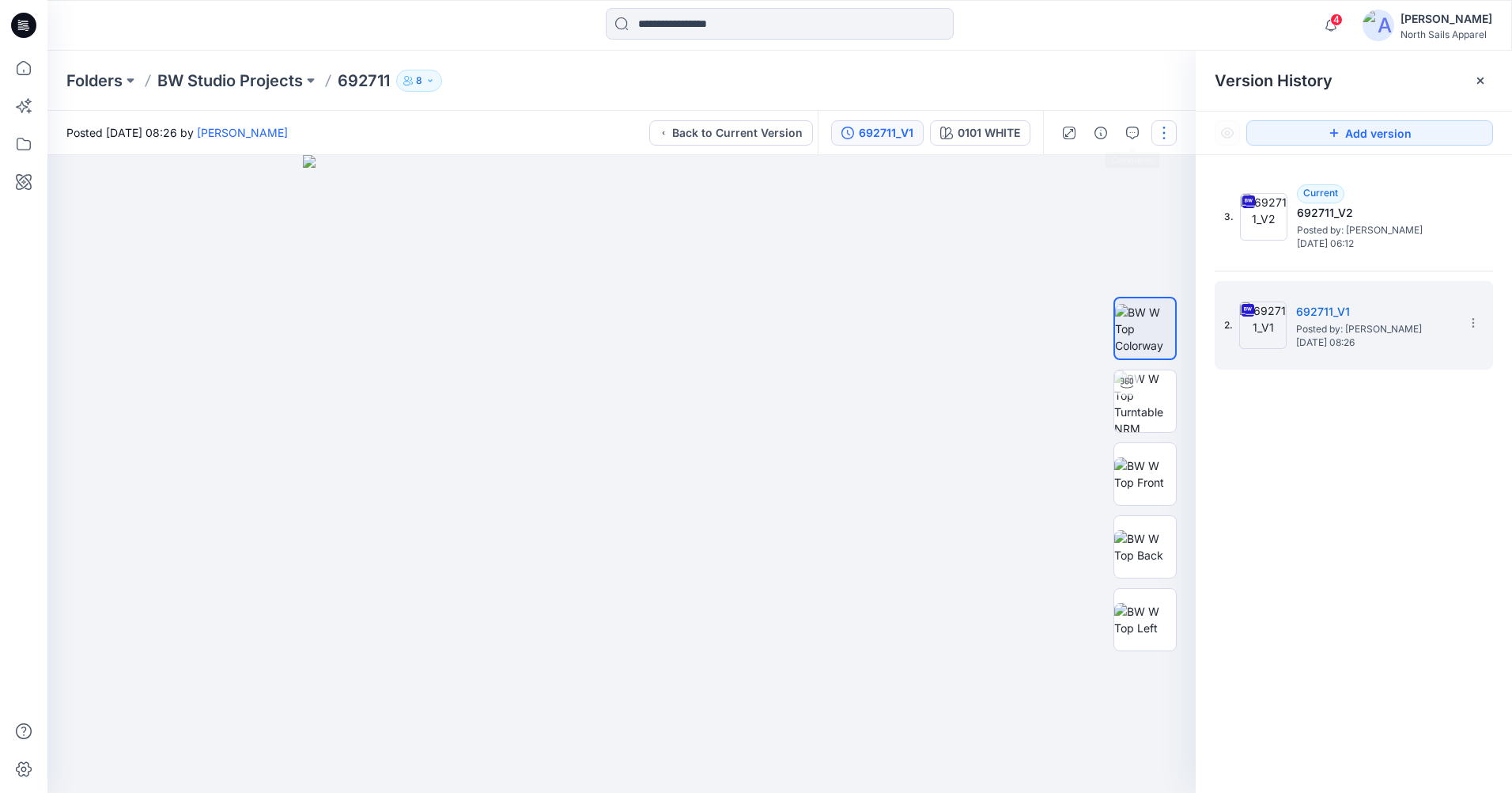
click at [1155, 133] on button "button" at bounding box center [1163, 132] width 25 height 25
click at [972, 287] on div at bounding box center [621, 474] width 1148 height 638
click at [1158, 327] on img at bounding box center [1145, 328] width 60 height 50
click at [1171, 177] on button "button" at bounding box center [1160, 182] width 28 height 28
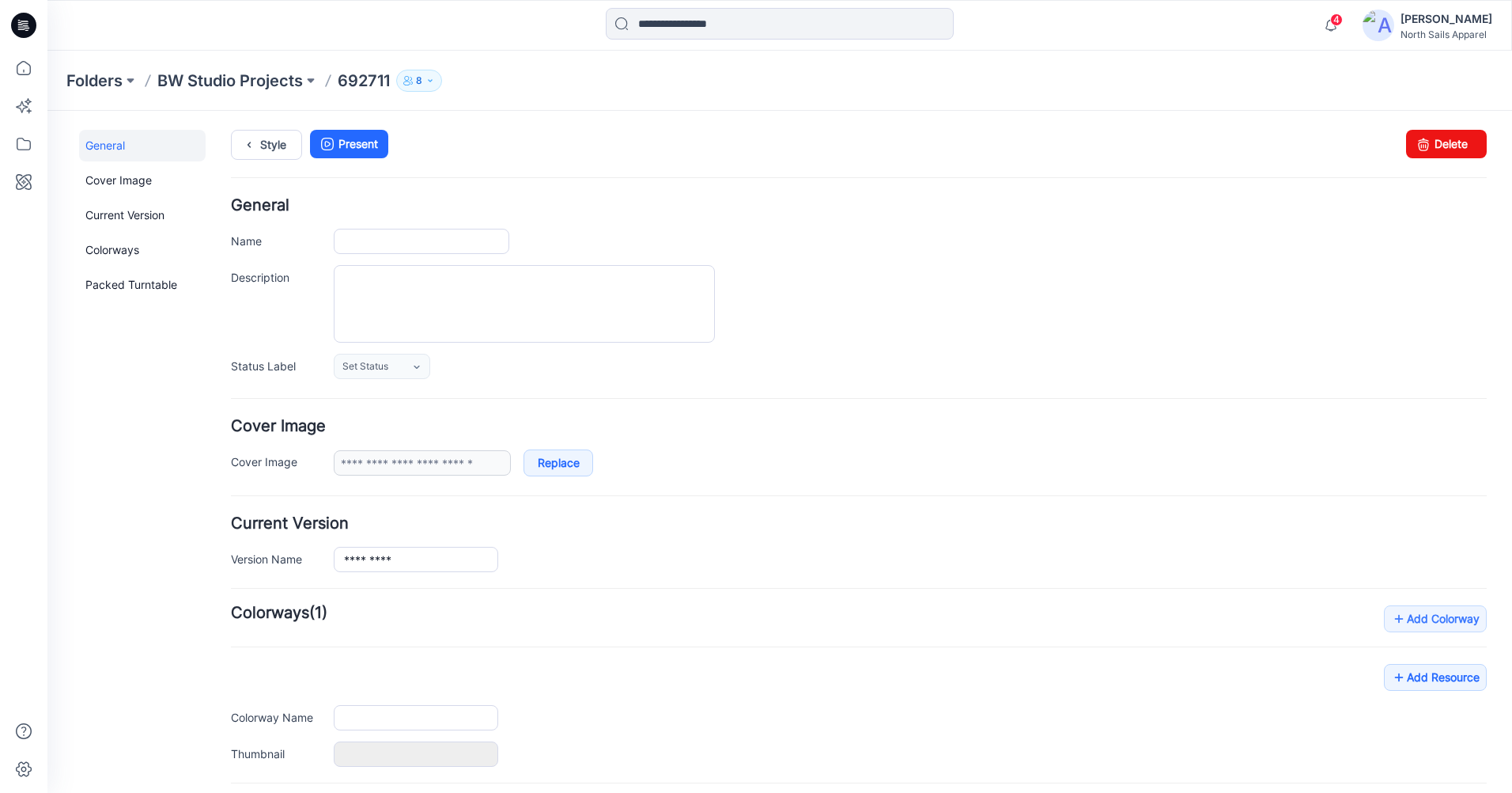
type input "******"
type input "**********"
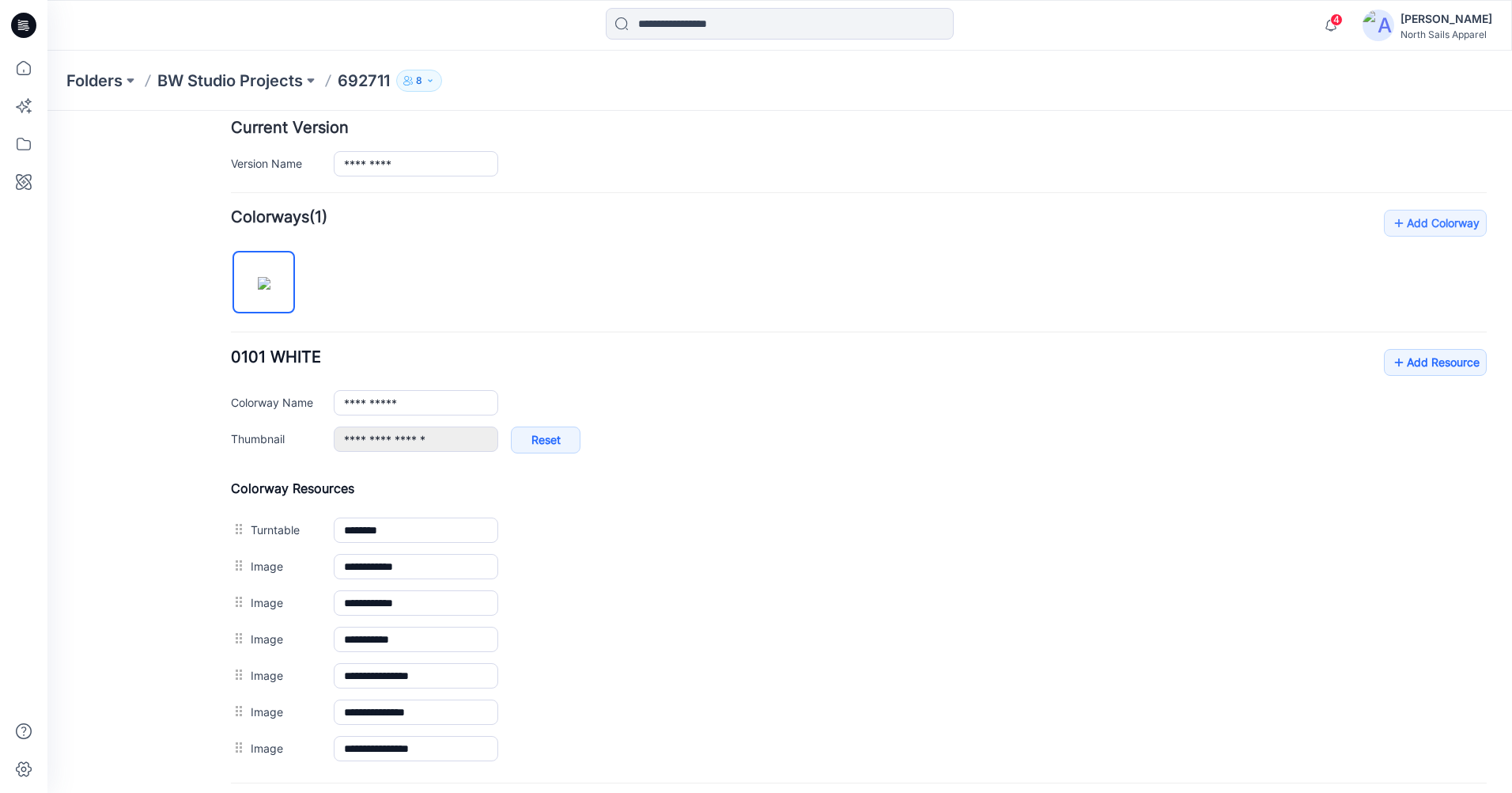
scroll to position [550, 0]
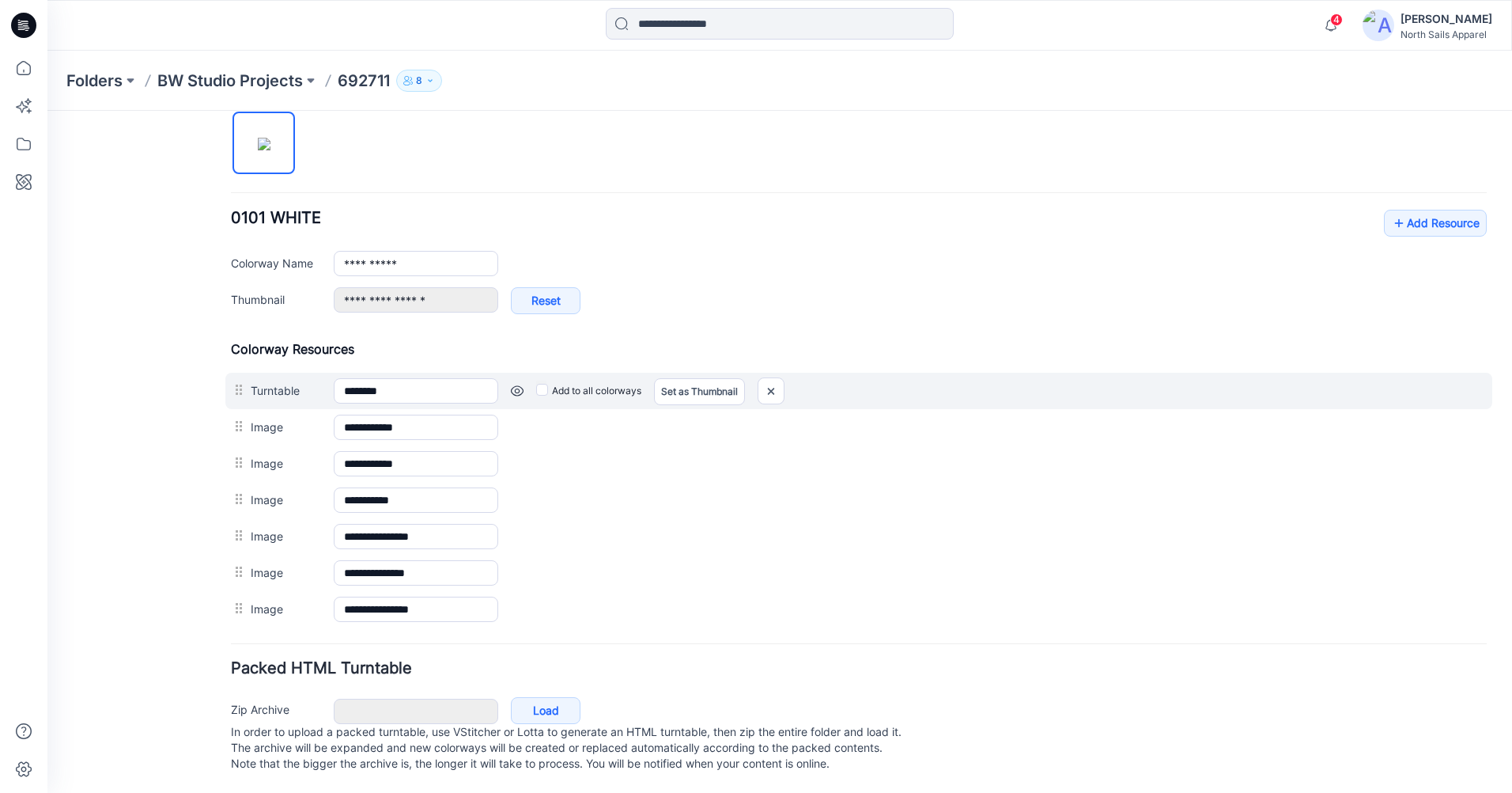
drag, startPoint x: 253, startPoint y: 597, endPoint x: 246, endPoint y: 364, distance: 233.1
click at [246, 364] on div "**********" at bounding box center [859, 484] width 1256 height 287
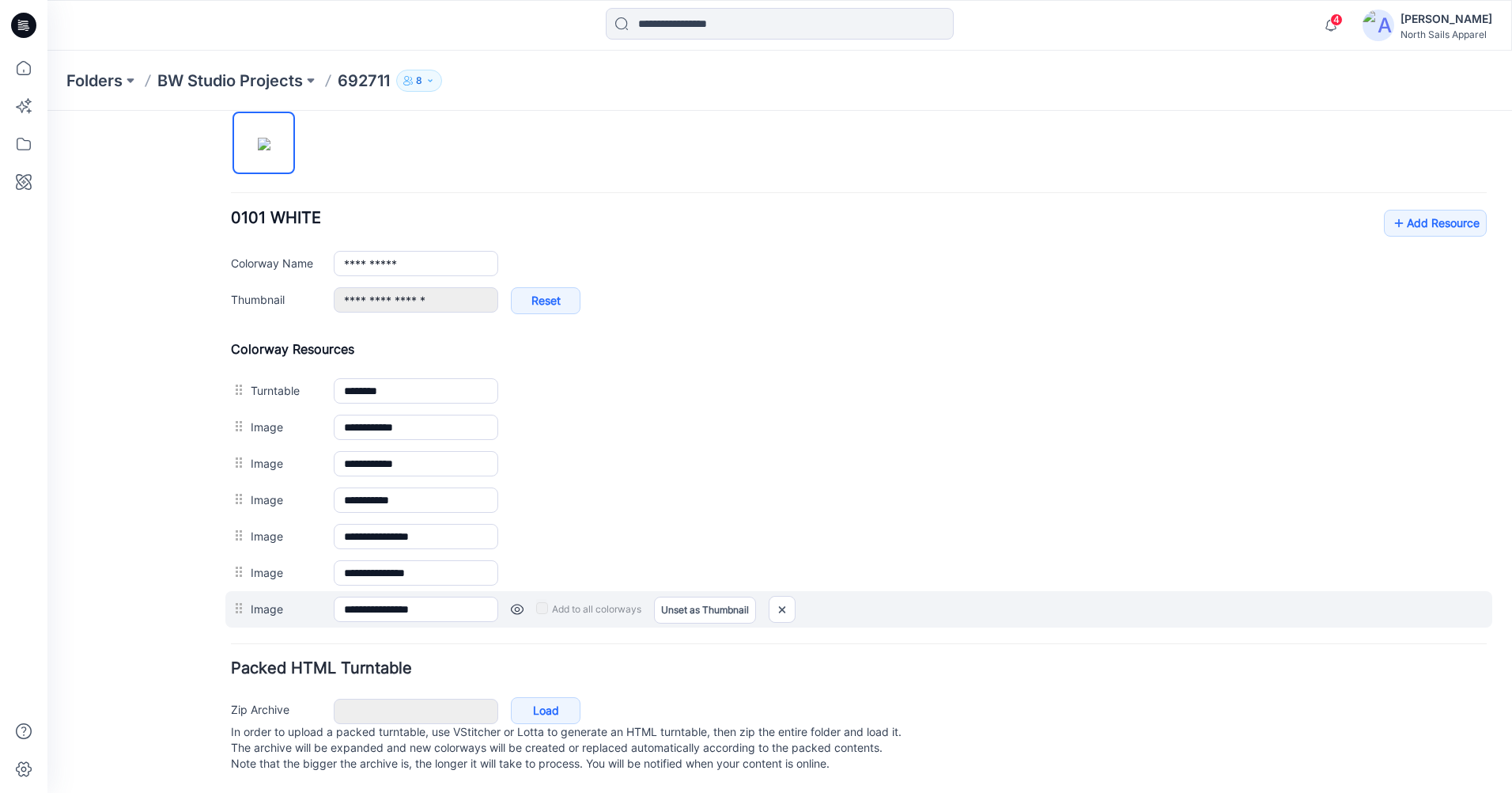
click at [268, 600] on label "Image" at bounding box center [284, 608] width 67 height 17
click at [333, 597] on input "**********" at bounding box center [415, 609] width 165 height 25
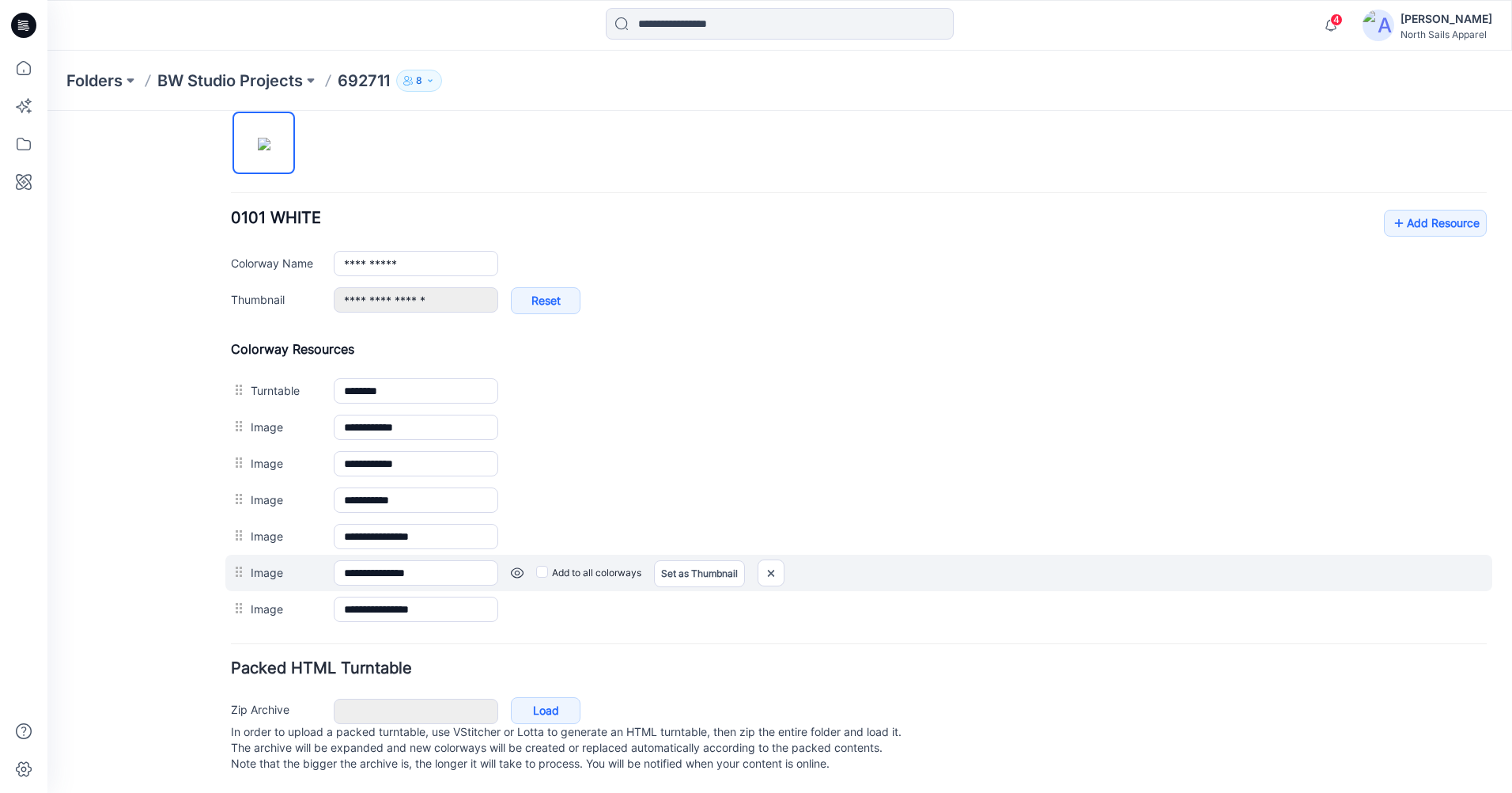
click at [283, 561] on div "**********" at bounding box center [859, 484] width 1256 height 287
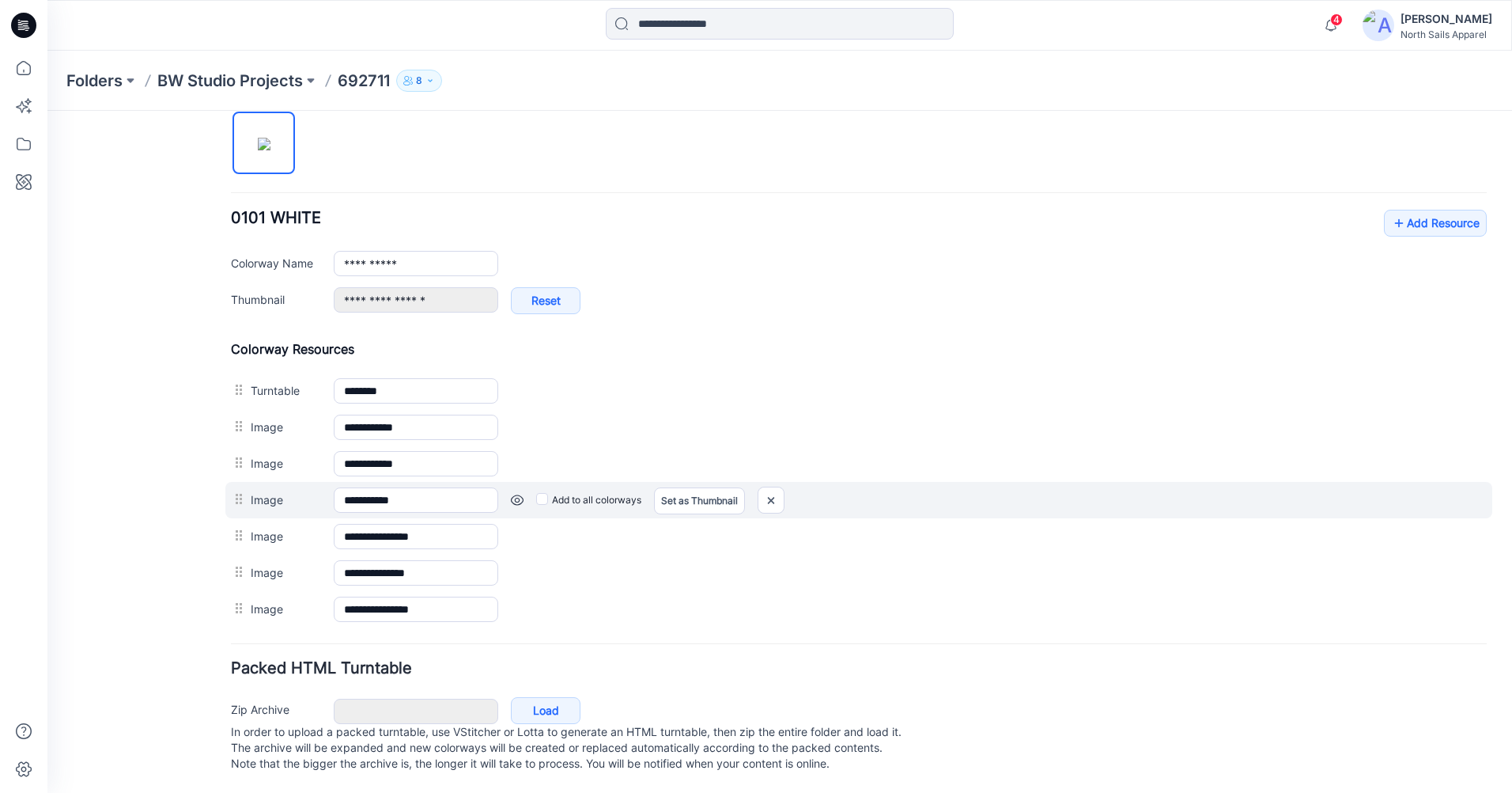
click at [288, 554] on div "**********" at bounding box center [859, 572] width 1256 height 37
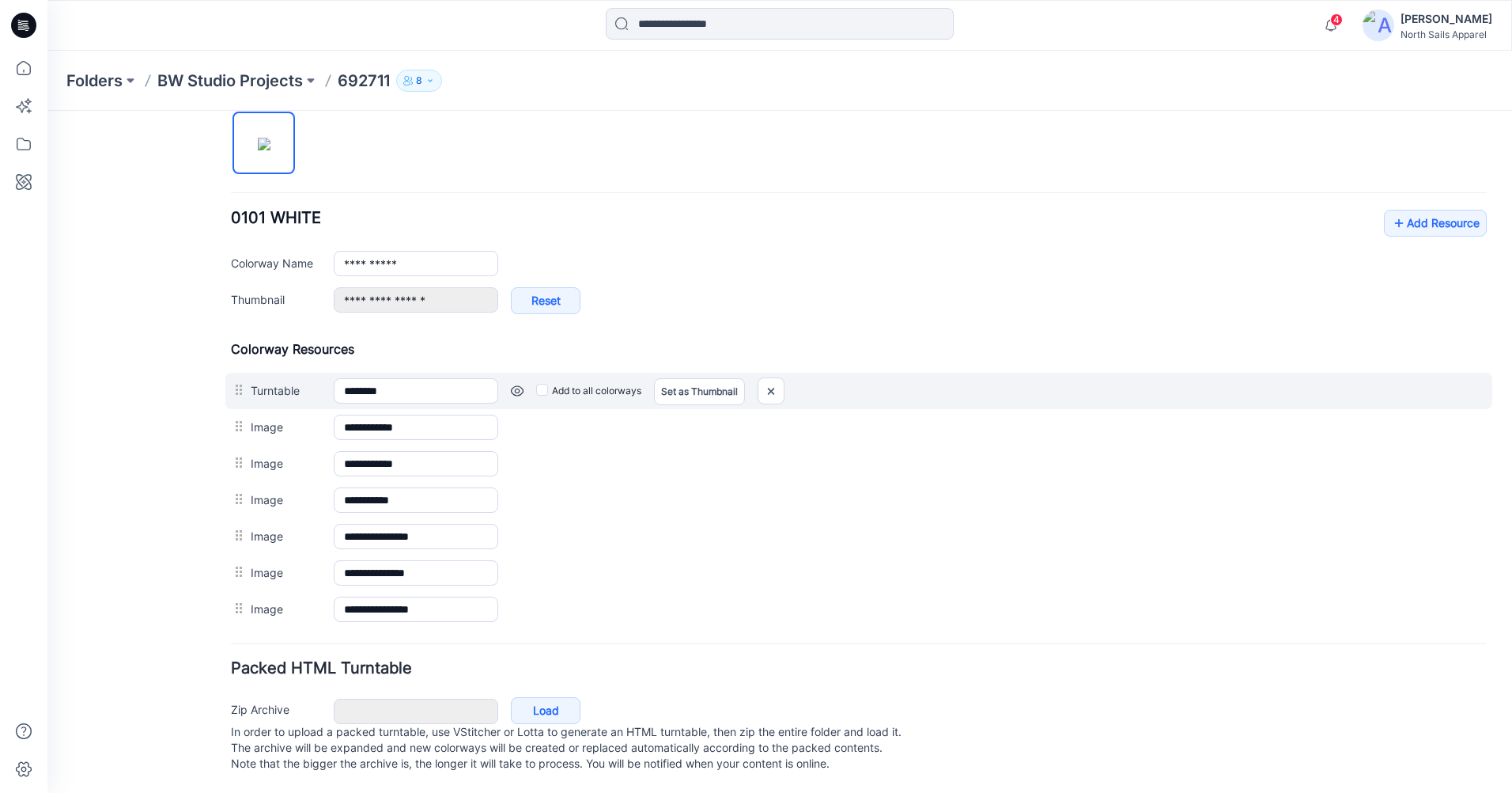
drag, startPoint x: 300, startPoint y: 475, endPoint x: 298, endPoint y: 390, distance: 85.0
click at [300, 436] on div "**********" at bounding box center [859, 484] width 1256 height 287
click at [298, 391] on div "**********" at bounding box center [859, 484] width 1256 height 287
click at [303, 381] on label "Turntable" at bounding box center [284, 390] width 67 height 17
click at [333, 378] on input "********" at bounding box center [415, 390] width 165 height 25
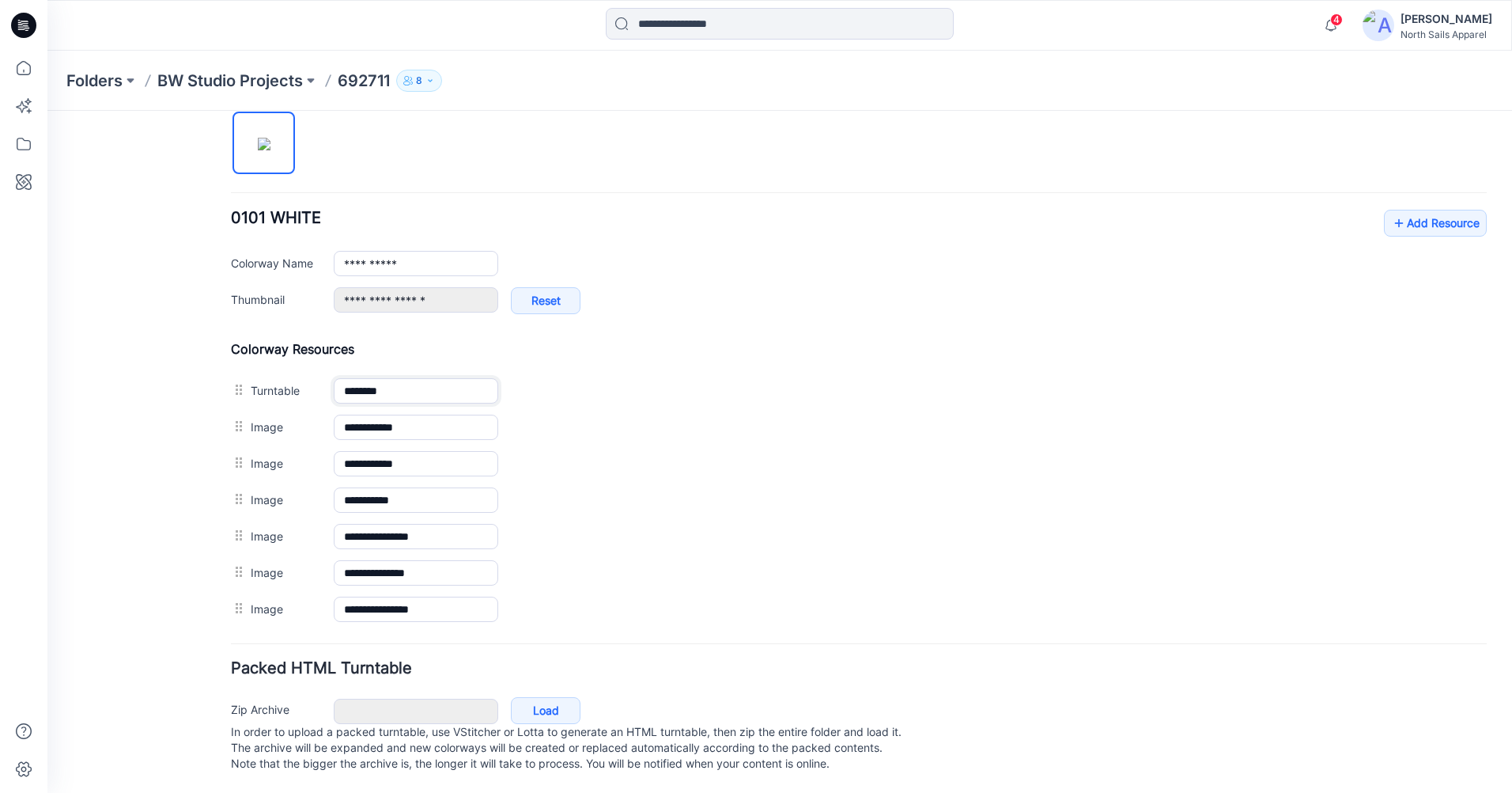
click at [12, 25] on icon at bounding box center [24, 25] width 25 height 25
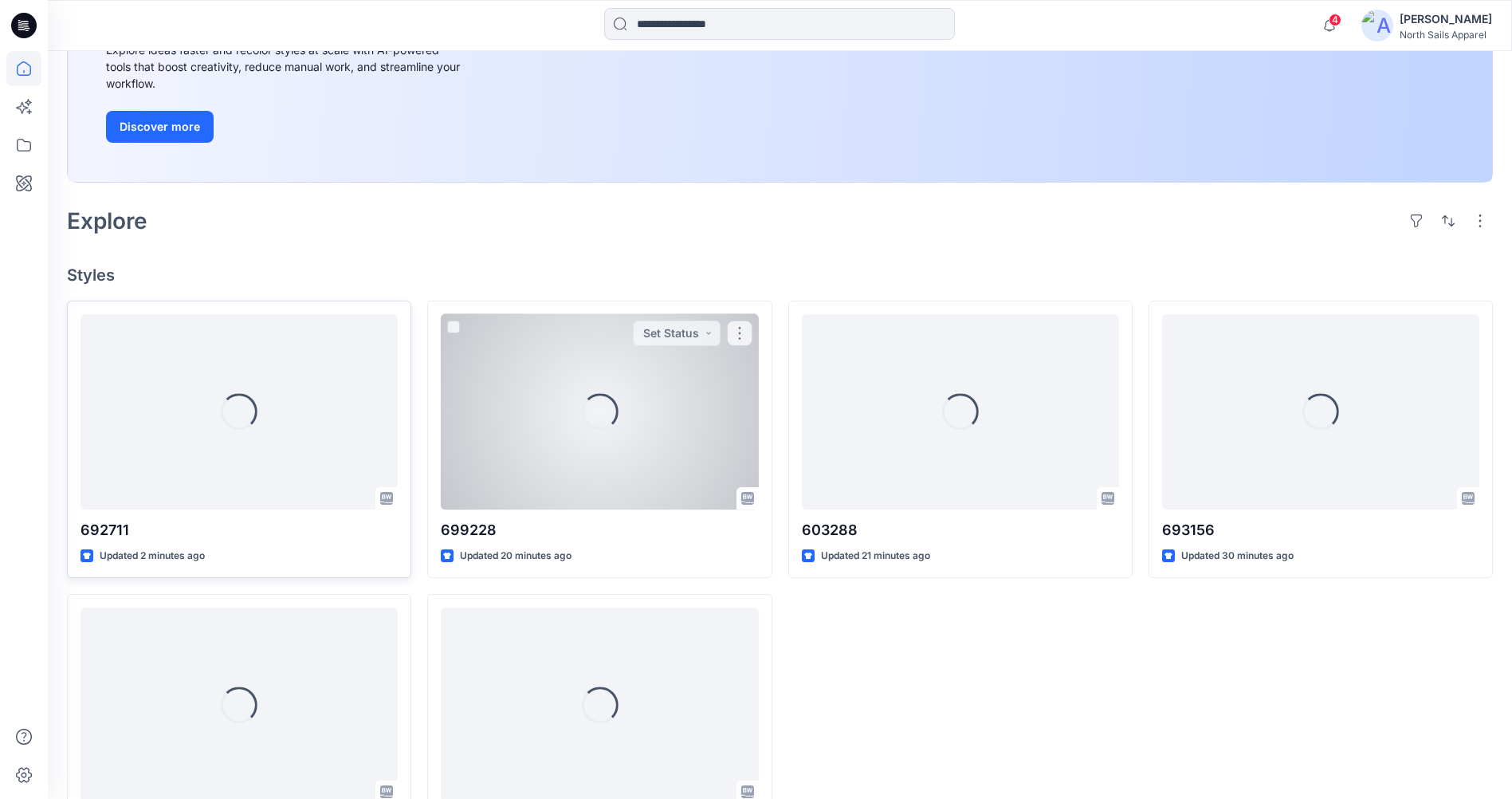
scroll to position [319, 0]
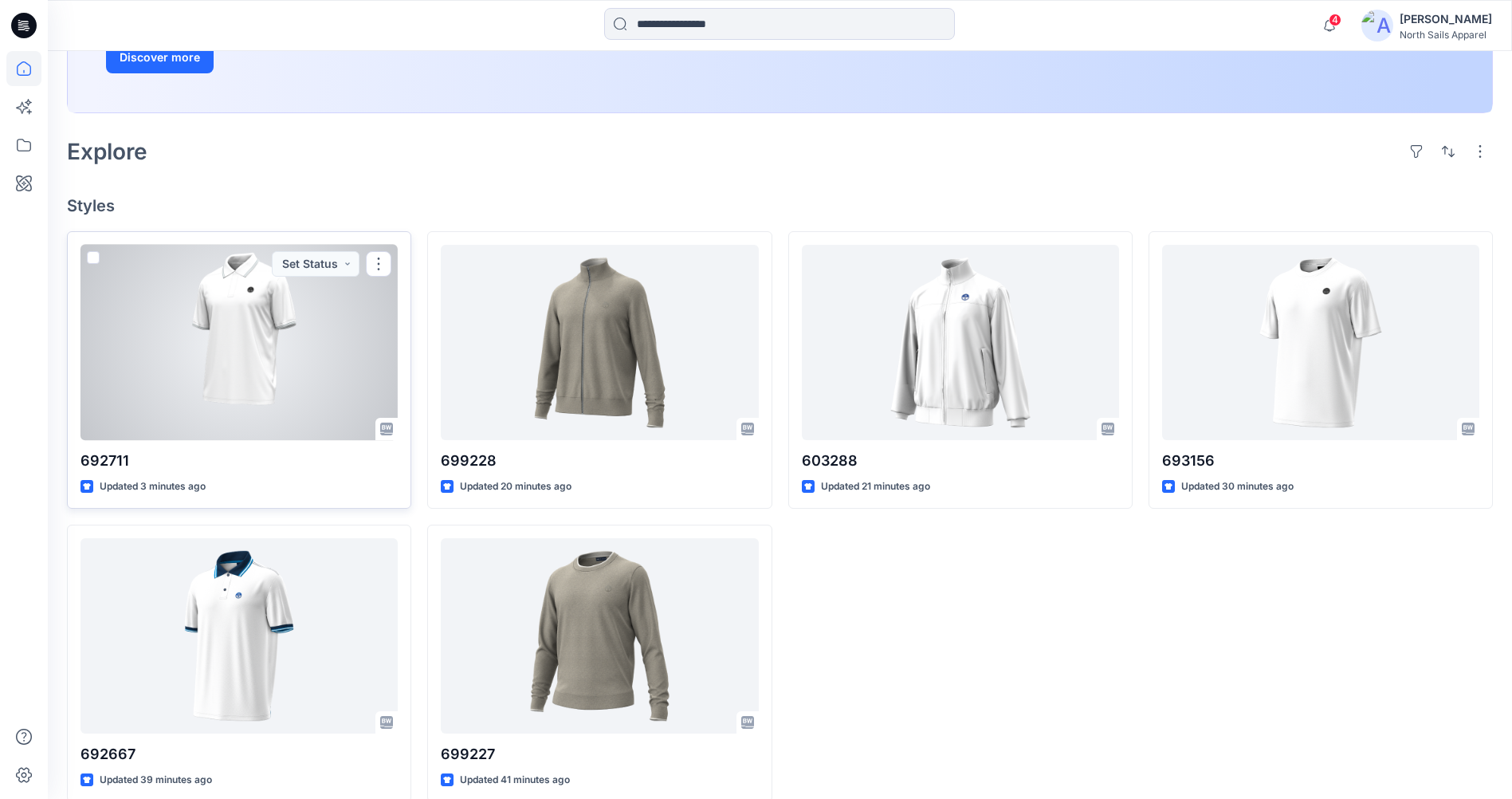
click at [281, 296] on div at bounding box center [239, 342] width 317 height 195
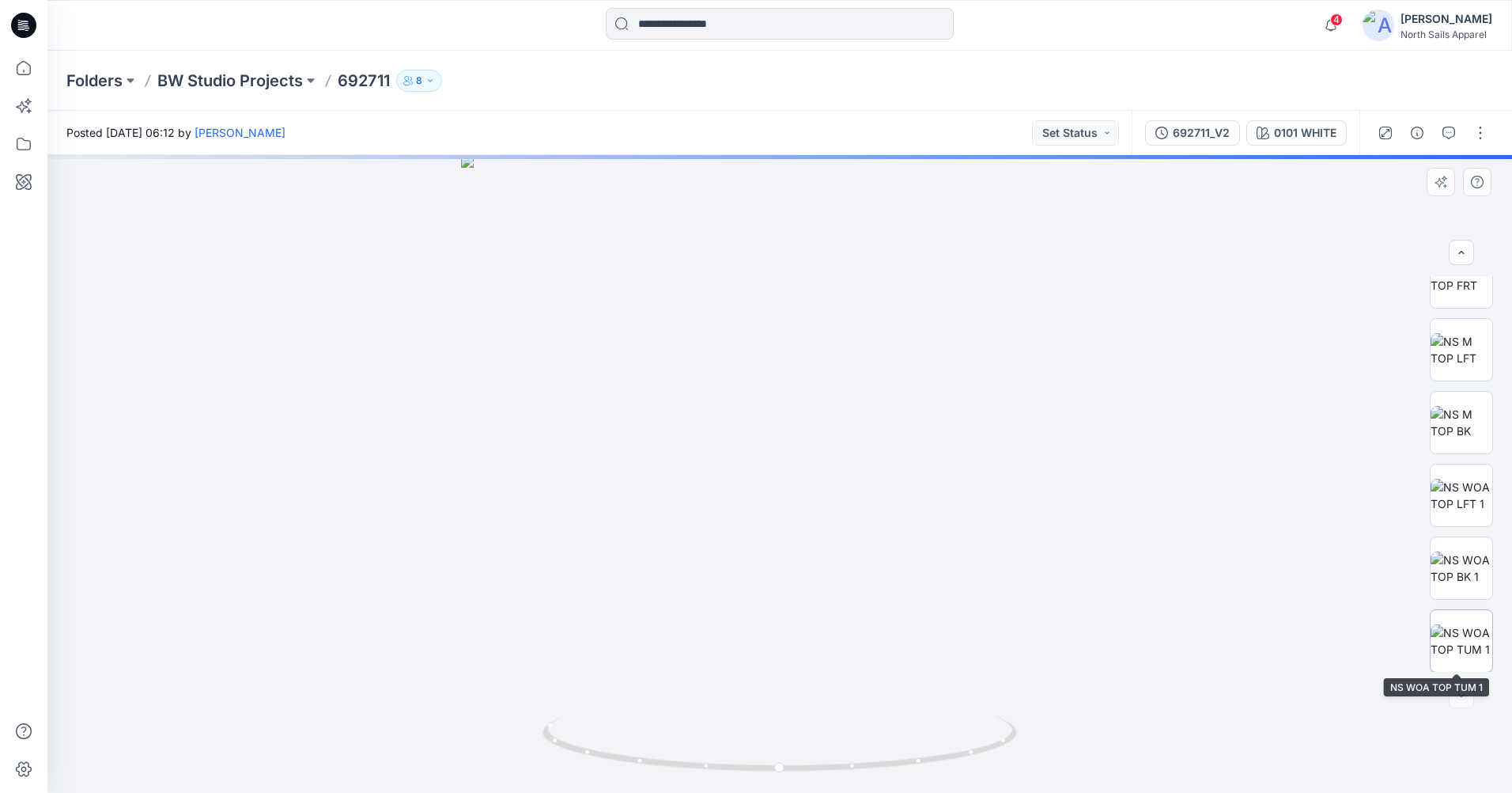
scroll to position [105, 0]
click at [1453, 626] on img at bounding box center [1461, 640] width 62 height 33
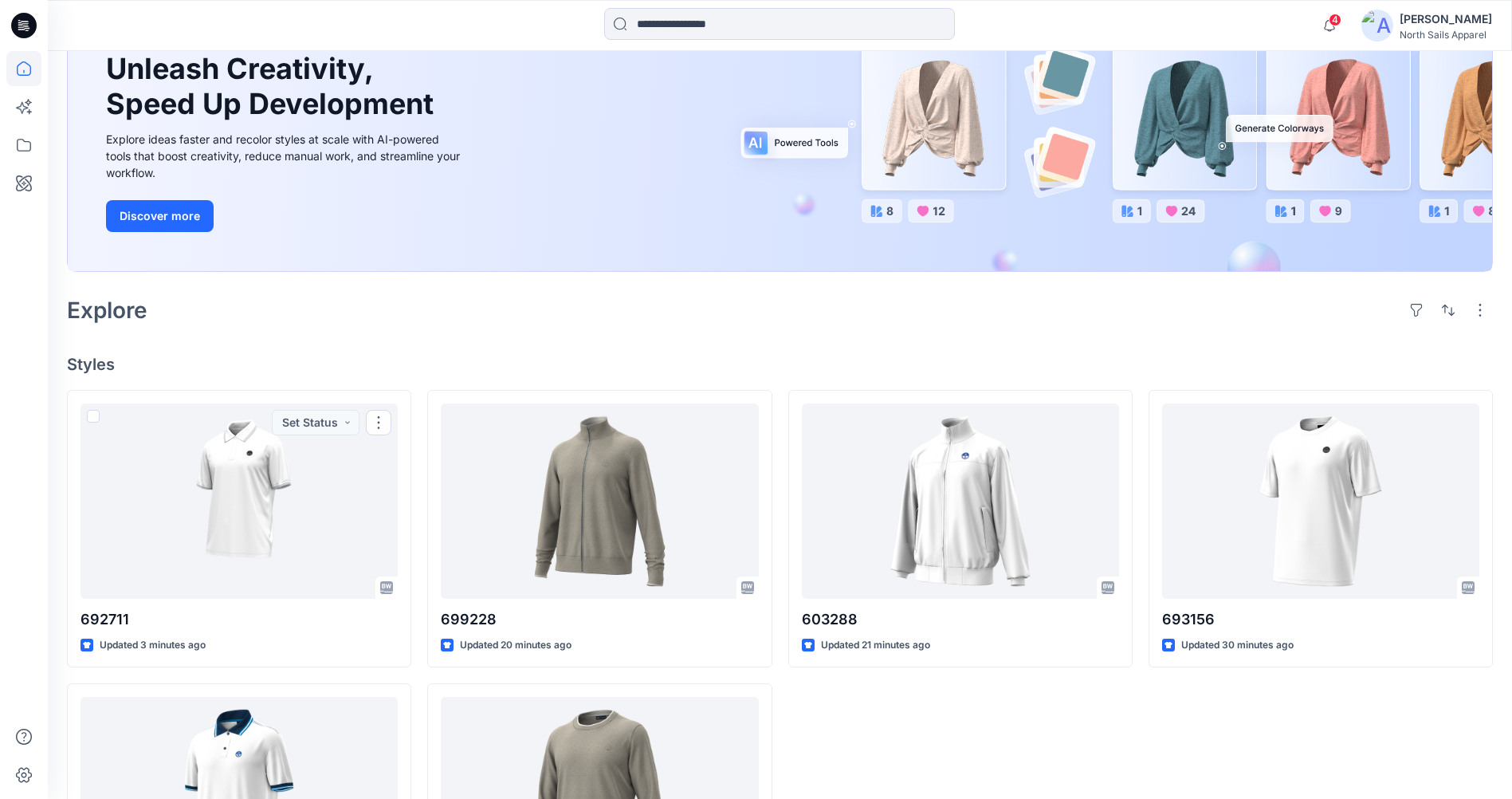
scroll to position [159, 0]
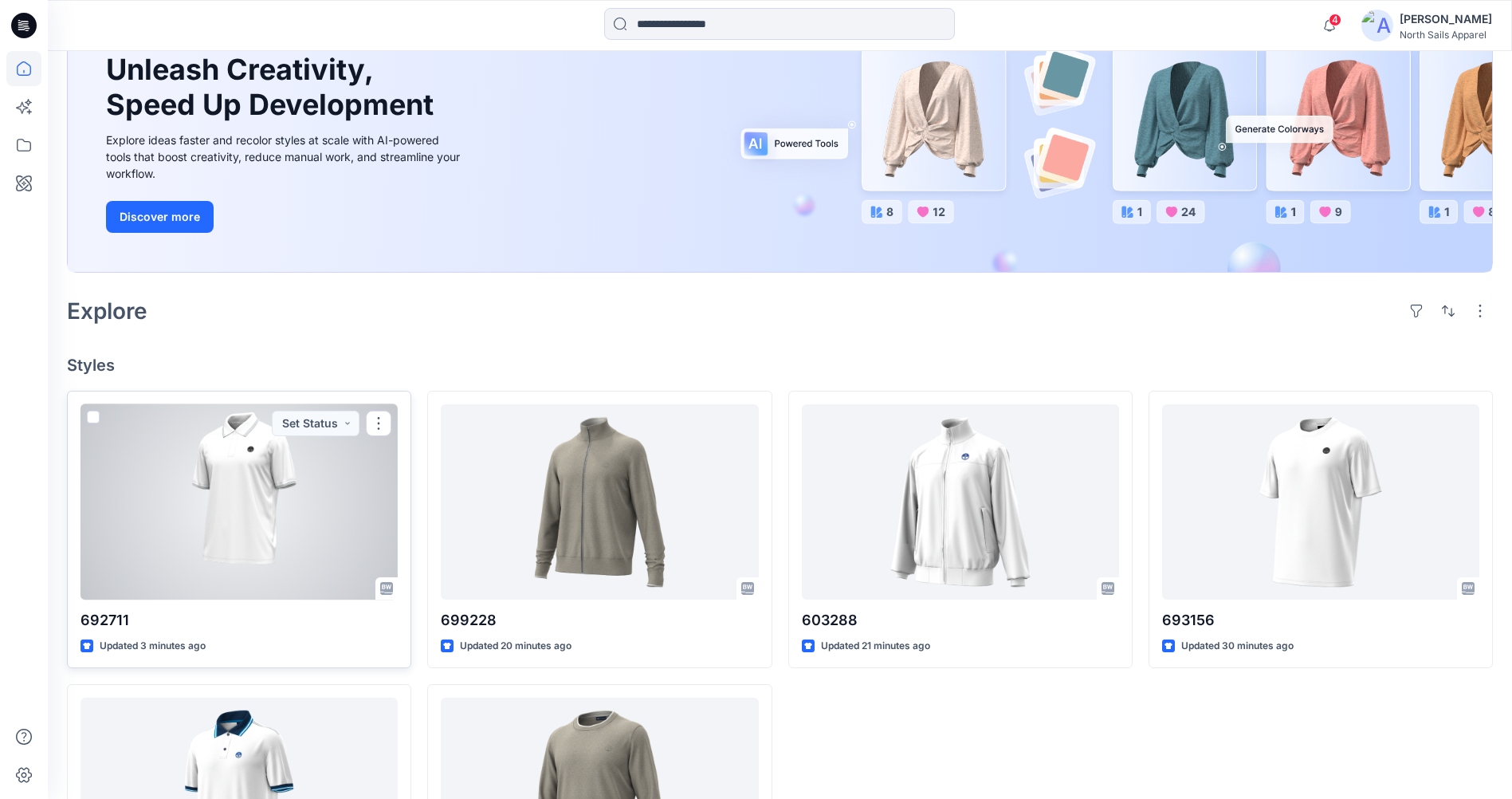
click at [221, 480] on div at bounding box center [239, 501] width 317 height 195
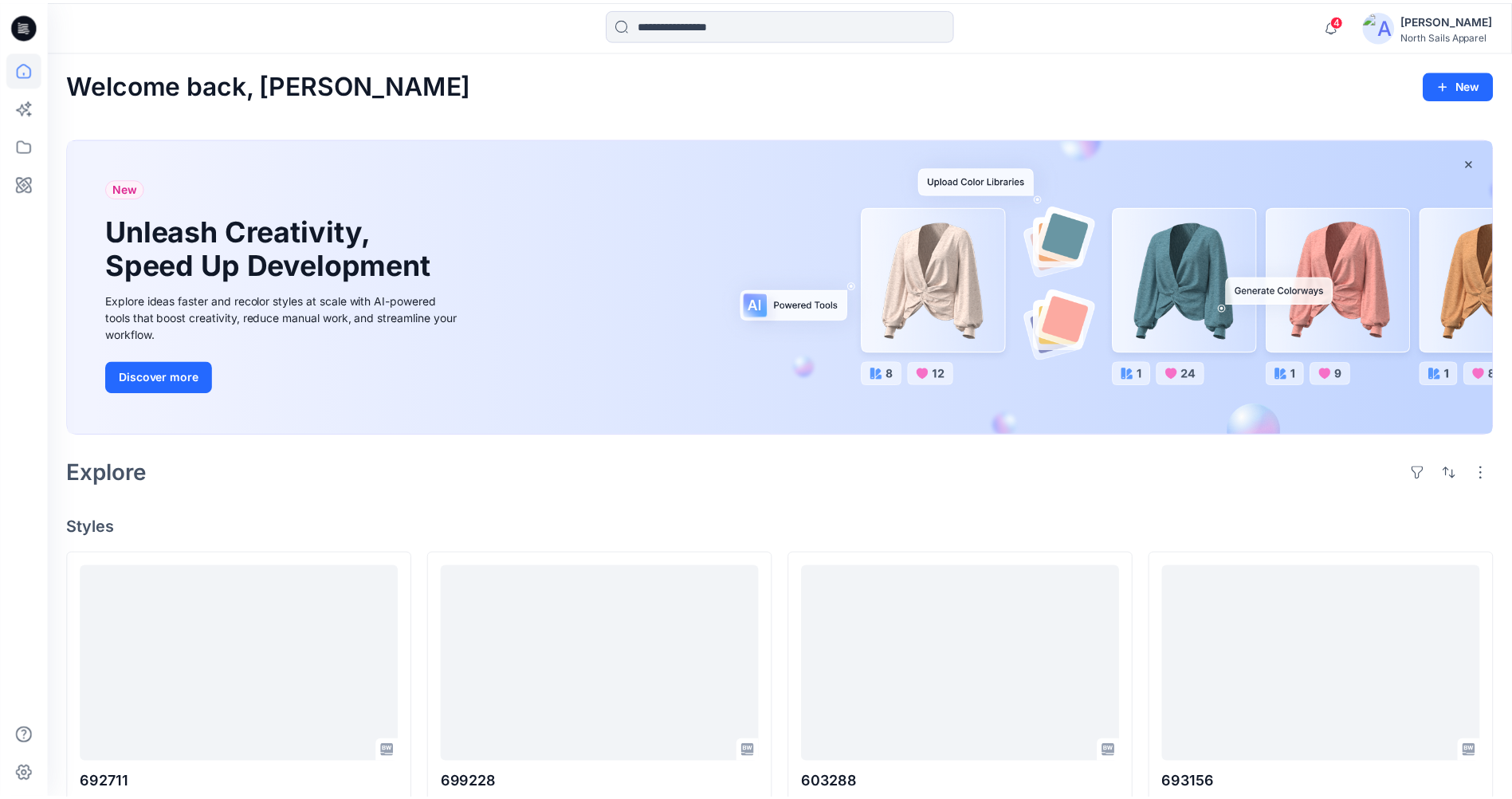
scroll to position [159, 0]
